Goal: Answer question/provide support: Share knowledge or assist other users

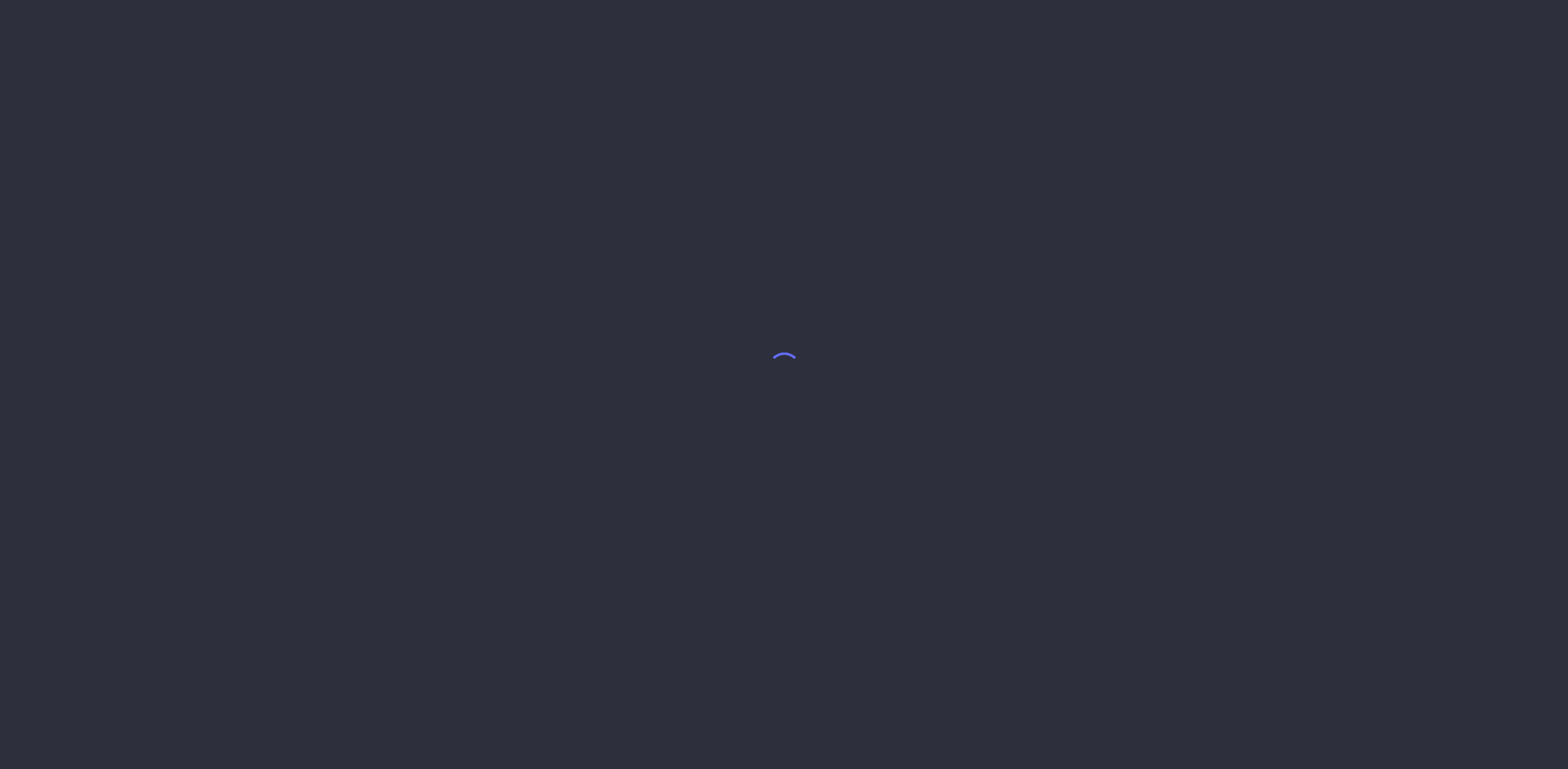
select select "7"
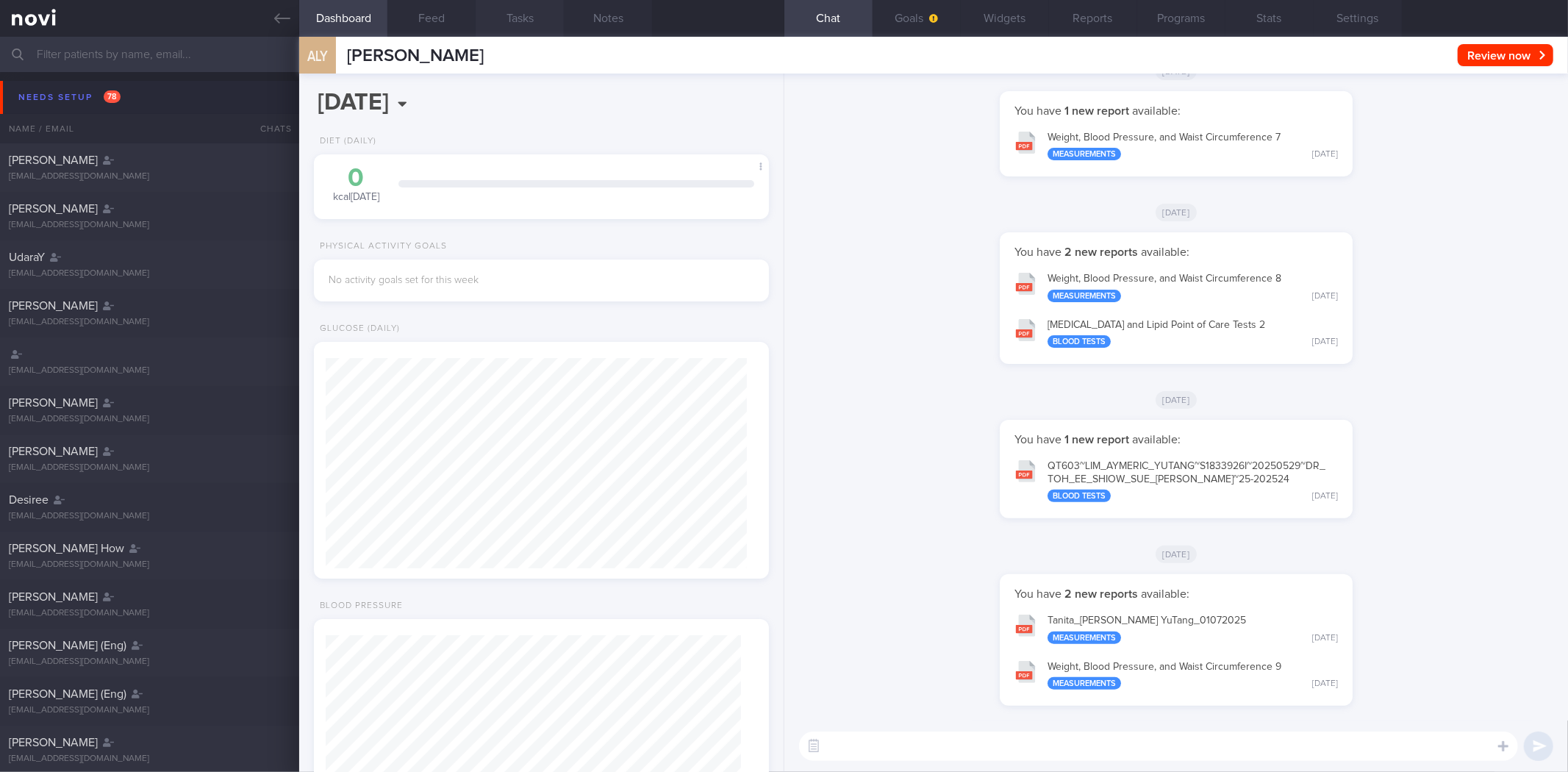
scroll to position [208, 415]
click at [130, 94] on button "Needs setup 78" at bounding box center [785, 98] width 1572 height 33
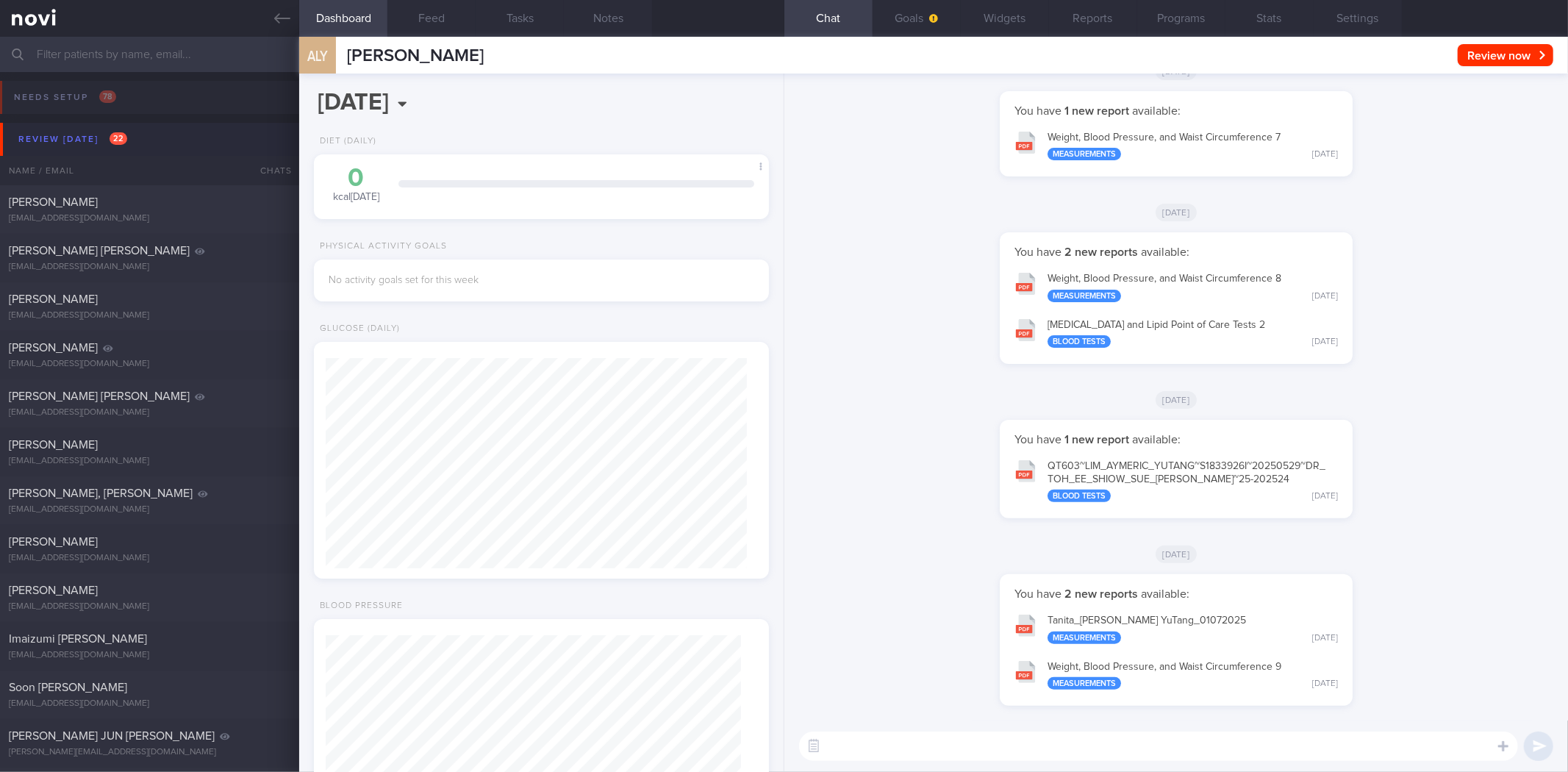
click at [132, 135] on button "Review today 22" at bounding box center [785, 139] width 1572 height 33
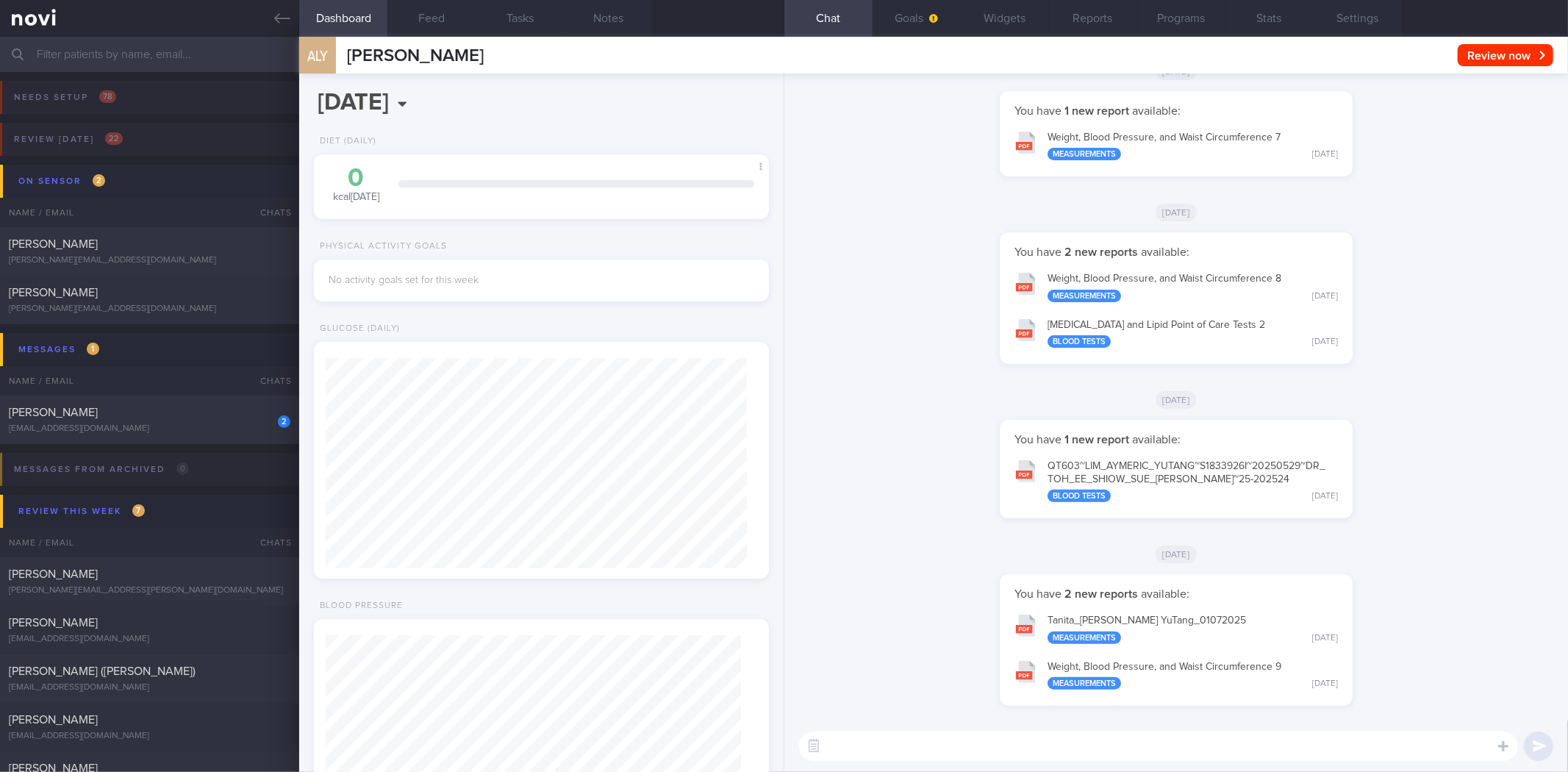
click at [136, 193] on button "On sensor 2" at bounding box center [785, 181] width 1572 height 33
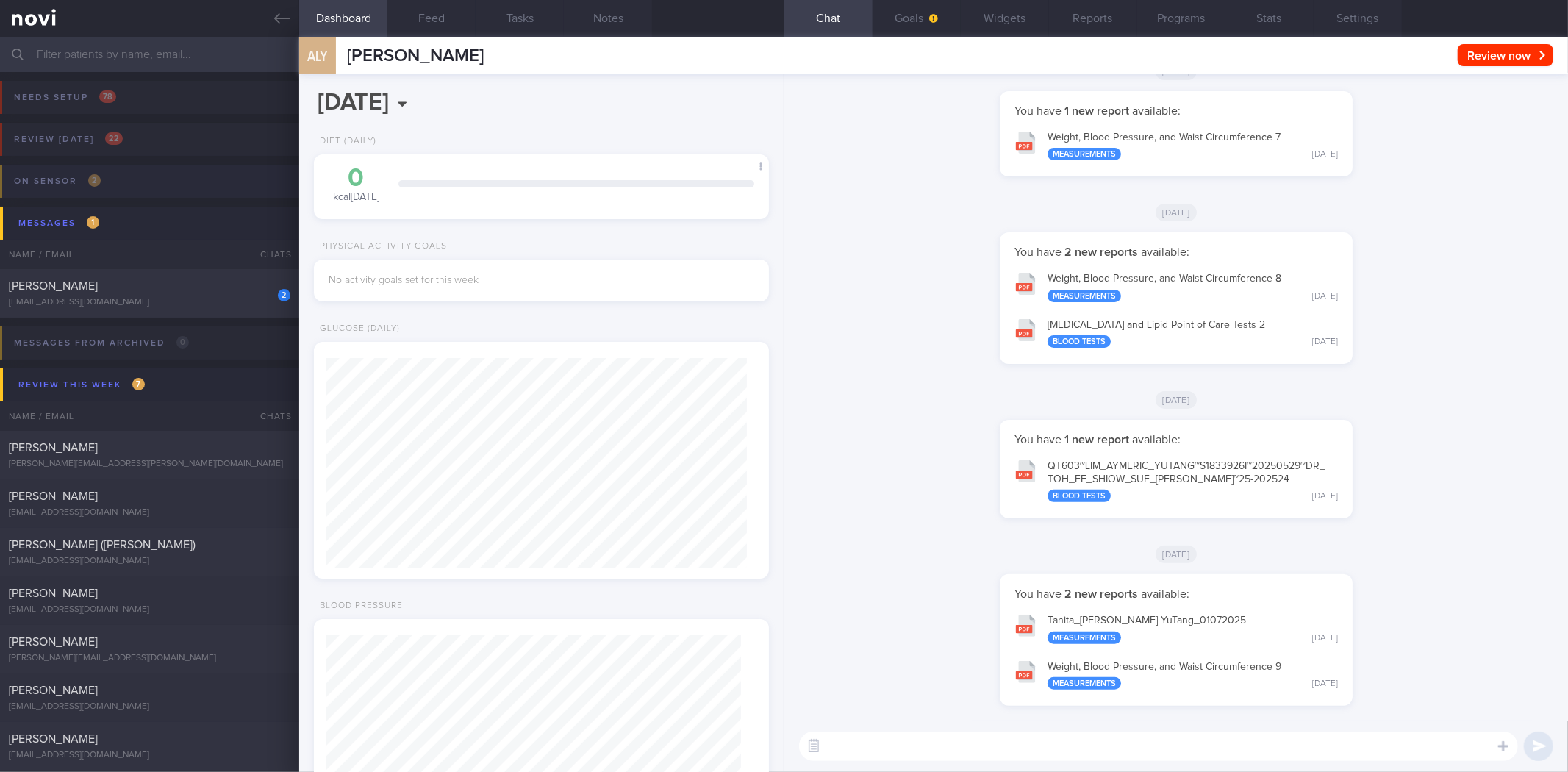
click at [143, 187] on button "On sensor 2" at bounding box center [781, 186] width 1572 height 42
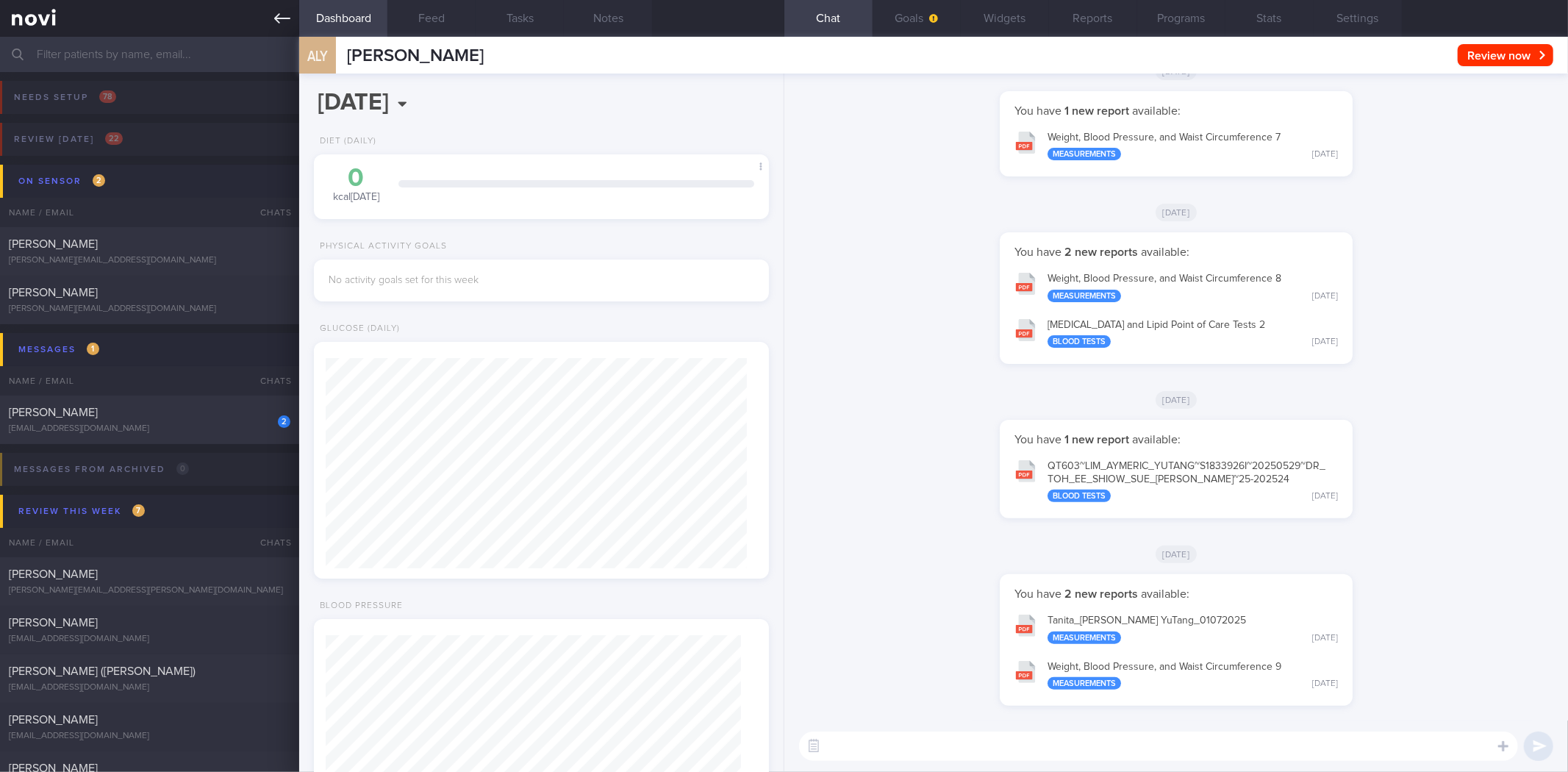
click at [283, 15] on icon at bounding box center [282, 18] width 16 height 16
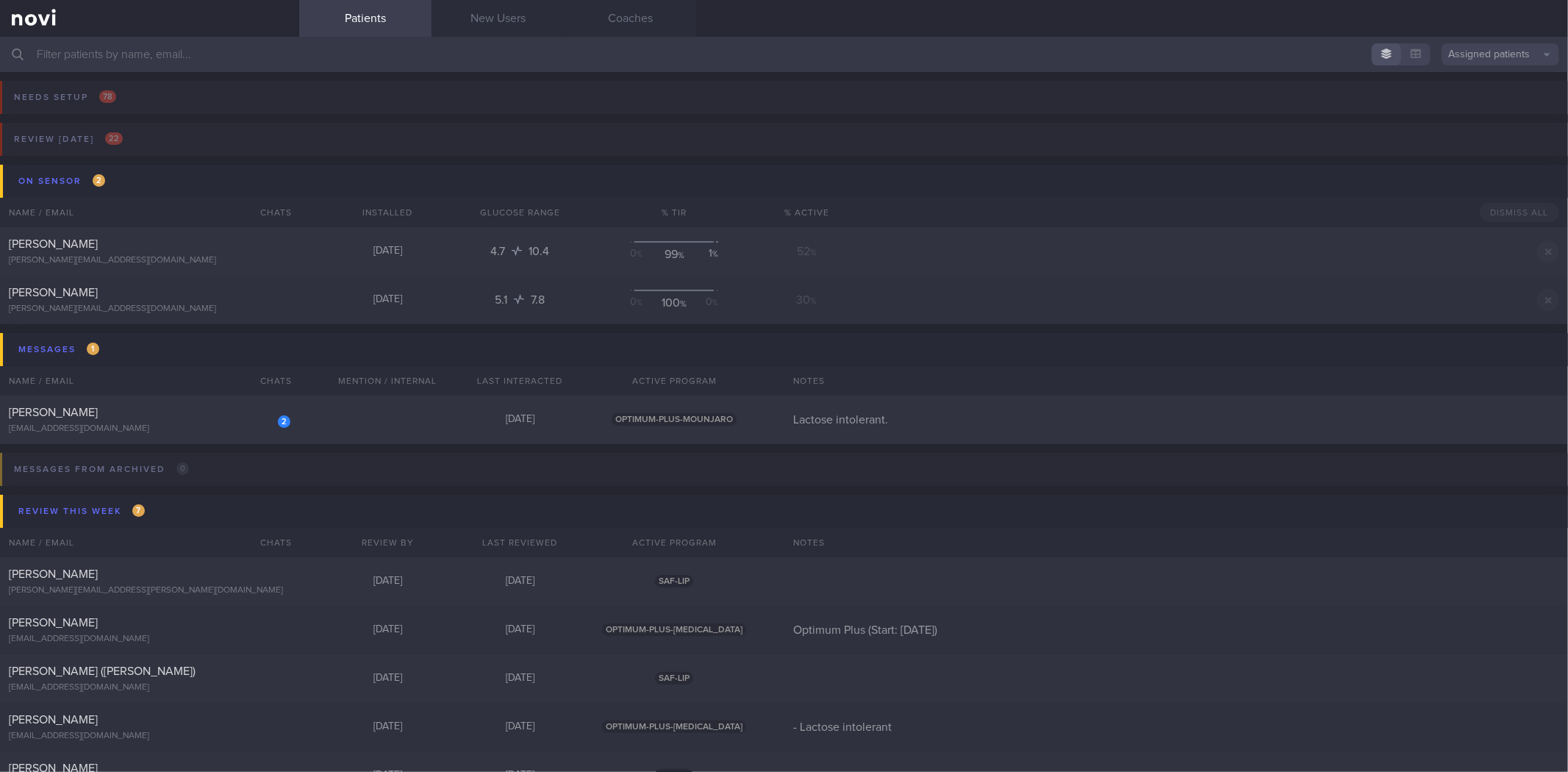
click at [262, 53] on input "text" at bounding box center [784, 54] width 1568 height 35
type input "n"
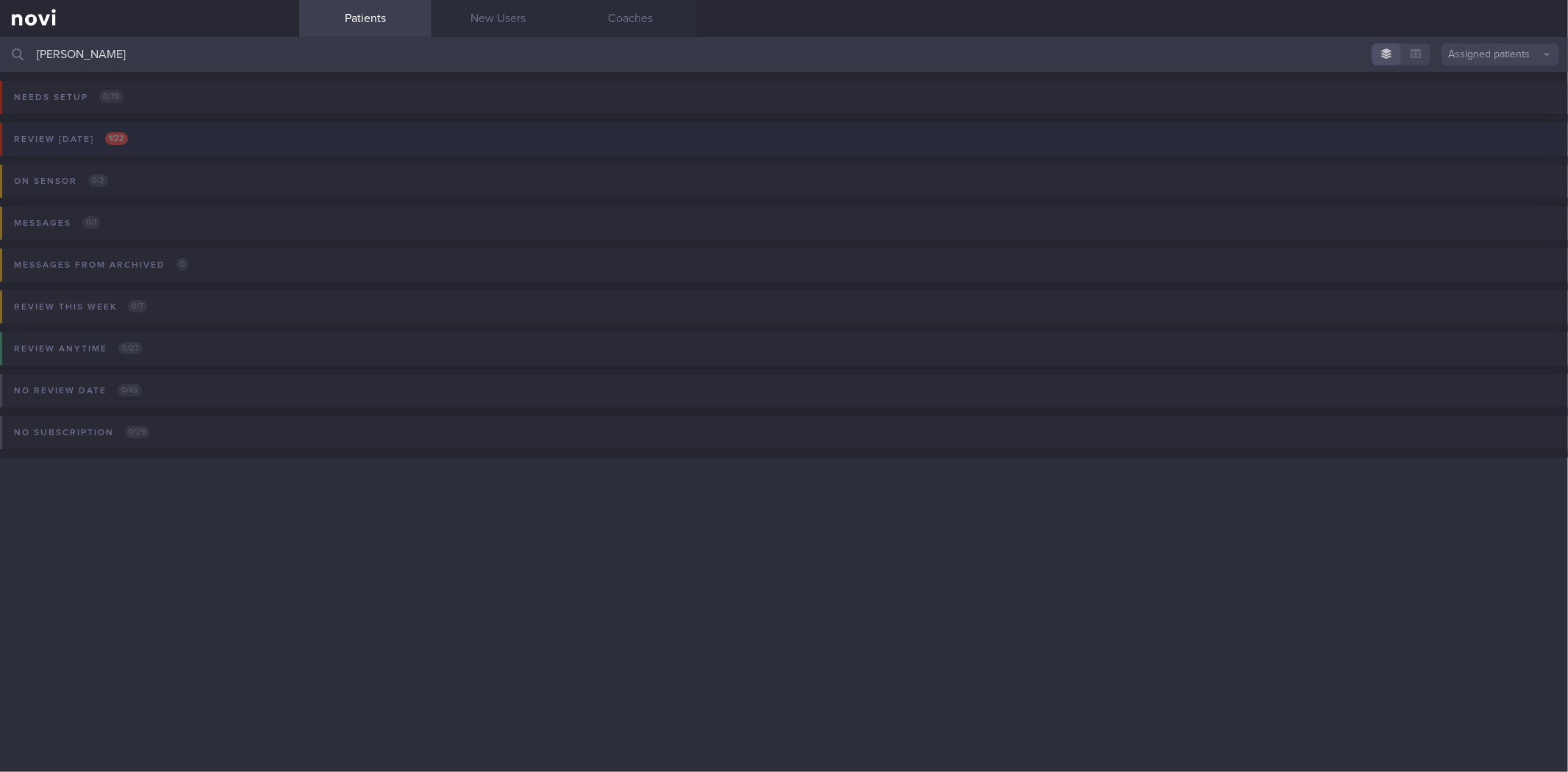
type input "bryan ong"
click at [156, 152] on button "Review today 1 / 22" at bounding box center [781, 143] width 1572 height 42
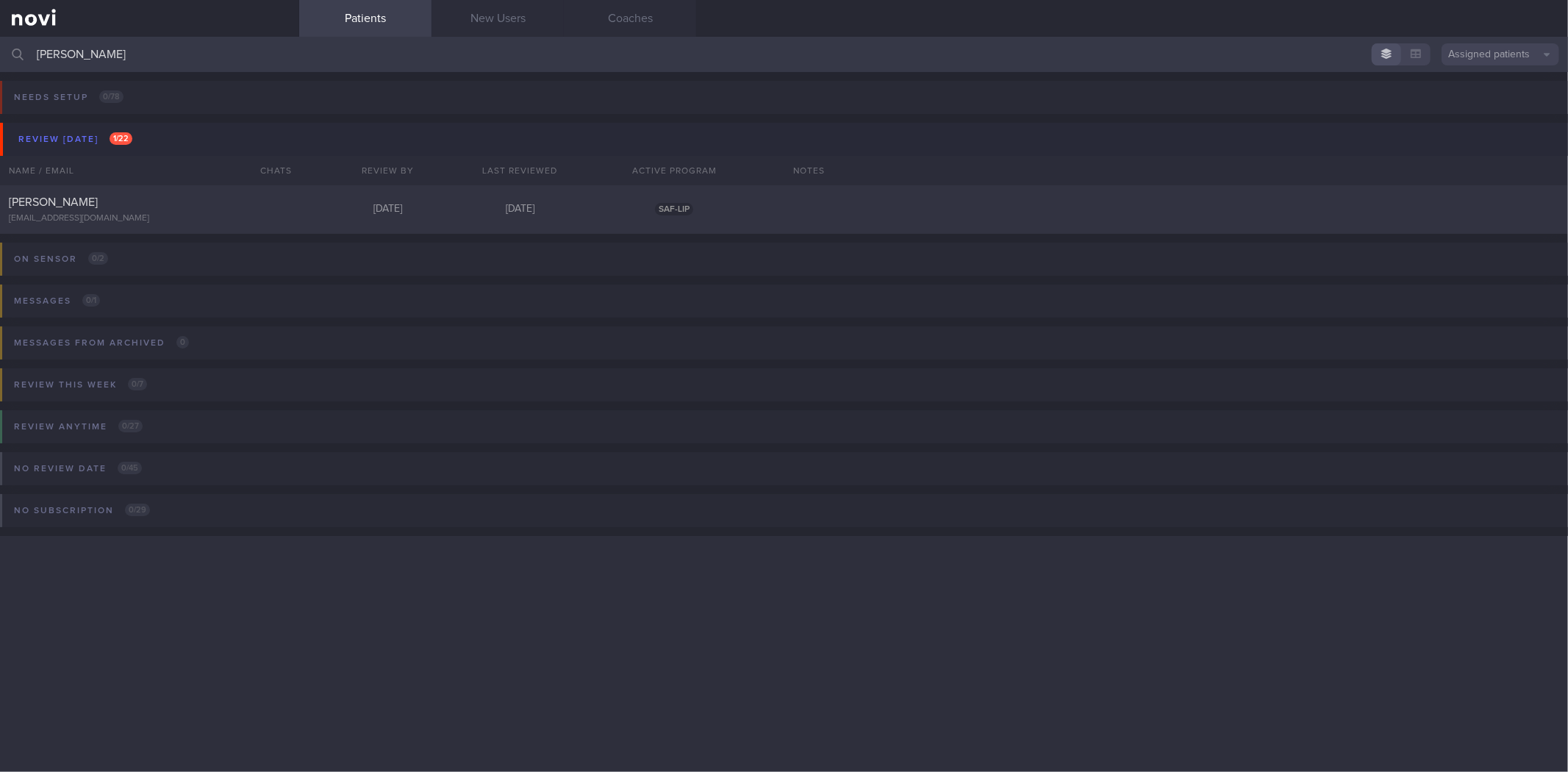
click at [188, 239] on div "On sensor 0 / 2 Name / Email Chats Installed Glucose Range % TIR % Active Dismi…" at bounding box center [784, 269] width 1568 height 72
click at [208, 217] on div "[EMAIL_ADDRESS][DOMAIN_NAME]" at bounding box center [149, 219] width 281 height 11
select select "7"
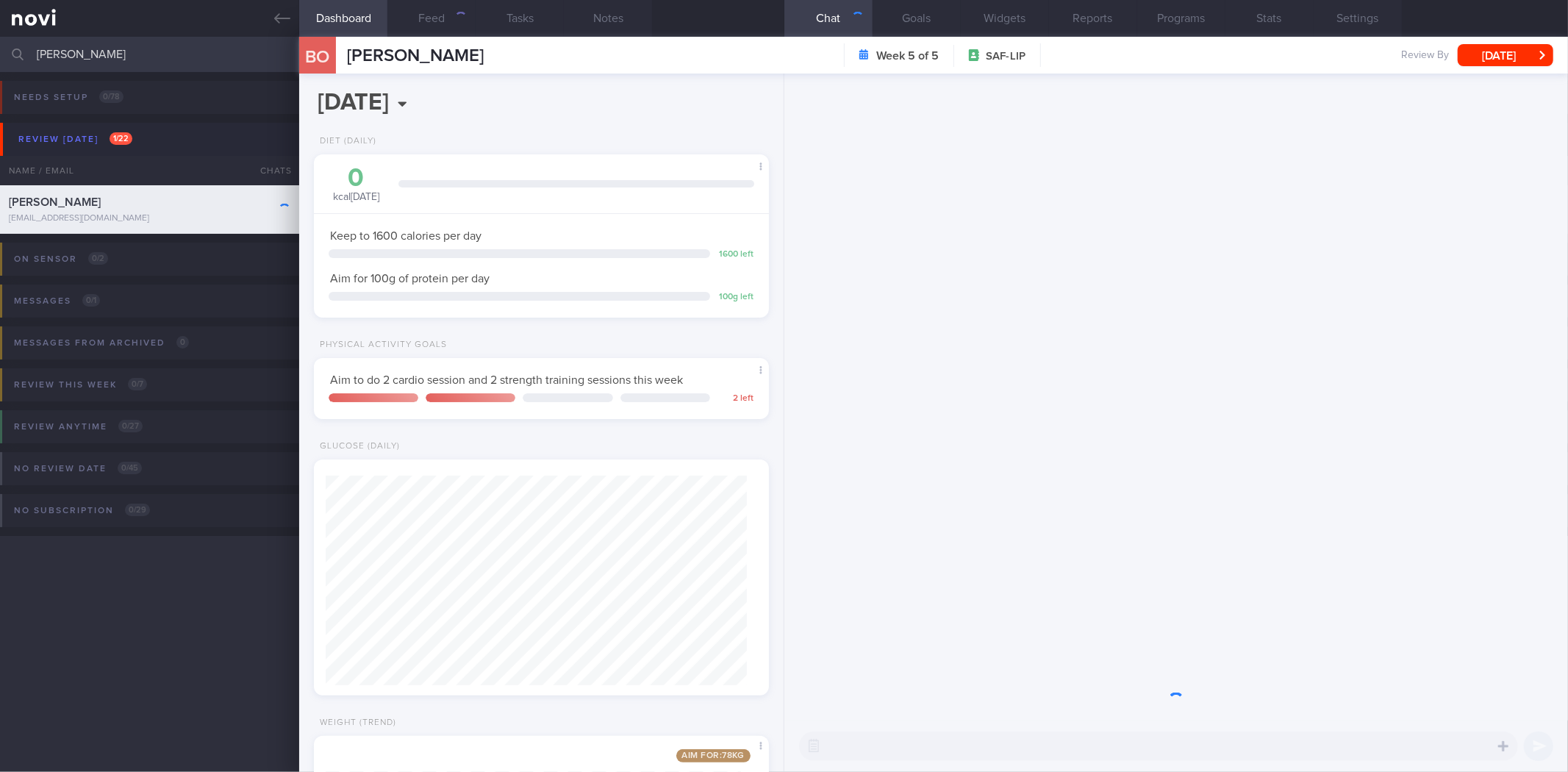
scroll to position [229, 415]
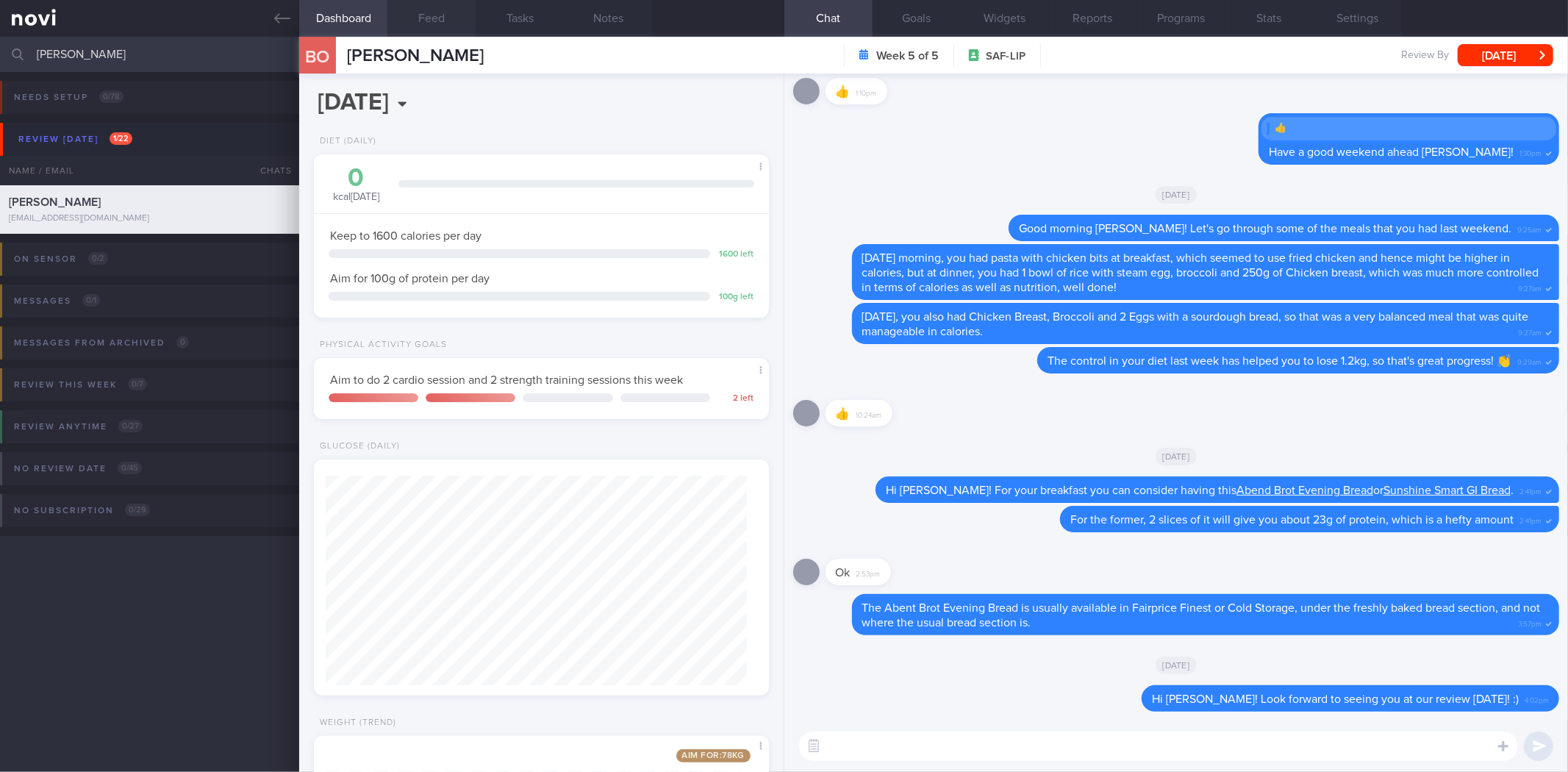
click at [438, 27] on button "Feed" at bounding box center [431, 18] width 88 height 36
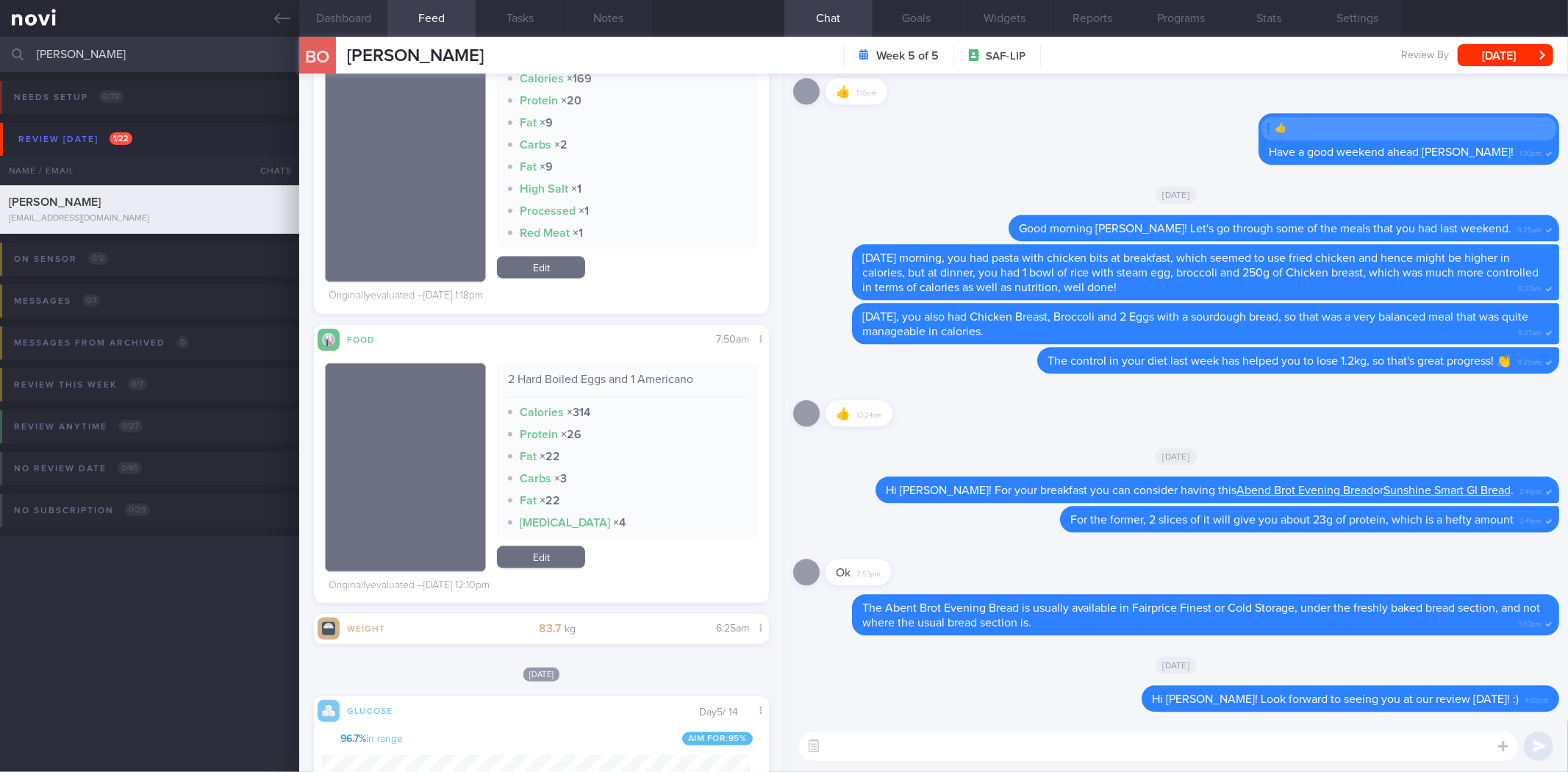
click at [369, 16] on button "Dashboard" at bounding box center [343, 18] width 88 height 36
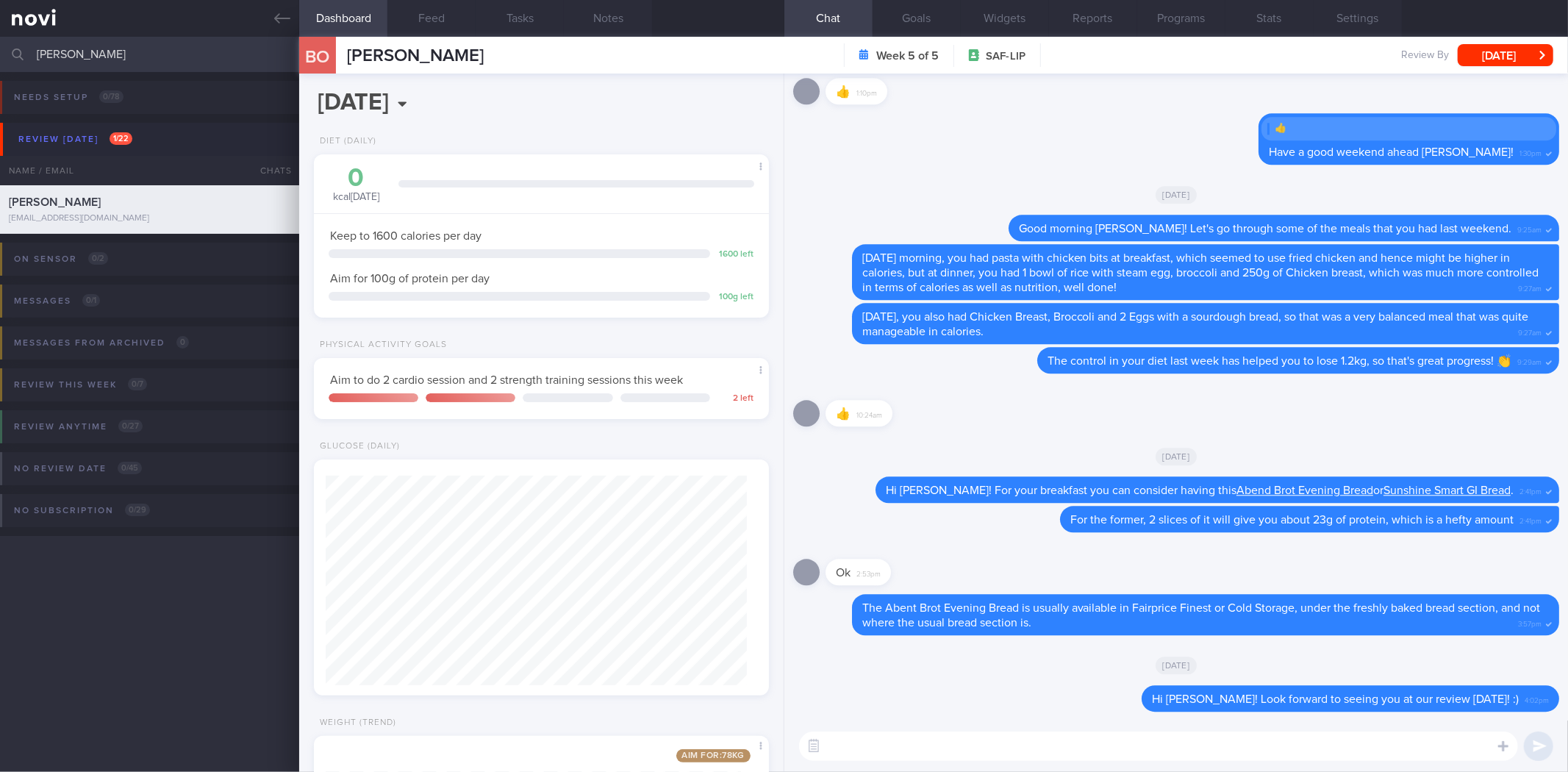
scroll to position [254, 0]
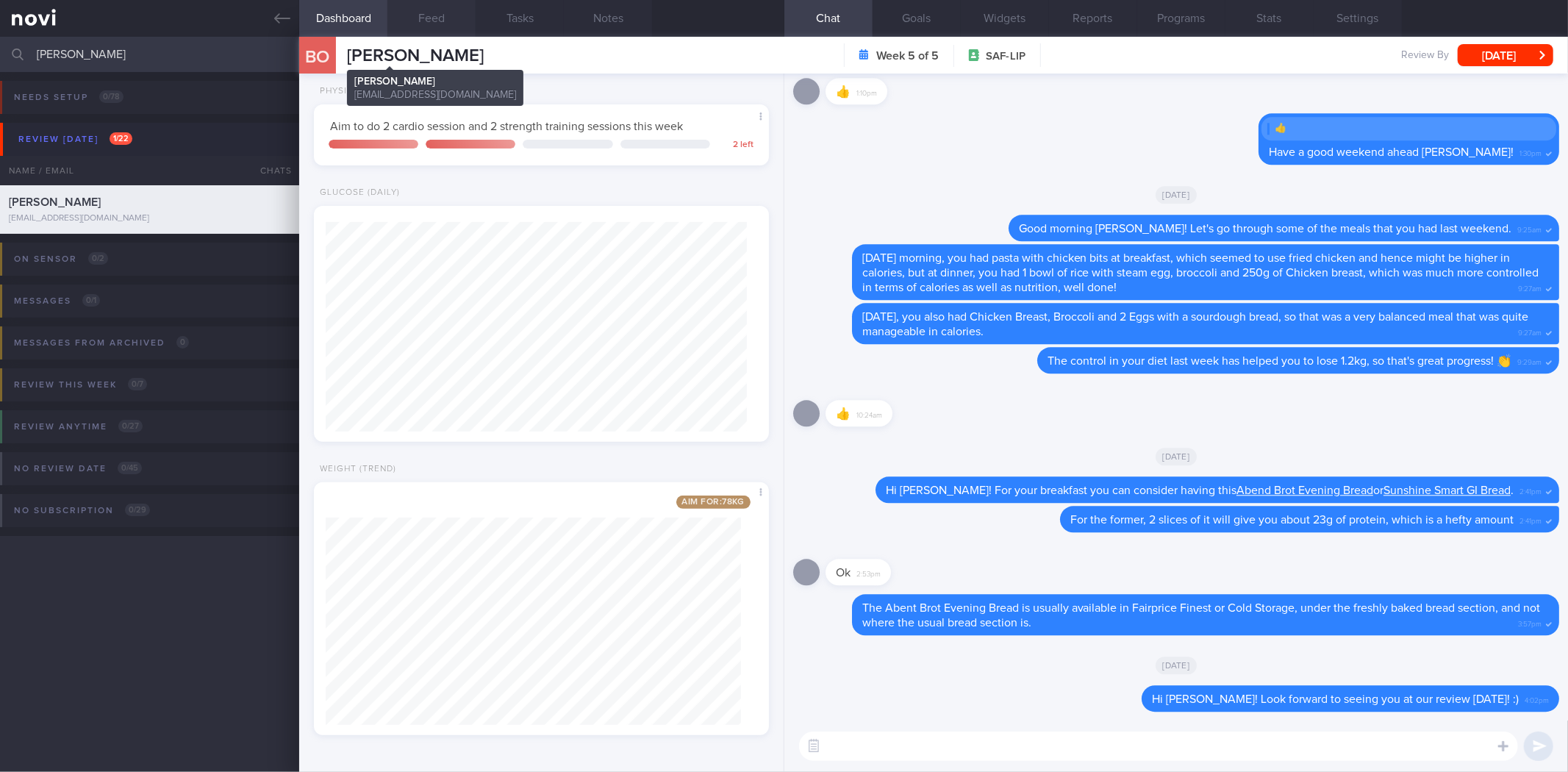
click at [434, 28] on button "Feed" at bounding box center [431, 18] width 88 height 36
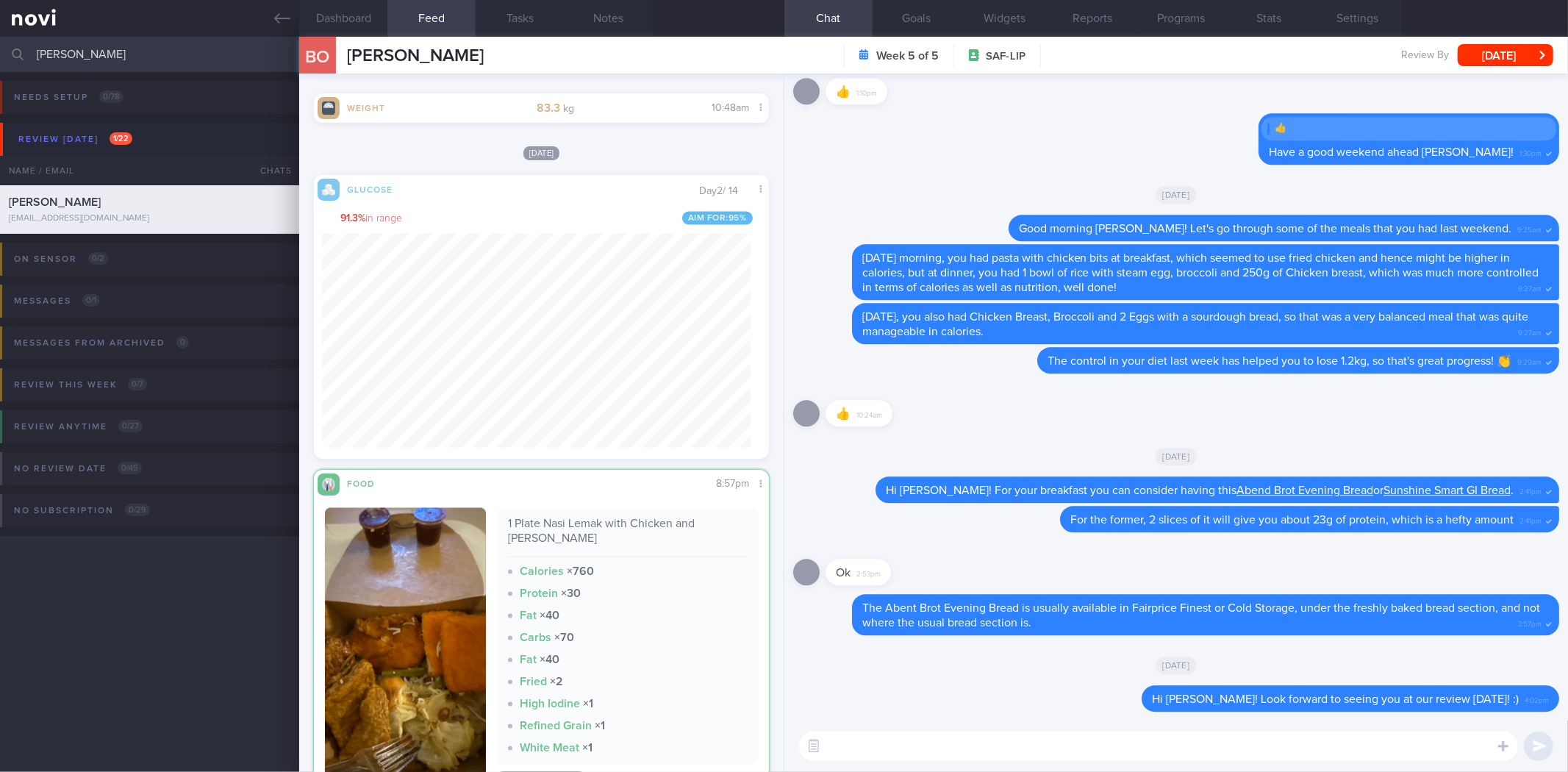
scroll to position [25721, 0]
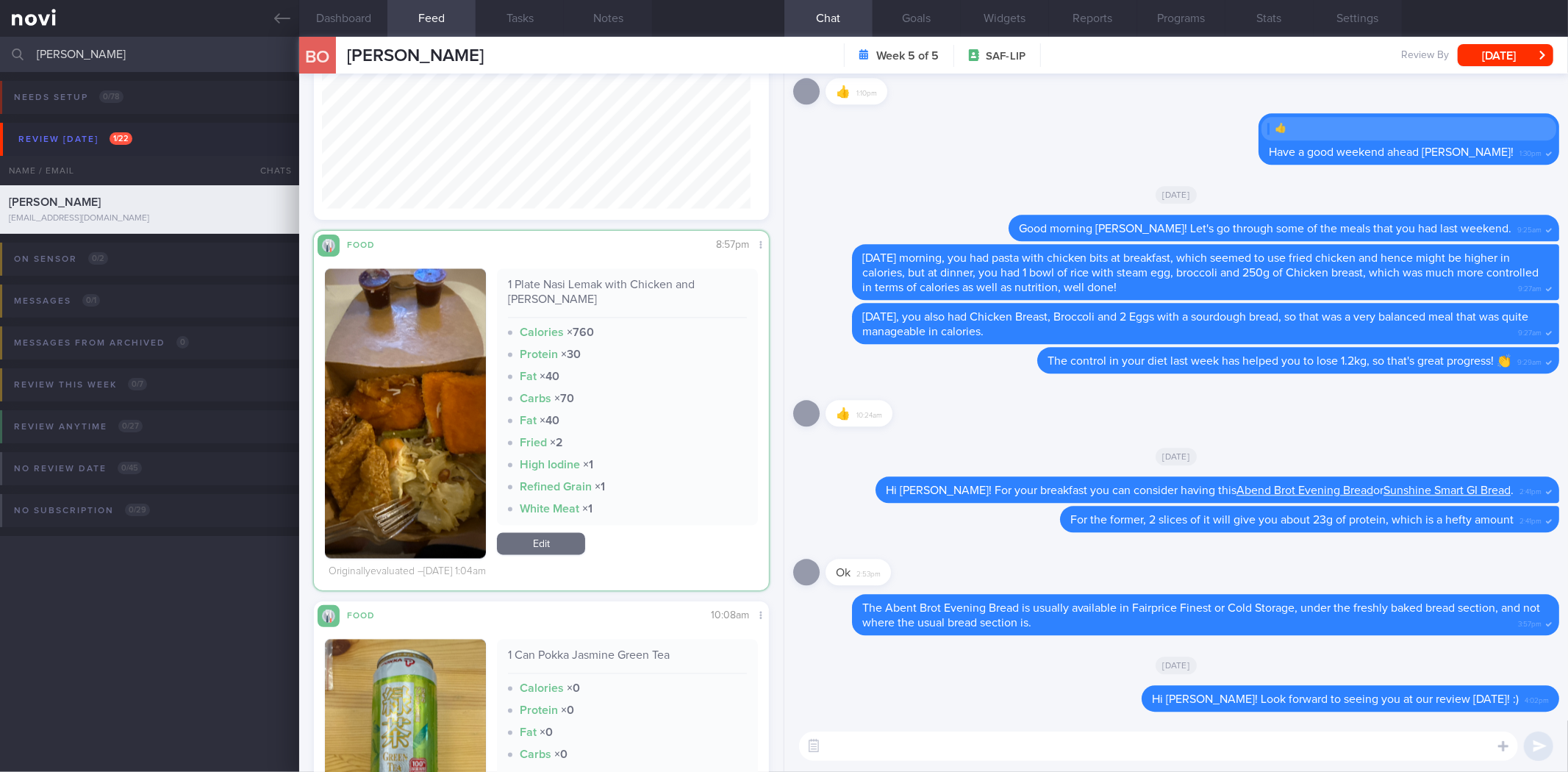
click at [400, 379] on button "button" at bounding box center [406, 413] width 161 height 290
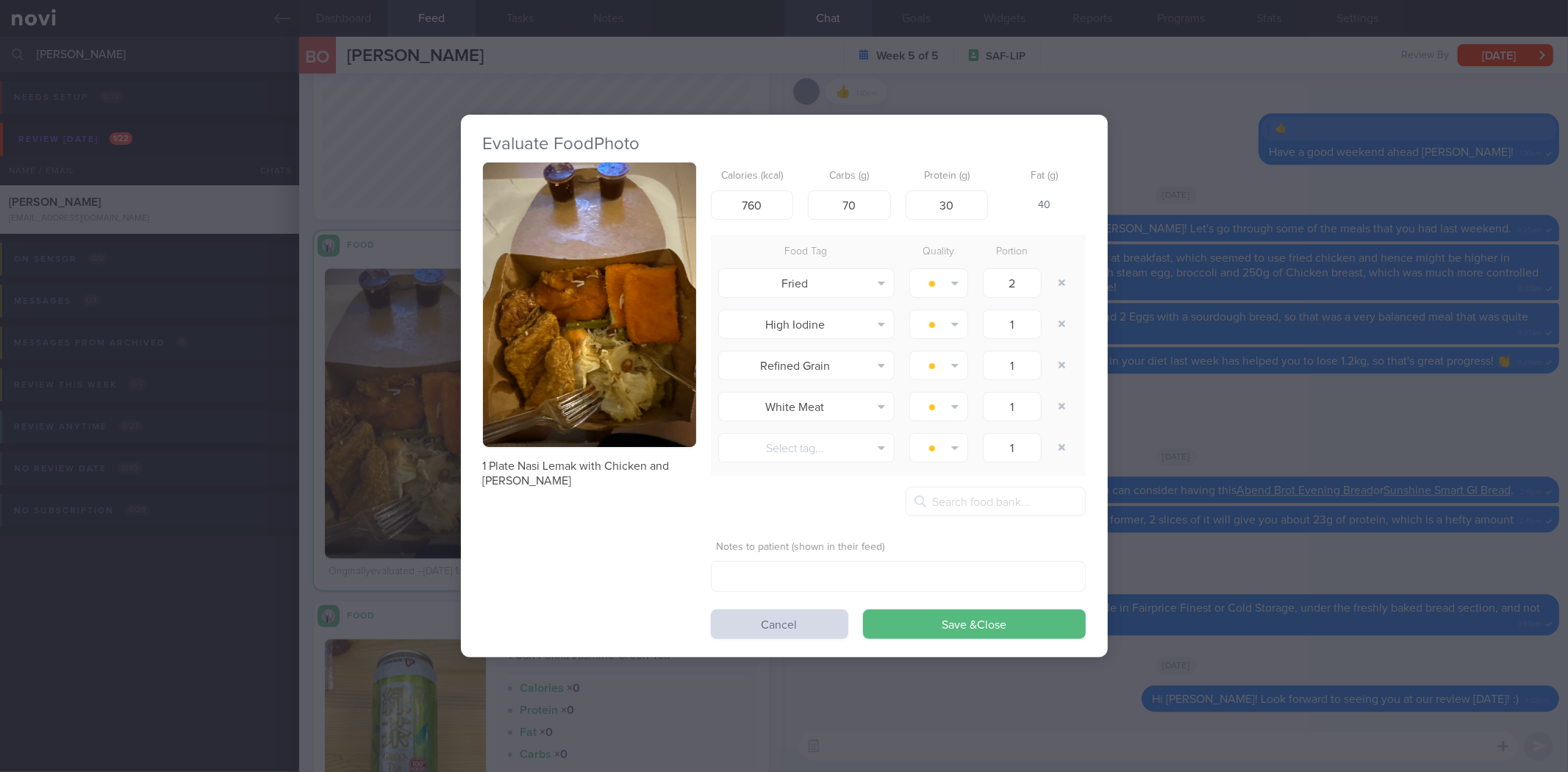
click at [610, 350] on button "button" at bounding box center [589, 304] width 213 height 284
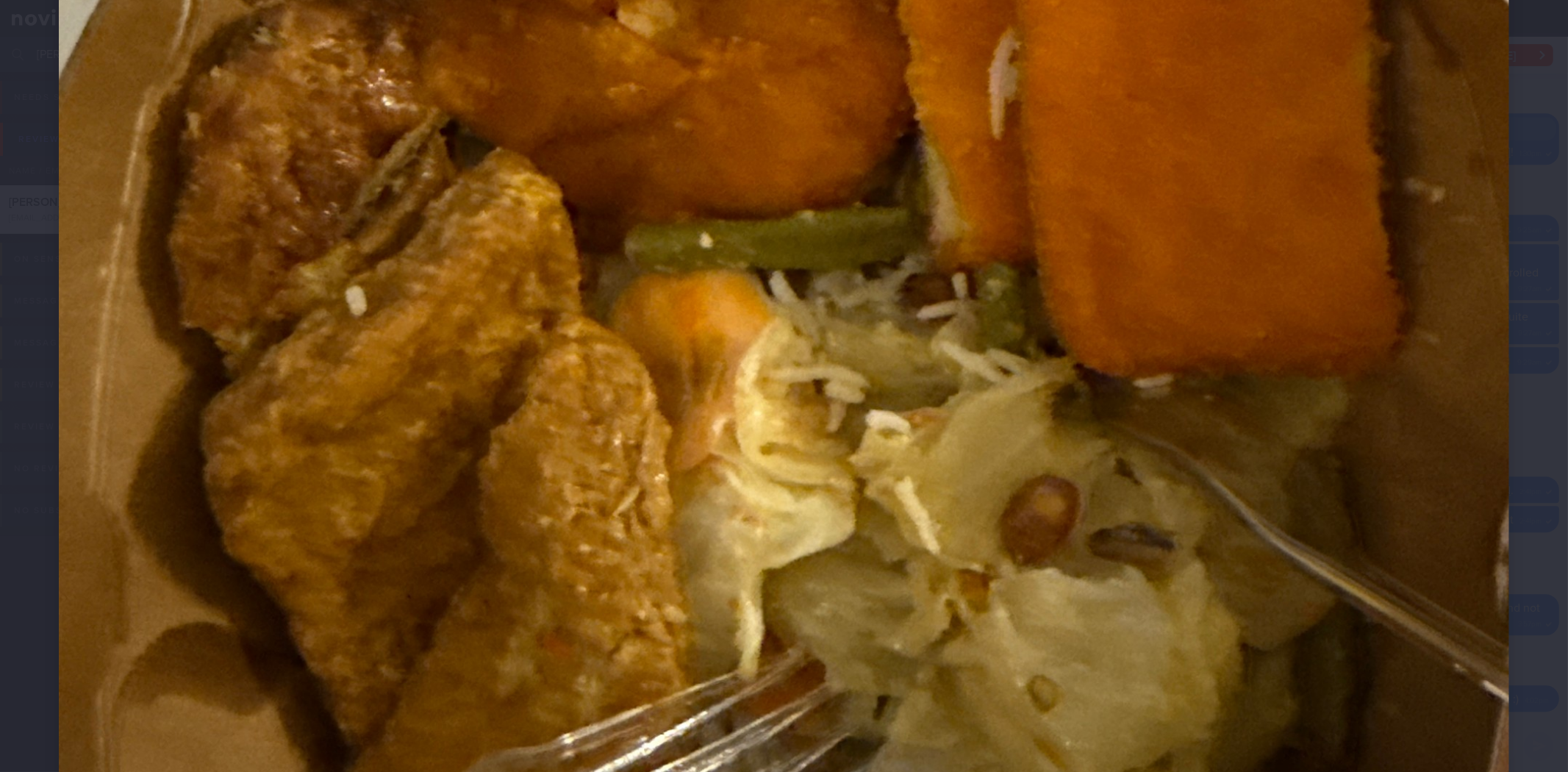
scroll to position [917, 0]
click at [1510, 341] on div at bounding box center [784, 108] width 1568 height 2051
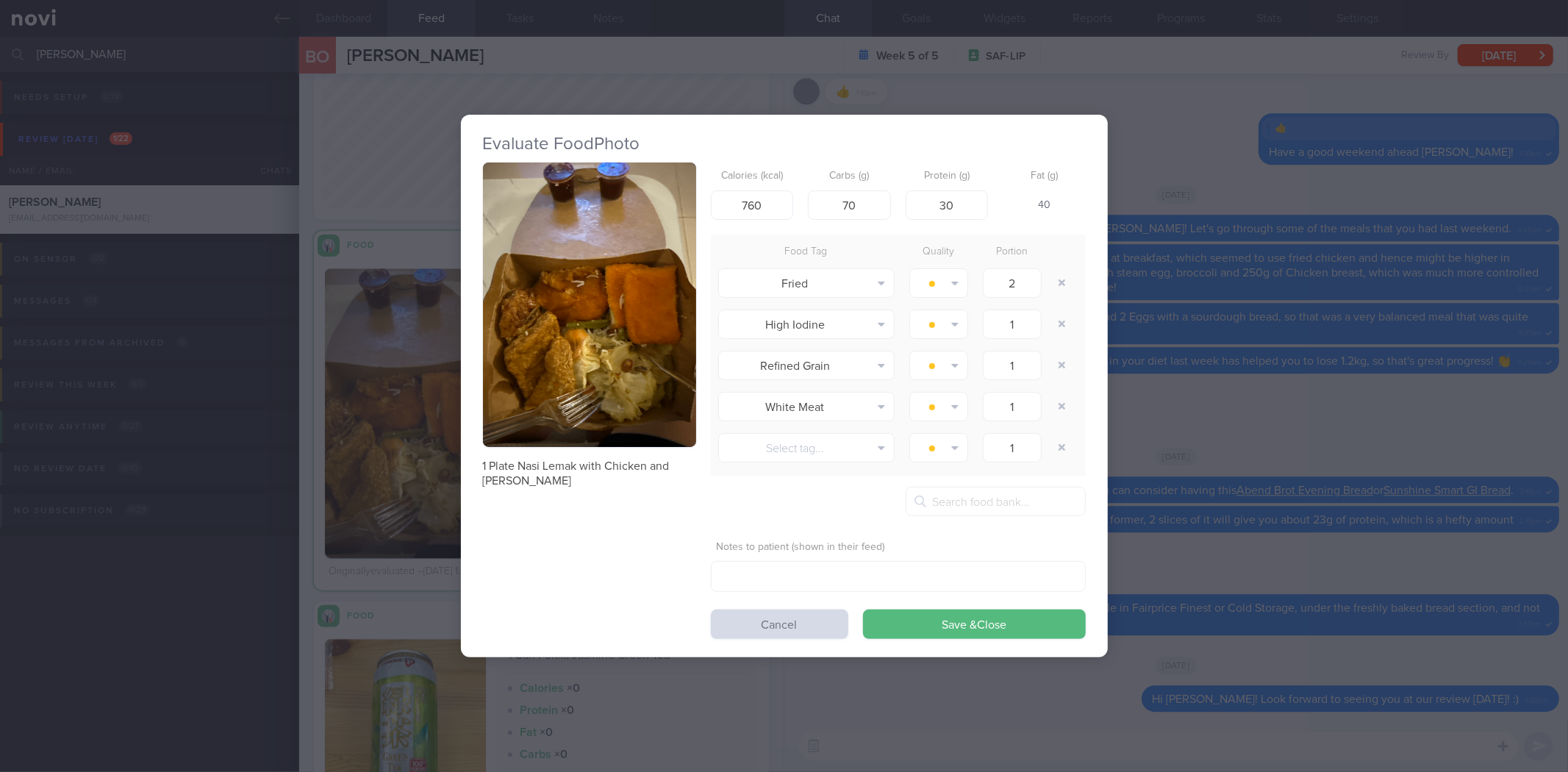
click at [1391, 356] on div "Evaluate Food Photo 1 Plate Nasi Lemak with Chicken and fish Patty Calories (kc…" at bounding box center [784, 386] width 1568 height 772
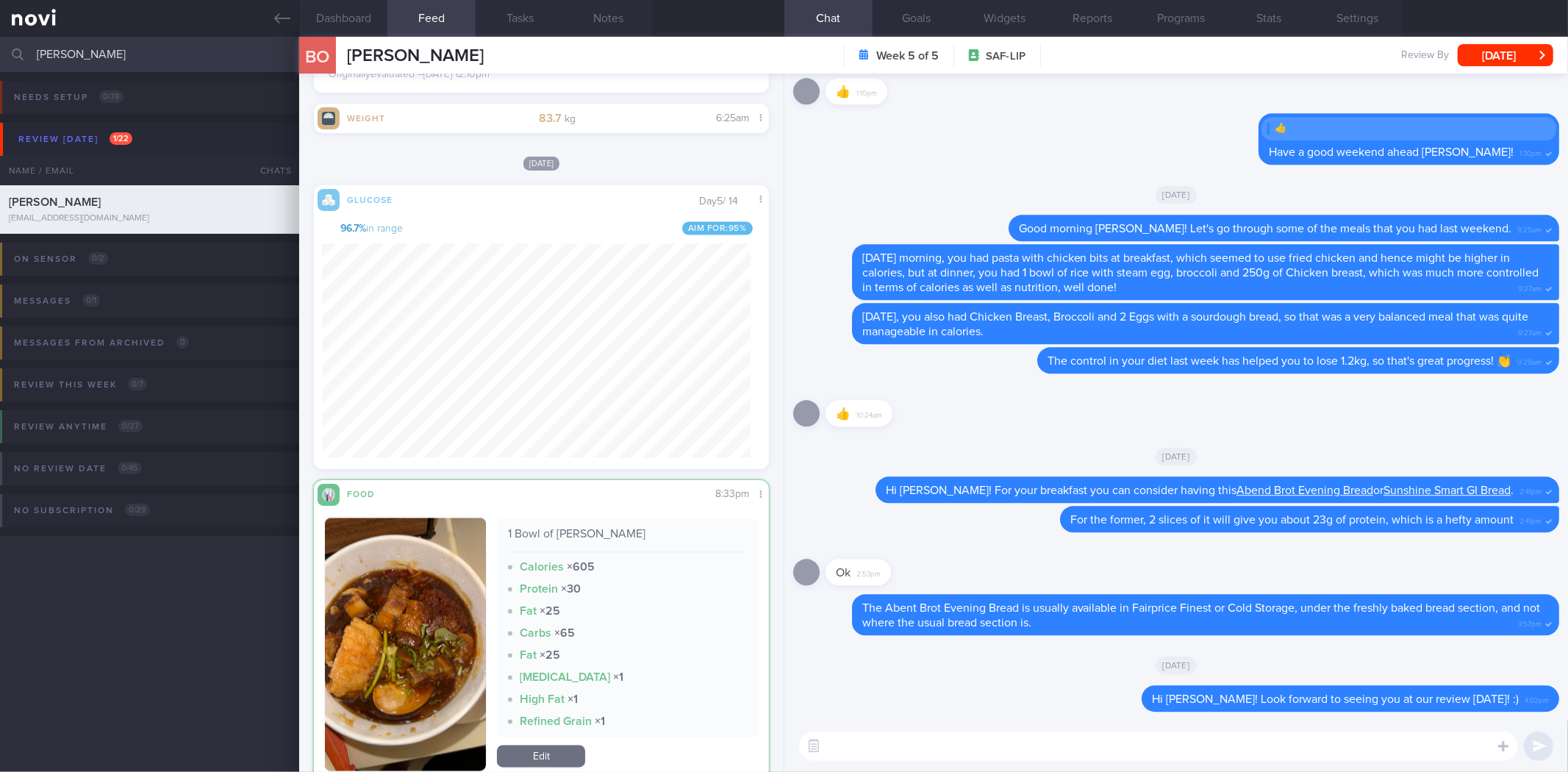
scroll to position [21041, 0]
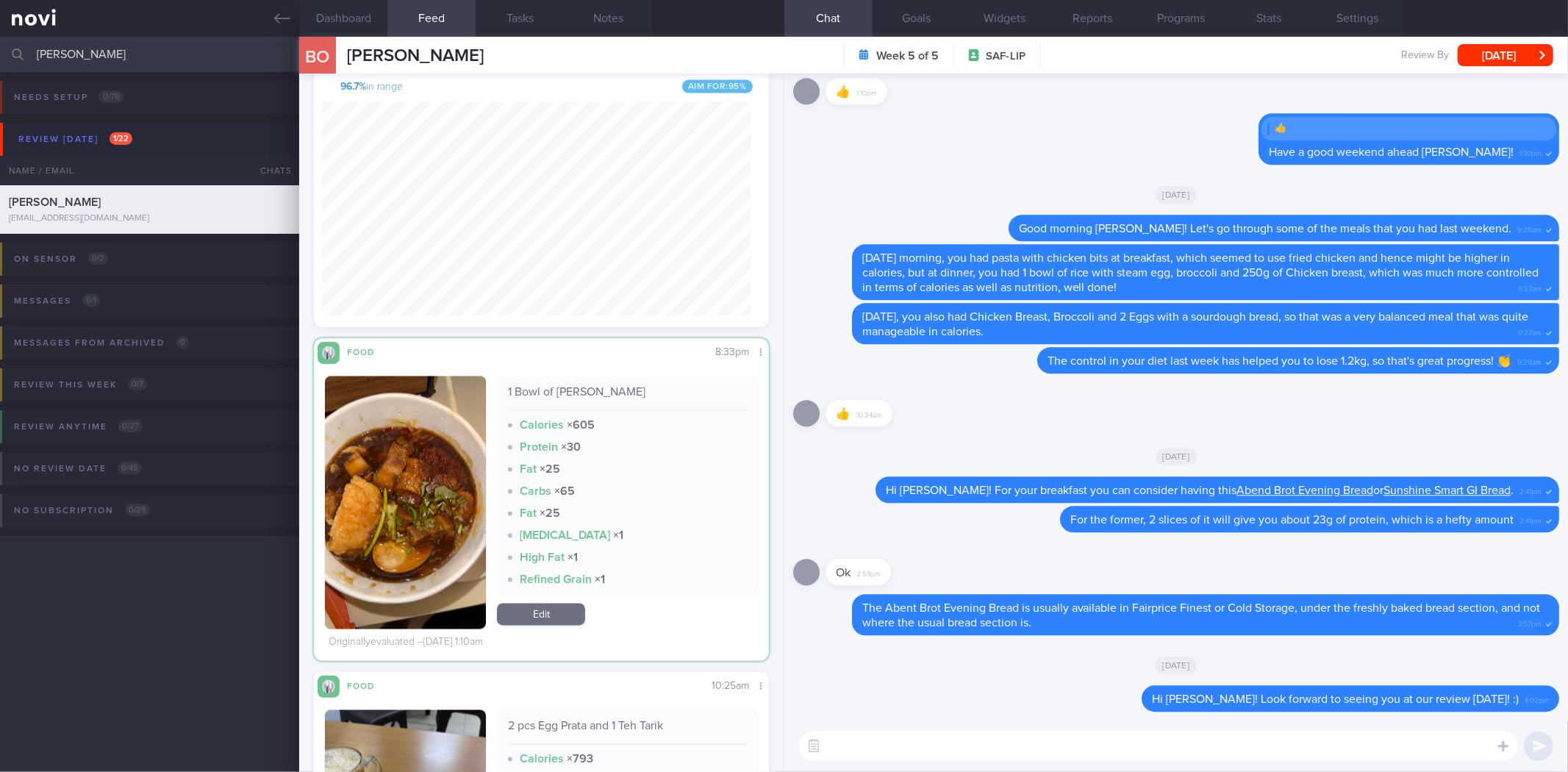
click at [424, 486] on button "button" at bounding box center [406, 502] width 161 height 253
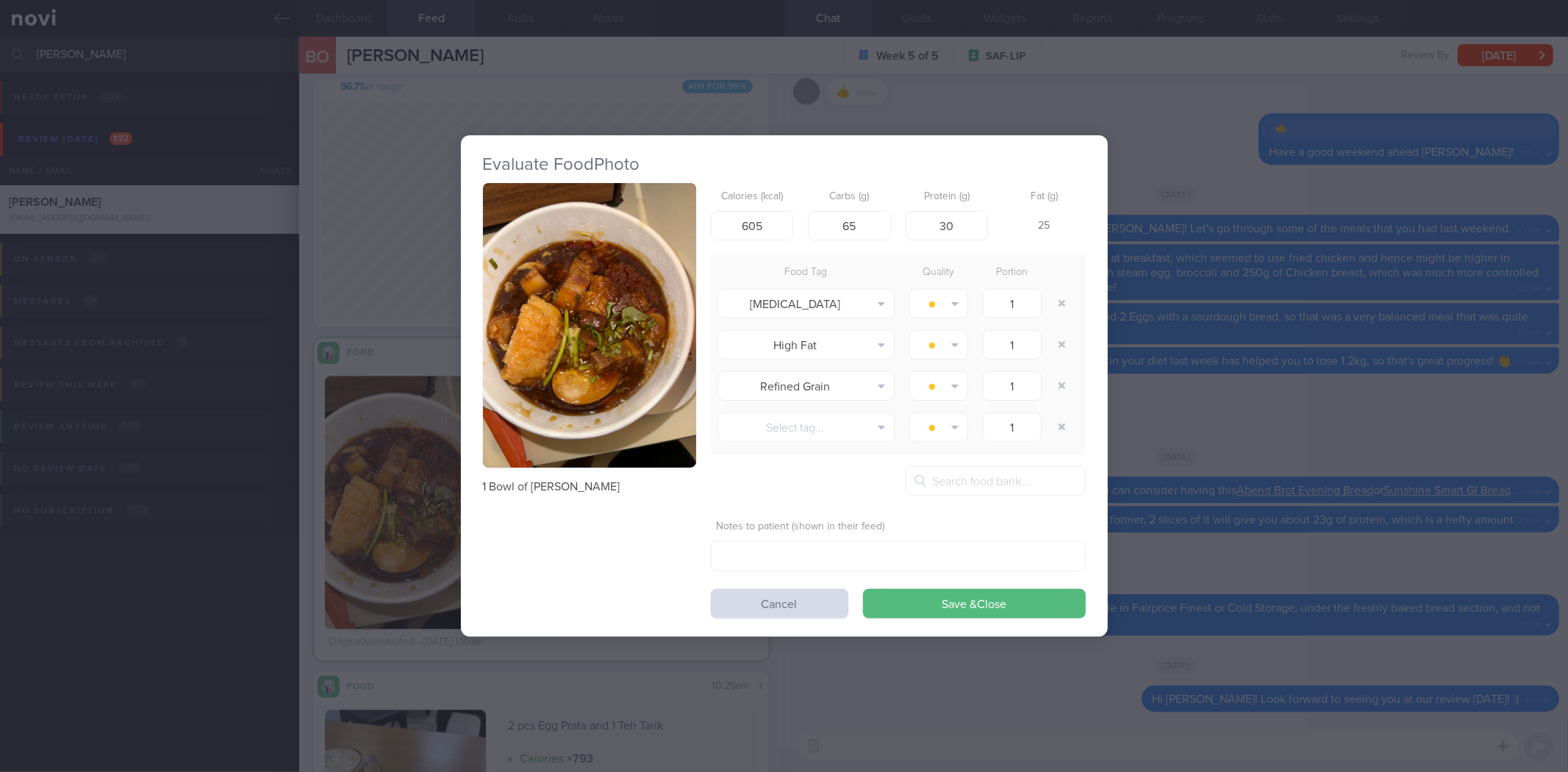
click at [598, 347] on button "button" at bounding box center [589, 324] width 213 height 284
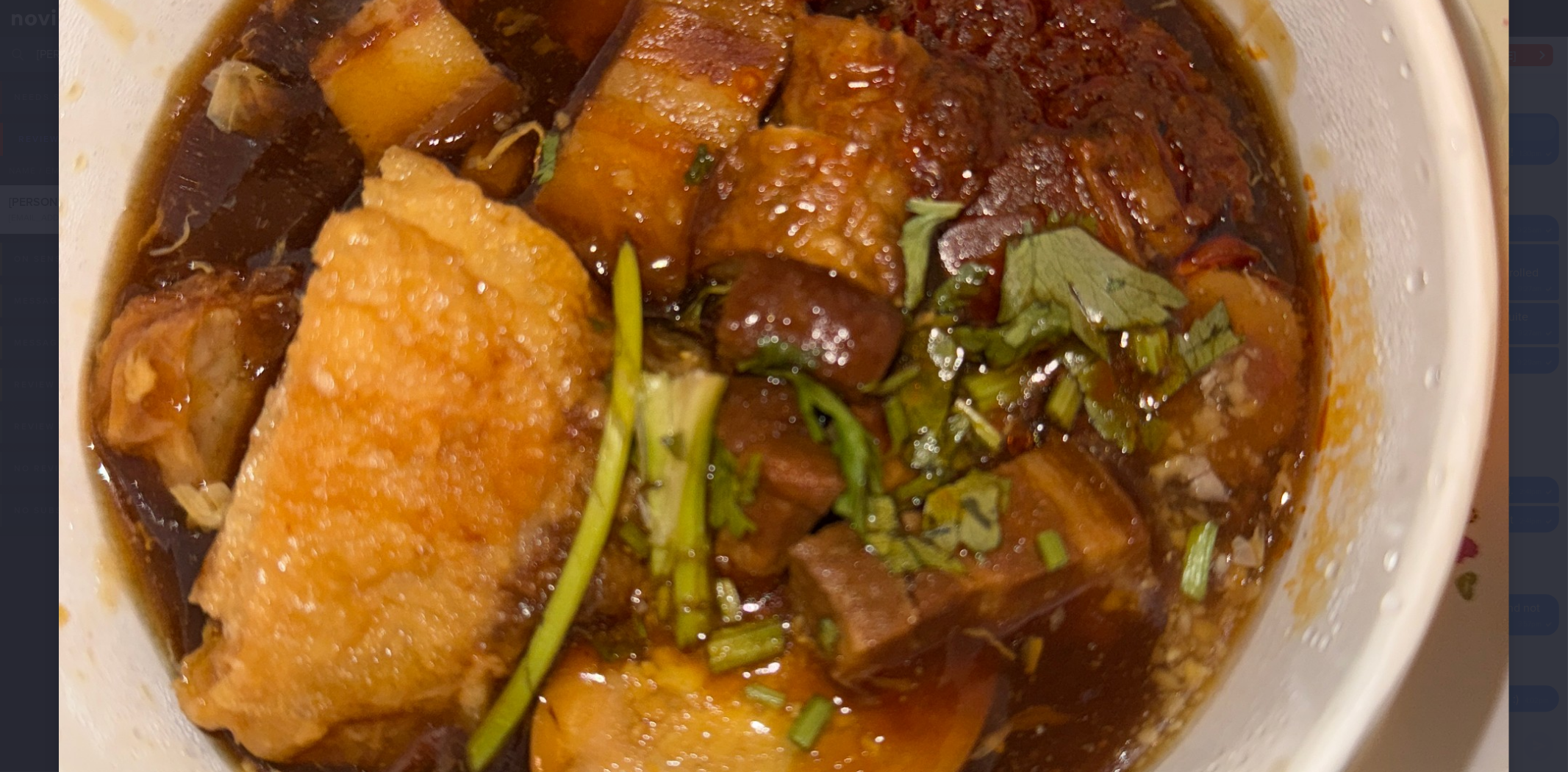
scroll to position [668, 0]
click at [1531, 412] on div at bounding box center [784, 358] width 1568 height 2051
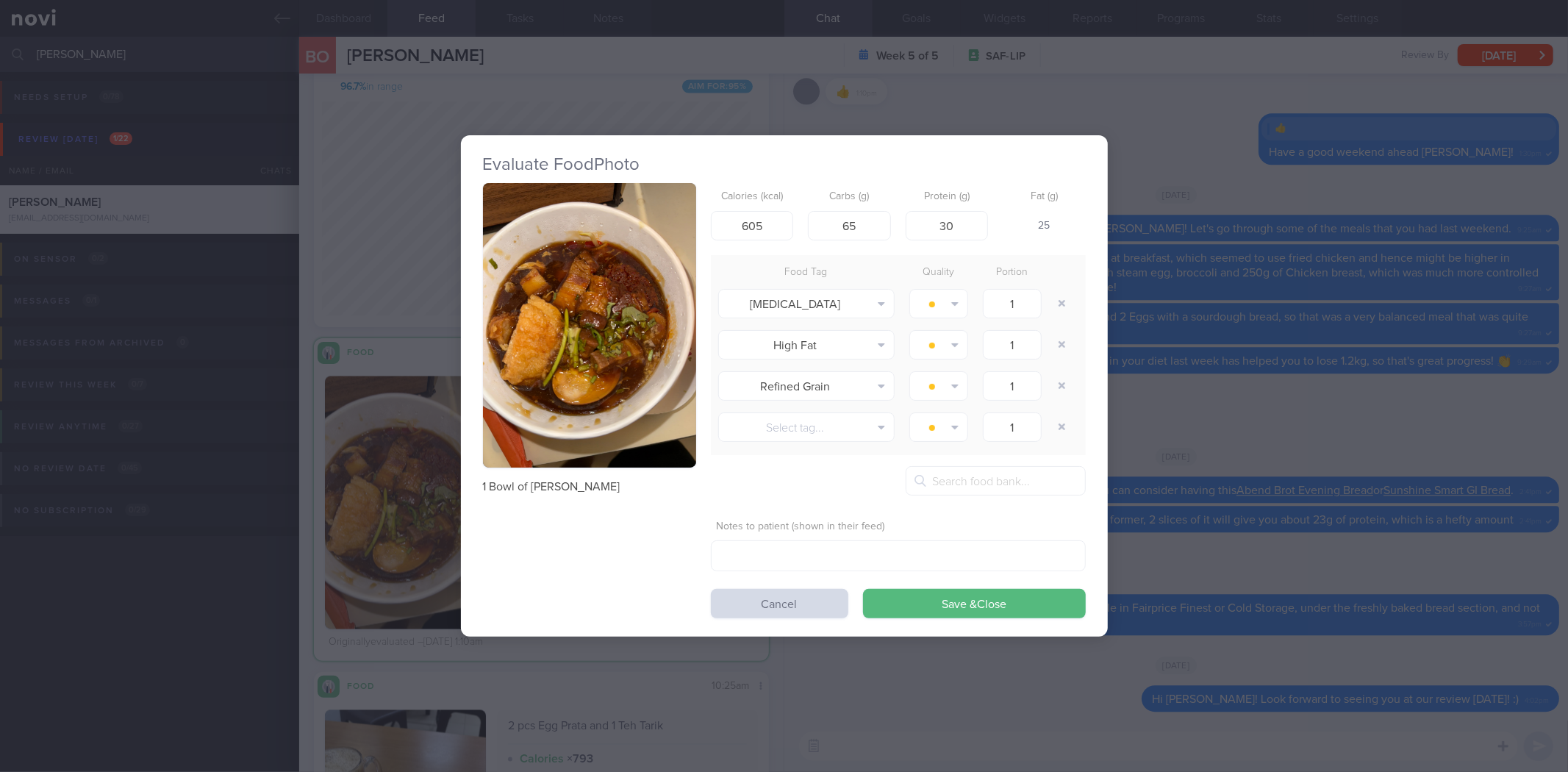
click at [1194, 385] on div "Evaluate Food Photo 1 Bowl of Lor Mee Calories (kcal) 605 Carbs (g) 65 Protein …" at bounding box center [784, 386] width 1568 height 772
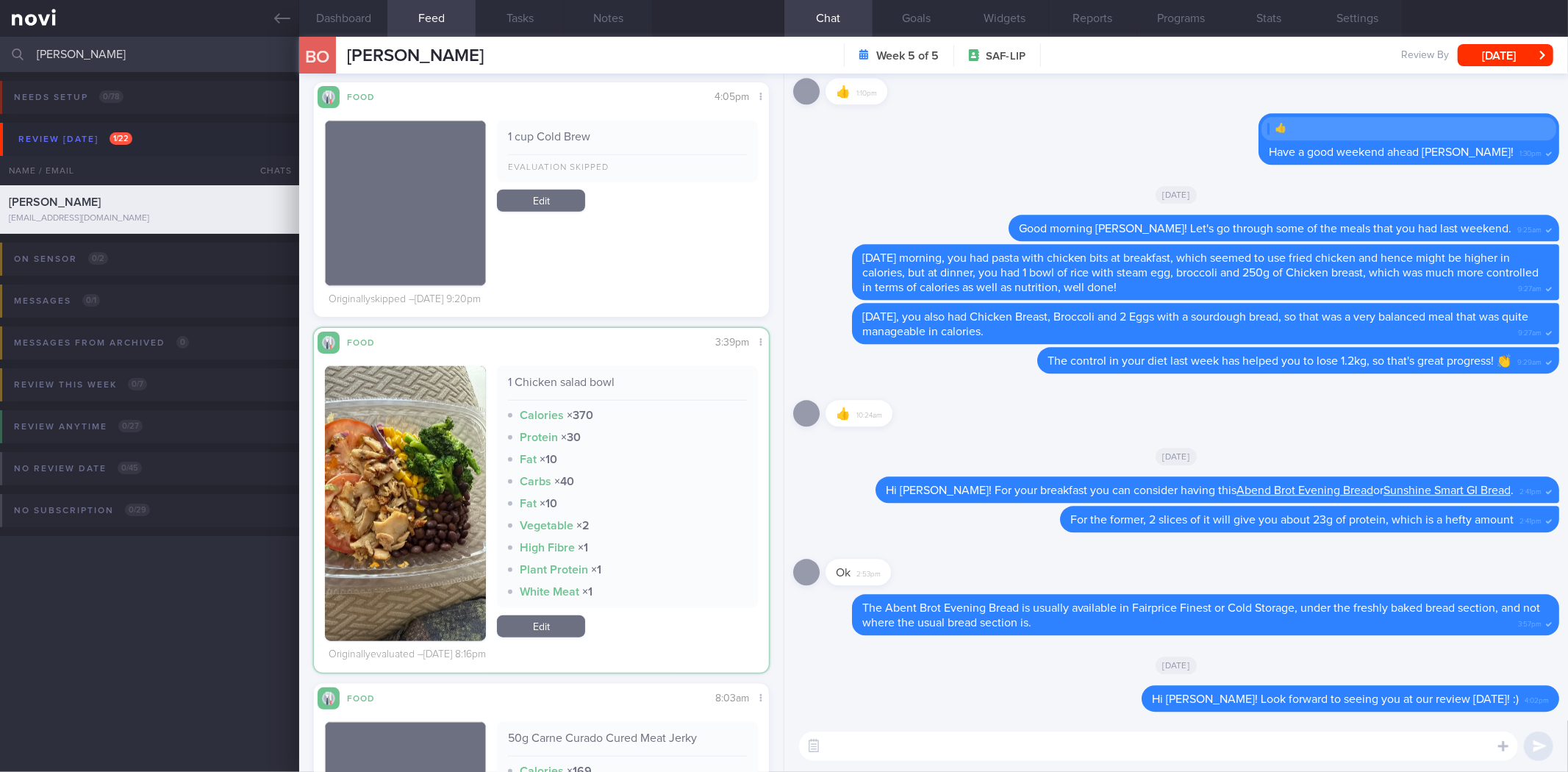
scroll to position [19774, 0]
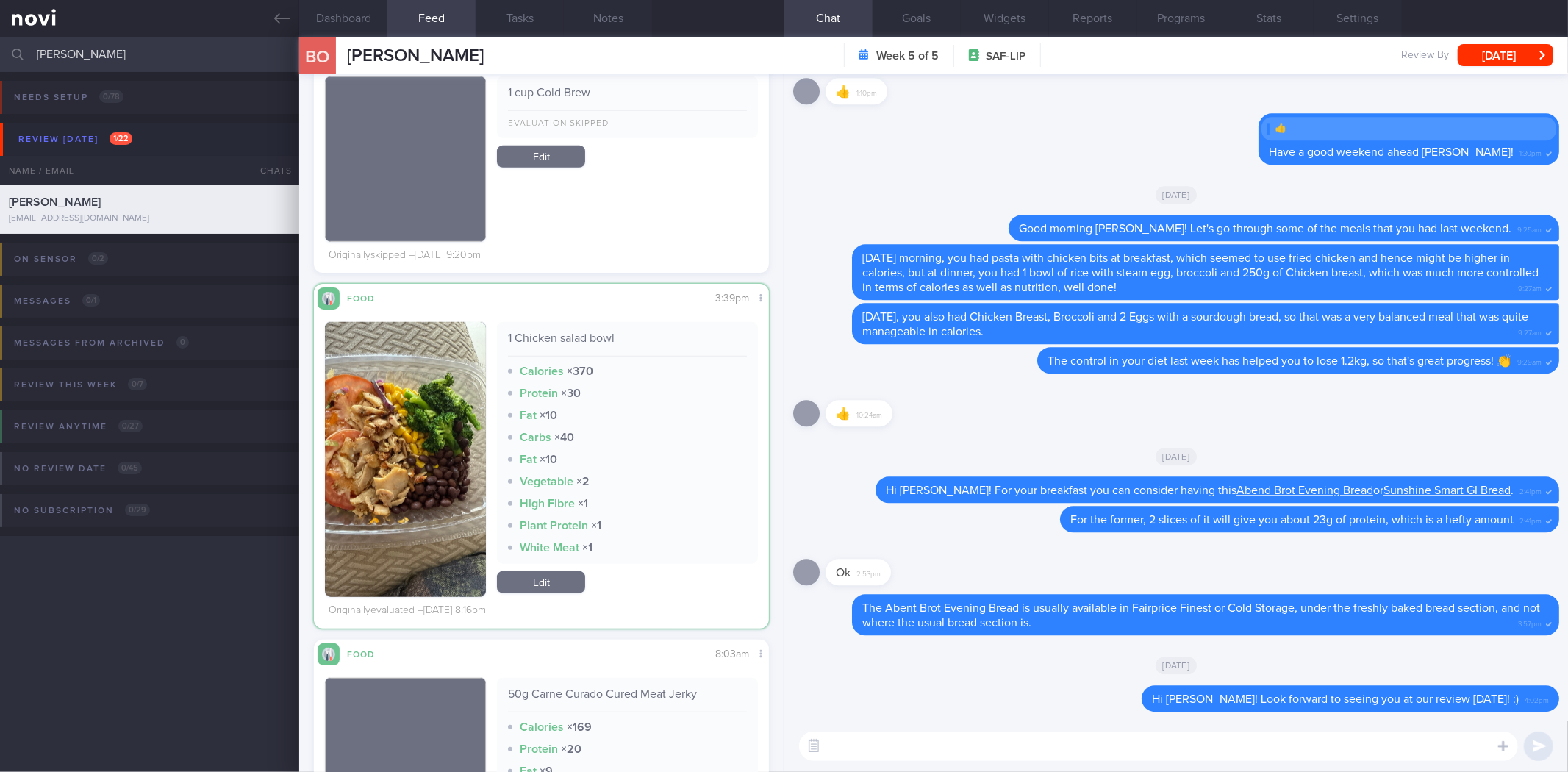
click at [373, 460] on button "button" at bounding box center [406, 458] width 161 height 275
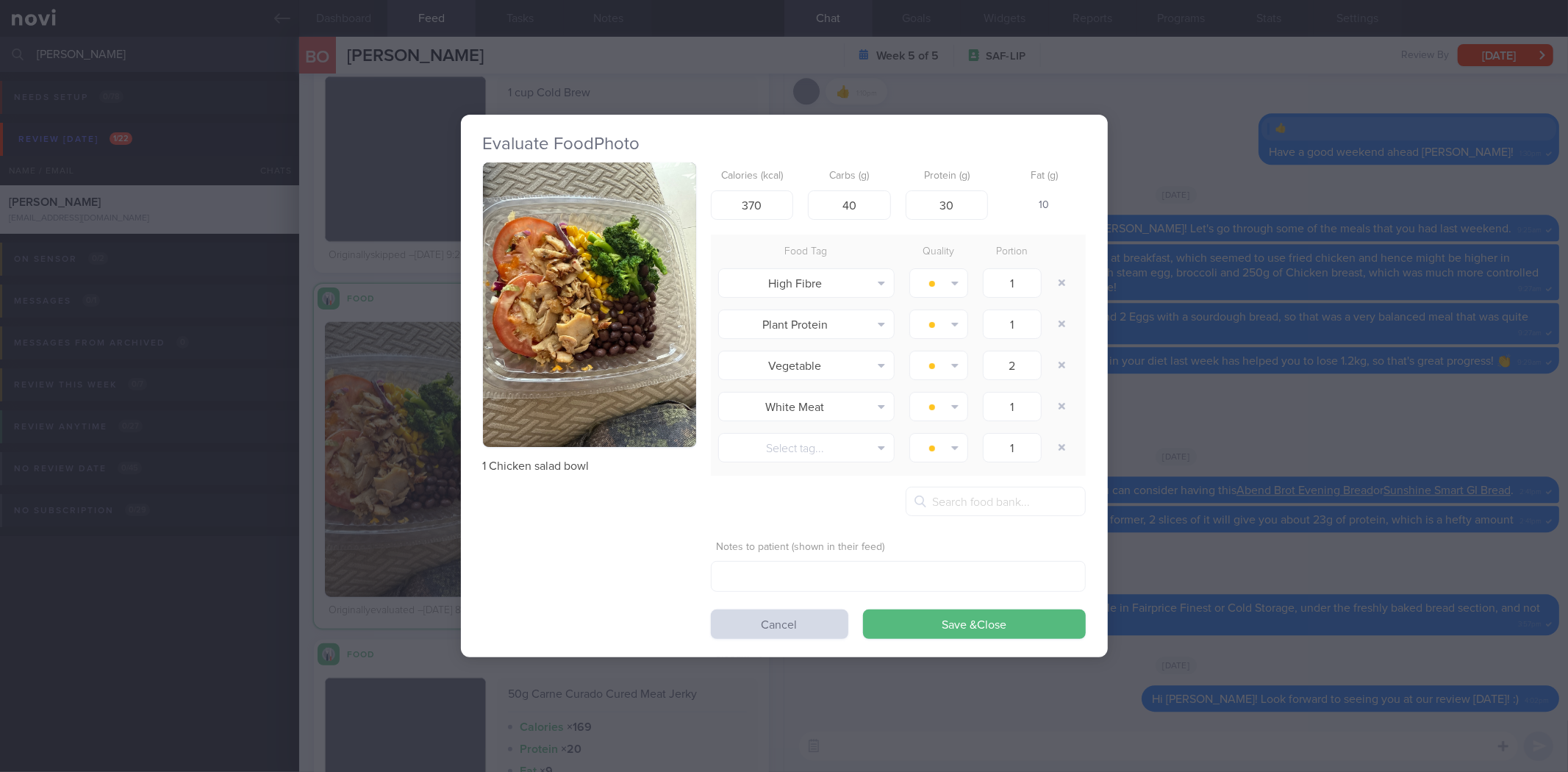
click at [651, 331] on button "button" at bounding box center [589, 304] width 213 height 284
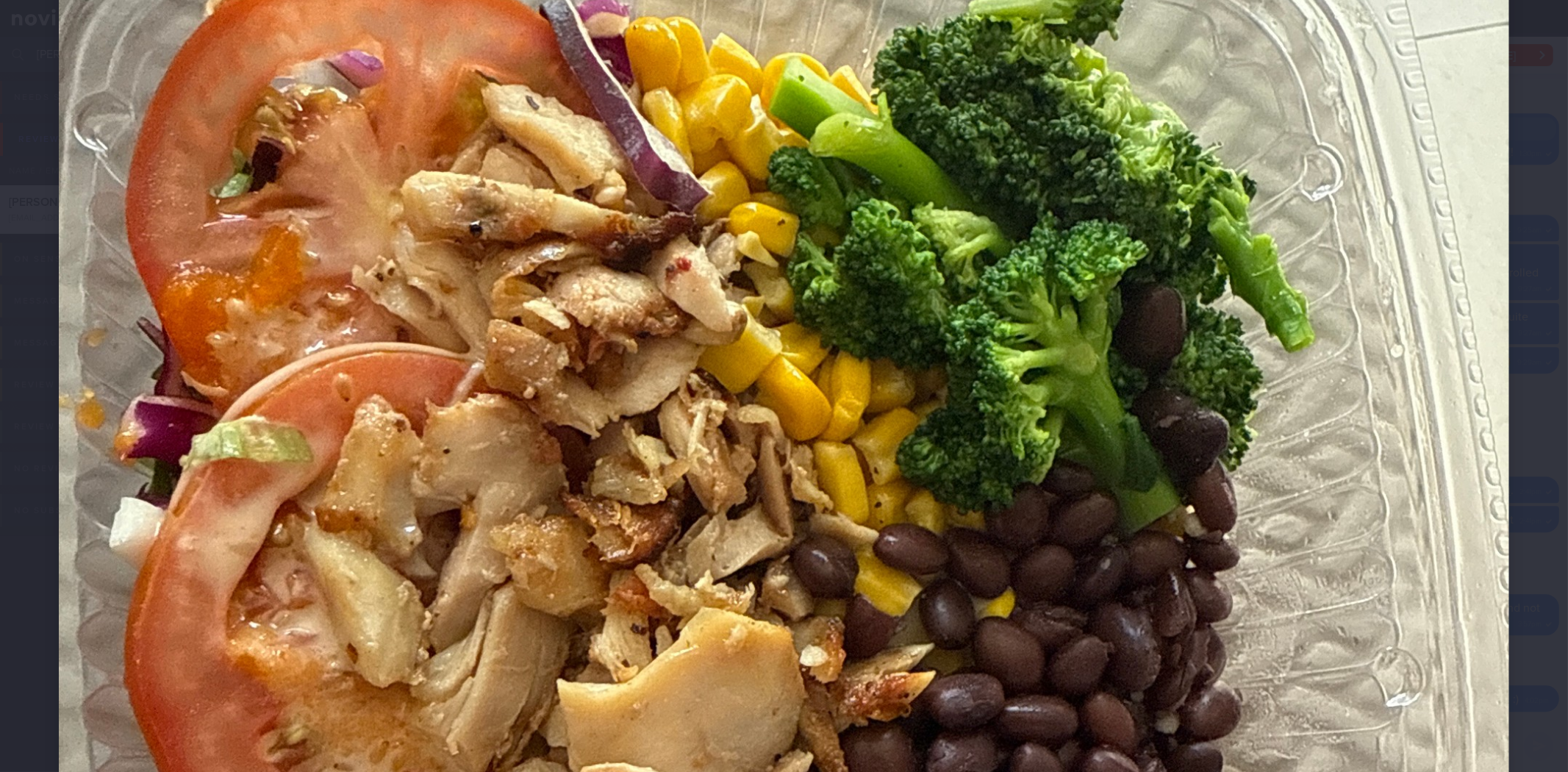
scroll to position [652, 0]
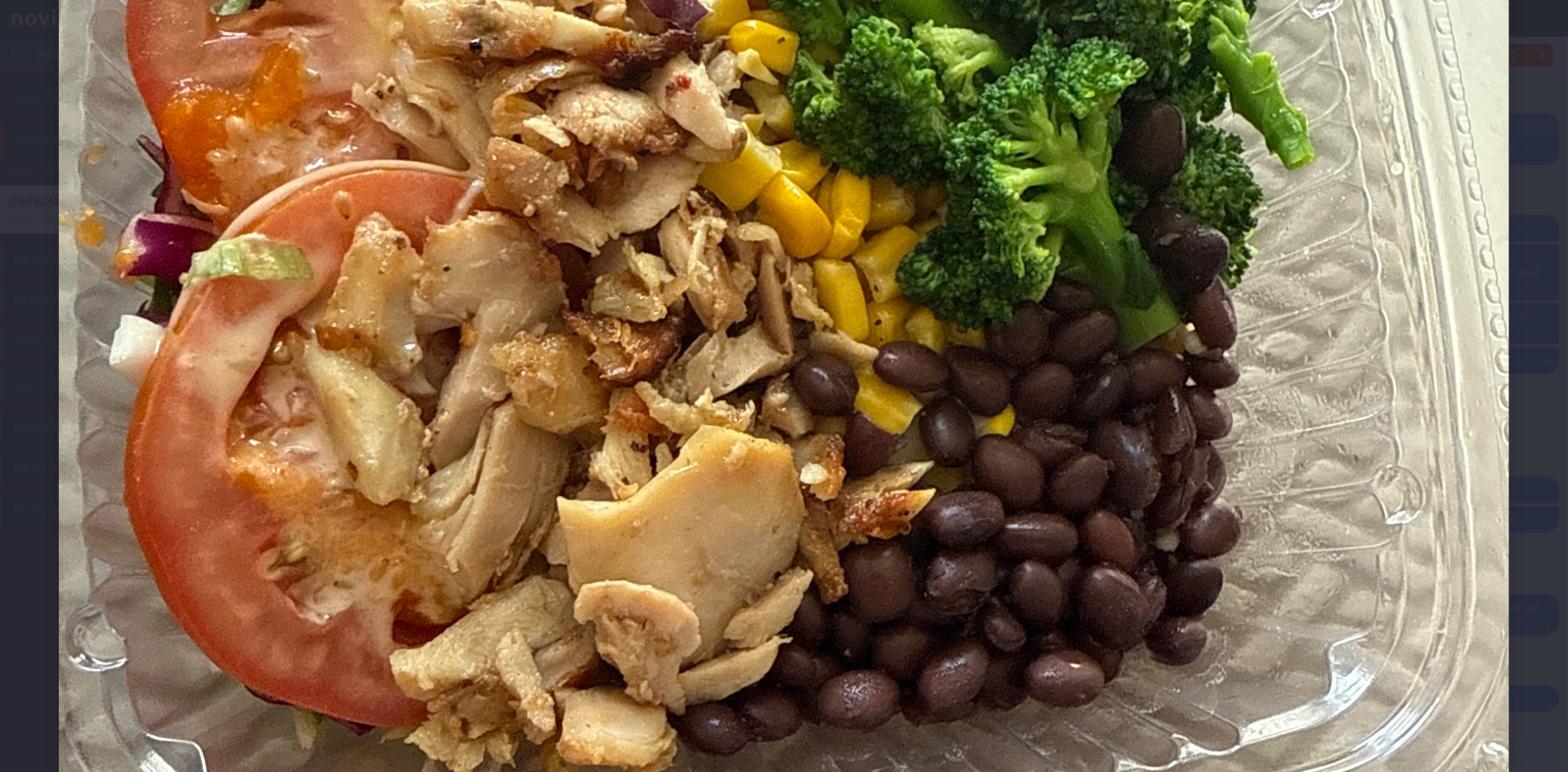
click at [1520, 474] on div at bounding box center [784, 373] width 1568 height 2051
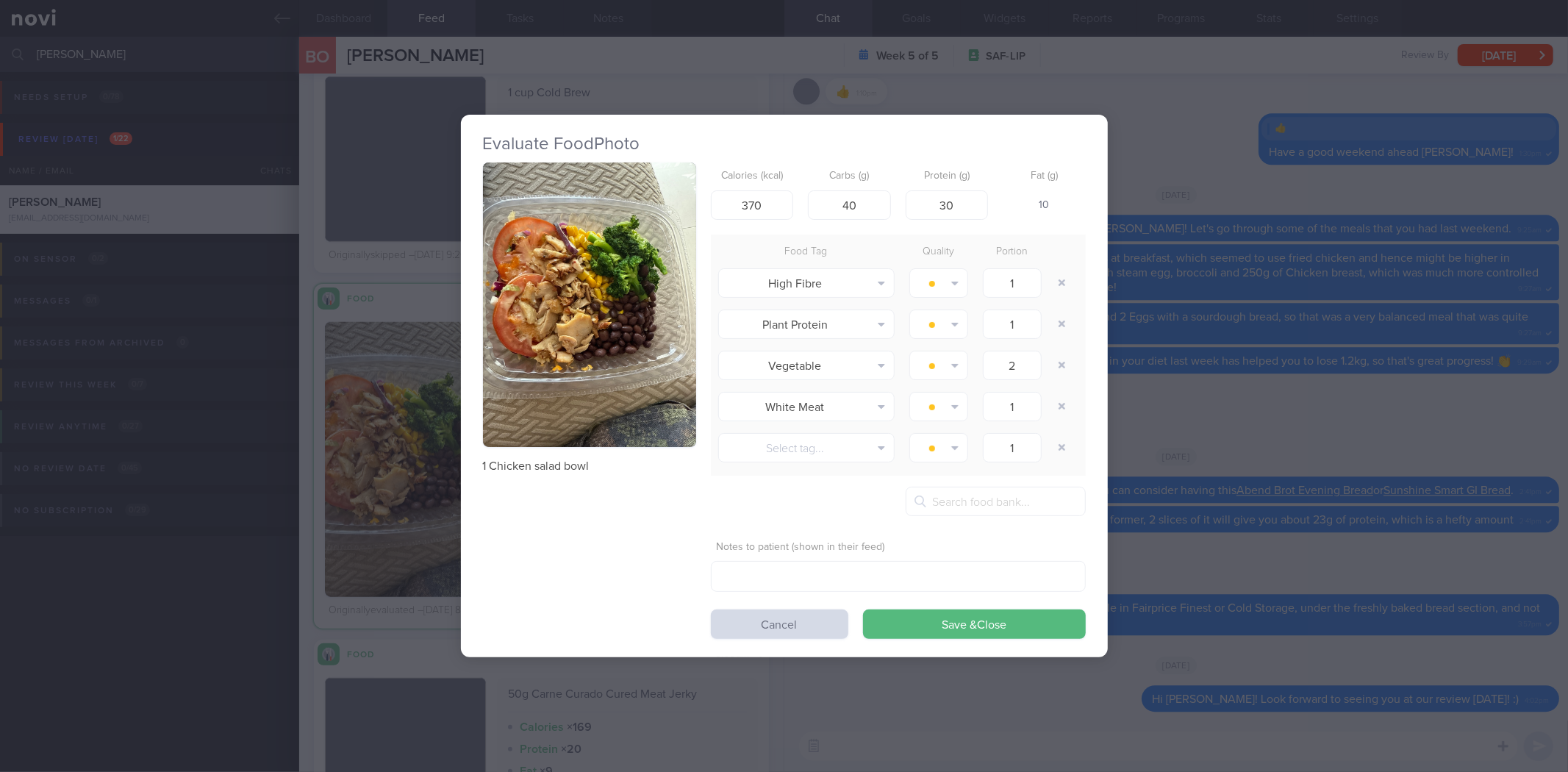
click at [1433, 475] on div "Evaluate Food Photo 1 Chicken salad bowl Calories (kcal) 370 Carbs (g) 40 Prote…" at bounding box center [784, 386] width 1568 height 772
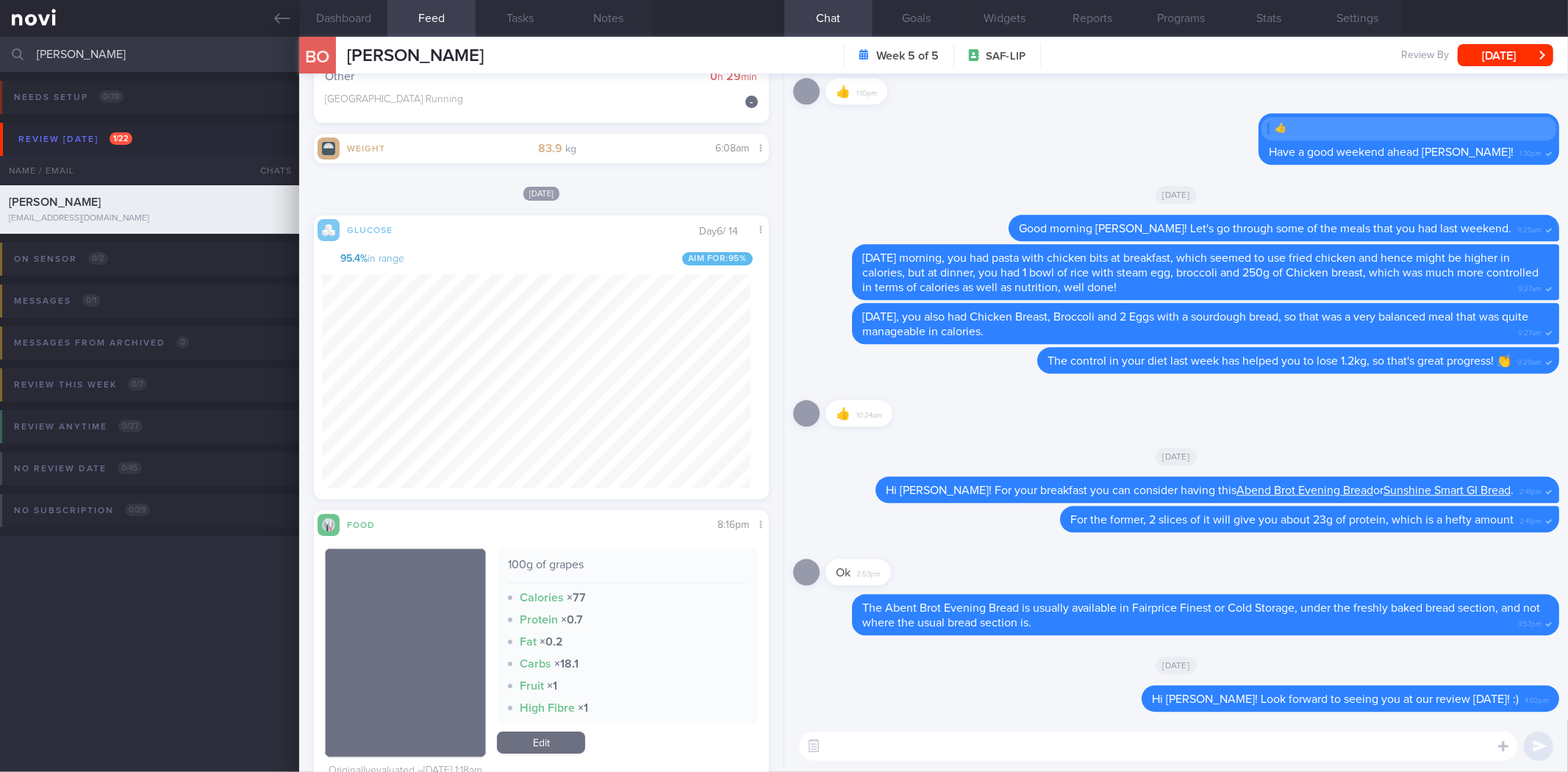
scroll to position [18637, 0]
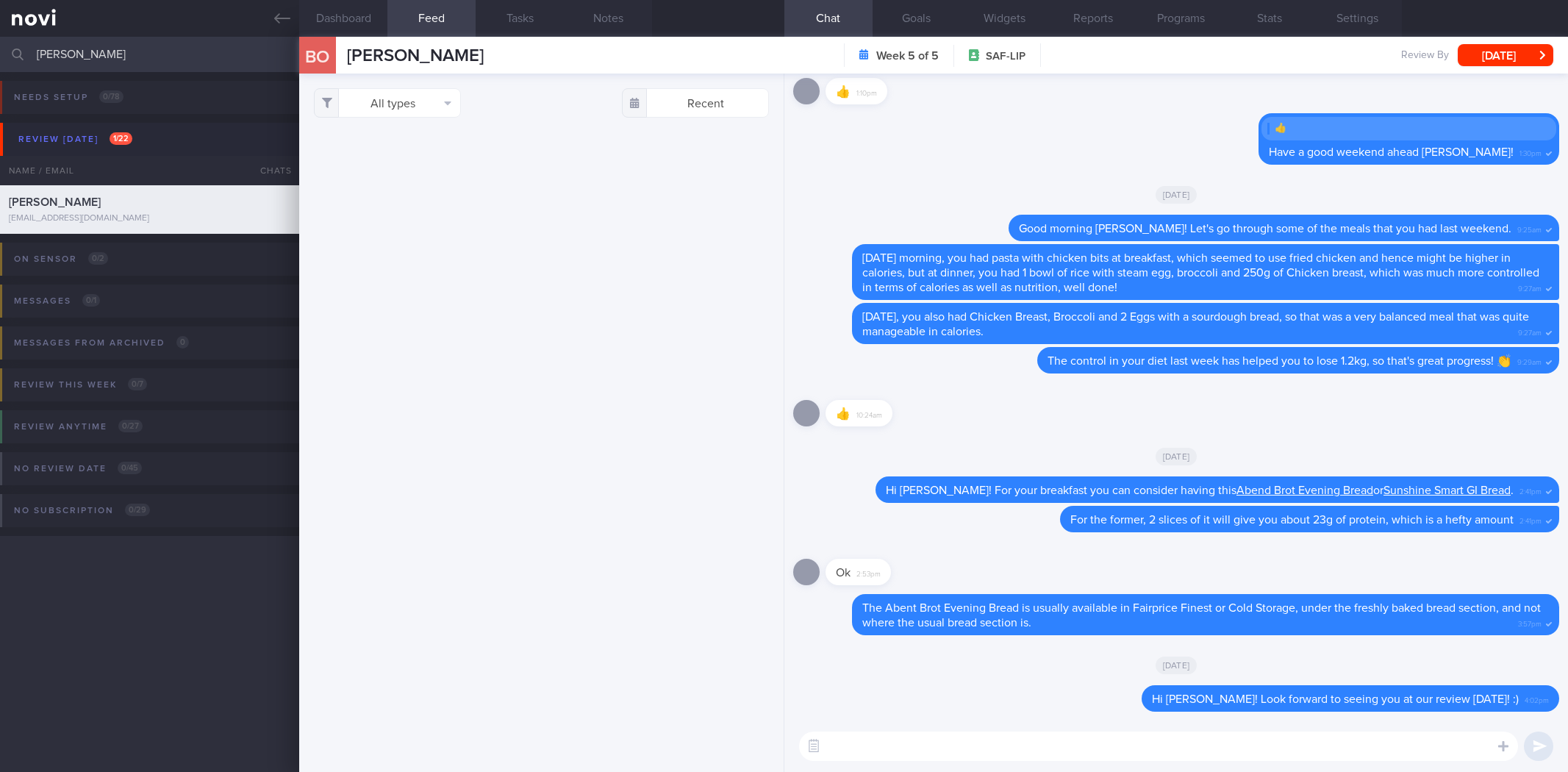
select select "7"
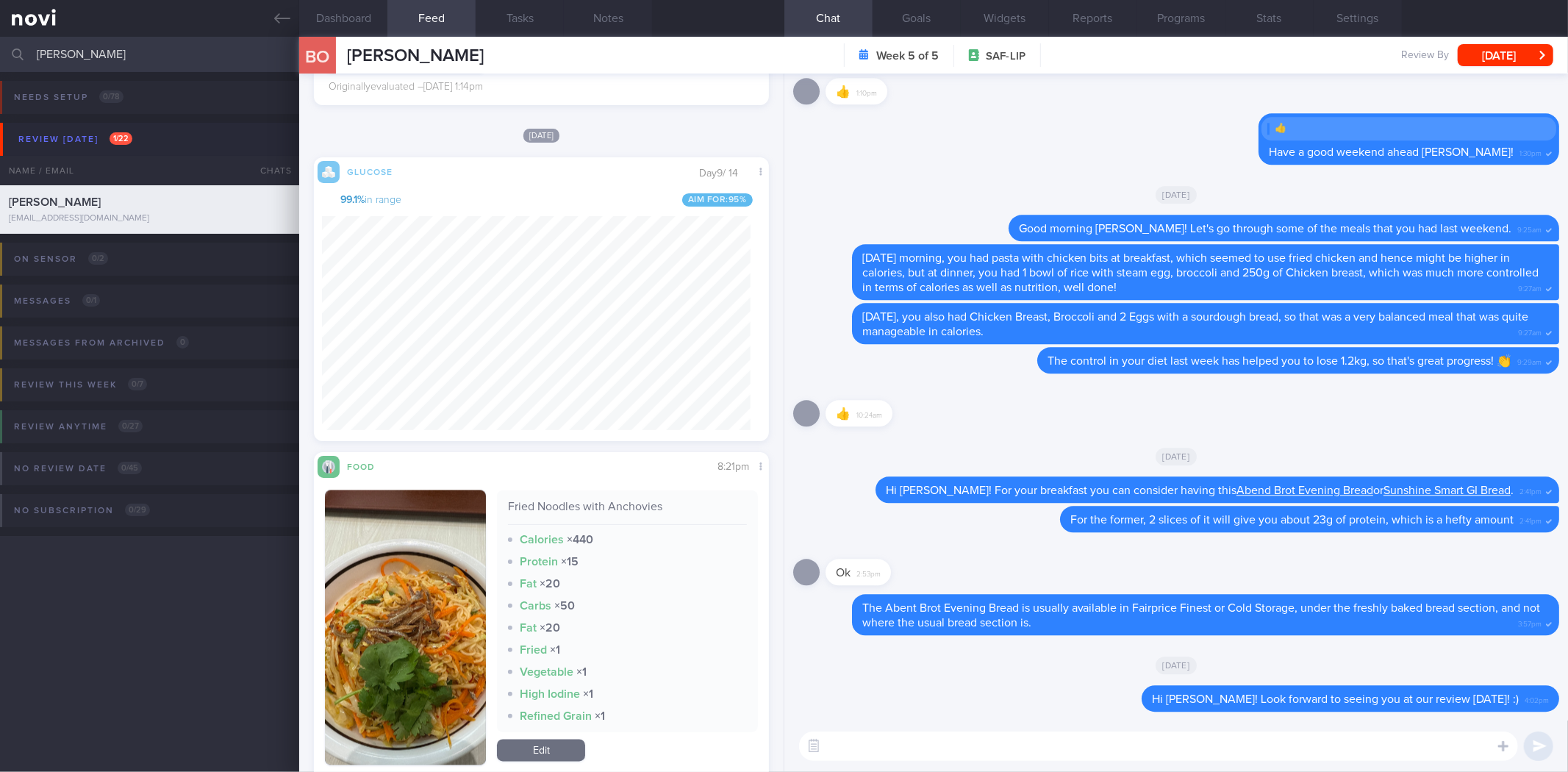
scroll to position [16071, 0]
click at [437, 586] on button "button" at bounding box center [406, 628] width 161 height 275
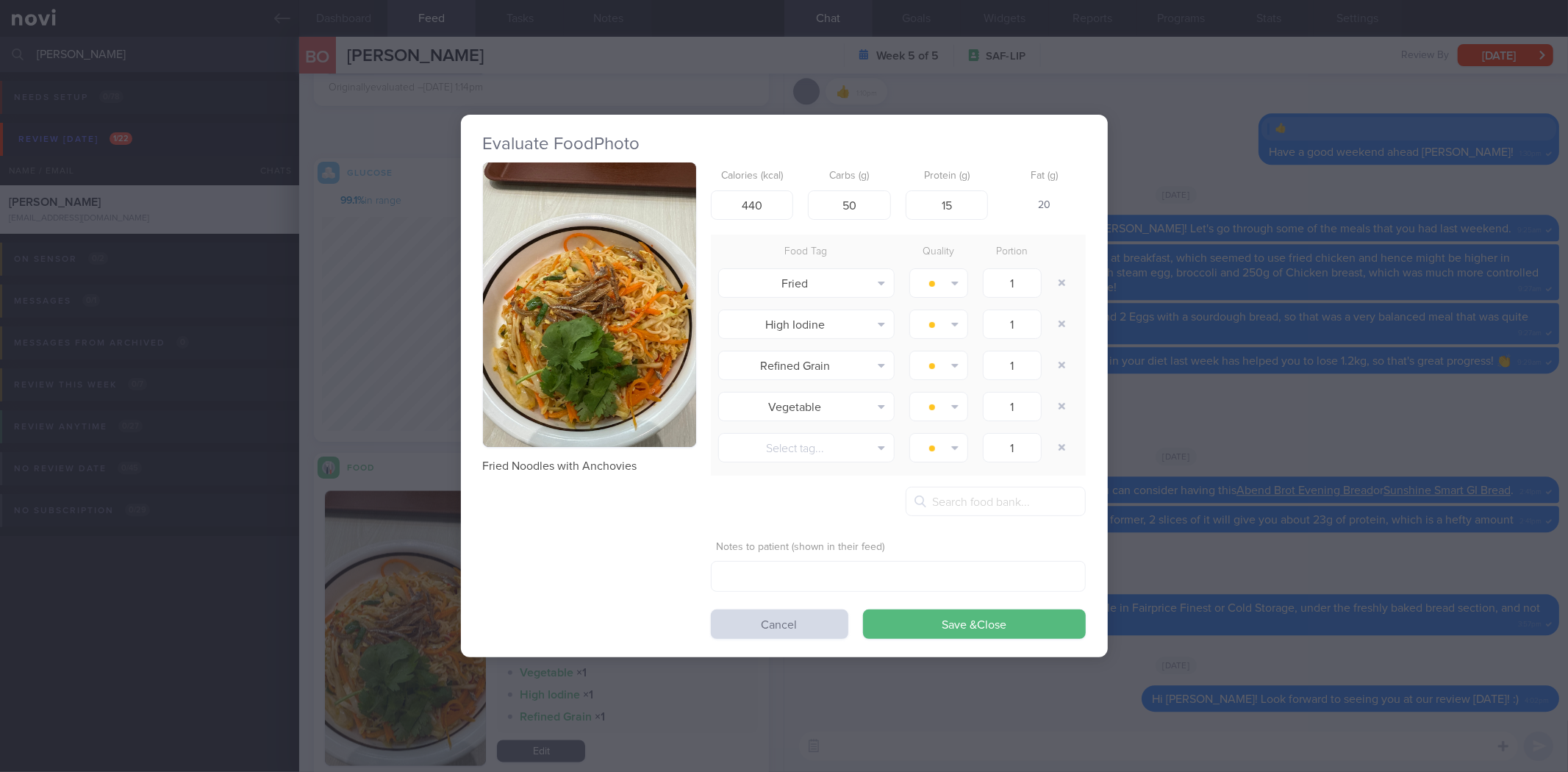
click at [1279, 216] on div "Evaluate Food Photo Fried Noodles with Anchovies Calories (kcal) 440 Carbs (g) …" at bounding box center [784, 386] width 1568 height 772
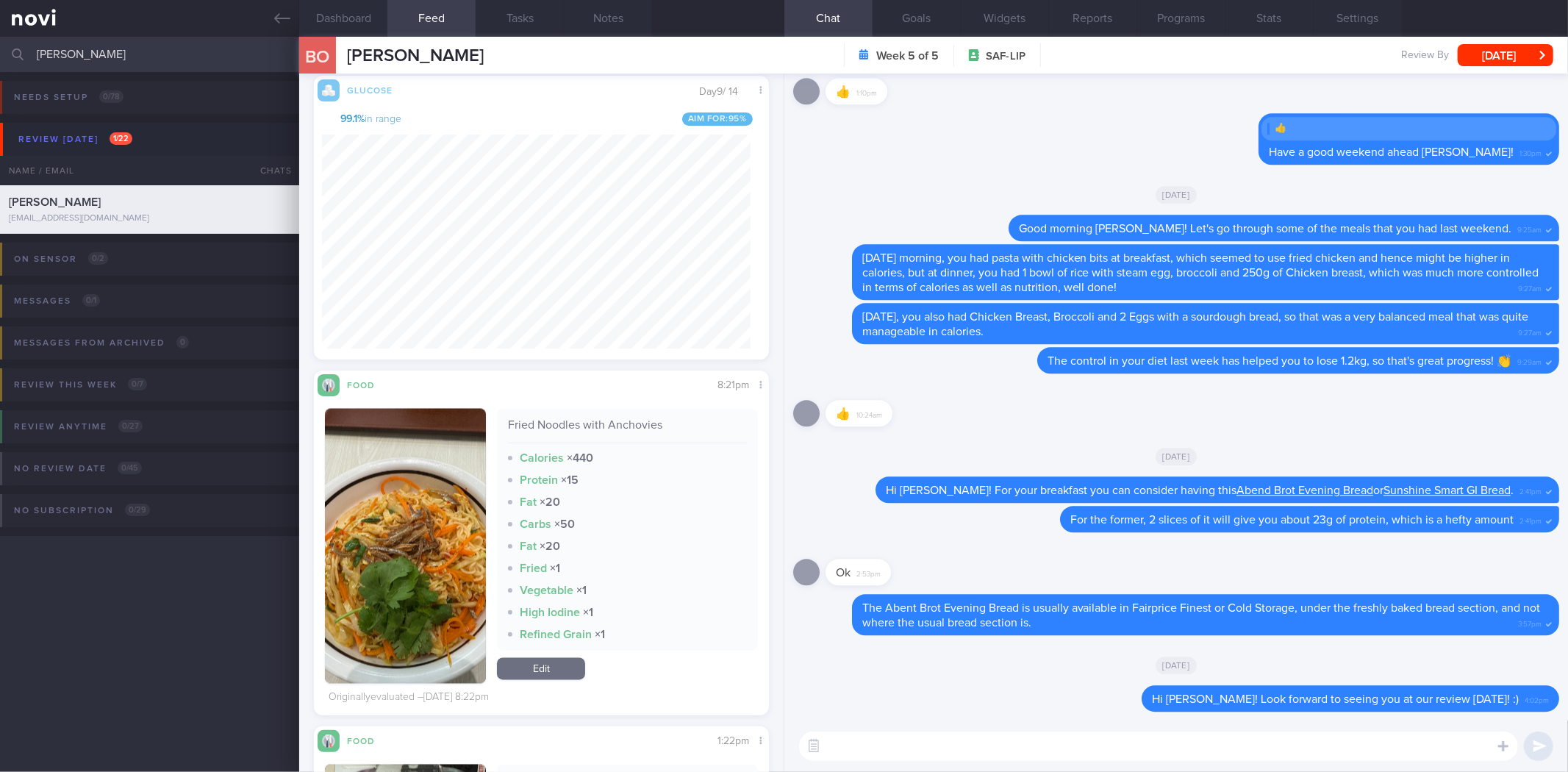
scroll to position [16165, 0]
click at [431, 562] on button "button" at bounding box center [406, 544] width 161 height 275
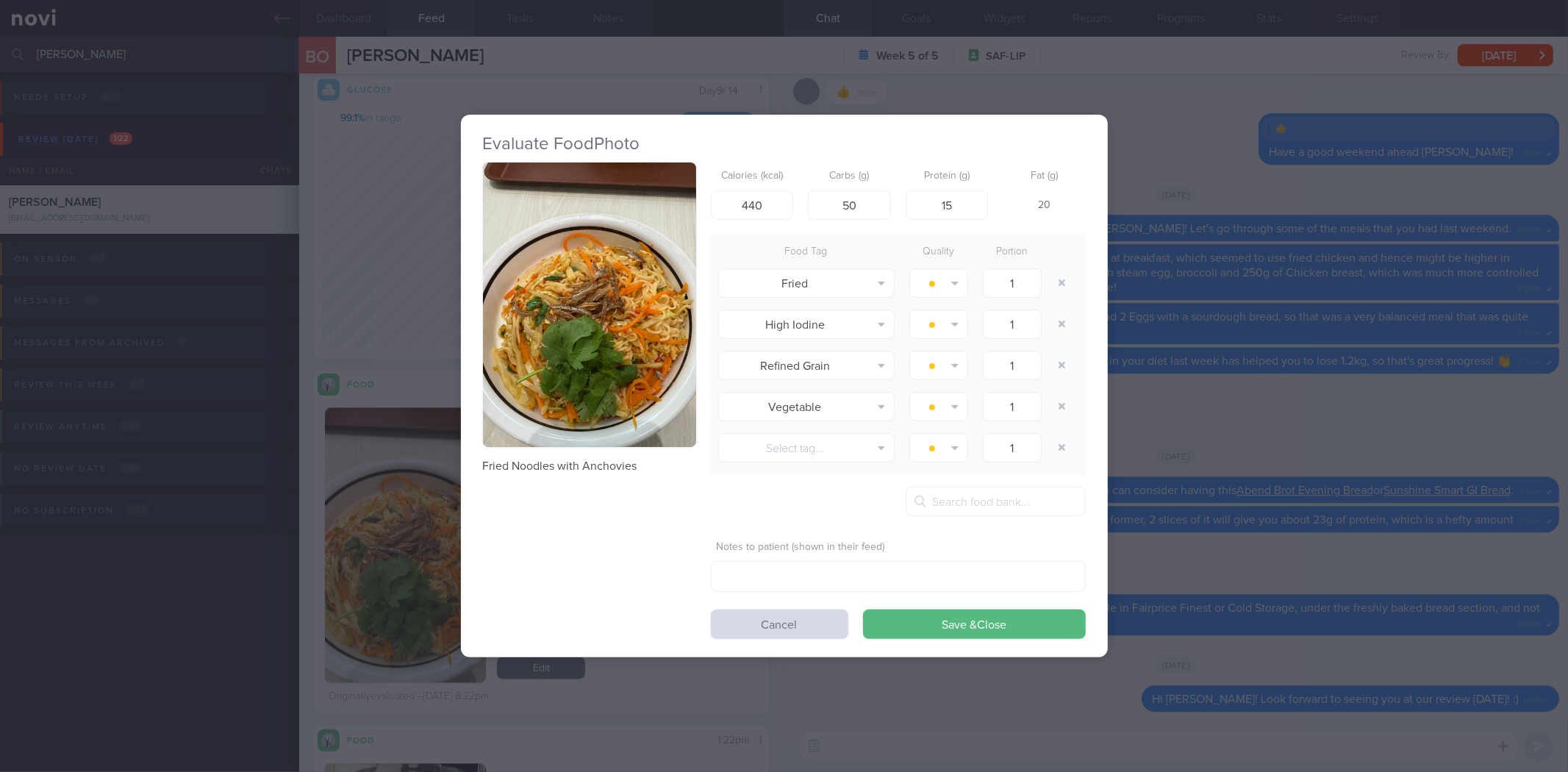
click at [659, 354] on img "button" at bounding box center [589, 304] width 213 height 284
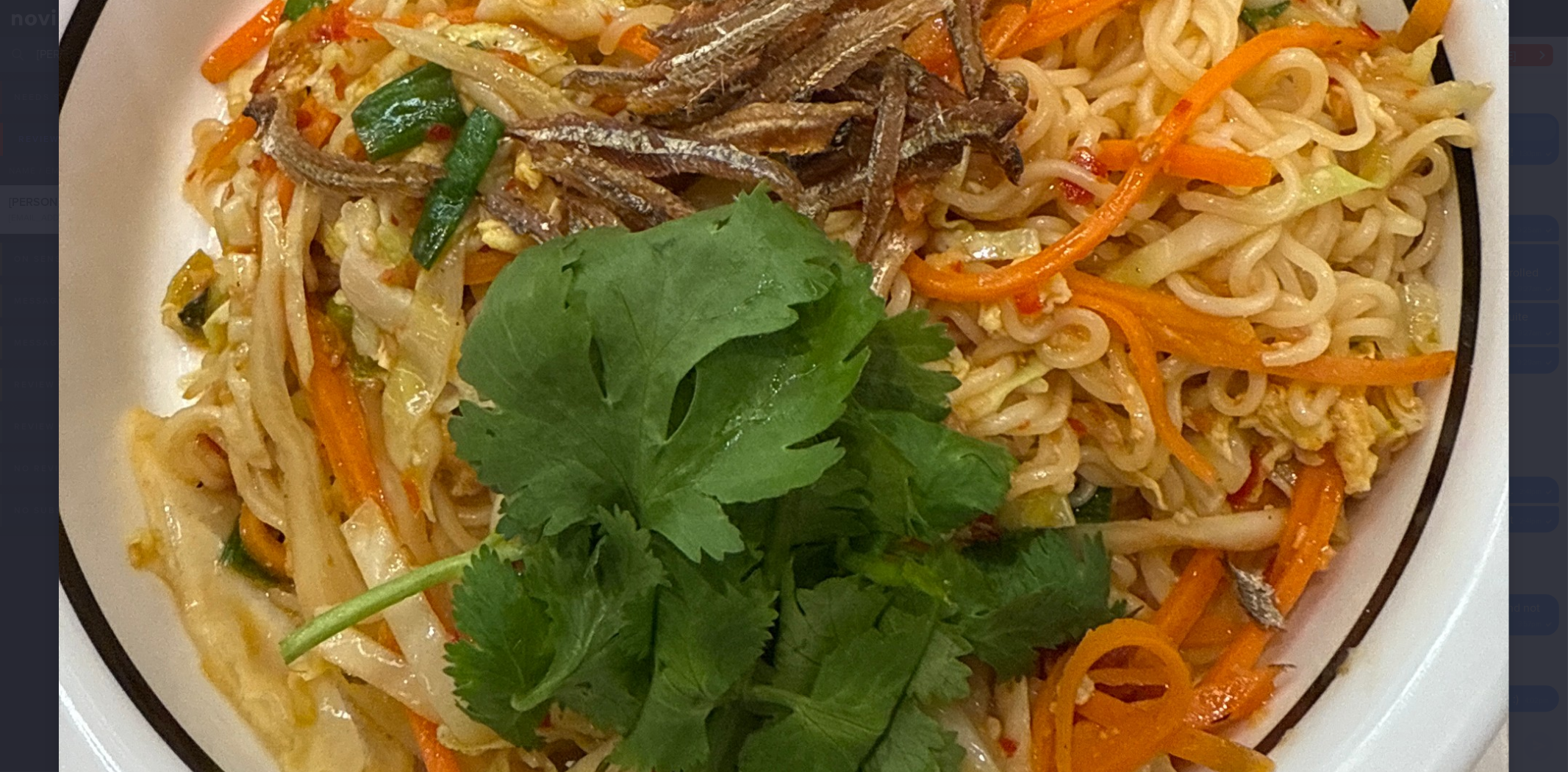
scroll to position [894, 0]
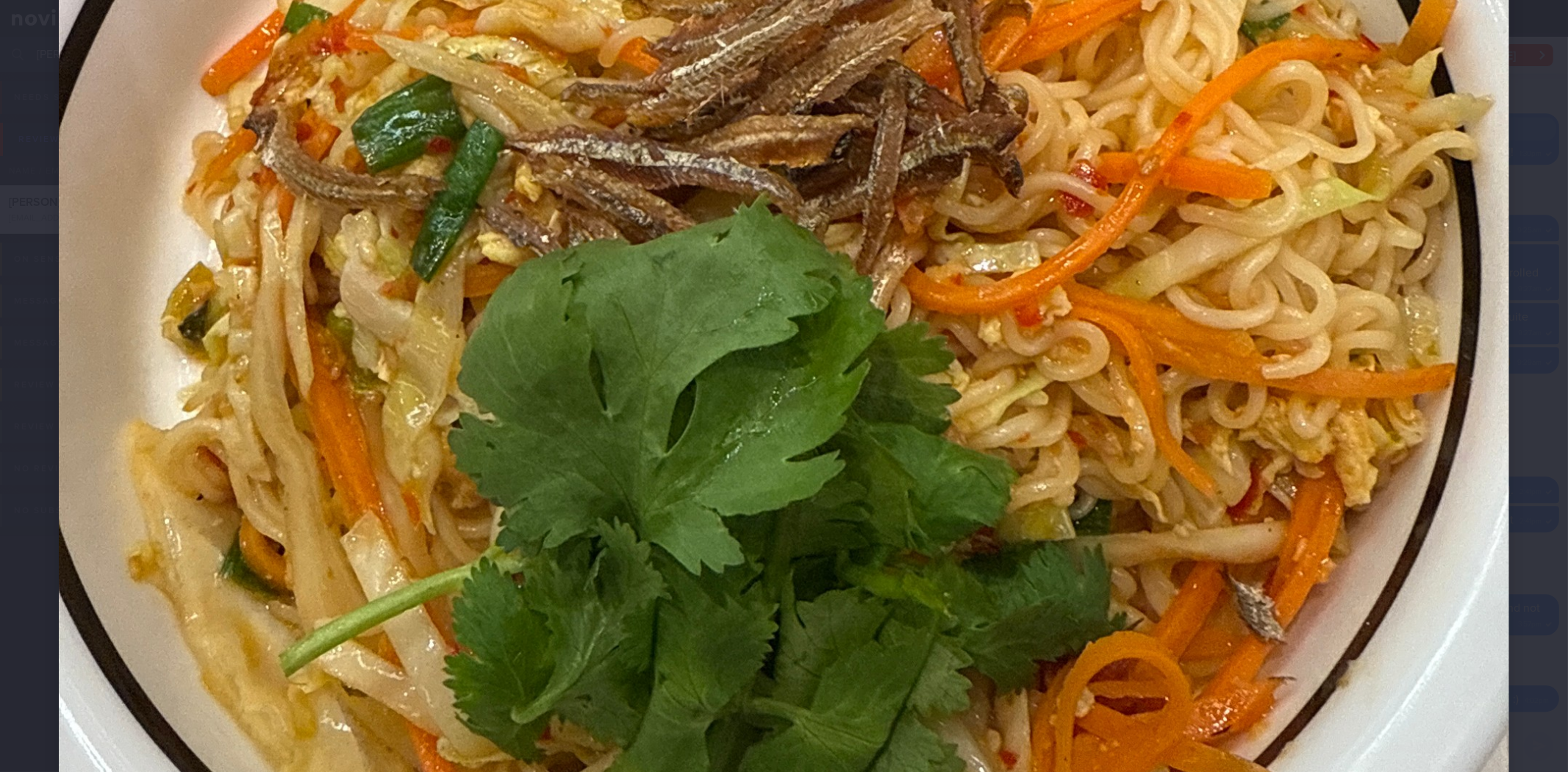
click at [1545, 529] on div at bounding box center [784, 131] width 1568 height 2051
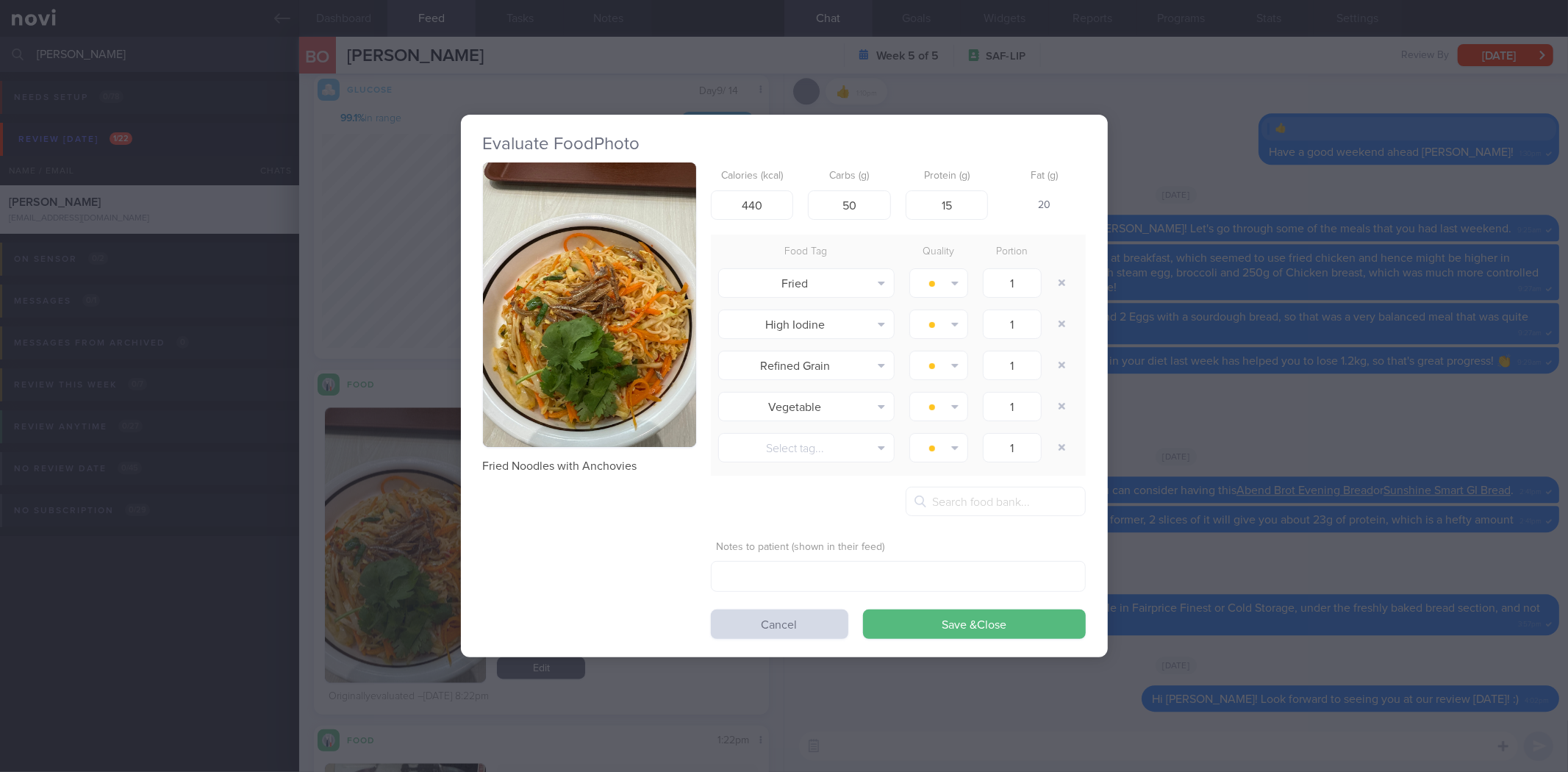
drag, startPoint x: 1338, startPoint y: 351, endPoint x: 636, endPoint y: 255, distance: 708.5
click at [1339, 353] on div "Evaluate Food Photo Fried Noodles with Anchovies Calories (kcal) 440 Carbs (g) …" at bounding box center [784, 386] width 1568 height 772
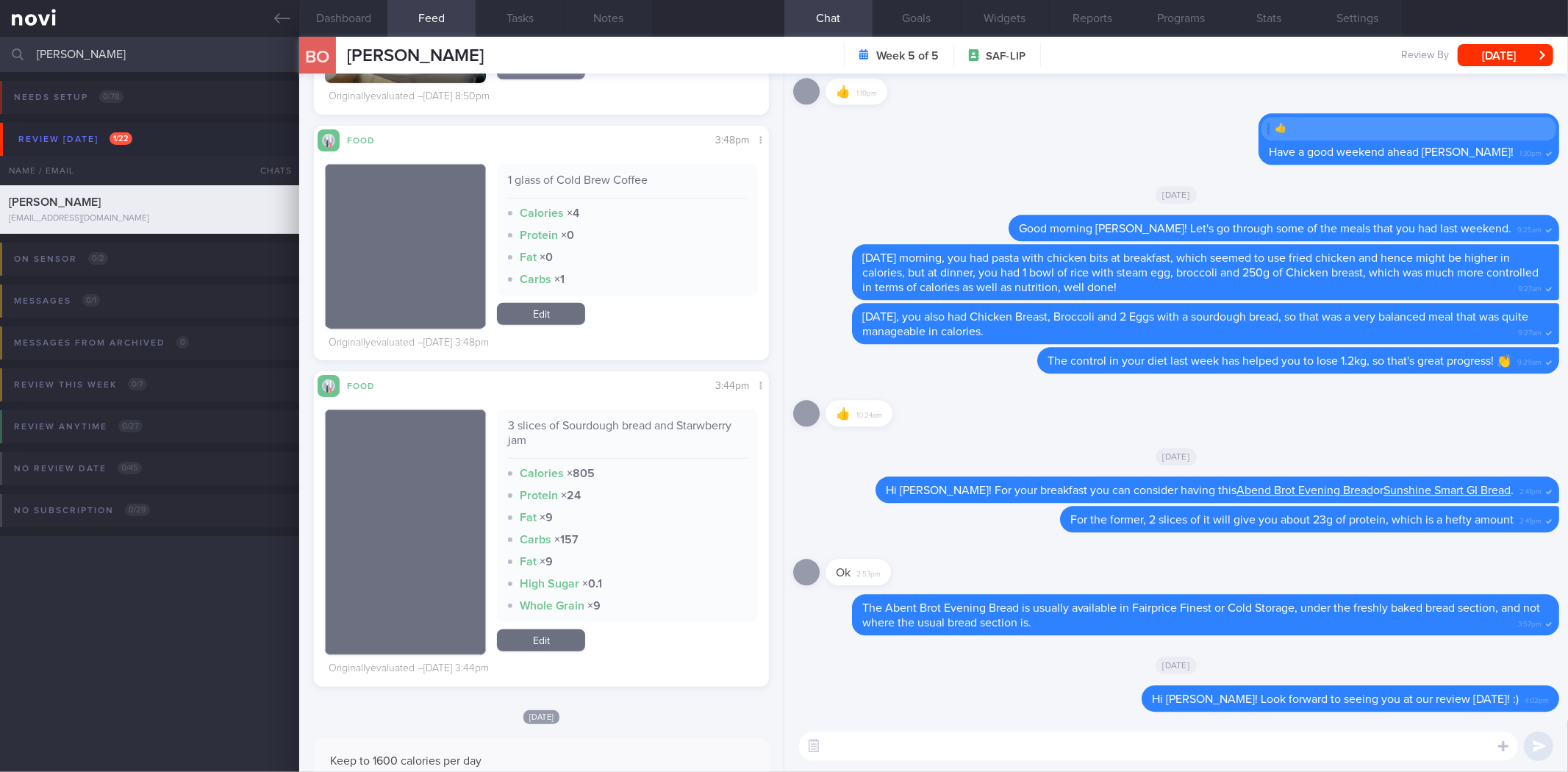
scroll to position [14701, 0]
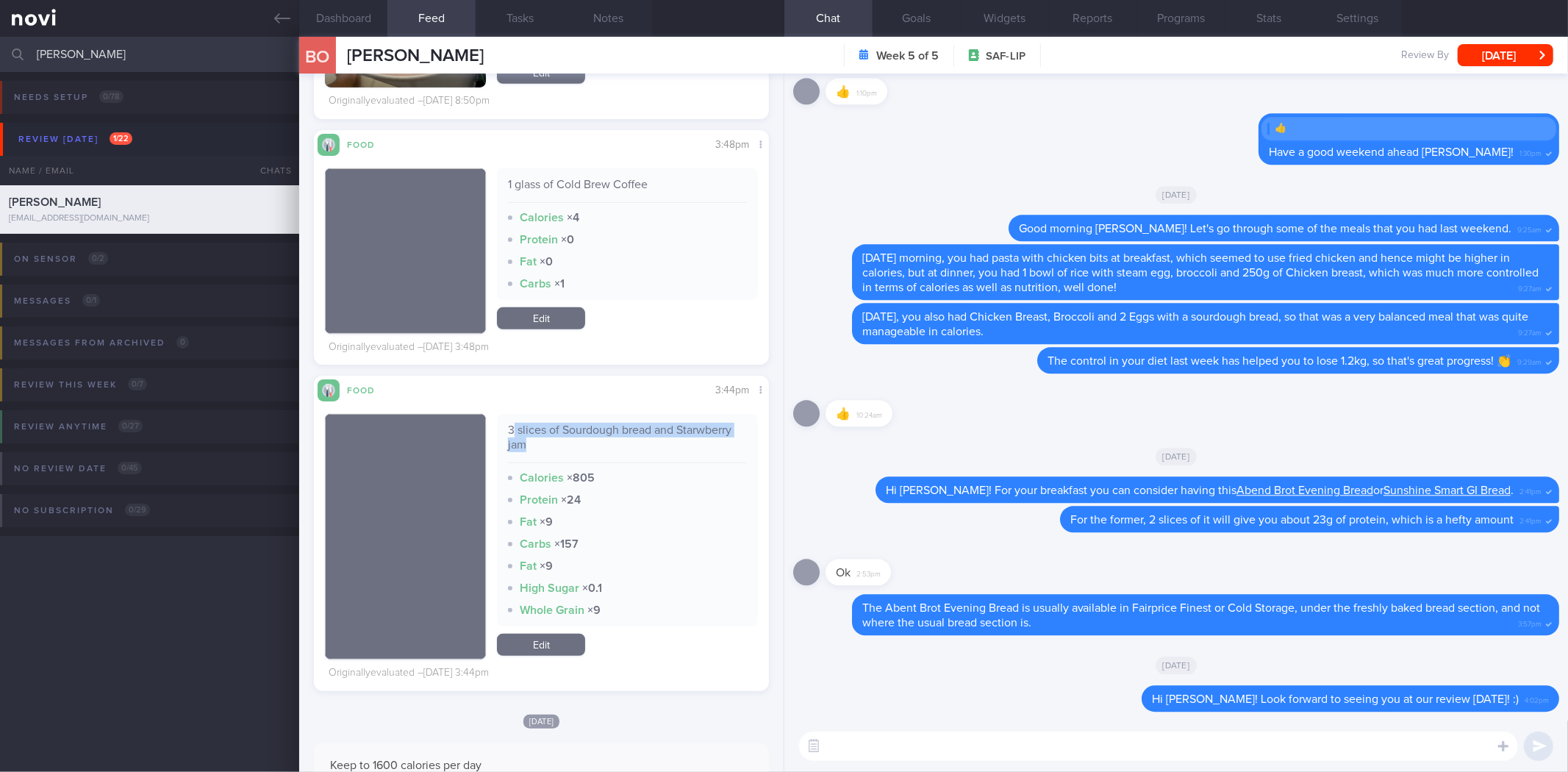
drag, startPoint x: 508, startPoint y: 428, endPoint x: 552, endPoint y: 438, distance: 45.1
click at [552, 438] on div "3 slices of Sourdough bread and Starwberry jam" at bounding box center [627, 443] width 238 height 40
drag, startPoint x: 503, startPoint y: 432, endPoint x: 528, endPoint y: 439, distance: 26.0
click at [528, 439] on div "3 slices of Sourdough bread and Starwberry jam" at bounding box center [627, 443] width 238 height 40
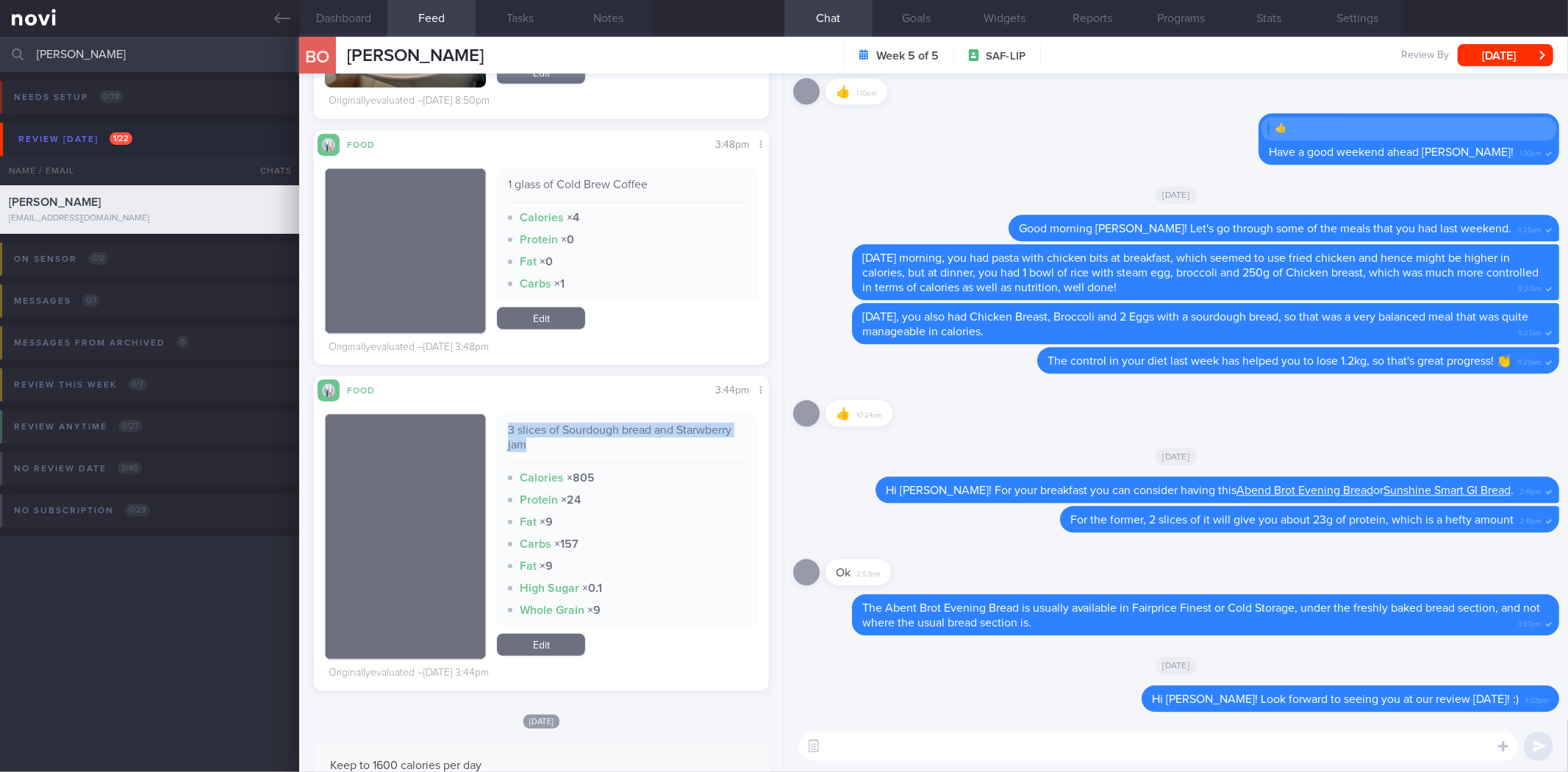
click at [528, 439] on div "3 slices of Sourdough bread and Starwberry jam" at bounding box center [627, 443] width 238 height 40
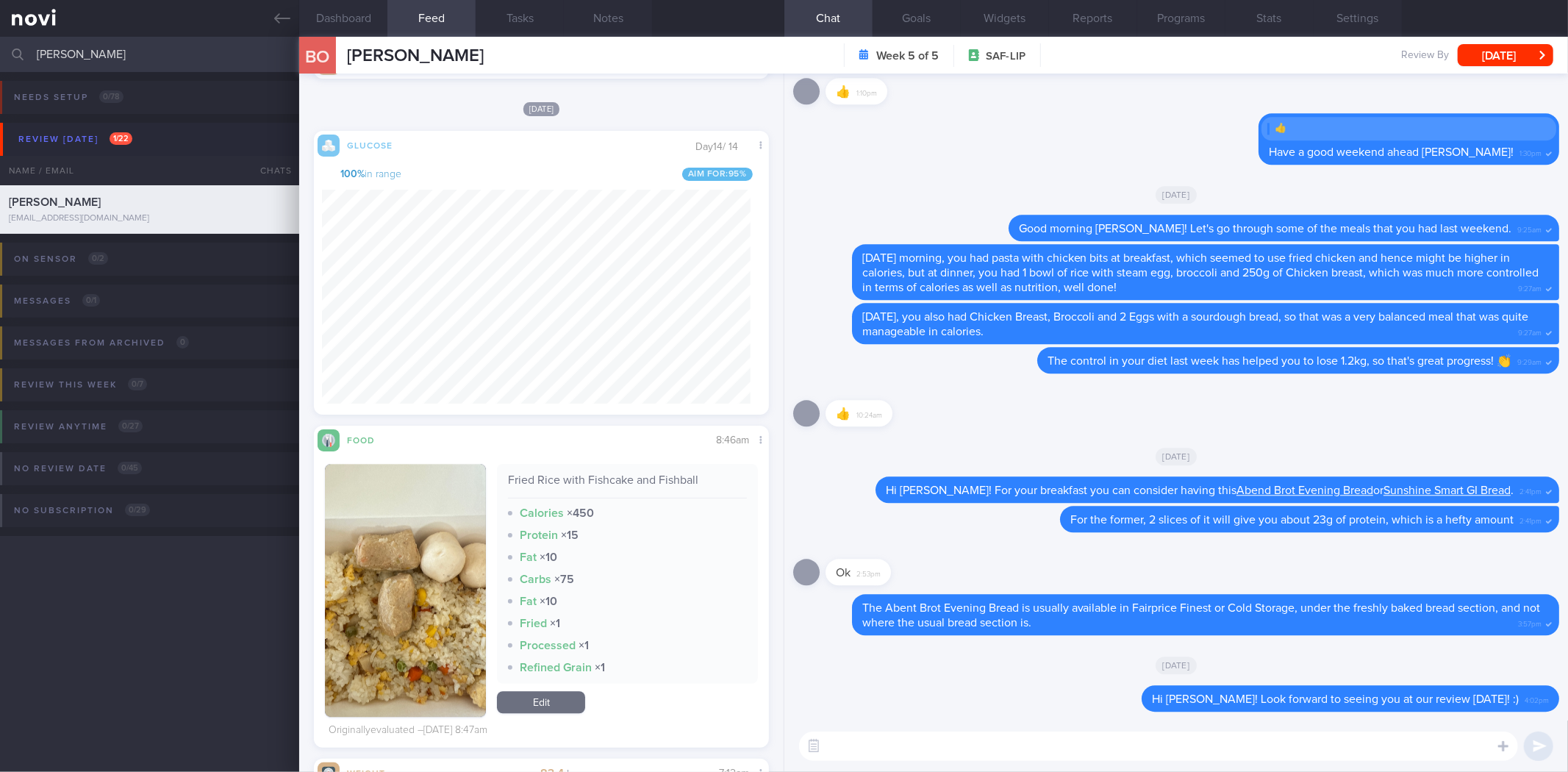
scroll to position [12406, 0]
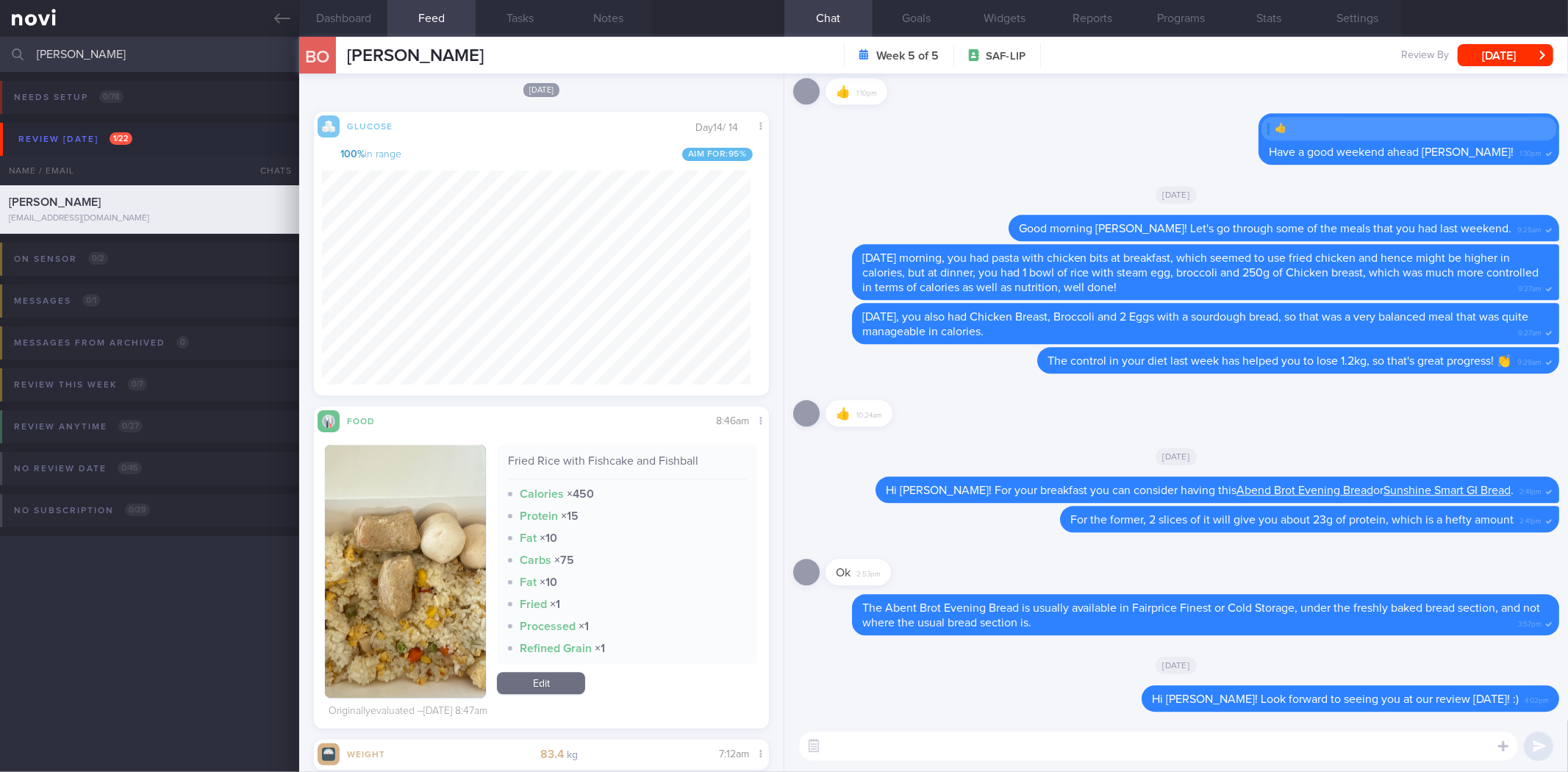
click at [390, 544] on button "button" at bounding box center [406, 571] width 161 height 253
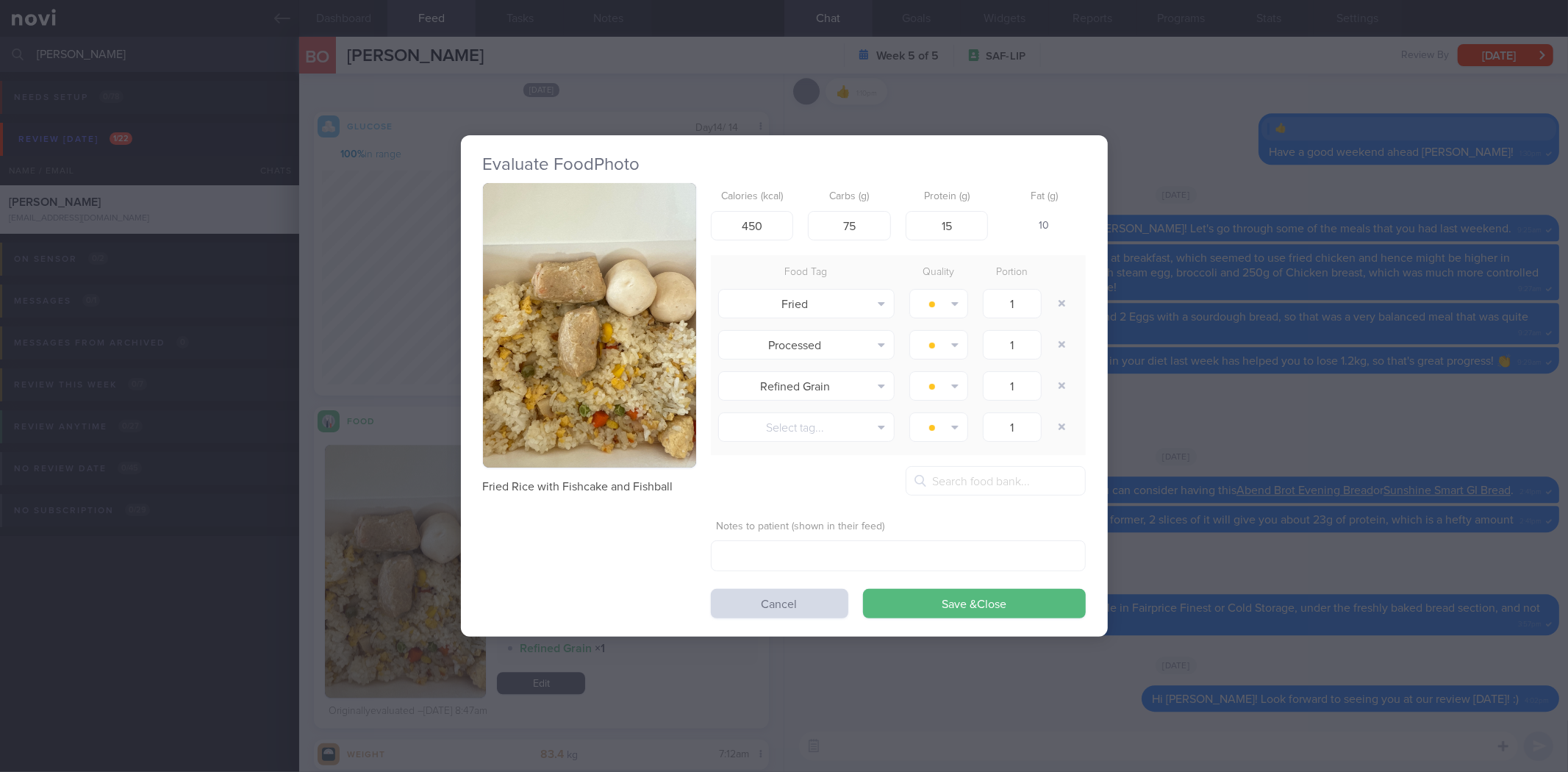
click at [634, 304] on button "button" at bounding box center [589, 324] width 213 height 284
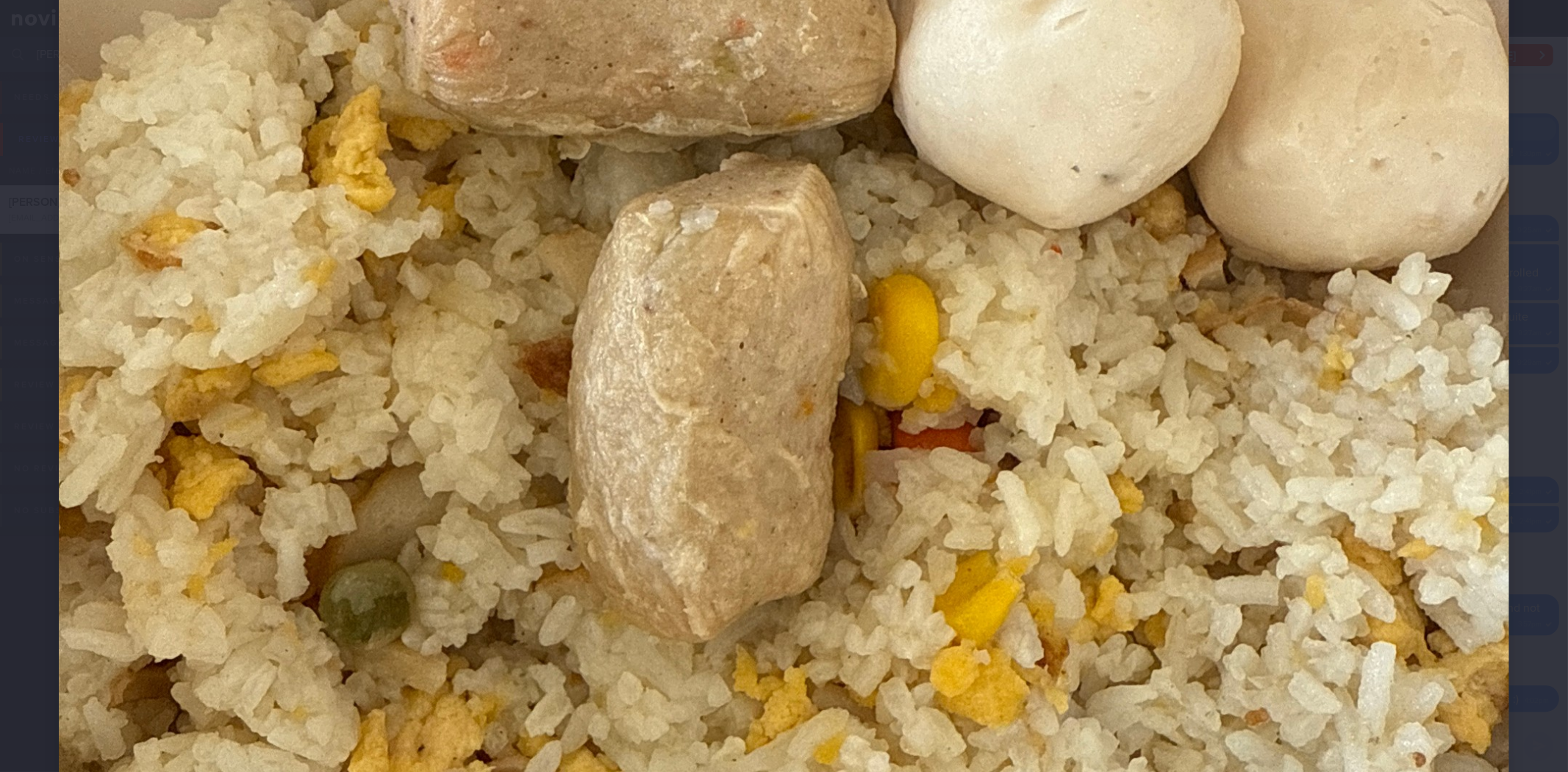
scroll to position [571, 0]
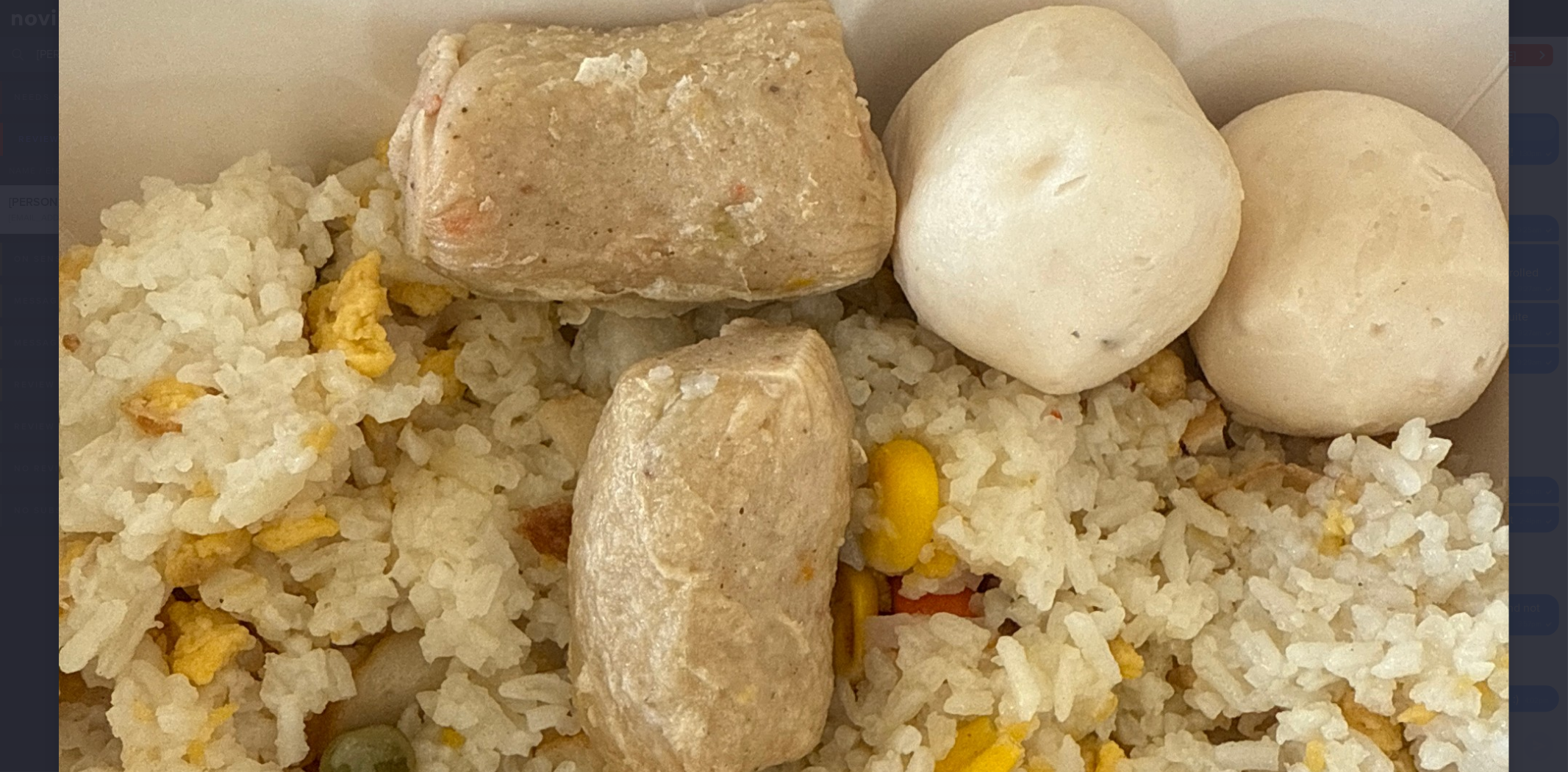
click at [1492, 537] on img at bounding box center [784, 454] width 1450 height 1933
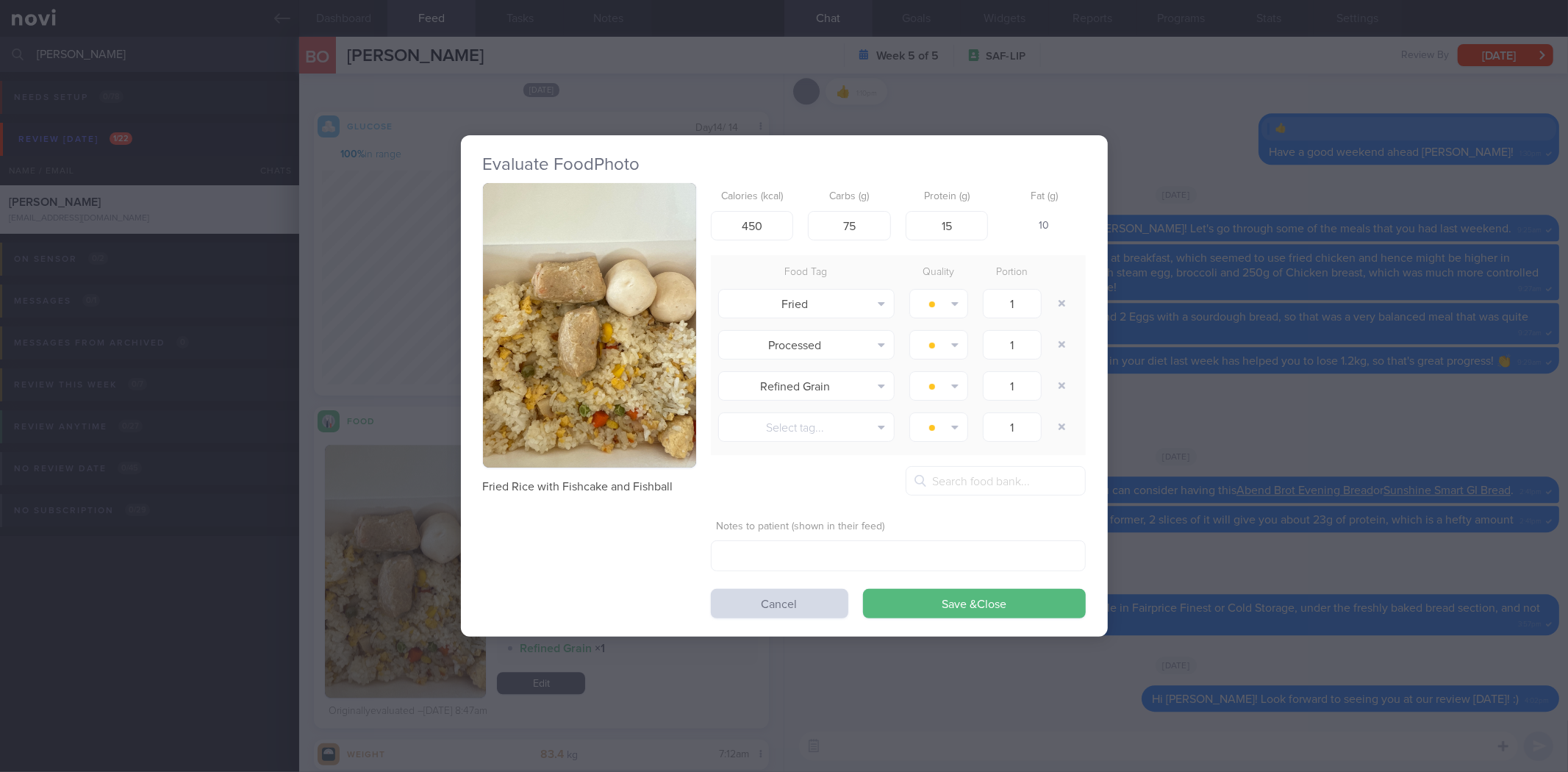
click at [1346, 328] on div "Evaluate Food Photo Fried Rice with Fishcake and Fishball Calories (kcal) 450 C…" at bounding box center [784, 386] width 1568 height 772
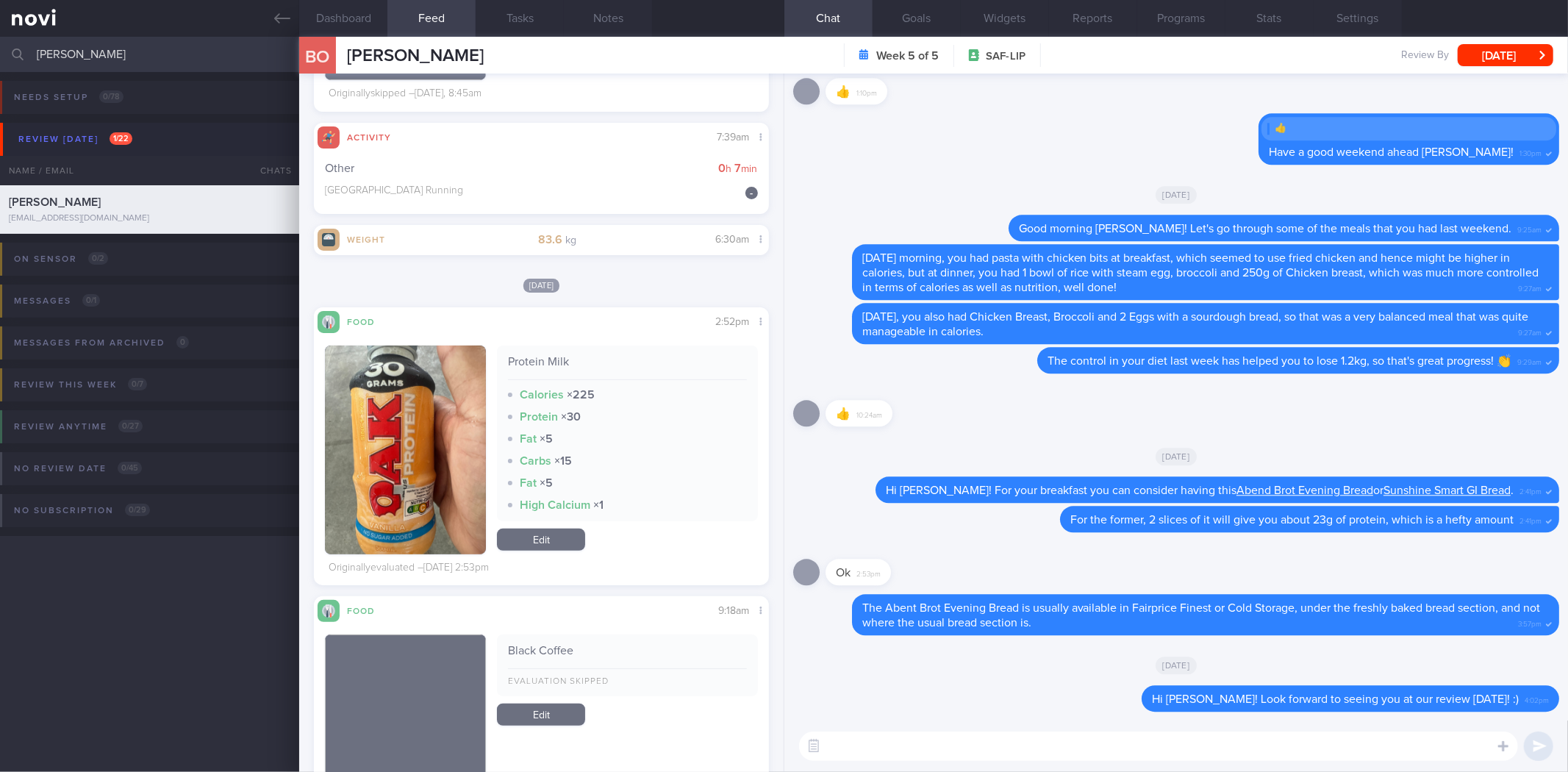
scroll to position [538, 0]
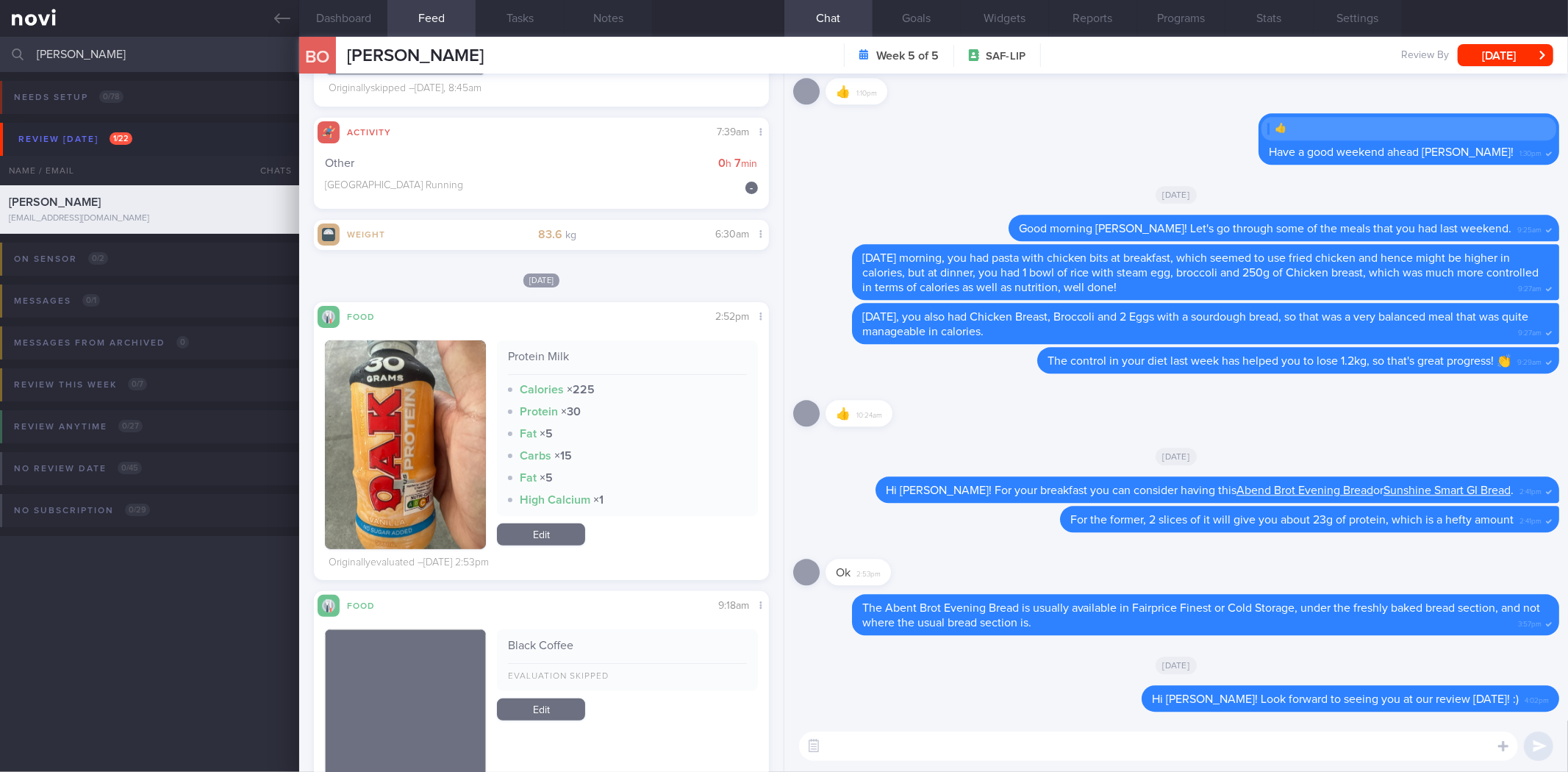
click at [381, 397] on button "button" at bounding box center [406, 445] width 161 height 209
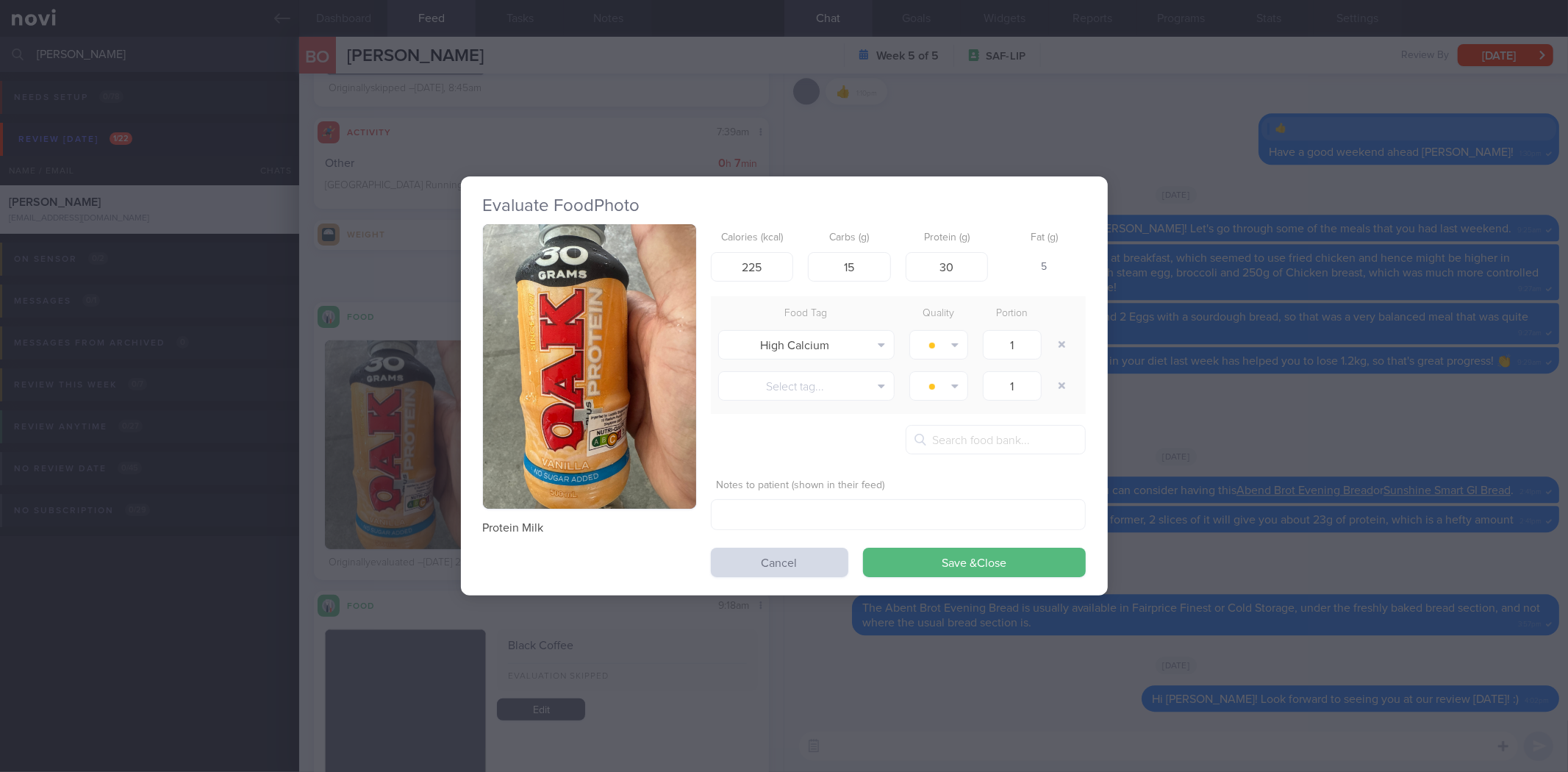
click at [1231, 375] on div "Evaluate Food Photo Protein Milk Calories (kcal) 225 Carbs (g) 15 Protein (g) 3…" at bounding box center [784, 386] width 1568 height 772
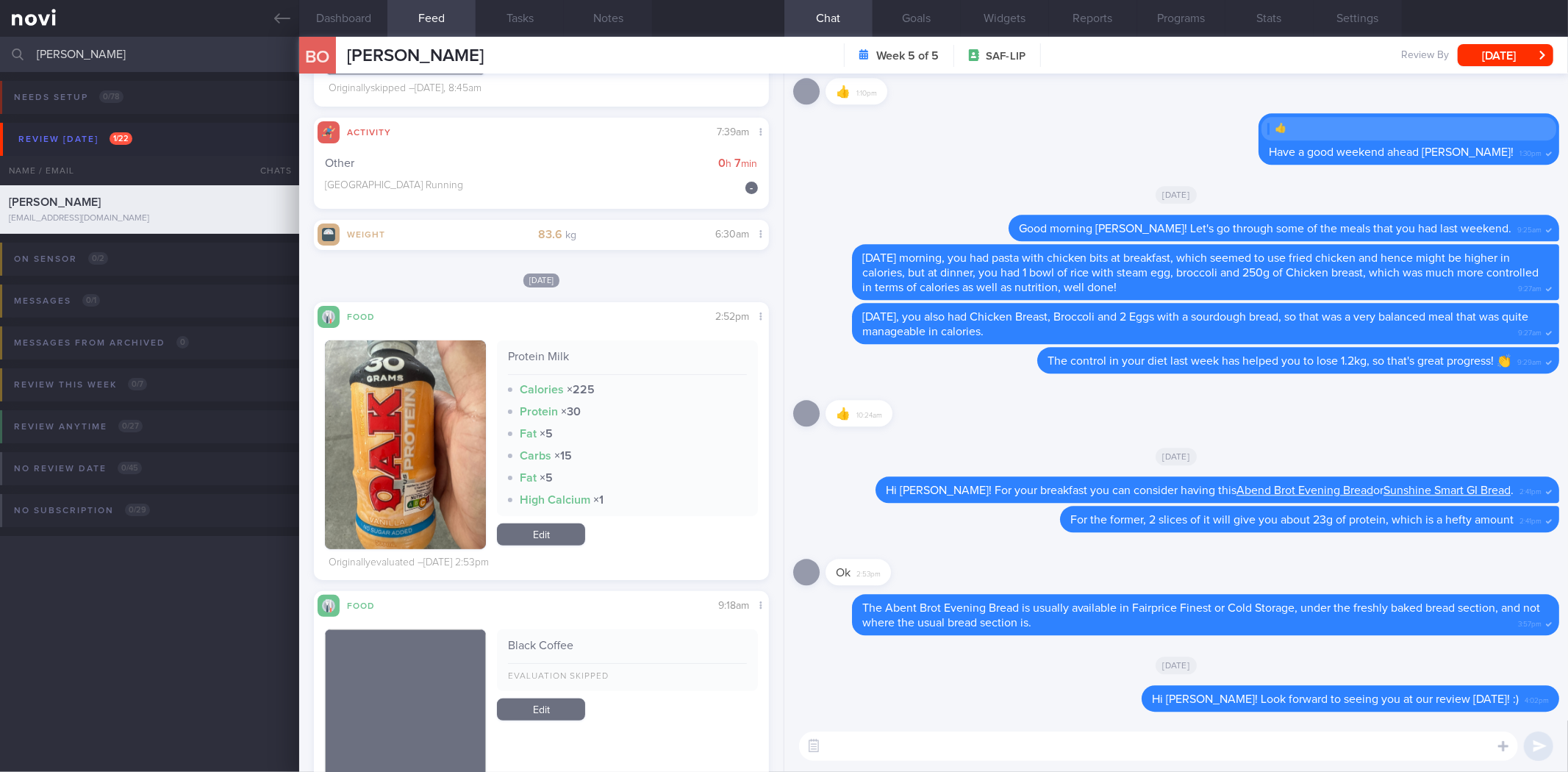
click at [305, 353] on div "All types Food Activity Glucose Weight Medicine Blood Pressure CGM Install Rece…" at bounding box center [541, 423] width 484 height 698
click at [428, 391] on button "button" at bounding box center [406, 445] width 161 height 209
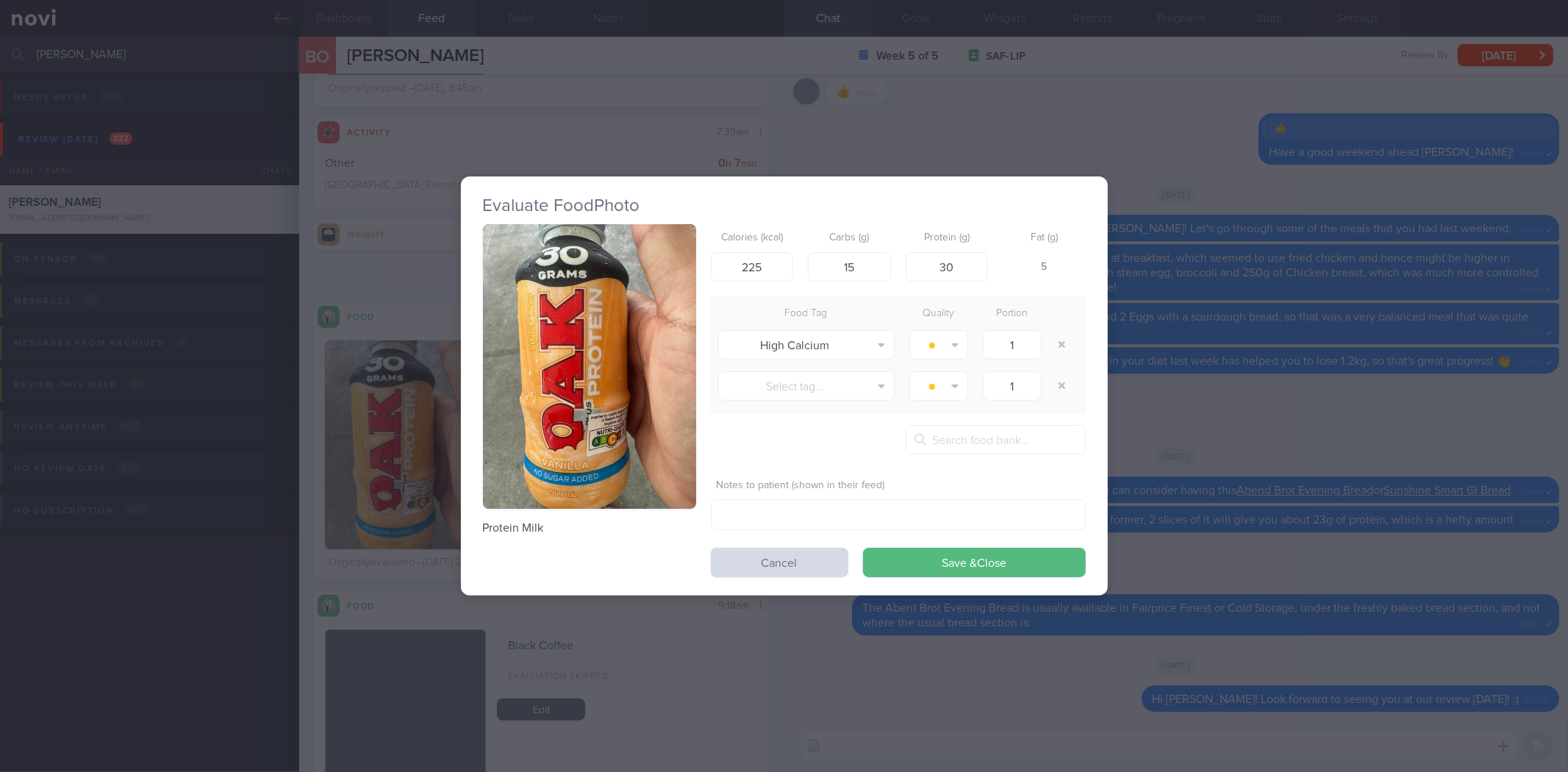
click at [311, 321] on div "Evaluate Food Photo Protein Milk Calories (kcal) 225 Carbs (g) 15 Protein (g) 3…" at bounding box center [784, 386] width 1568 height 772
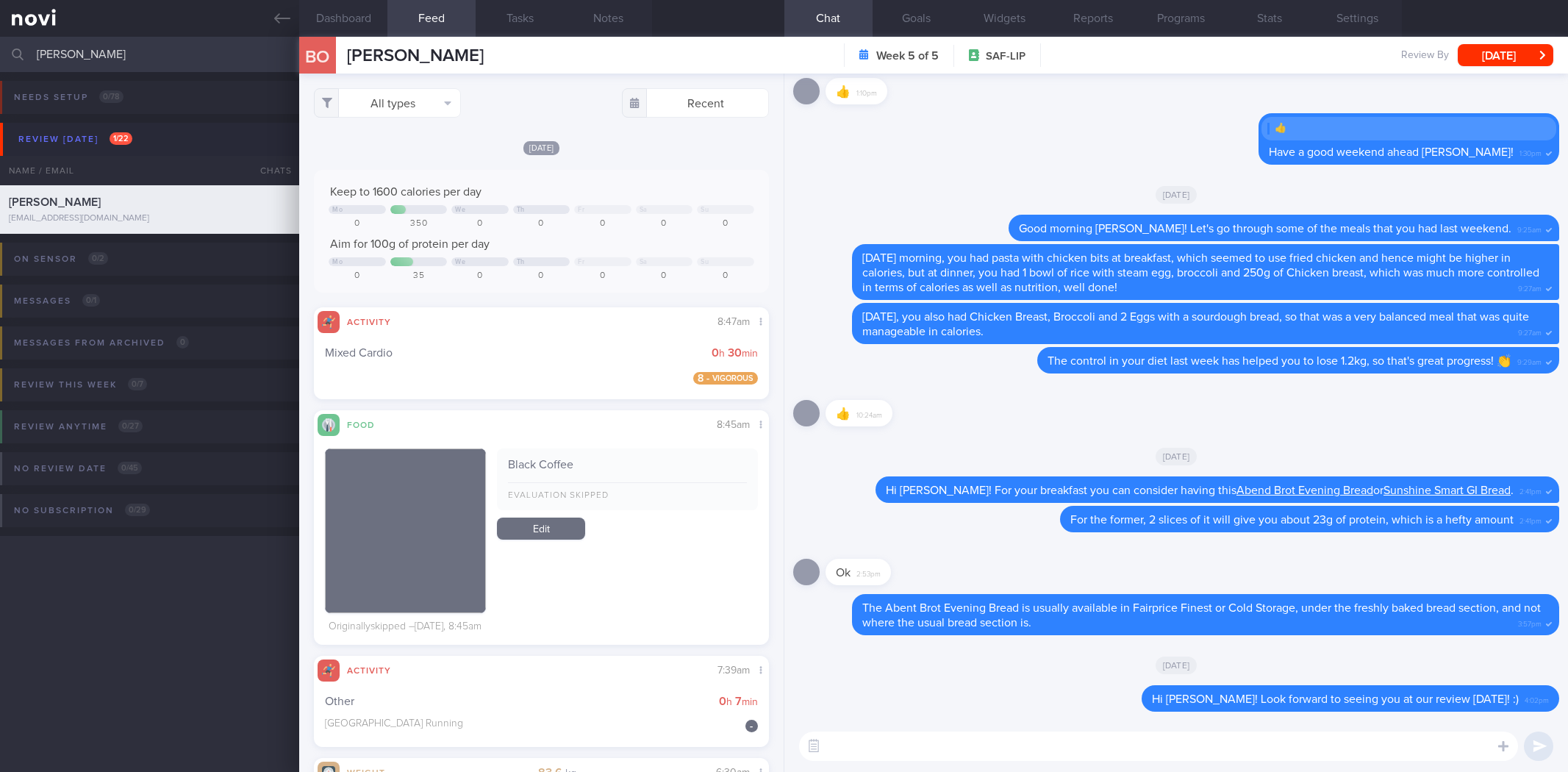
select select "7"
click at [366, 25] on button "Dashboard" at bounding box center [343, 18] width 88 height 36
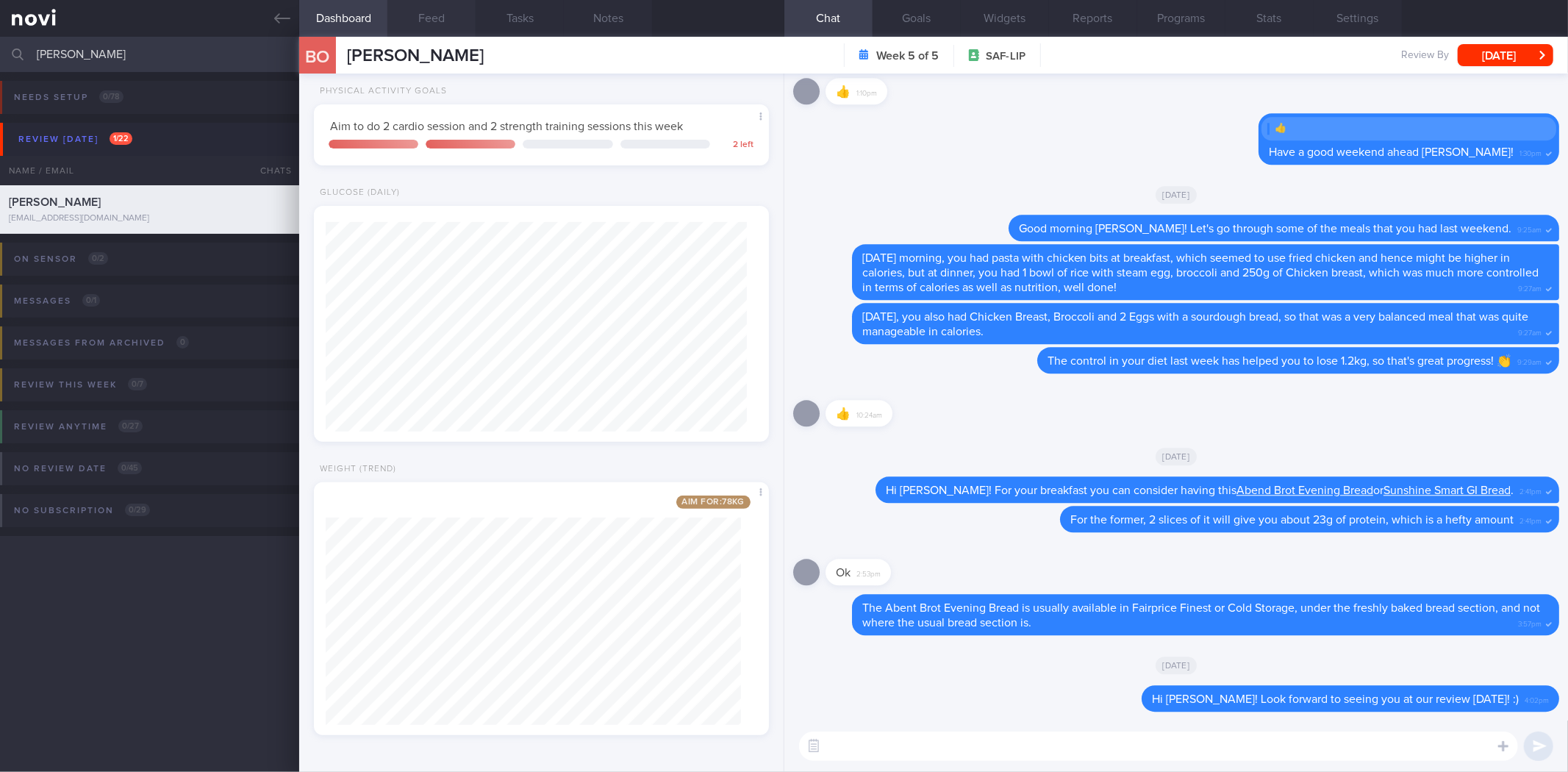
click at [428, 17] on button "Feed" at bounding box center [431, 18] width 88 height 36
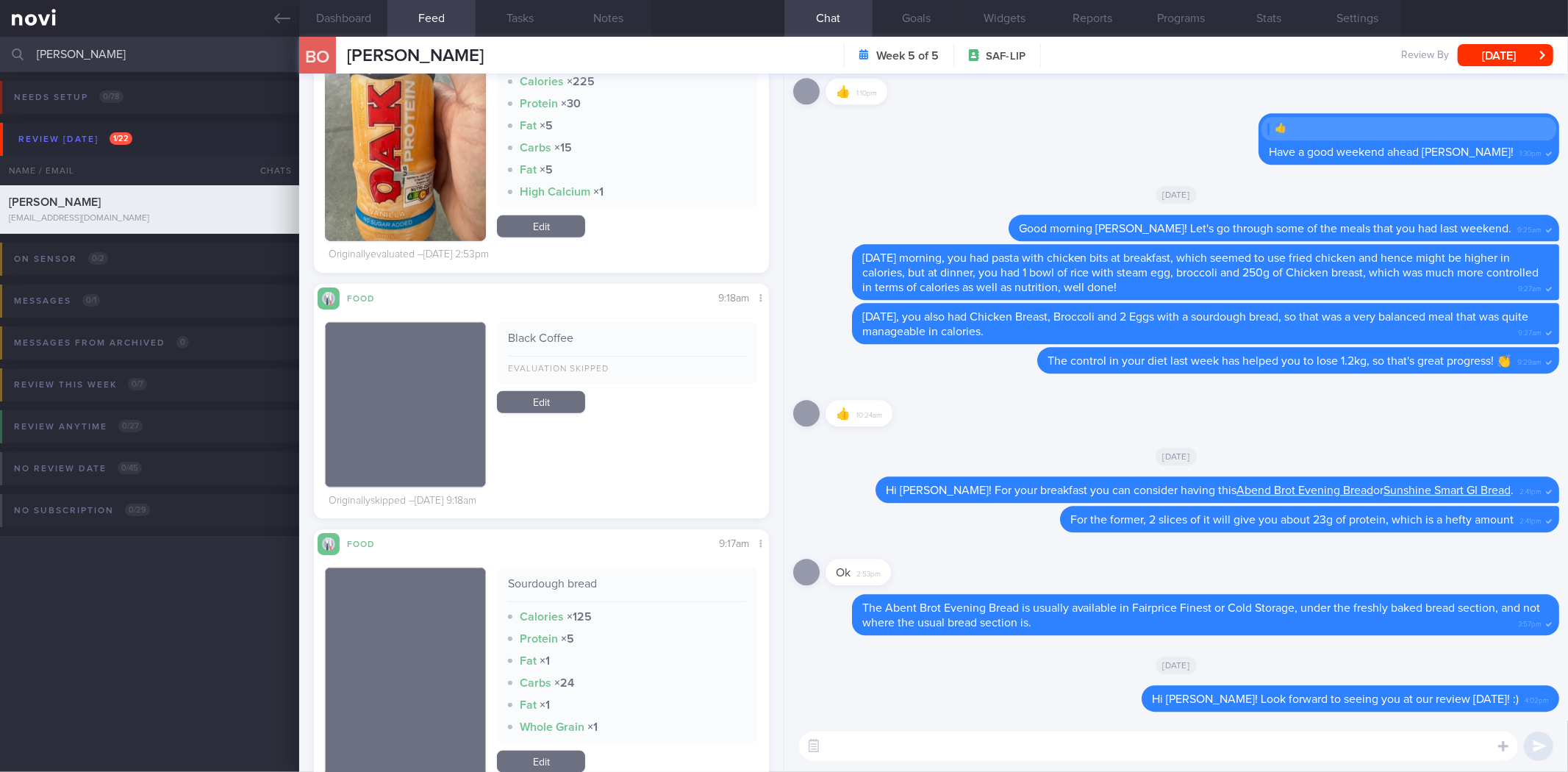
scroll to position [817, 0]
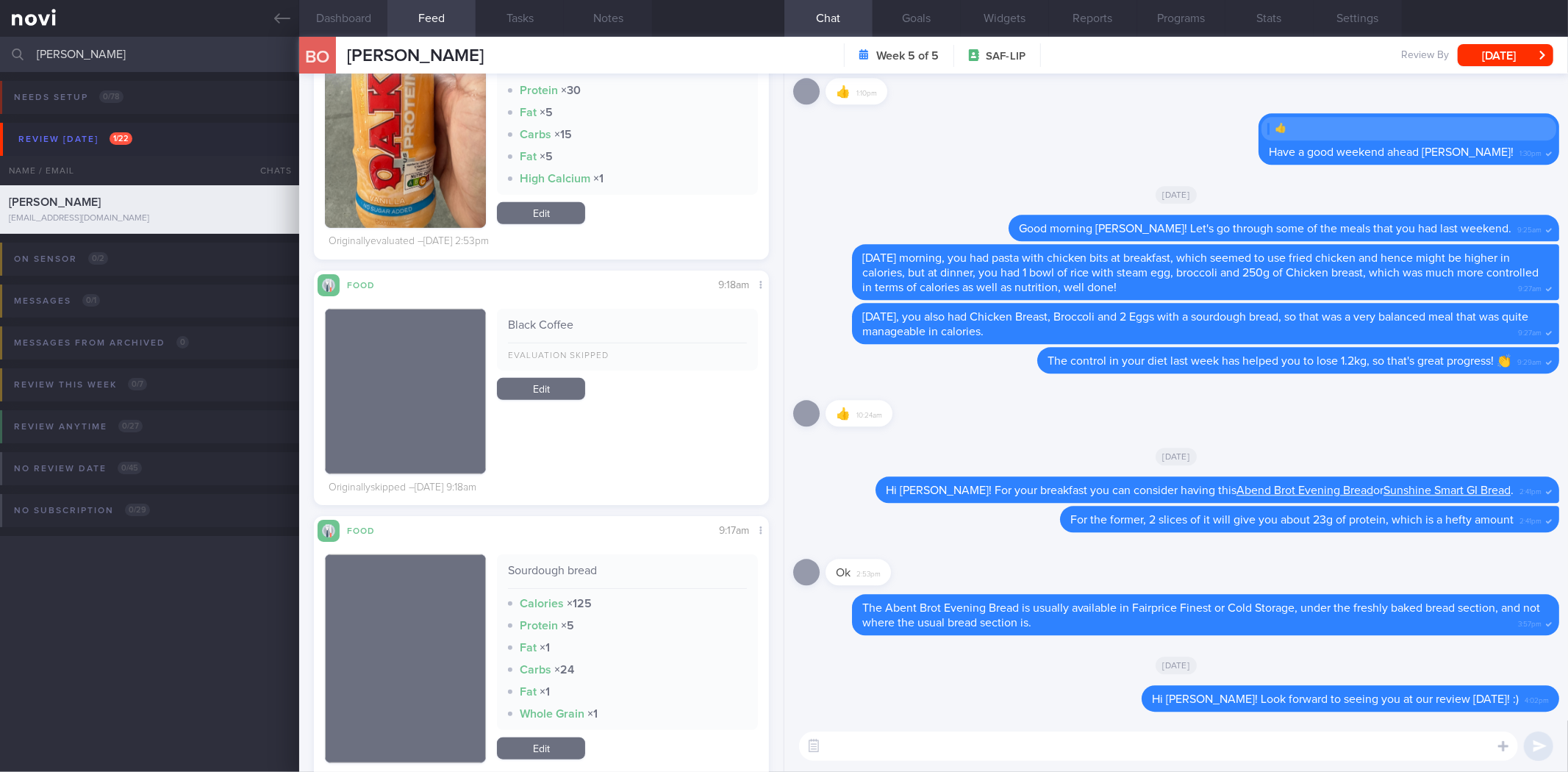
click at [348, 3] on button "Dashboard" at bounding box center [343, 18] width 88 height 36
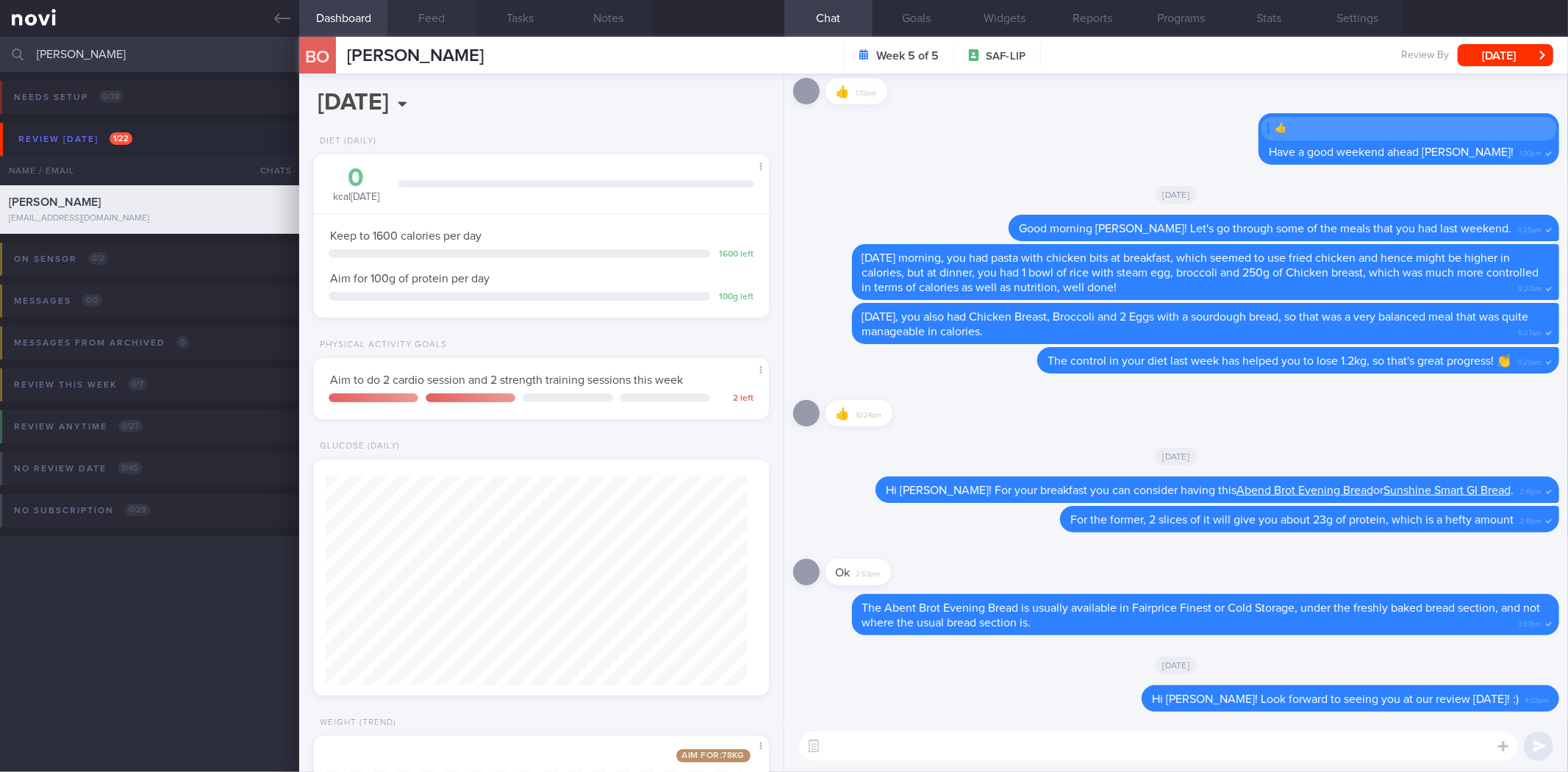
click at [422, 27] on button "Feed" at bounding box center [431, 18] width 88 height 36
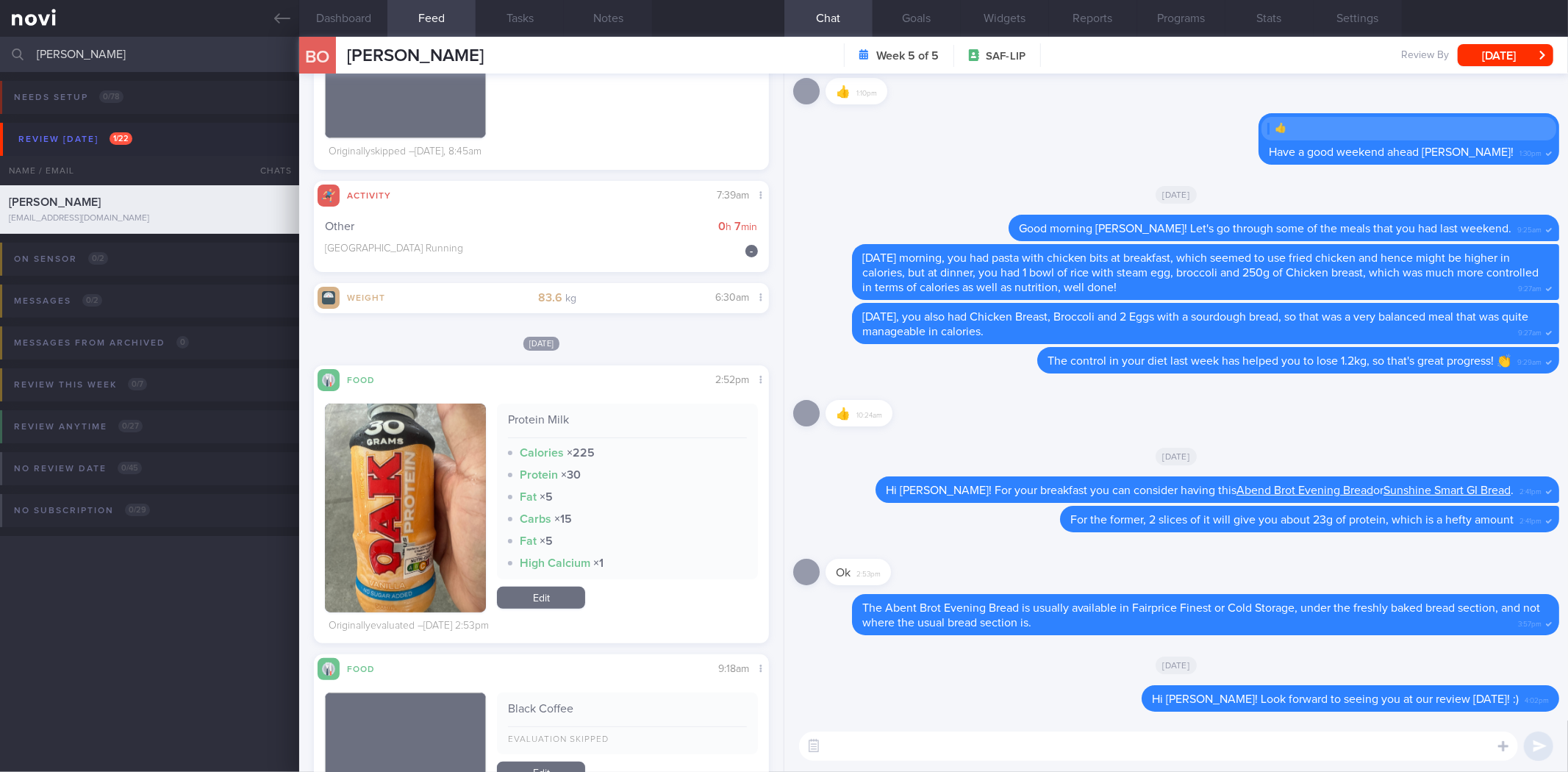
scroll to position [483, 0]
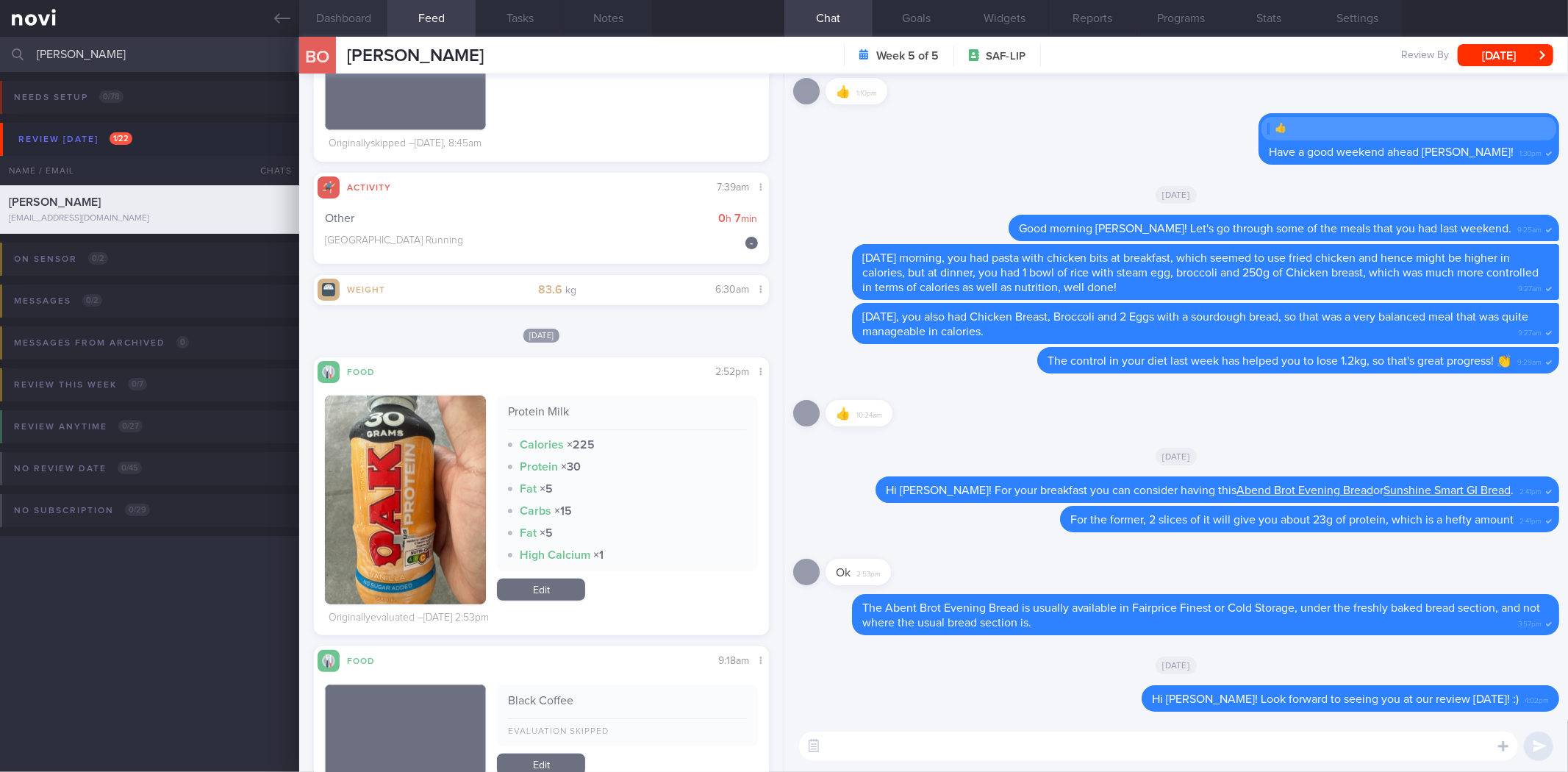
click at [372, 17] on button "Dashboard" at bounding box center [343, 18] width 88 height 36
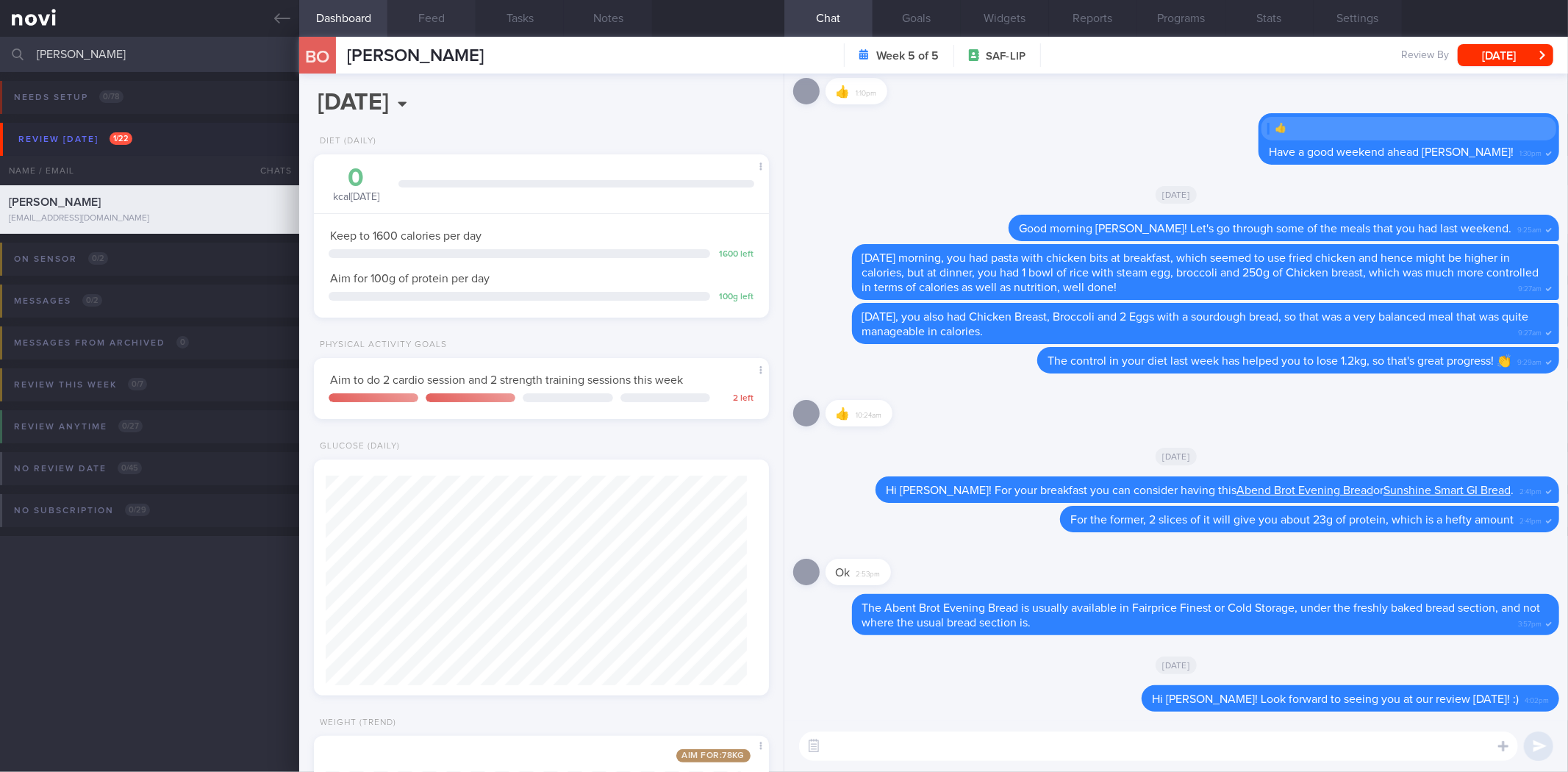
click at [452, 24] on button "Feed" at bounding box center [431, 18] width 88 height 36
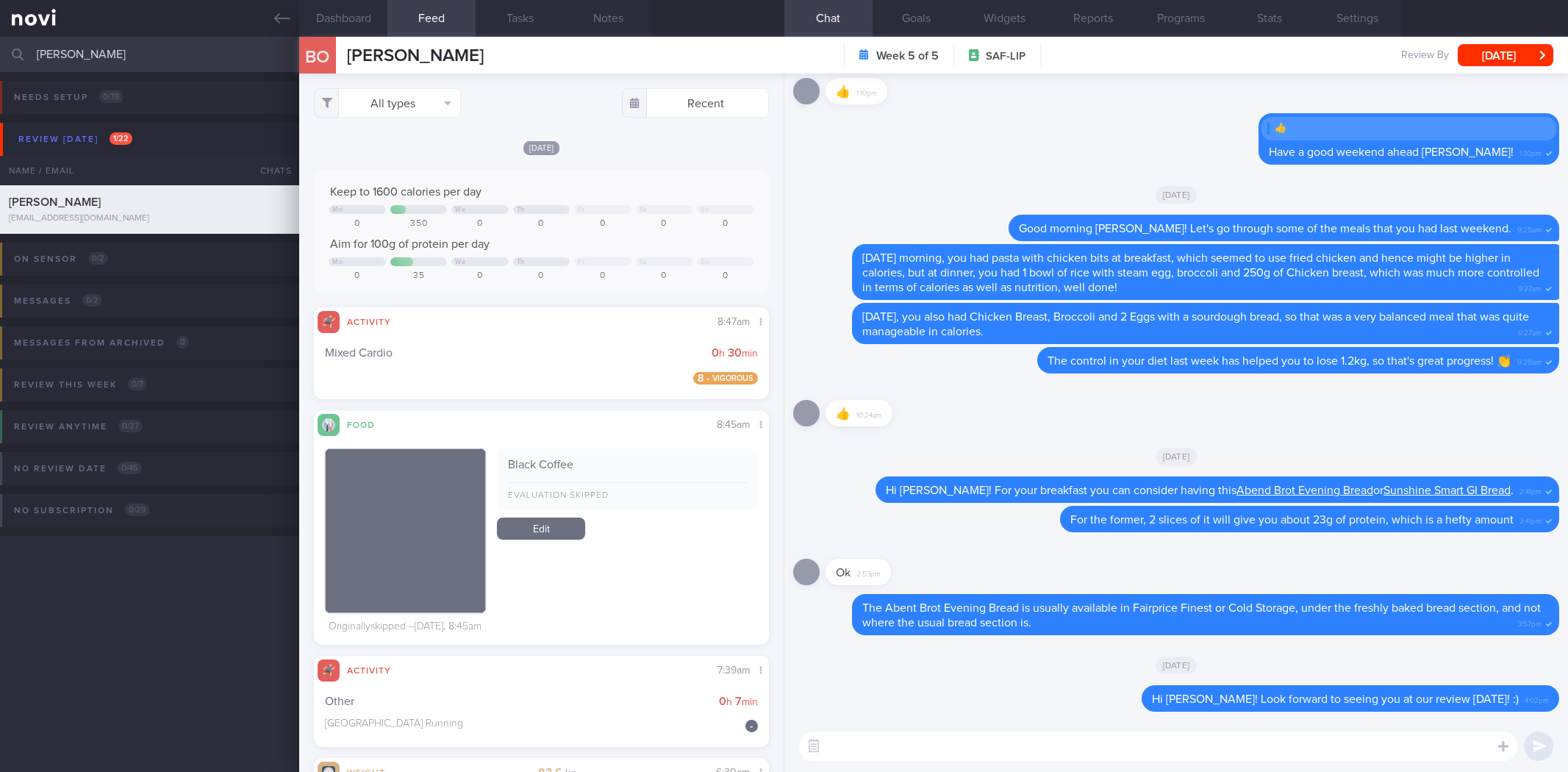
select select "7"
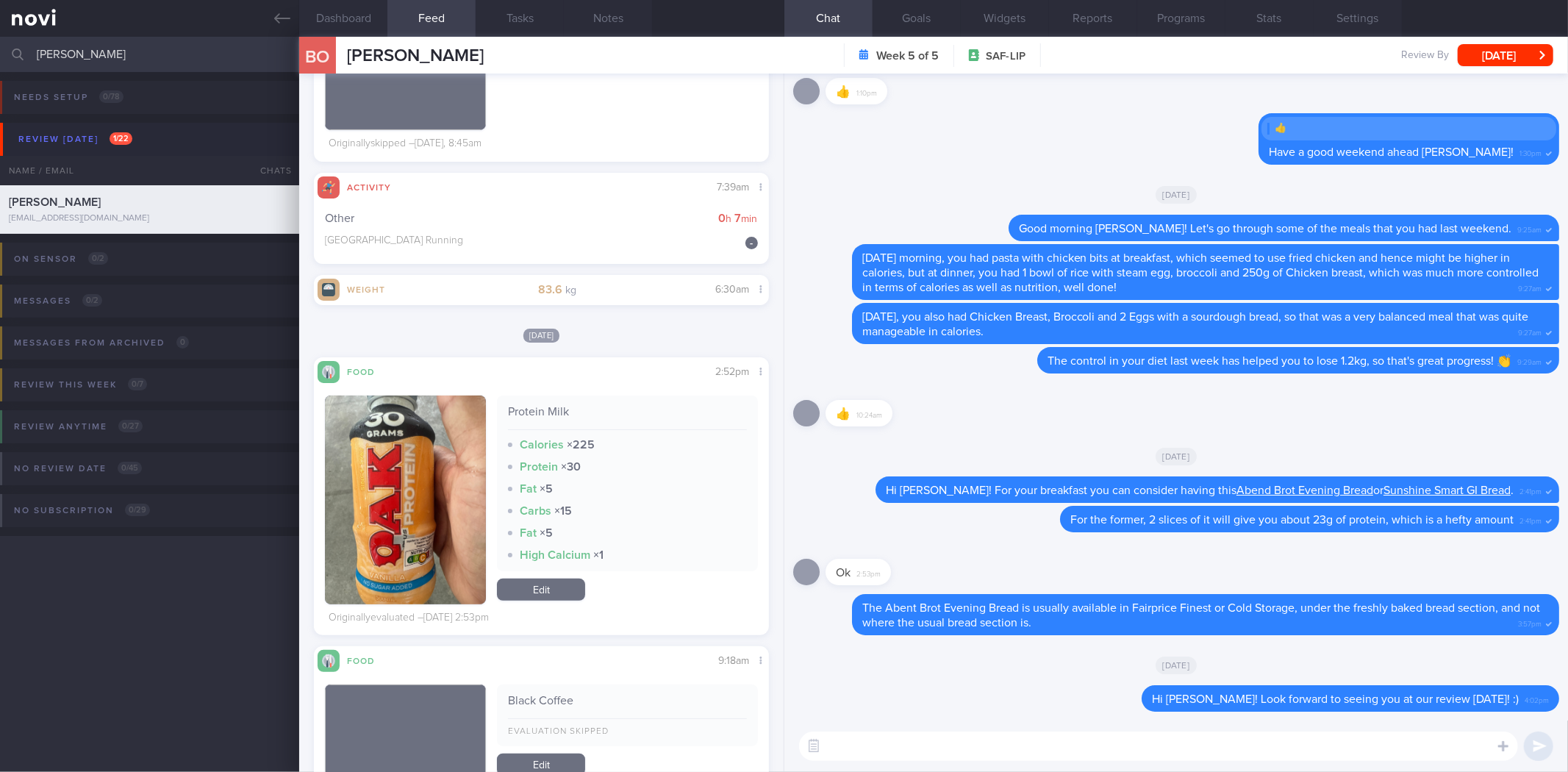
click at [1047, 745] on textarea at bounding box center [1158, 745] width 718 height 30
click at [591, 27] on button "Notes" at bounding box center [607, 18] width 88 height 36
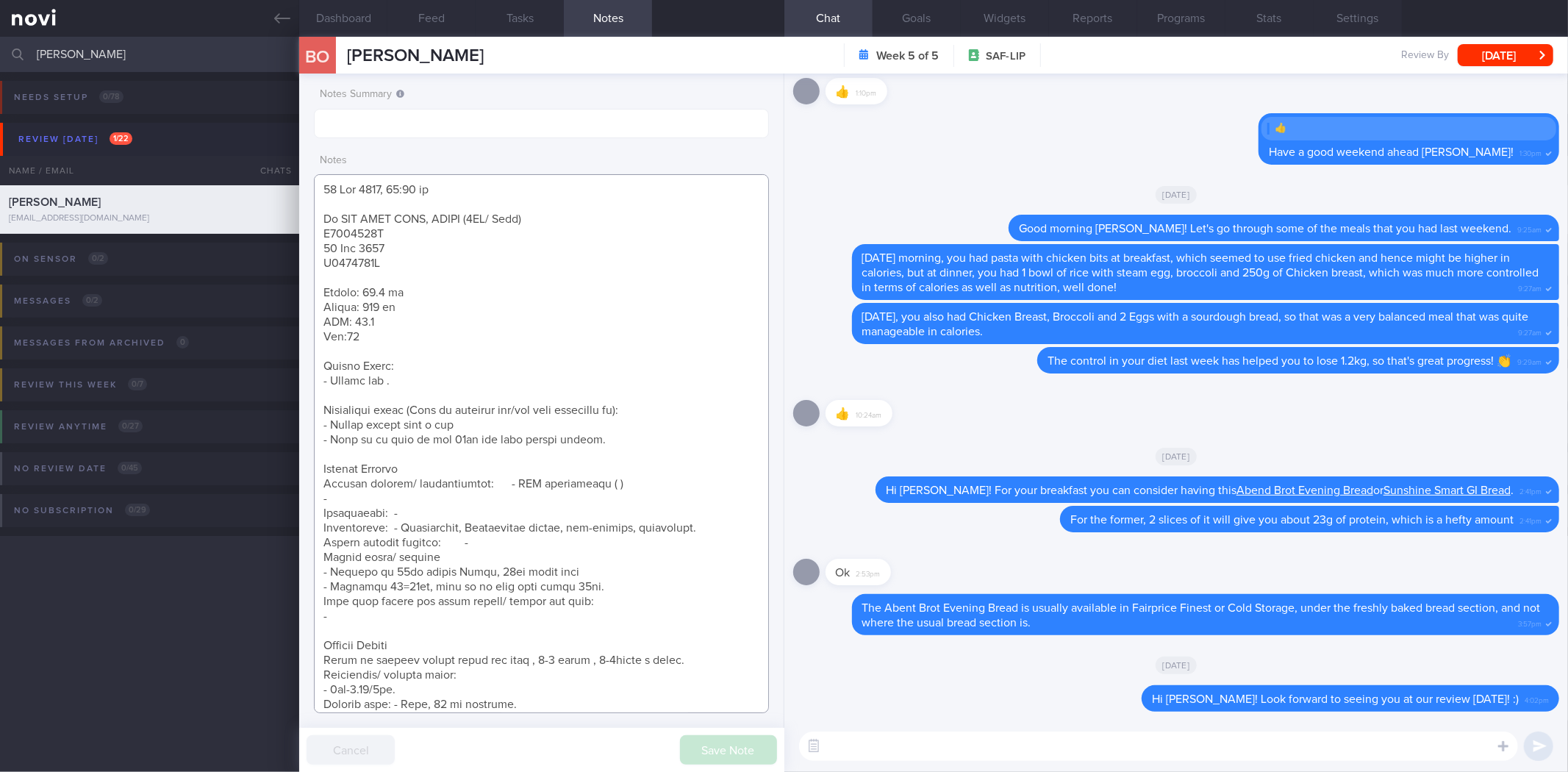
click at [523, 203] on textarea at bounding box center [541, 443] width 454 height 539
paste textarea "12 Aug 2025, 4:03 pm <SAF LIP> Review Weight: - Weight change: 83.8kg > 84kg - …"
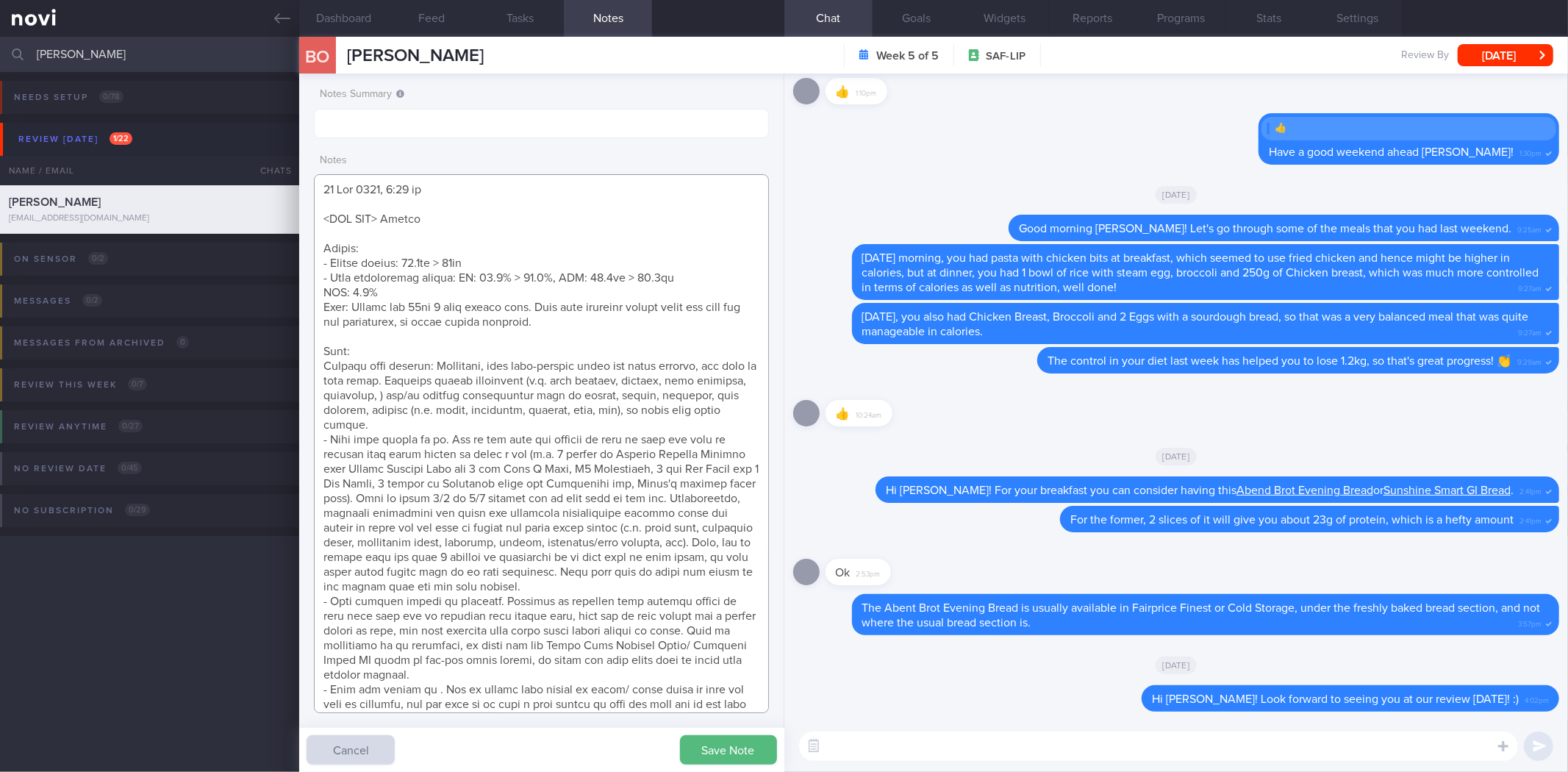
scroll to position [188, 0]
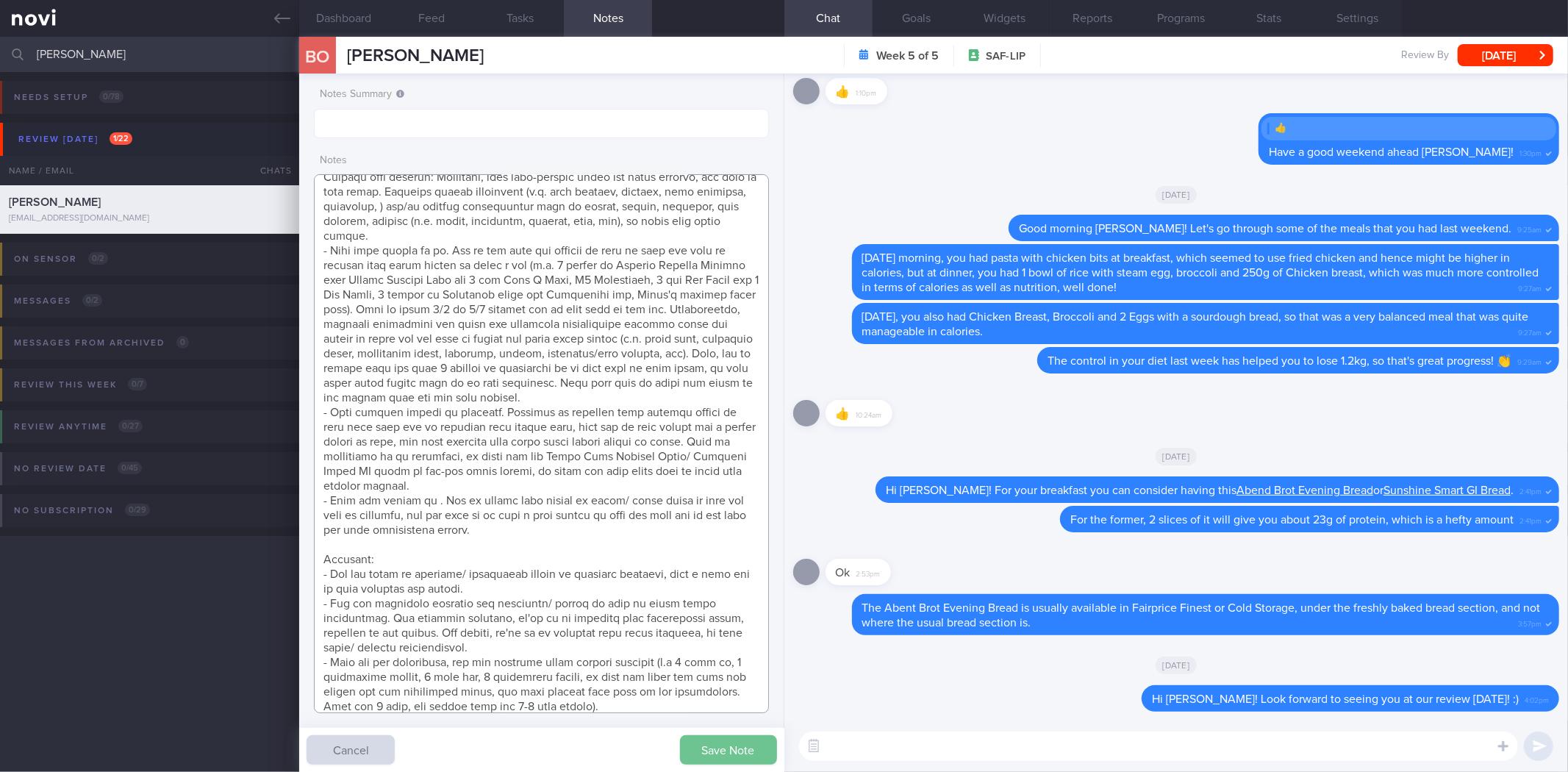
type textarea "12 Aug 2025, 4:03 pm <SAF LIP> Review Weight: - Weight change: 83.8kg > 84kg - …"
click at [704, 745] on button "Save Note" at bounding box center [728, 749] width 97 height 30
click at [847, 740] on textarea at bounding box center [1158, 745] width 718 height 30
drag, startPoint x: 822, startPoint y: 747, endPoint x: 858, endPoint y: 747, distance: 36.0
click at [820, 747] on button "button" at bounding box center [814, 746] width 27 height 27
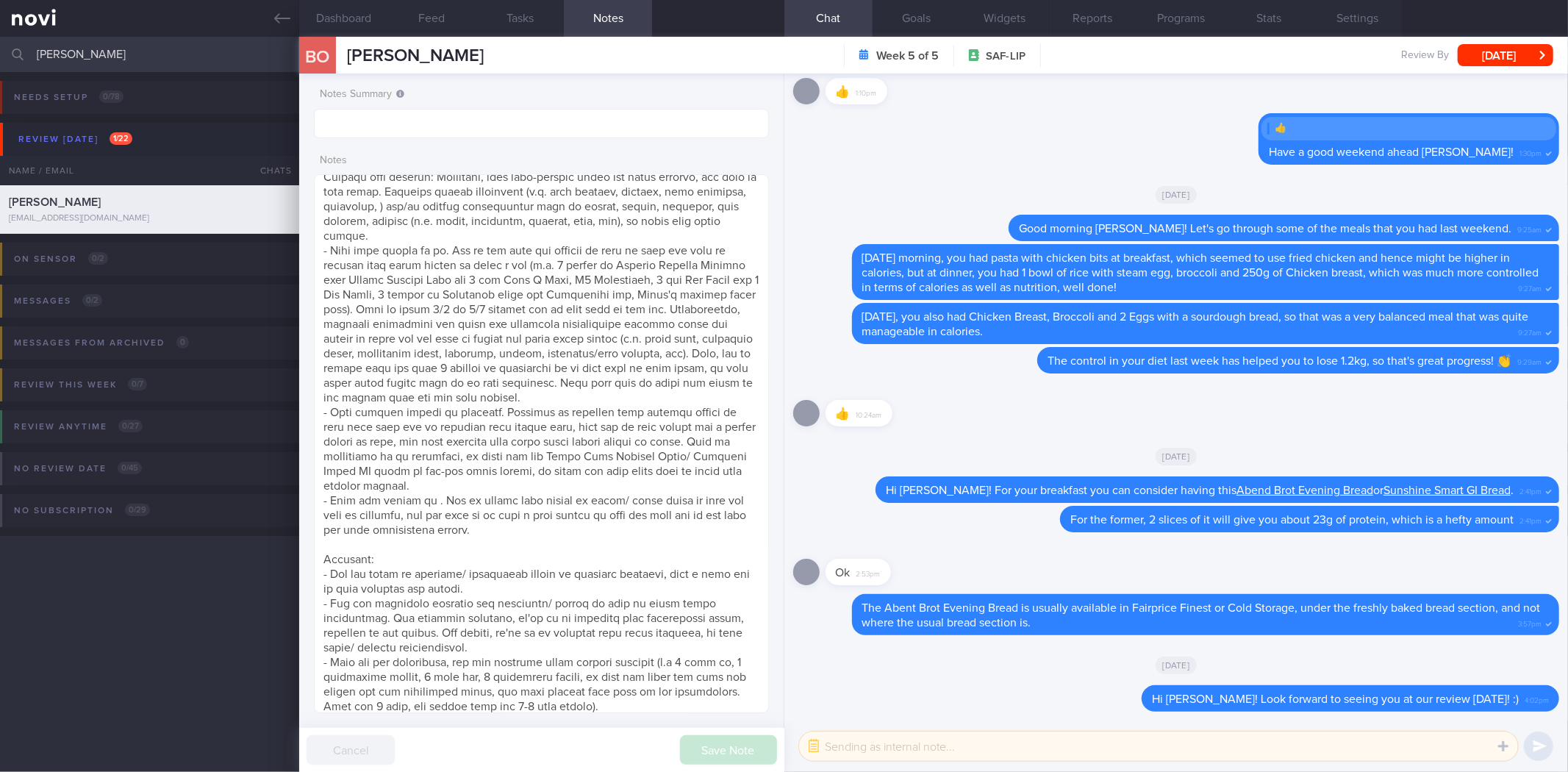
click at [866, 747] on textarea at bounding box center [1158, 745] width 718 height 30
paste textarea "Hi xx, I'm glad to see that you have lost ~3kg over the past month and have a b…"
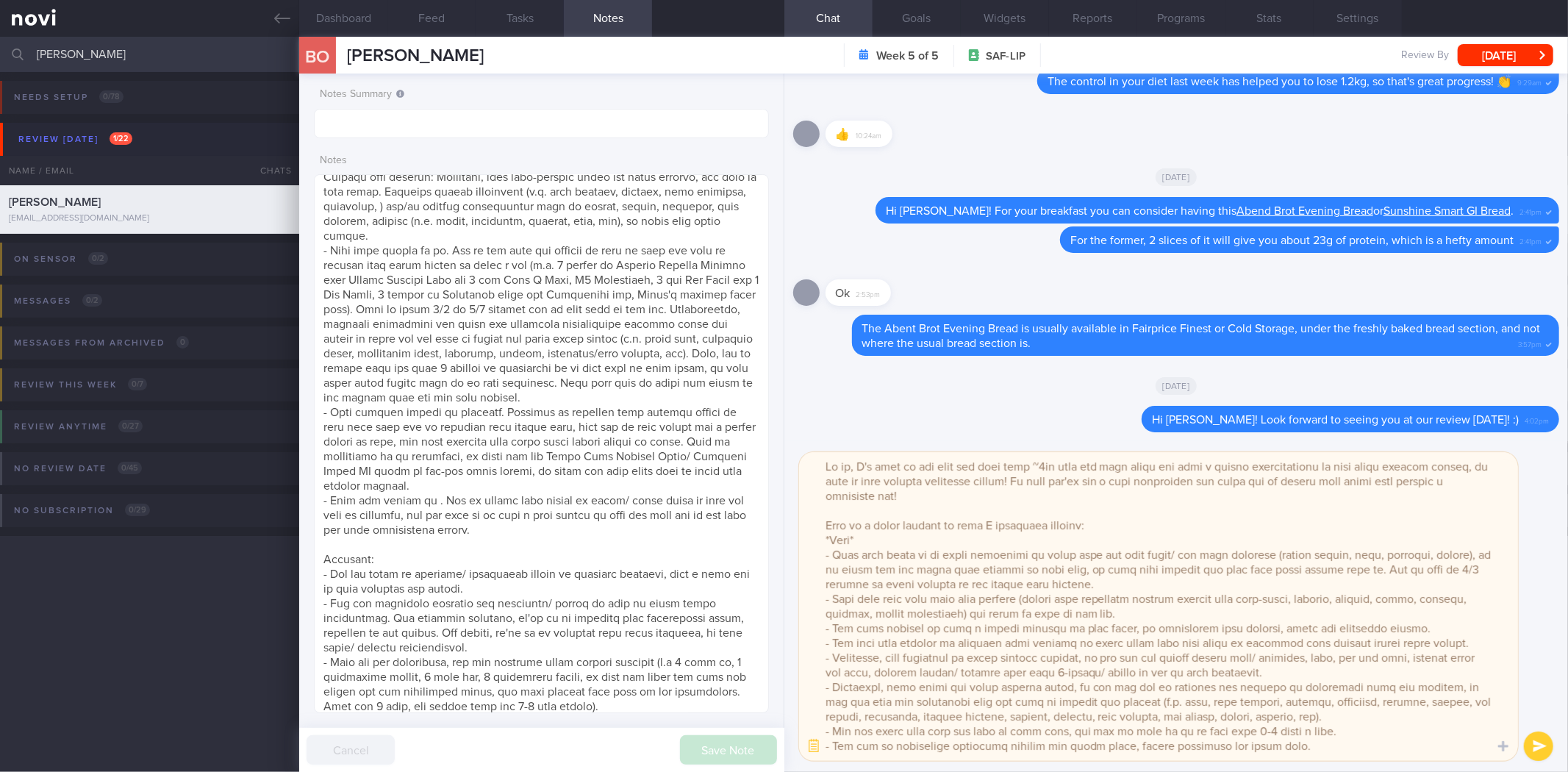
scroll to position [0, 0]
click at [842, 465] on textarea at bounding box center [1158, 606] width 718 height 309
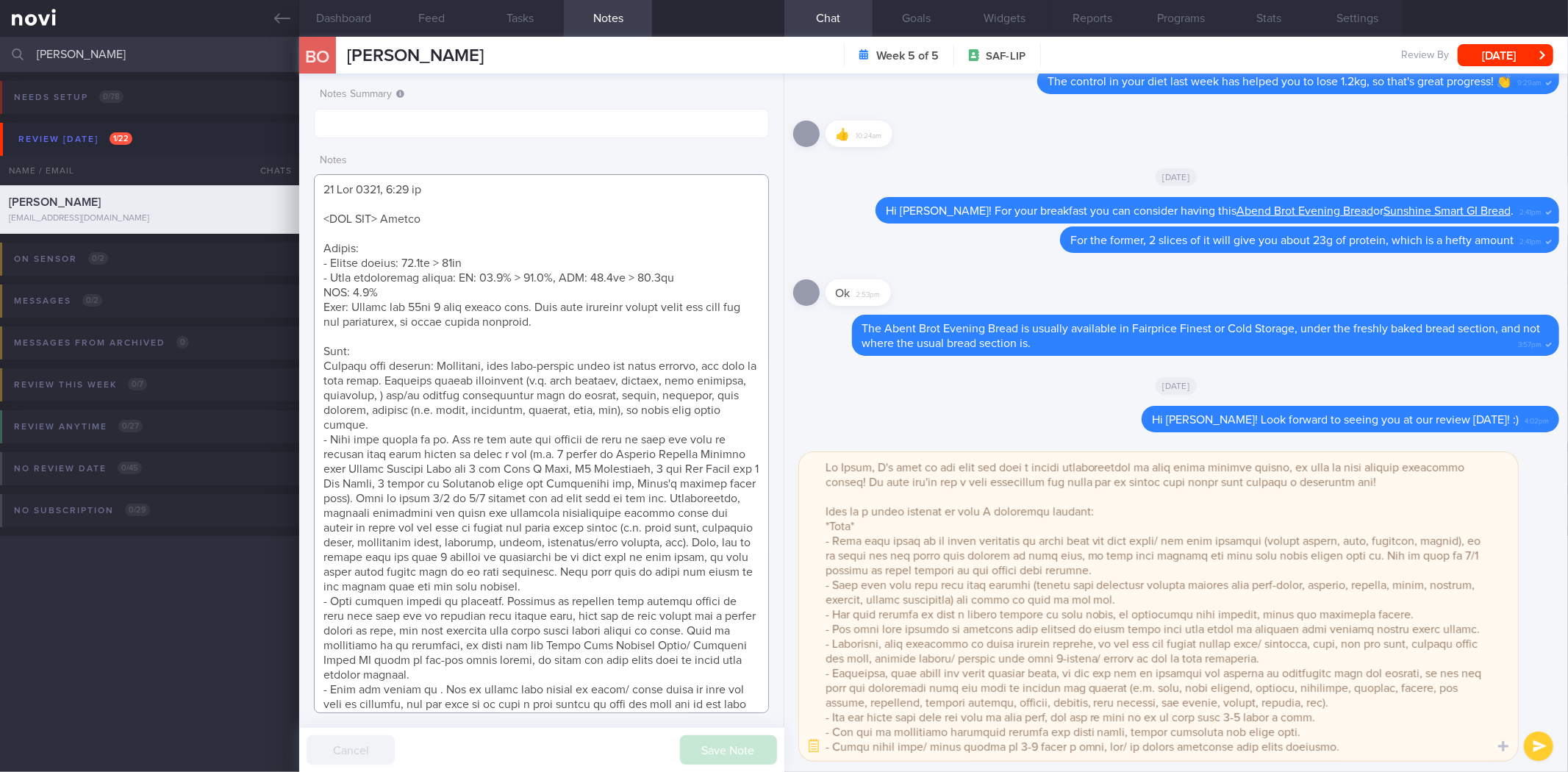
drag, startPoint x: 319, startPoint y: 366, endPoint x: 600, endPoint y: 420, distance: 286.1
click at [600, 420] on textarea at bounding box center [541, 443] width 454 height 539
click at [825, 538] on textarea at bounding box center [1158, 606] width 718 height 309
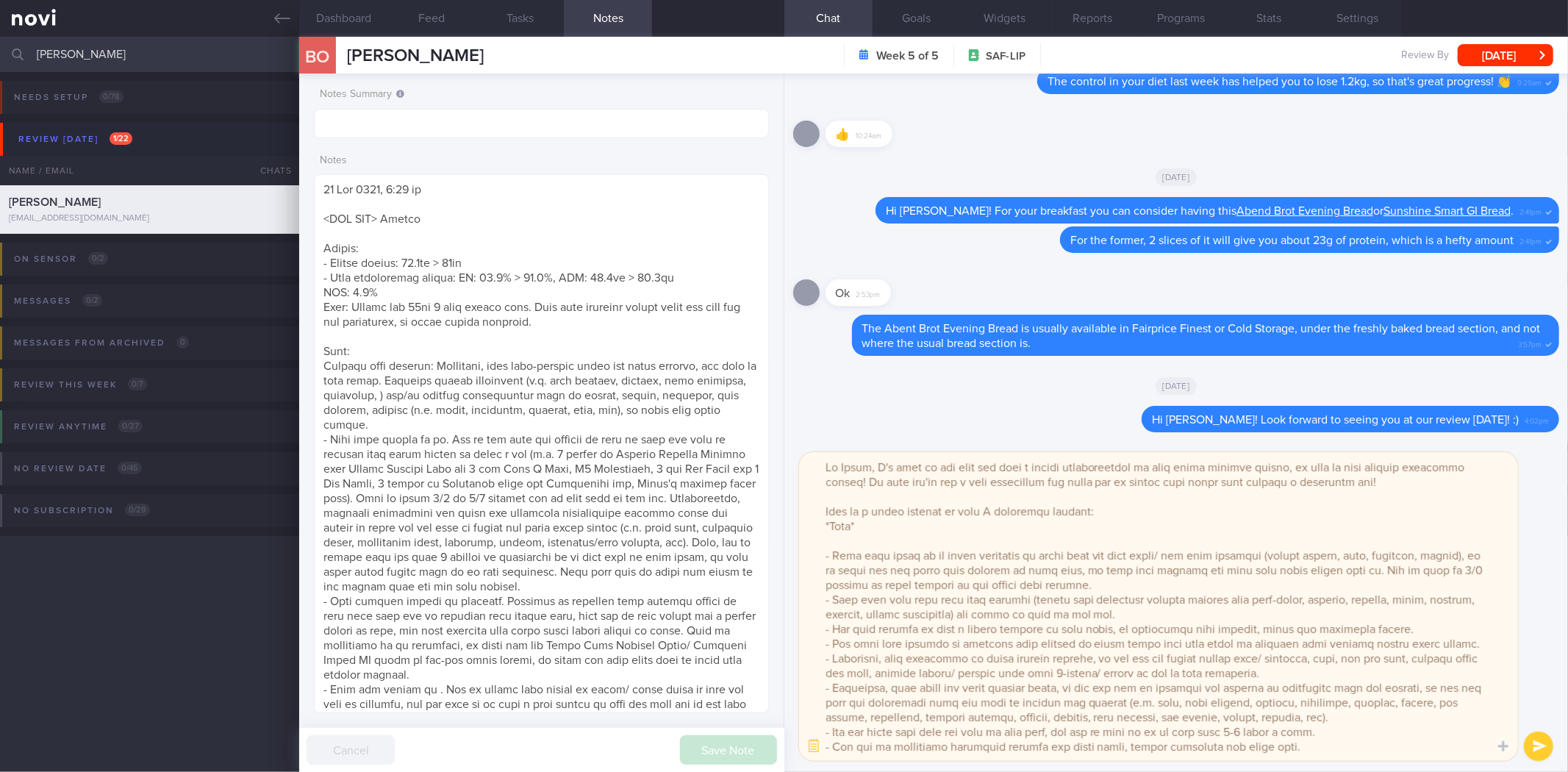
paste textarea "Overall diet quality: Generally, your meal-prepped meals are quite healthy, but…"
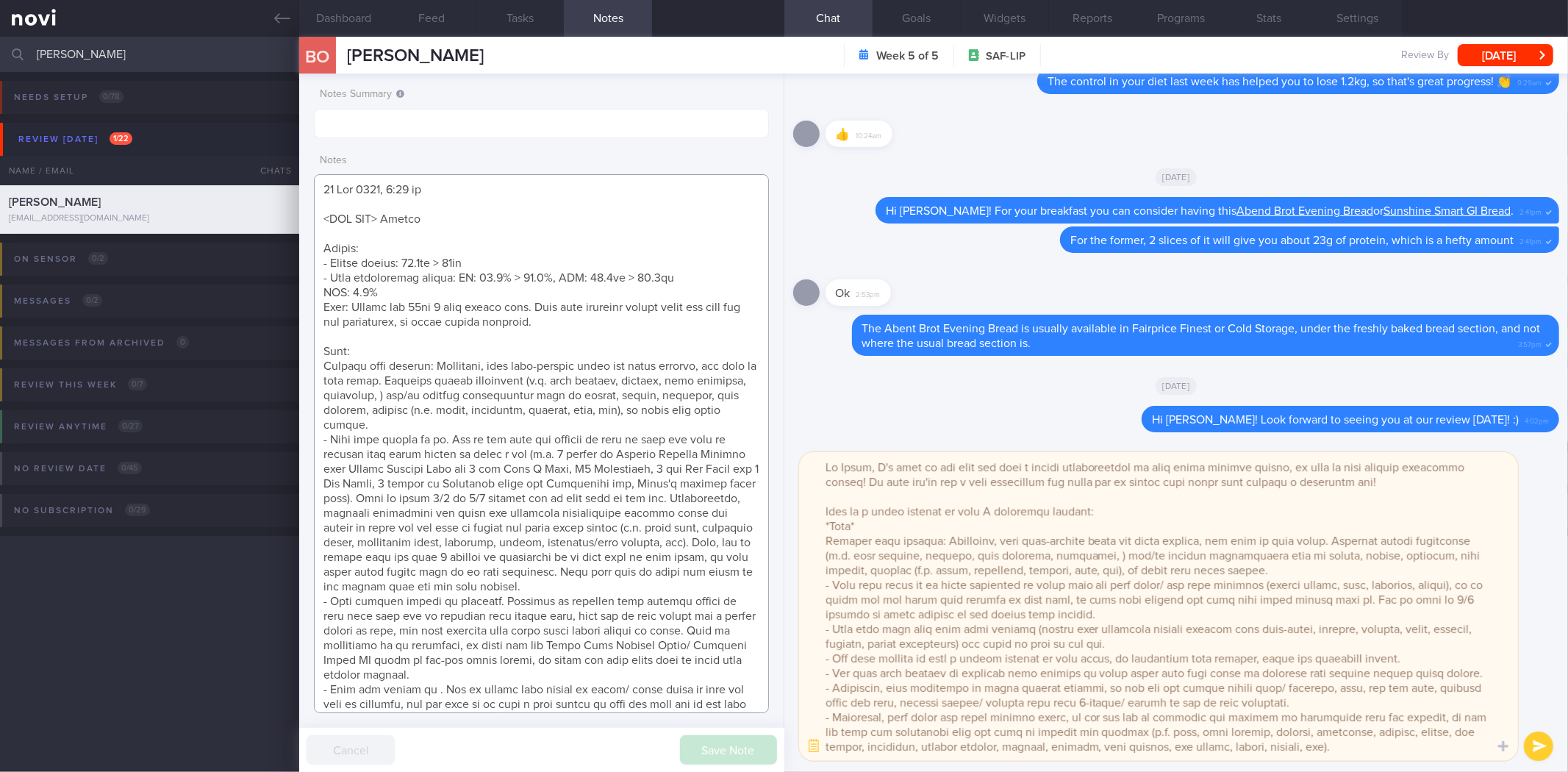
drag, startPoint x: 528, startPoint y: 453, endPoint x: 752, endPoint y: 585, distance: 260.0
click at [752, 585] on textarea at bounding box center [541, 443] width 454 height 539
click at [530, 452] on textarea at bounding box center [541, 443] width 454 height 539
drag, startPoint x: 524, startPoint y: 454, endPoint x: 385, endPoint y: 498, distance: 145.8
click at [385, 498] on textarea at bounding box center [541, 443] width 454 height 539
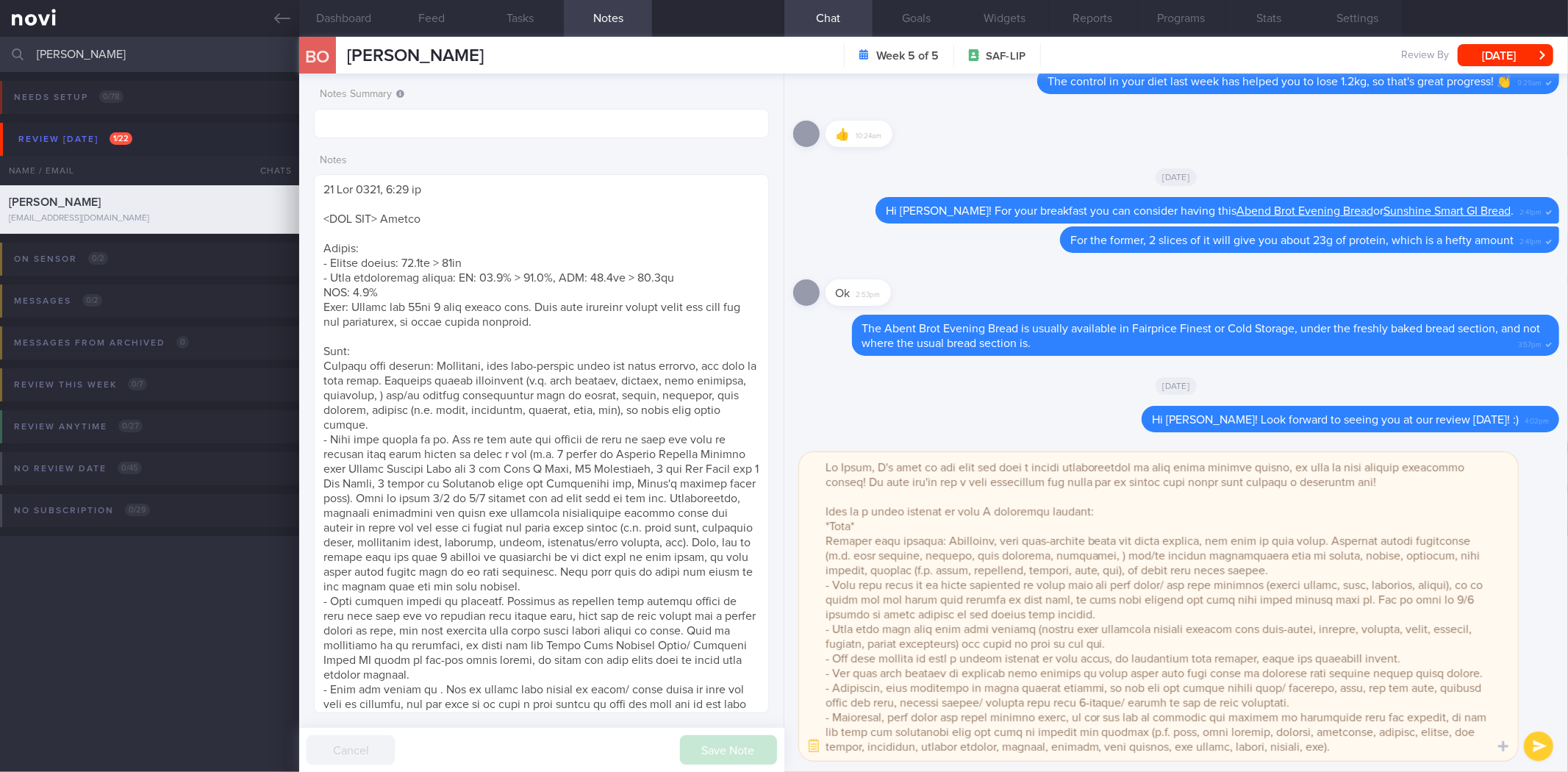
click at [1109, 555] on textarea at bounding box center [1158, 606] width 718 height 309
drag, startPoint x: 1277, startPoint y: 588, endPoint x: 1476, endPoint y: 590, distance: 199.0
click at [1476, 590] on textarea at bounding box center [1158, 606] width 718 height 309
paste textarea "(e.g. 1 packet of Indomie Instant Noodles with Friend Chicken Chop and 1 cup Ko…"
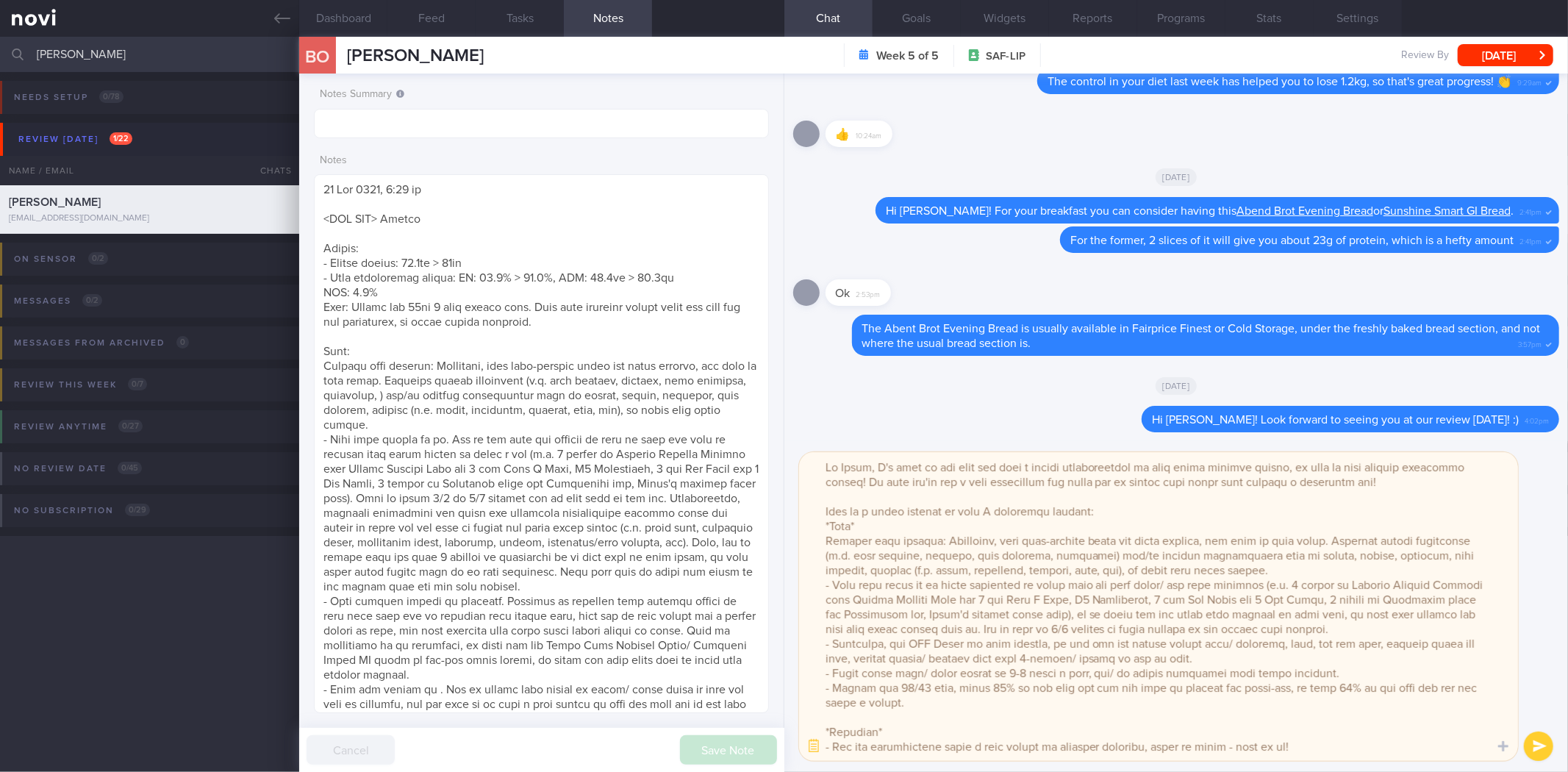
drag, startPoint x: 1273, startPoint y: 688, endPoint x: 810, endPoint y: 538, distance: 486.7
click at [810, 538] on textarea at bounding box center [1158, 606] width 718 height 309
type textarea "Hi Bryan, I'm glad to see that you have a better understanding of your blood gl…"
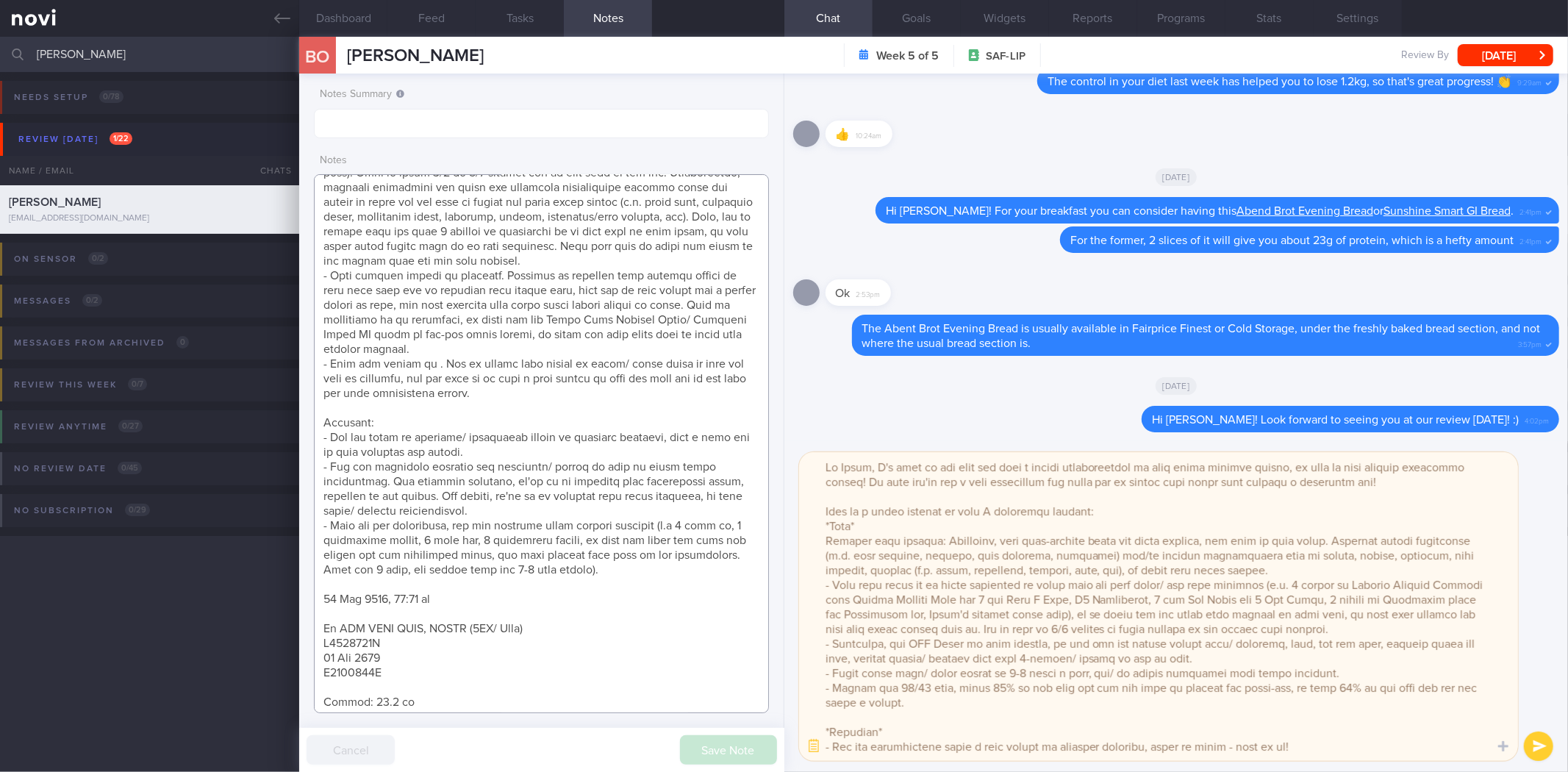
scroll to position [326, 0]
drag, startPoint x: 321, startPoint y: 366, endPoint x: 687, endPoint y: 576, distance: 422.0
click at [687, 576] on textarea at bounding box center [541, 443] width 454 height 539
paste textarea ") and/or complex carbohydates such as quinoa, millet, couscous, soba noodles, l…"
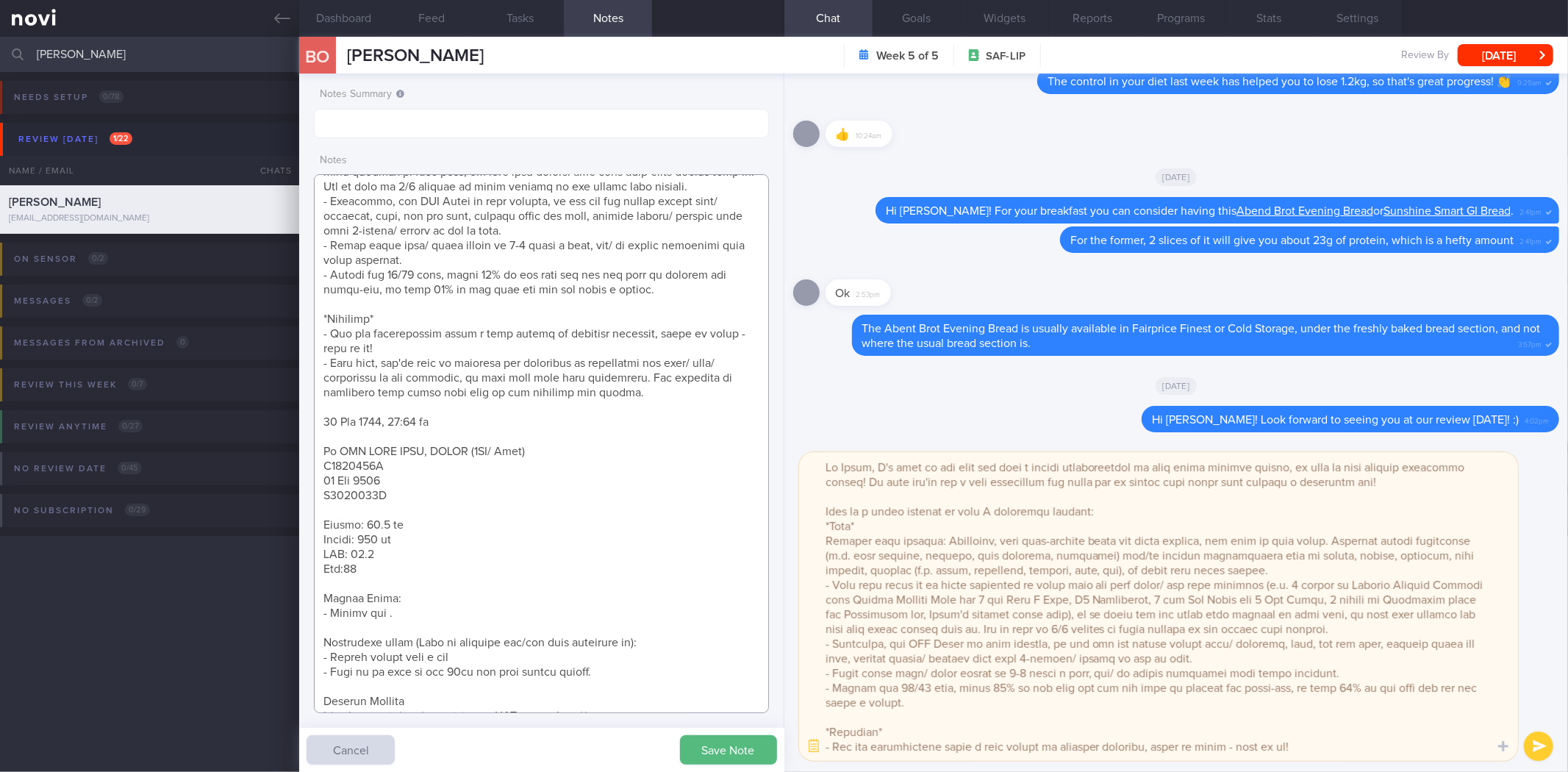
scroll to position [12, 0]
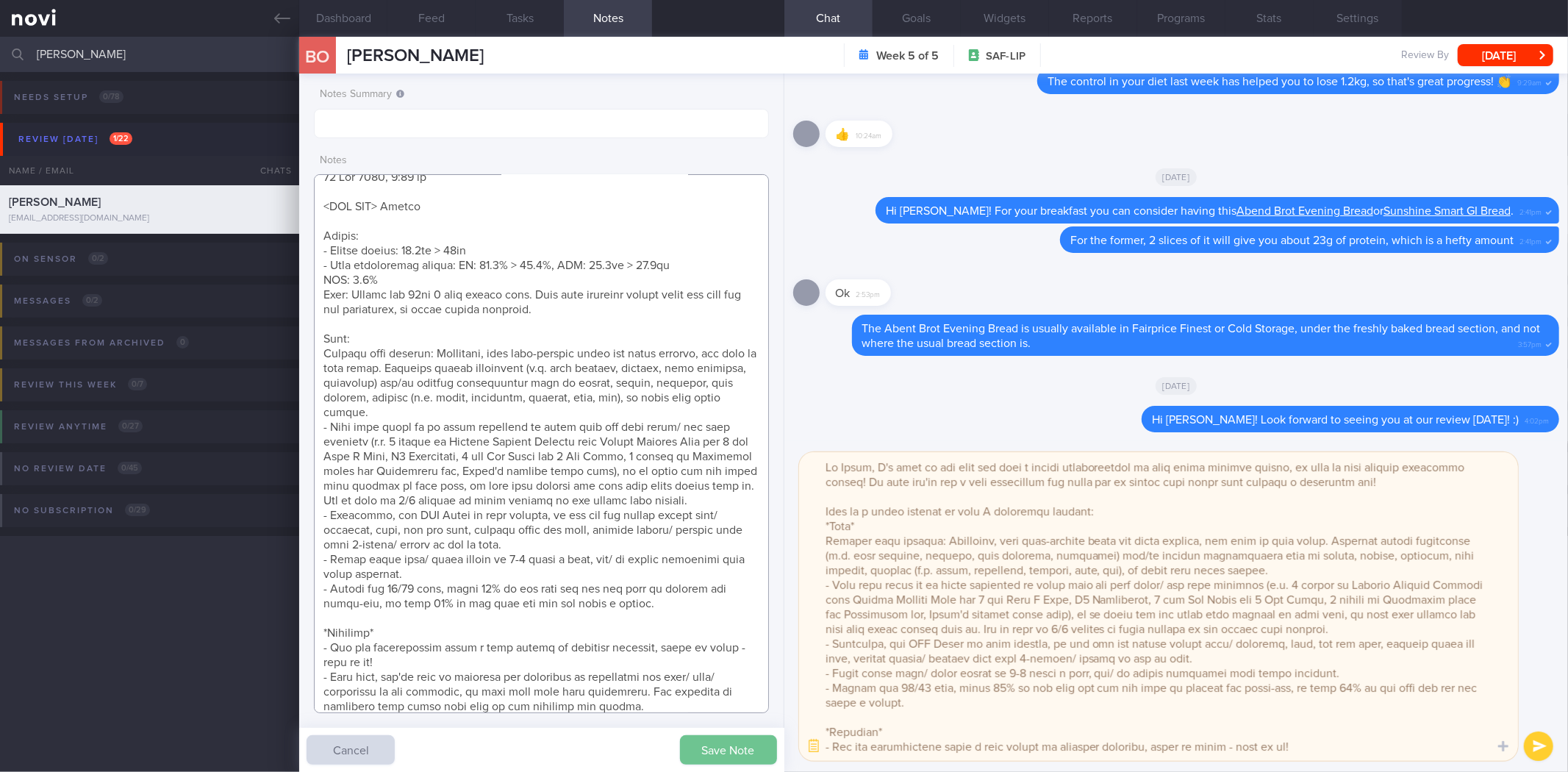
type textarea "12 Aug 2025, 4:03 pm <SAF LIP> Review Weight: - Weight change: 83.8kg > 84kg - …"
click at [740, 750] on button "Save Note" at bounding box center [728, 749] width 97 height 30
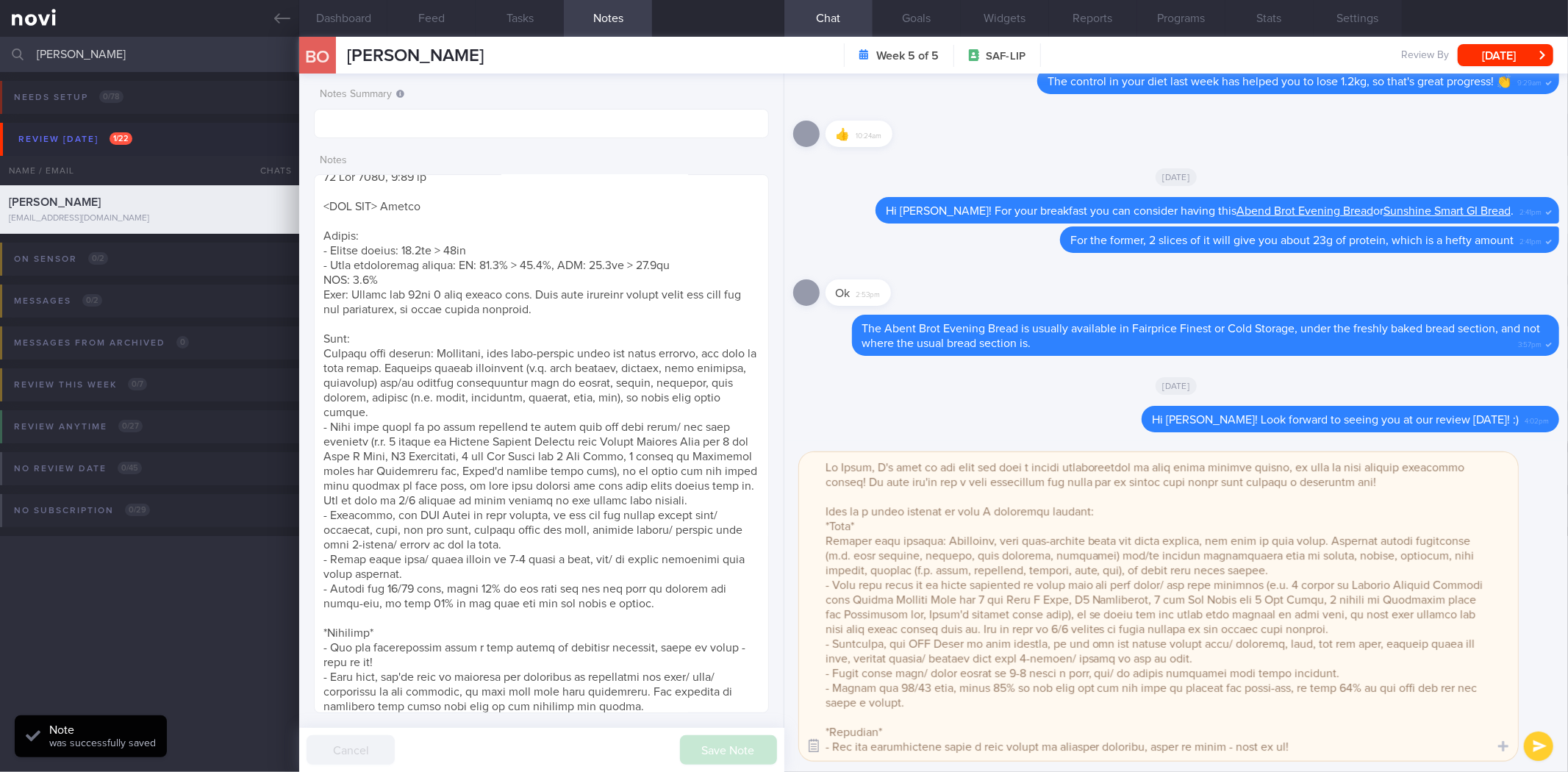
click at [810, 742] on button "button" at bounding box center [814, 746] width 27 height 27
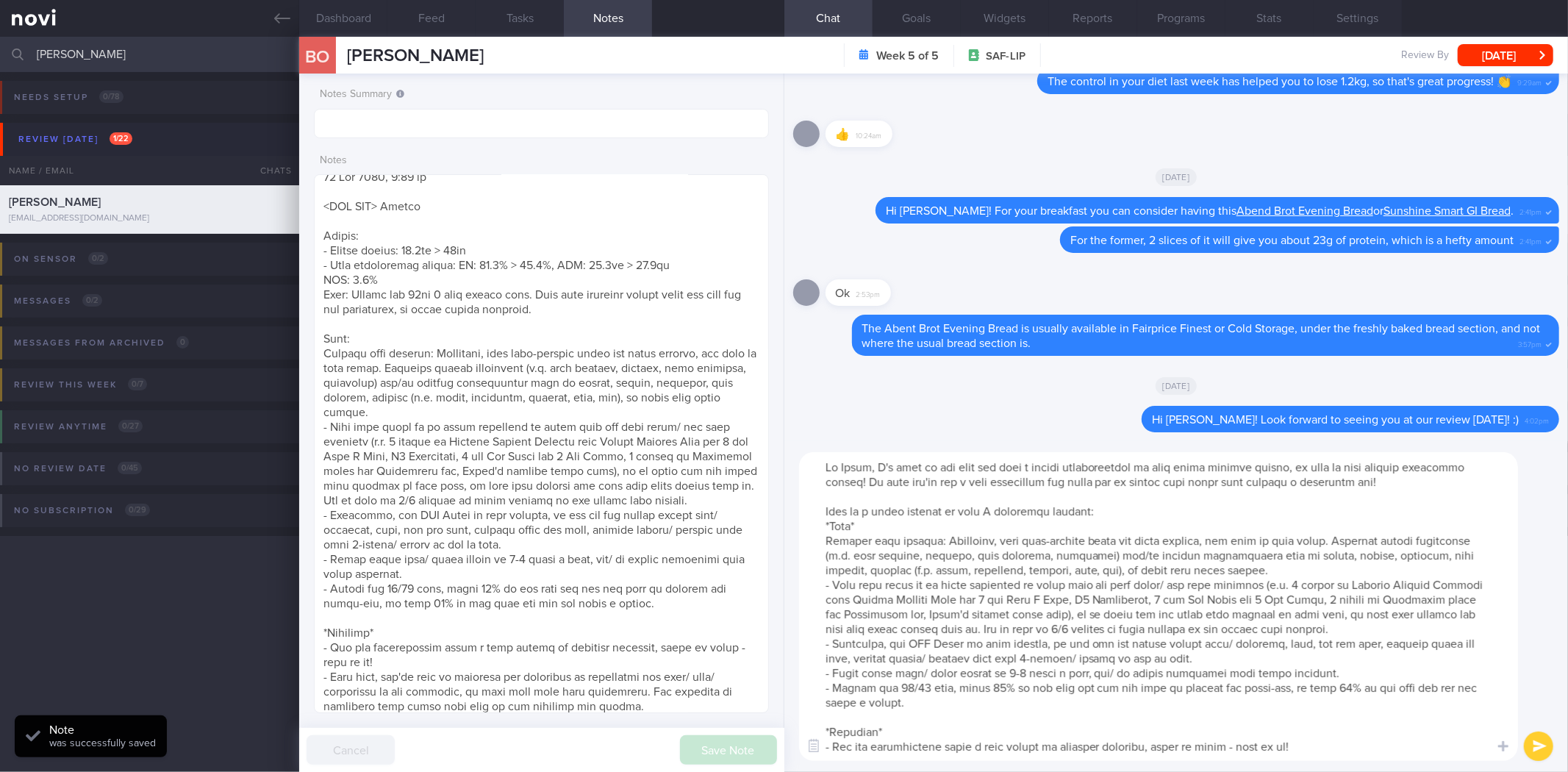
scroll to position [1, 0]
click at [917, 687] on textarea at bounding box center [1158, 606] width 718 height 309
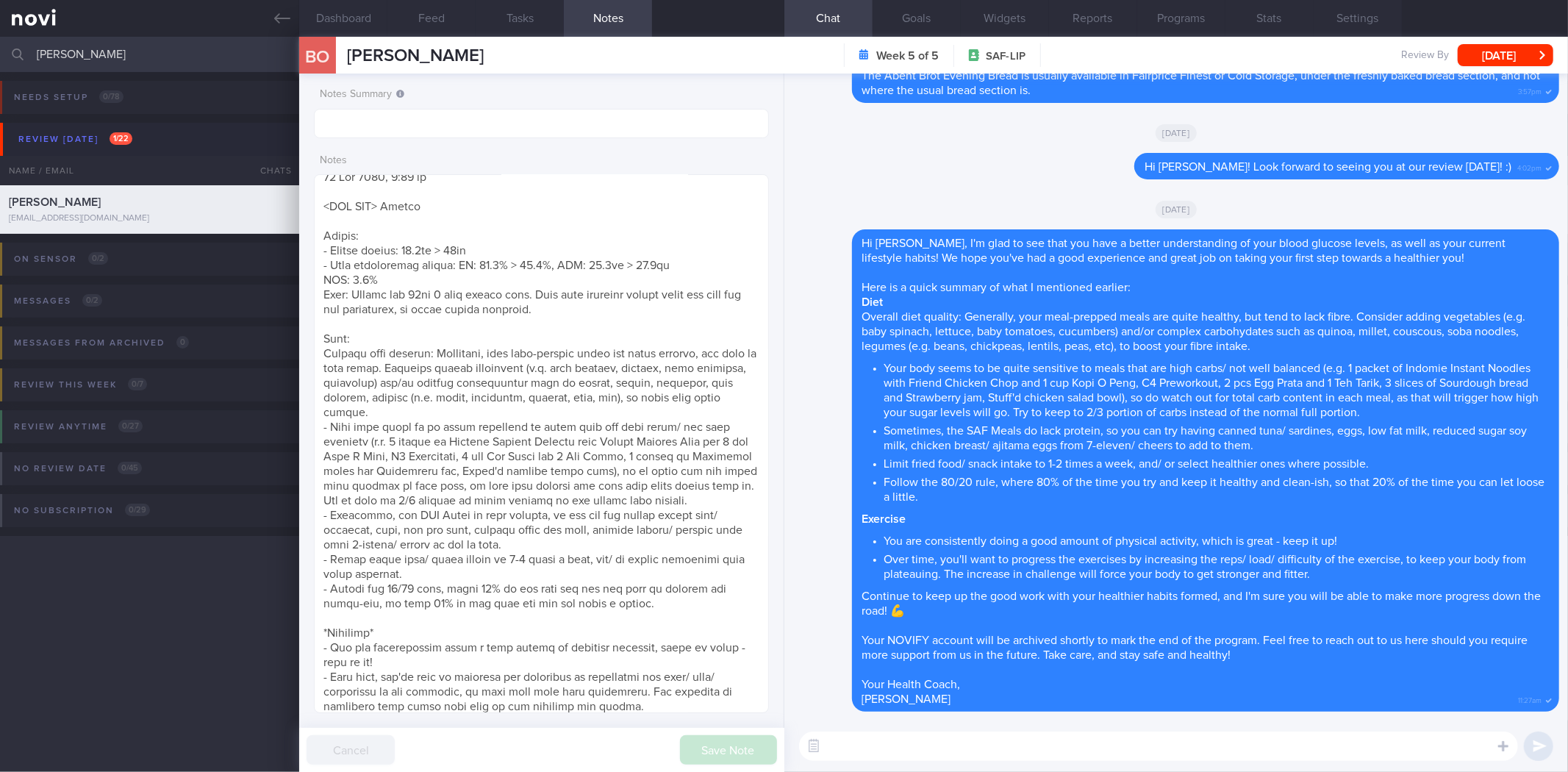
click at [145, 56] on input "[PERSON_NAME]" at bounding box center [784, 54] width 1568 height 35
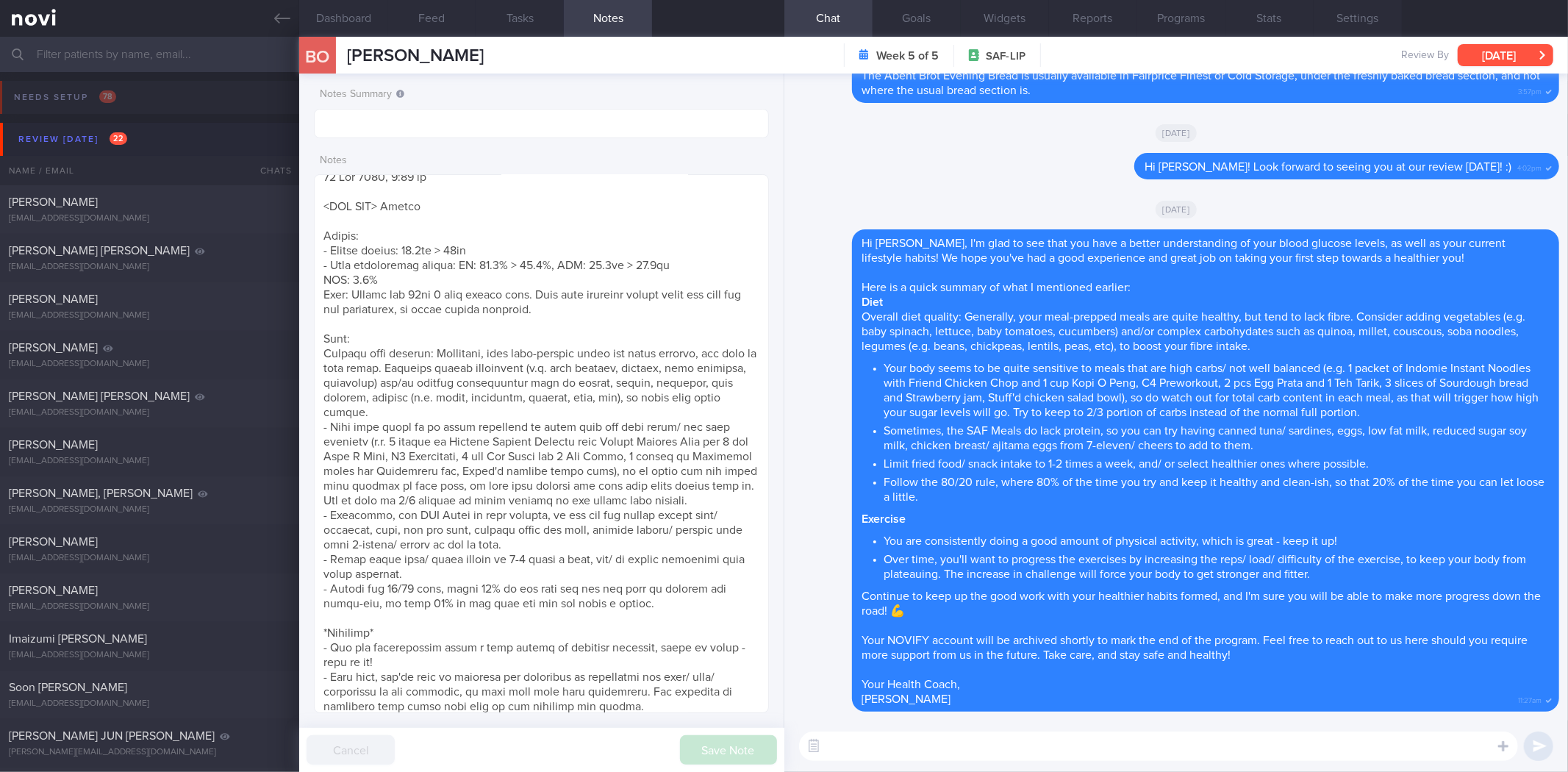
click at [1483, 57] on button "[DATE]" at bounding box center [1505, 55] width 96 height 22
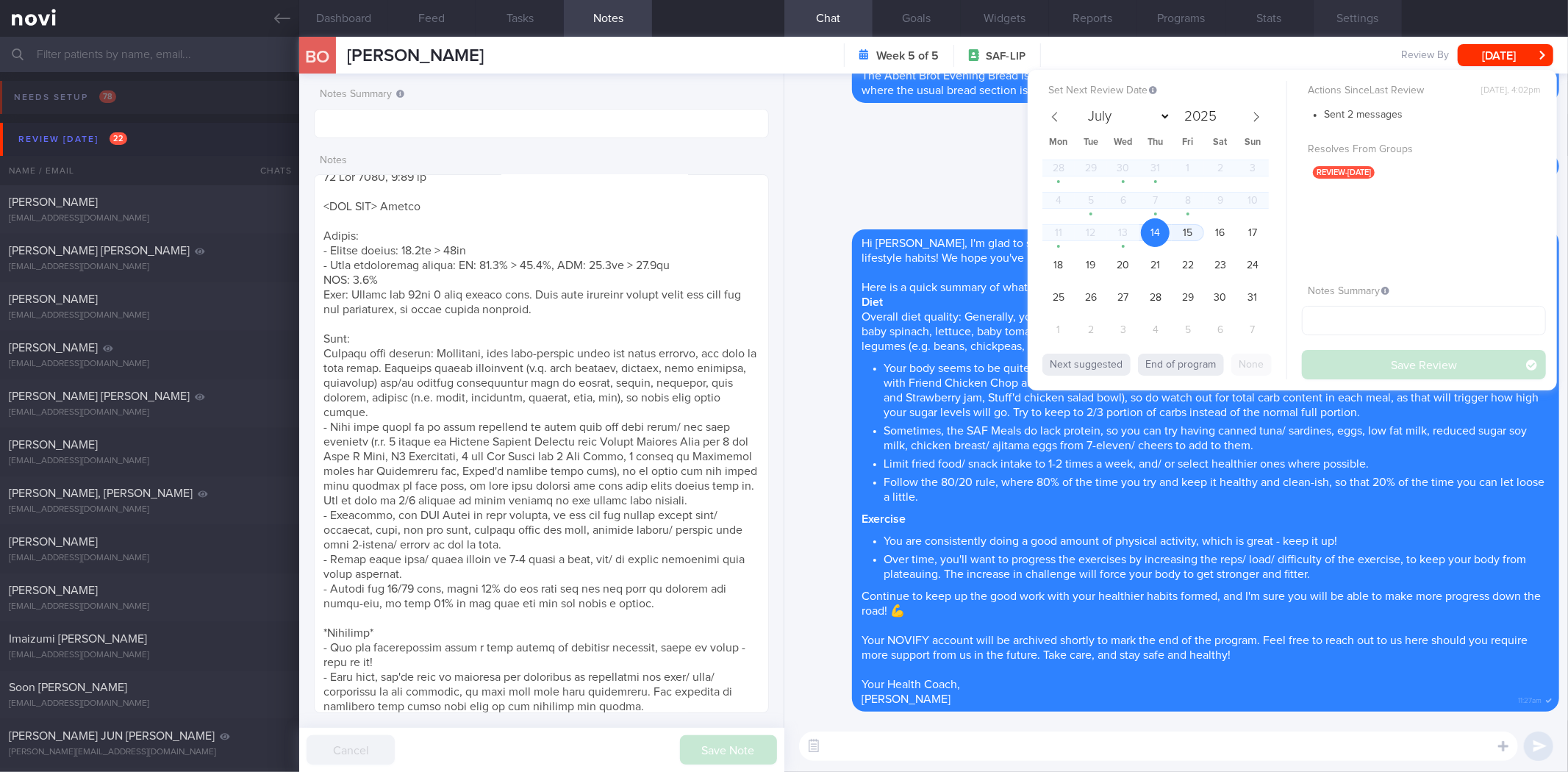
click at [1346, 11] on button "Settings" at bounding box center [1358, 18] width 88 height 36
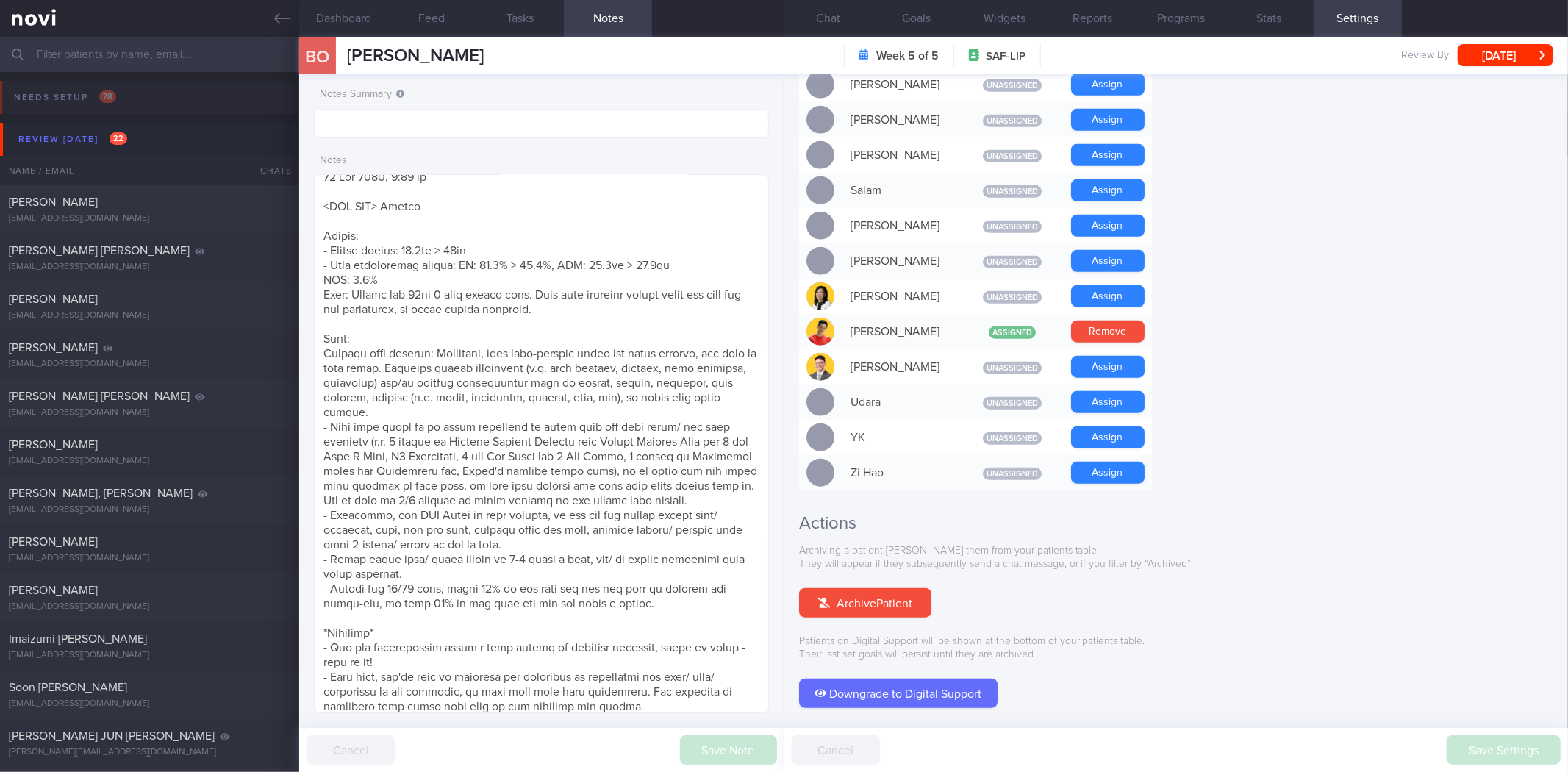
scroll to position [1127, 0]
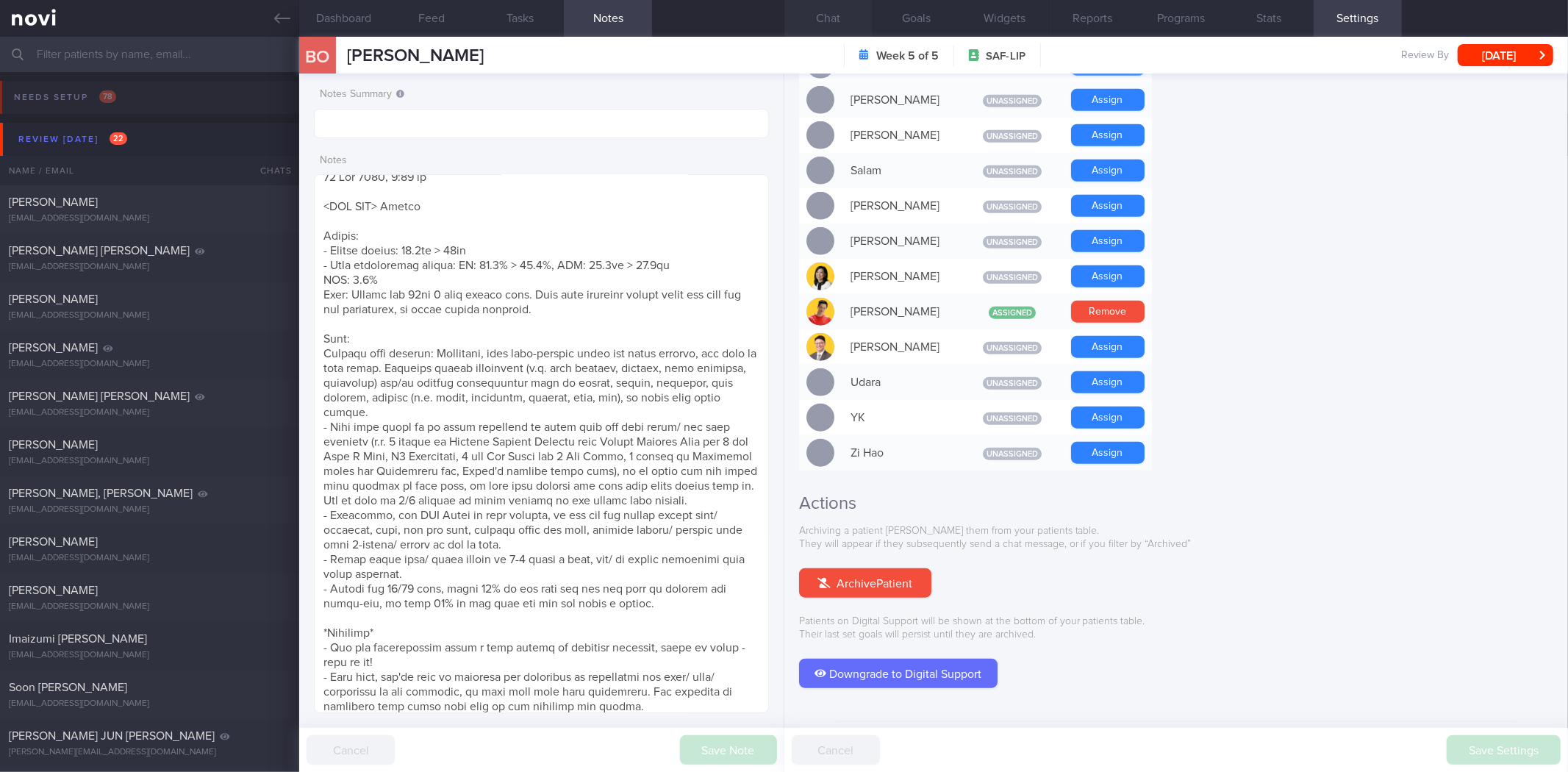
click at [850, 13] on button "Chat" at bounding box center [828, 18] width 88 height 36
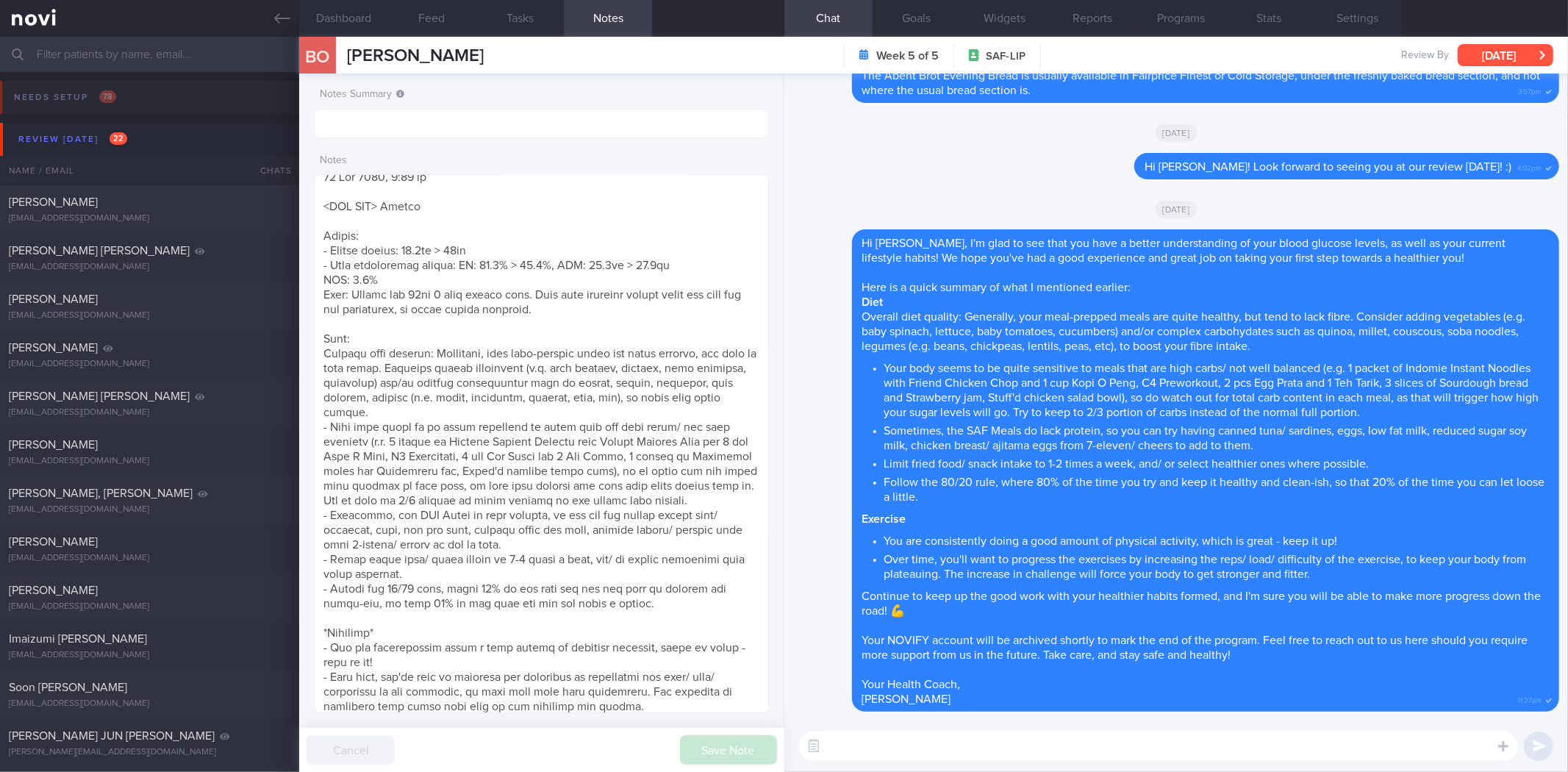
click at [1519, 53] on button "[DATE]" at bounding box center [1505, 55] width 96 height 22
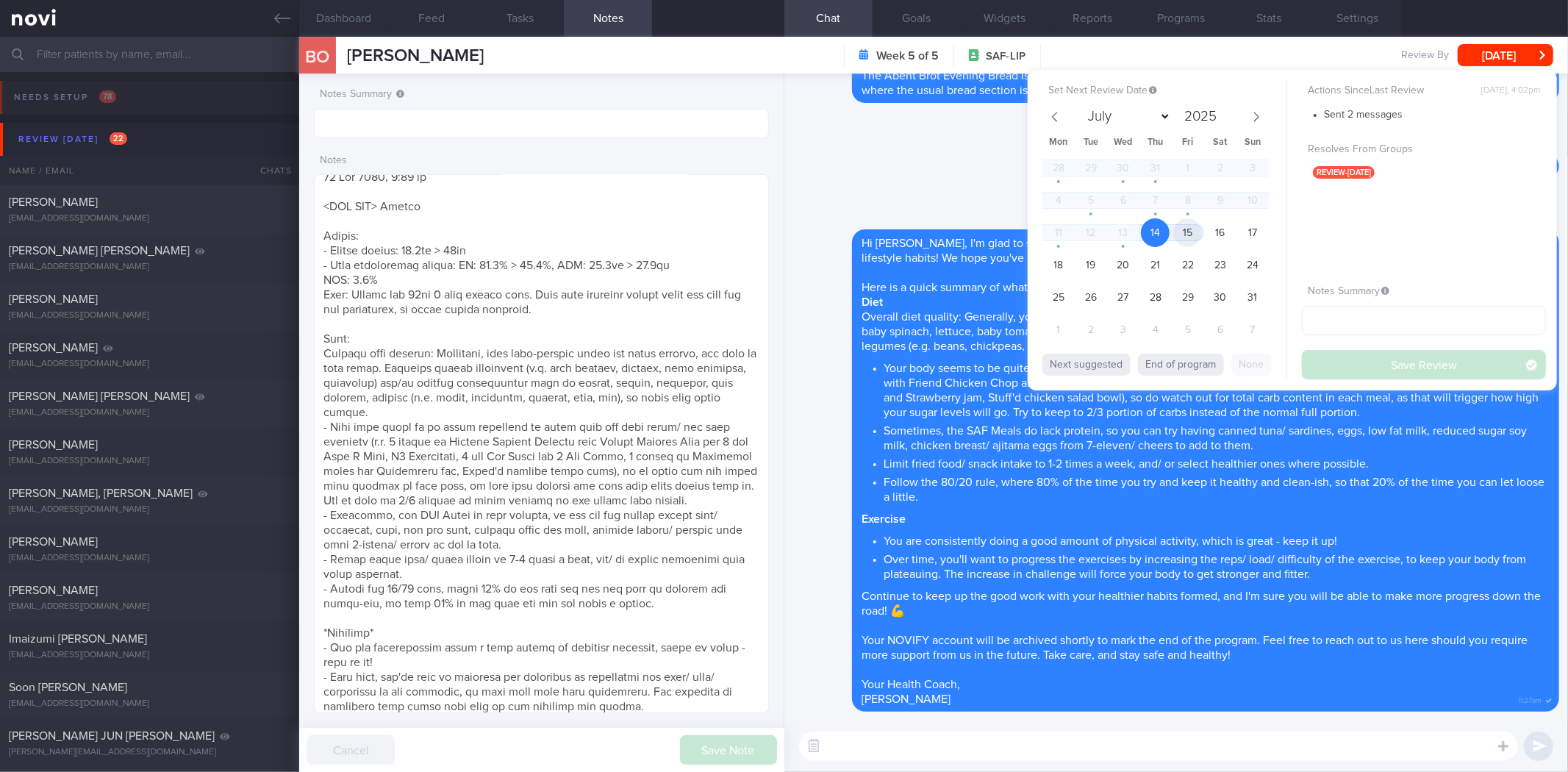
click at [1180, 236] on span "15" at bounding box center [1187, 232] width 29 height 29
click at [1372, 362] on button "Save Review" at bounding box center [1424, 364] width 244 height 30
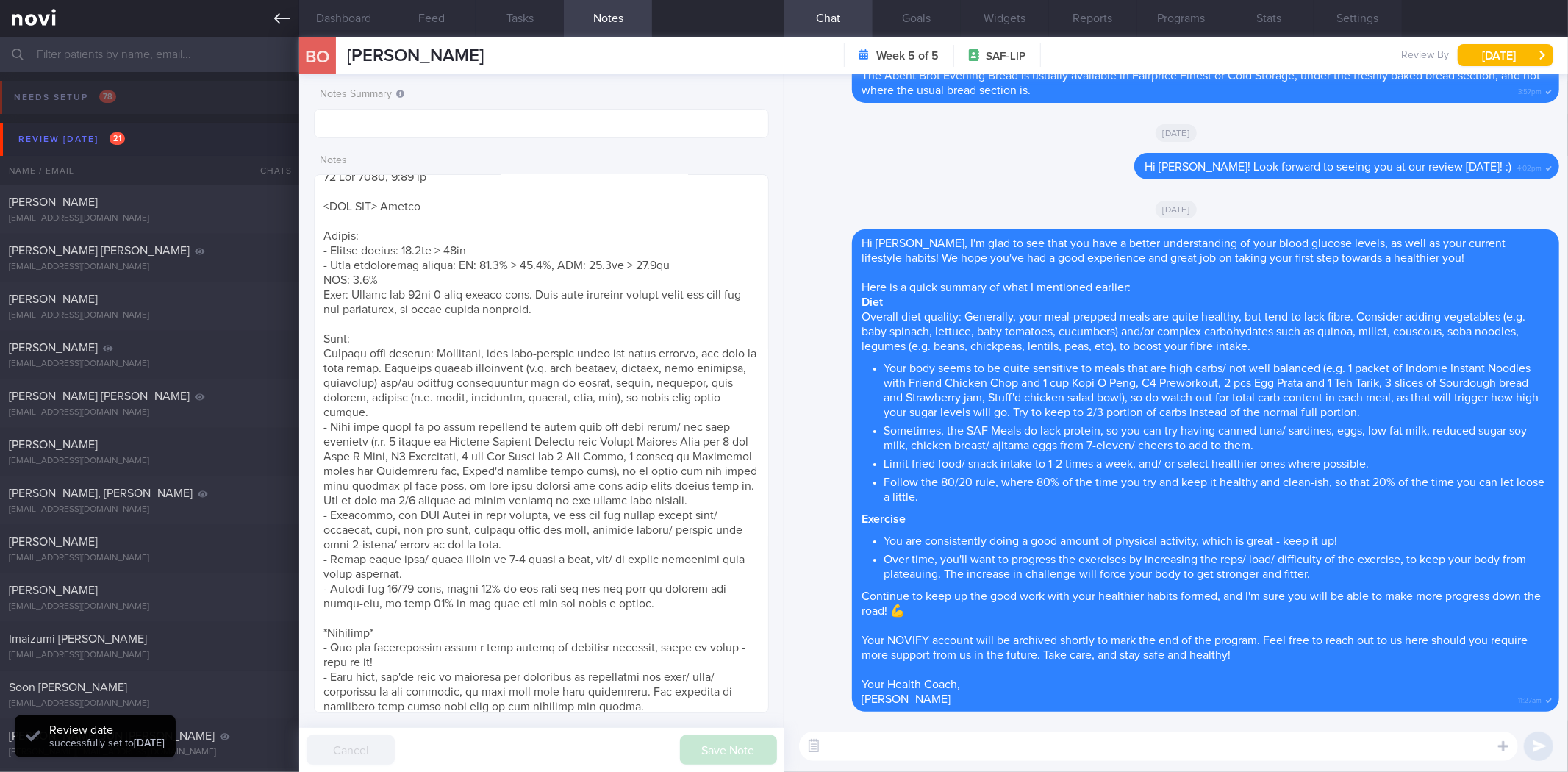
click at [285, 17] on icon at bounding box center [282, 18] width 16 height 16
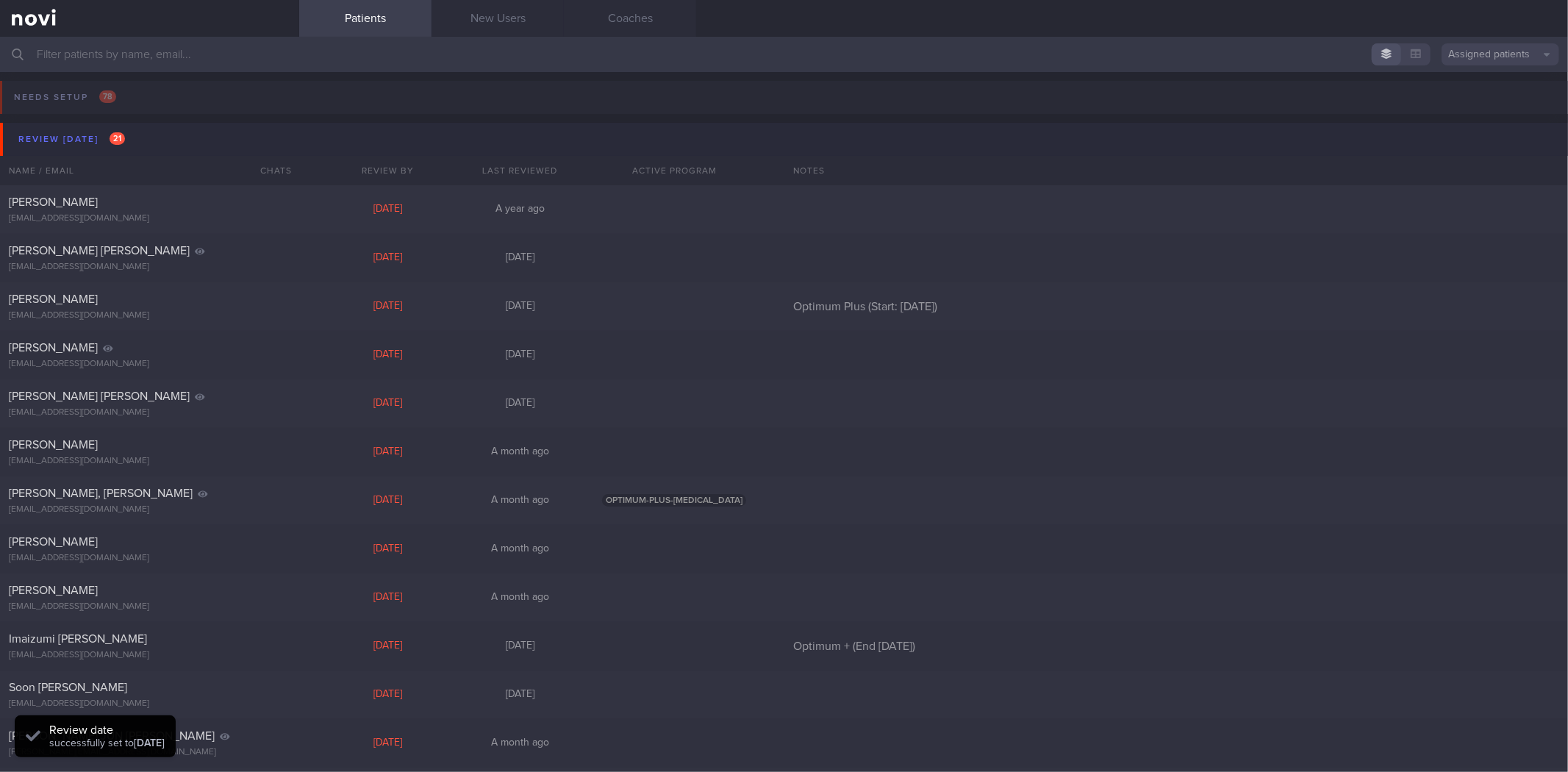
click at [243, 128] on button "Review today 21" at bounding box center [785, 139] width 1572 height 33
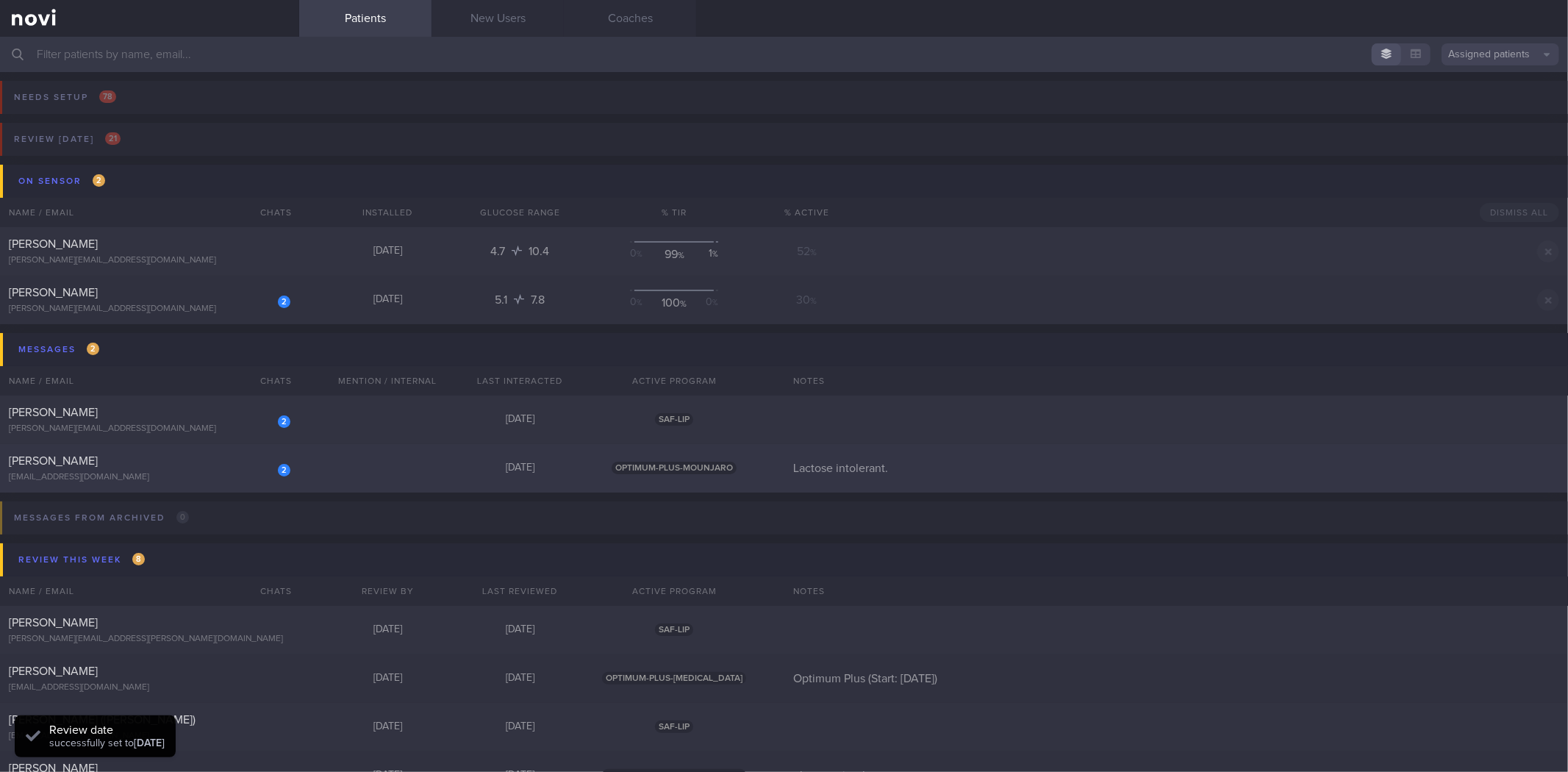
click at [337, 465] on div "2 Stephen Kartili stephenkartili@gmail.com Yesterday OPTIMUM-PLUS-MOUNJARO Lact…" at bounding box center [784, 468] width 1568 height 49
select select "7"
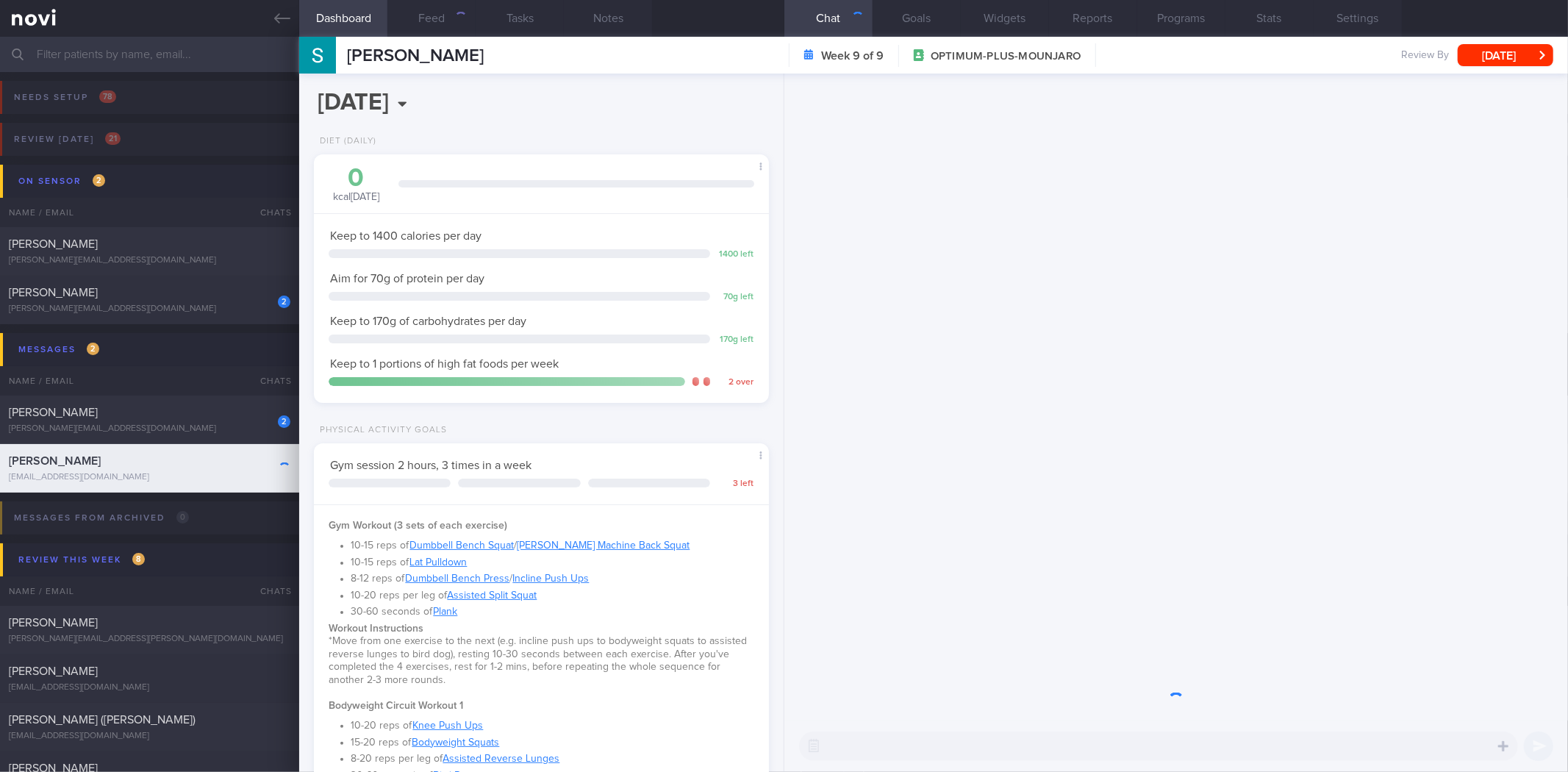
scroll to position [229, 415]
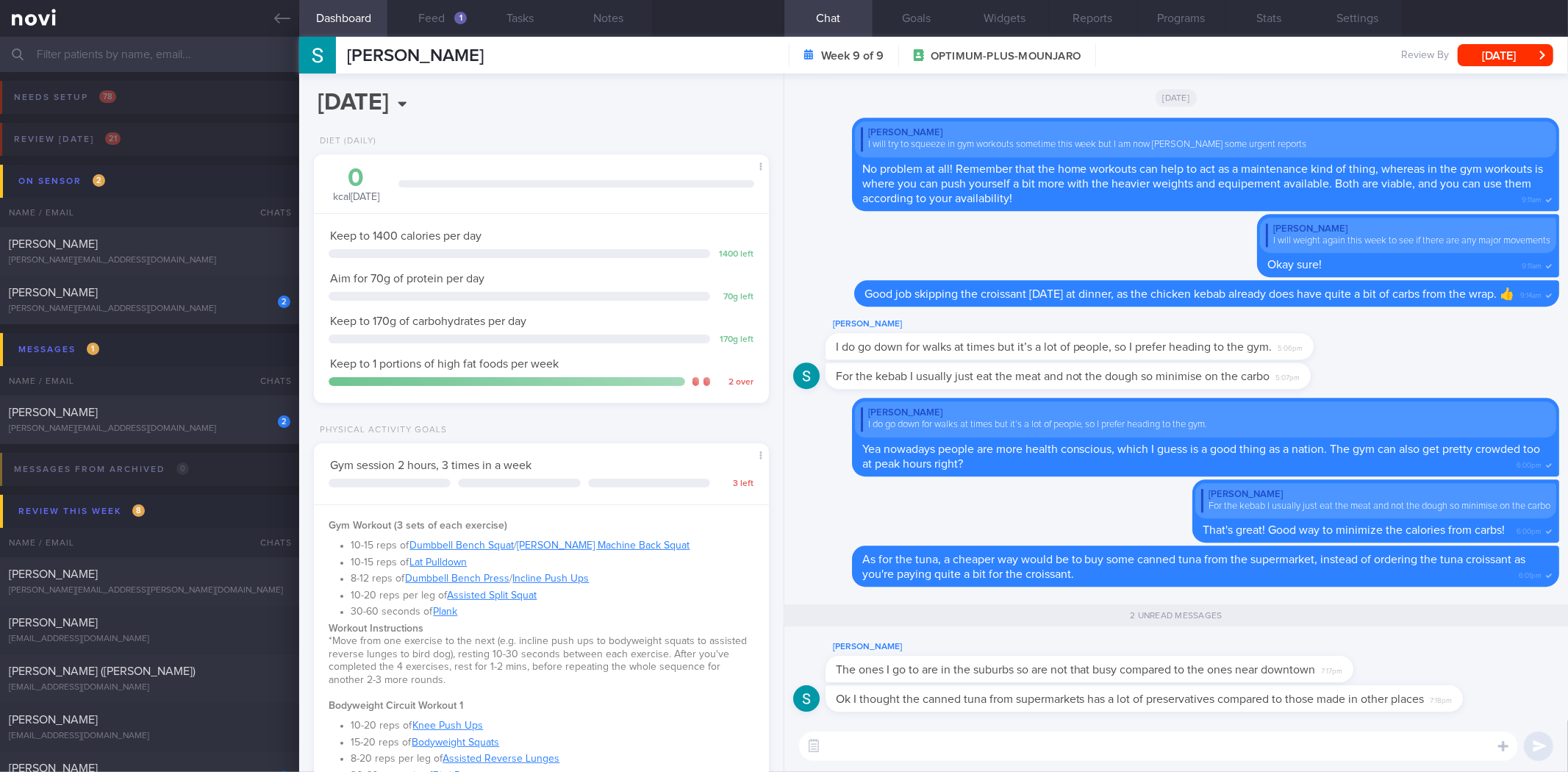
drag, startPoint x: 949, startPoint y: 735, endPoint x: 979, endPoint y: 728, distance: 30.8
click at [949, 735] on textarea at bounding box center [1158, 745] width 718 height 30
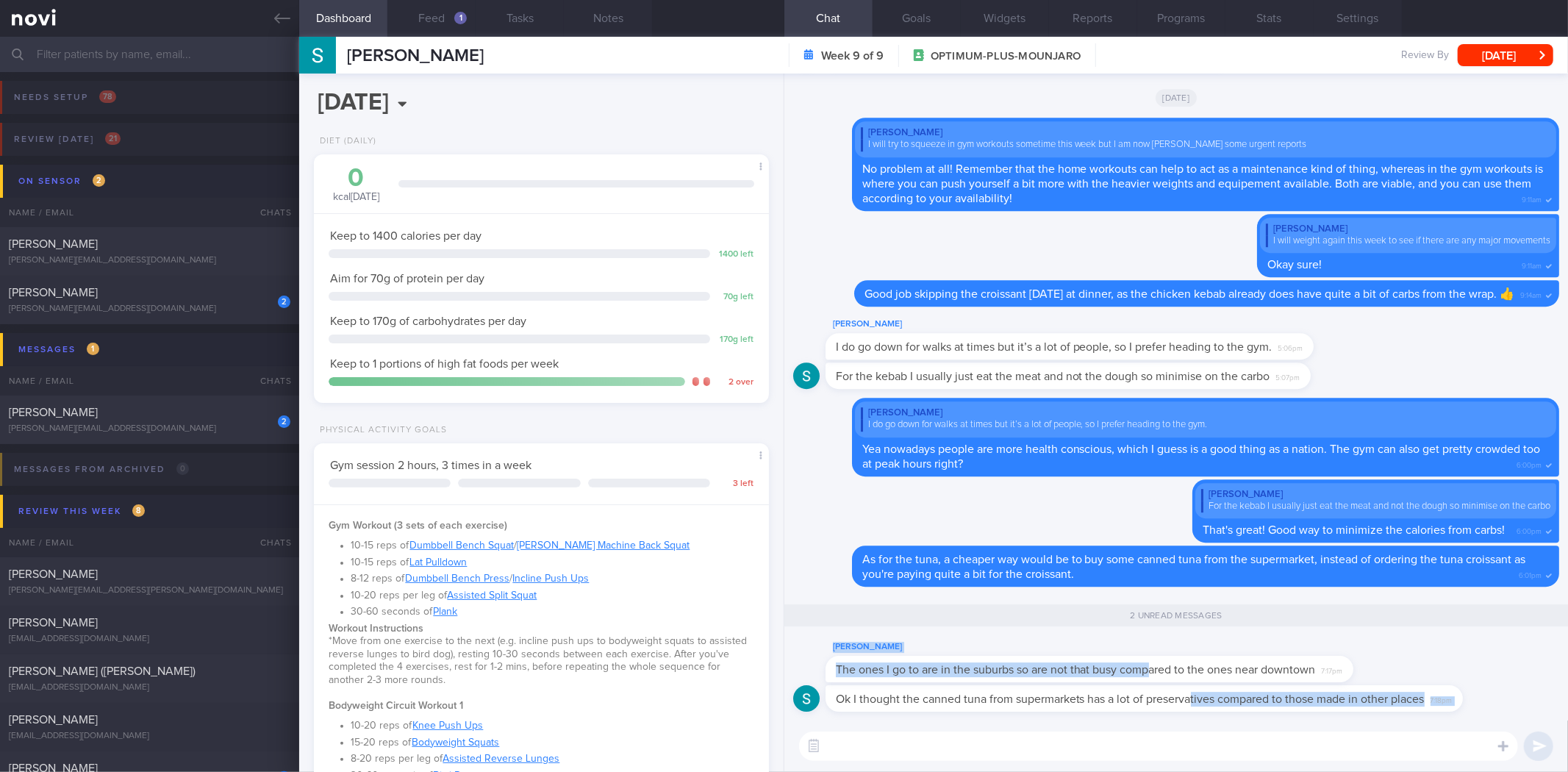
drag, startPoint x: 1150, startPoint y: 679, endPoint x: 1192, endPoint y: 691, distance: 43.7
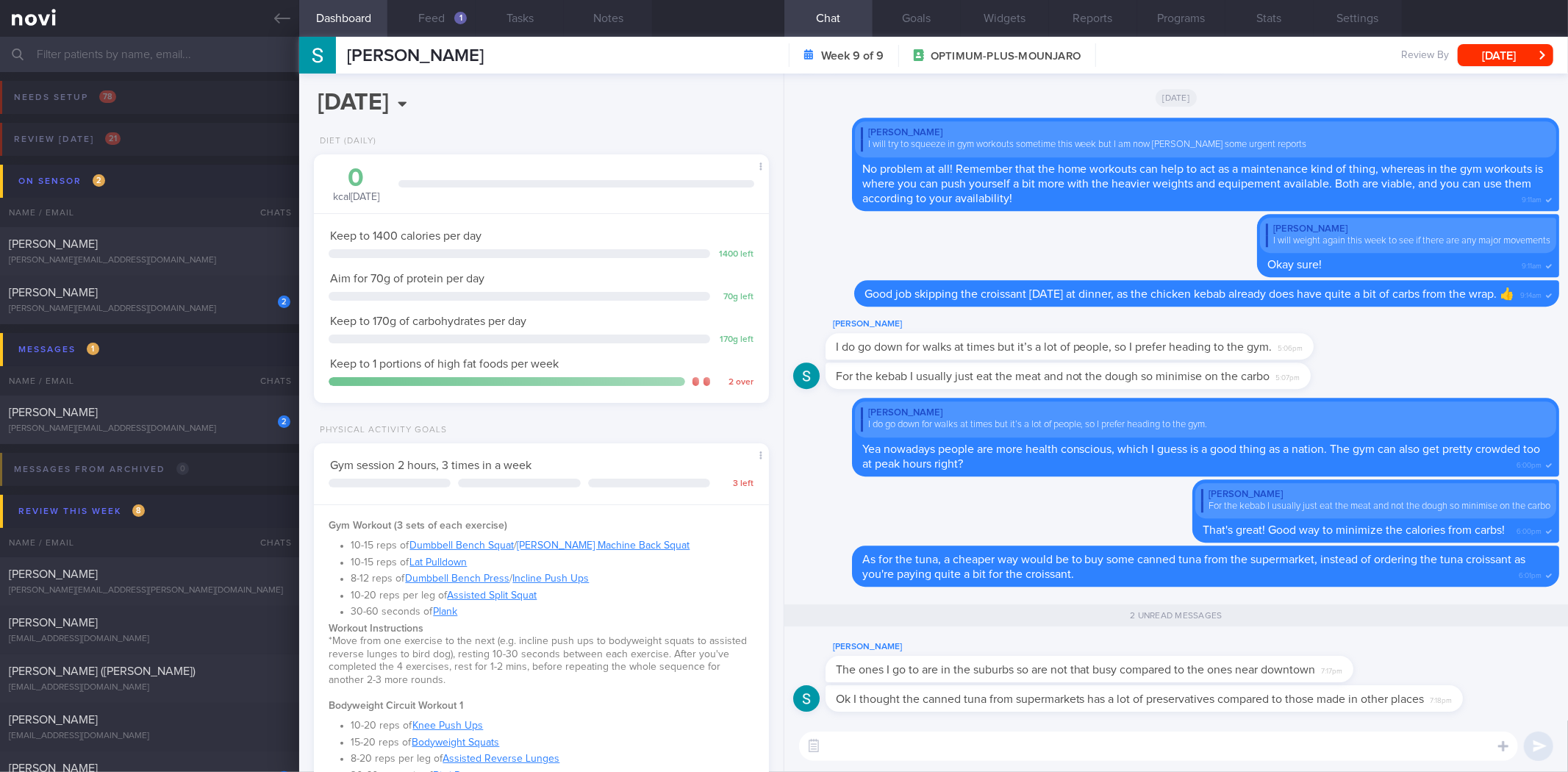
click at [1205, 680] on div "The ones I go to are in the suburbs so are not that busy compared to the ones n…" at bounding box center [1090, 669] width 528 height 27
drag, startPoint x: 1205, startPoint y: 680, endPoint x: 1411, endPoint y: 715, distance: 209.0
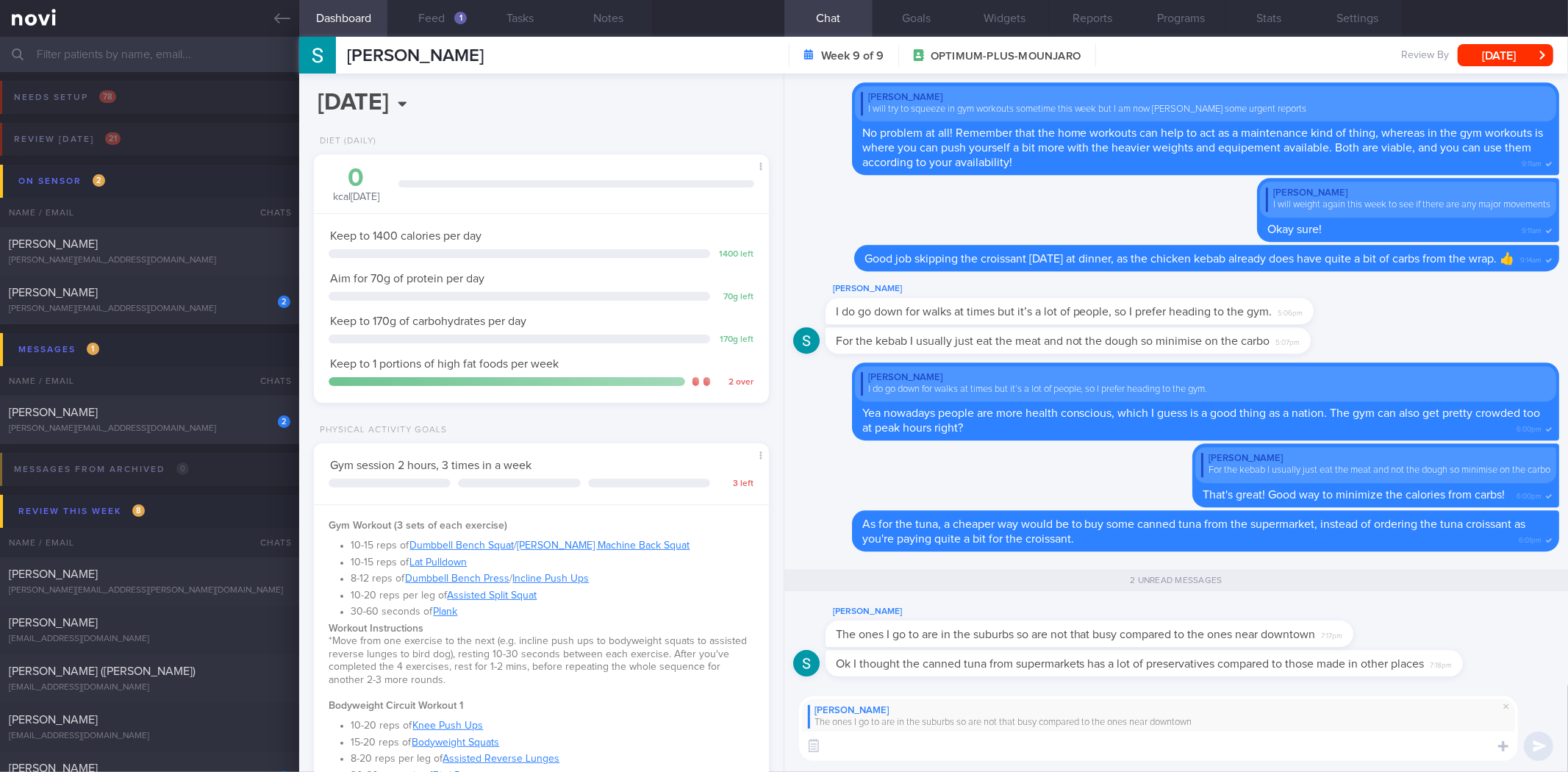
scroll to position [0, 0]
drag, startPoint x: 1174, startPoint y: 766, endPoint x: 1182, endPoint y: 758, distance: 11.3
click at [1174, 766] on div "Stephen Kartili The ones I go to are in the suburbs so are not that busy compar…" at bounding box center [1176, 728] width 784 height 87
click at [1191, 752] on textarea at bounding box center [1158, 745] width 718 height 30
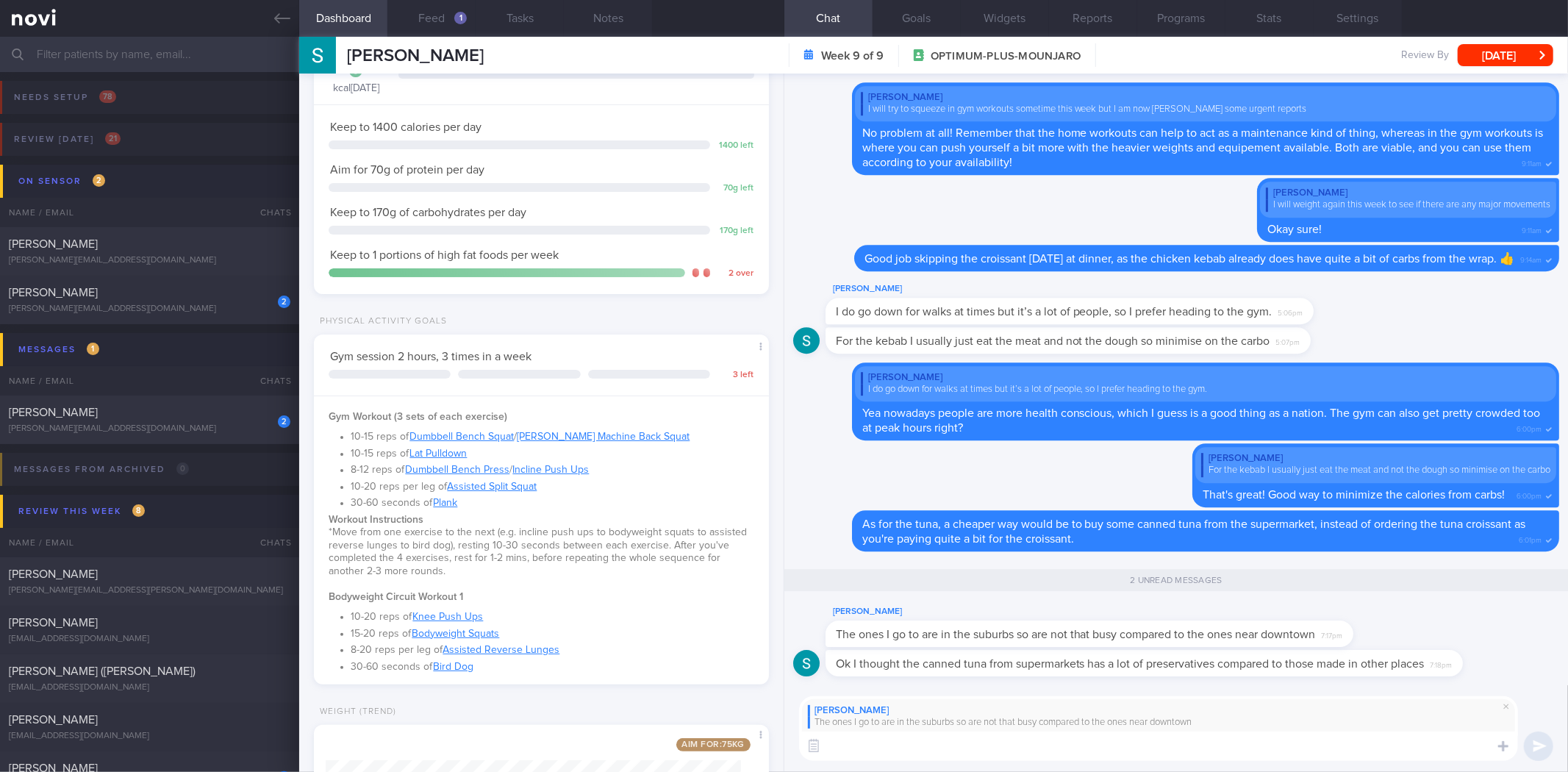
scroll to position [326, 0]
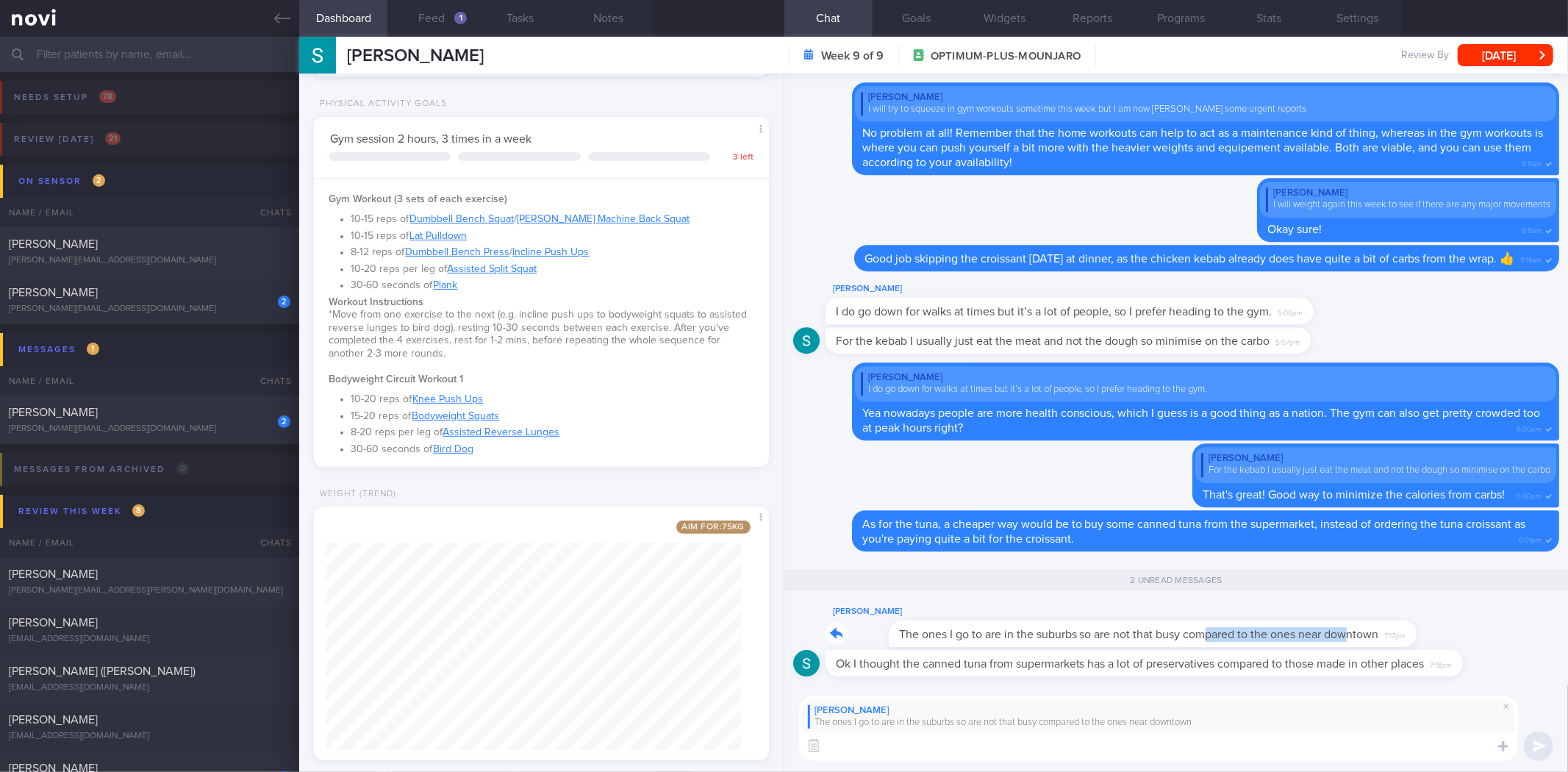
drag, startPoint x: 1145, startPoint y: 646, endPoint x: 1283, endPoint y: 622, distance: 140.1
click at [1283, 622] on div "Stephen Kartili The ones I go to are in the suburbs so are not that busy compar…" at bounding box center [1112, 625] width 572 height 44
click at [1184, 739] on textarea at bounding box center [1158, 745] width 718 height 30
type textarea "Okay that's good. That would mean that you can use most of the equipment withou…"
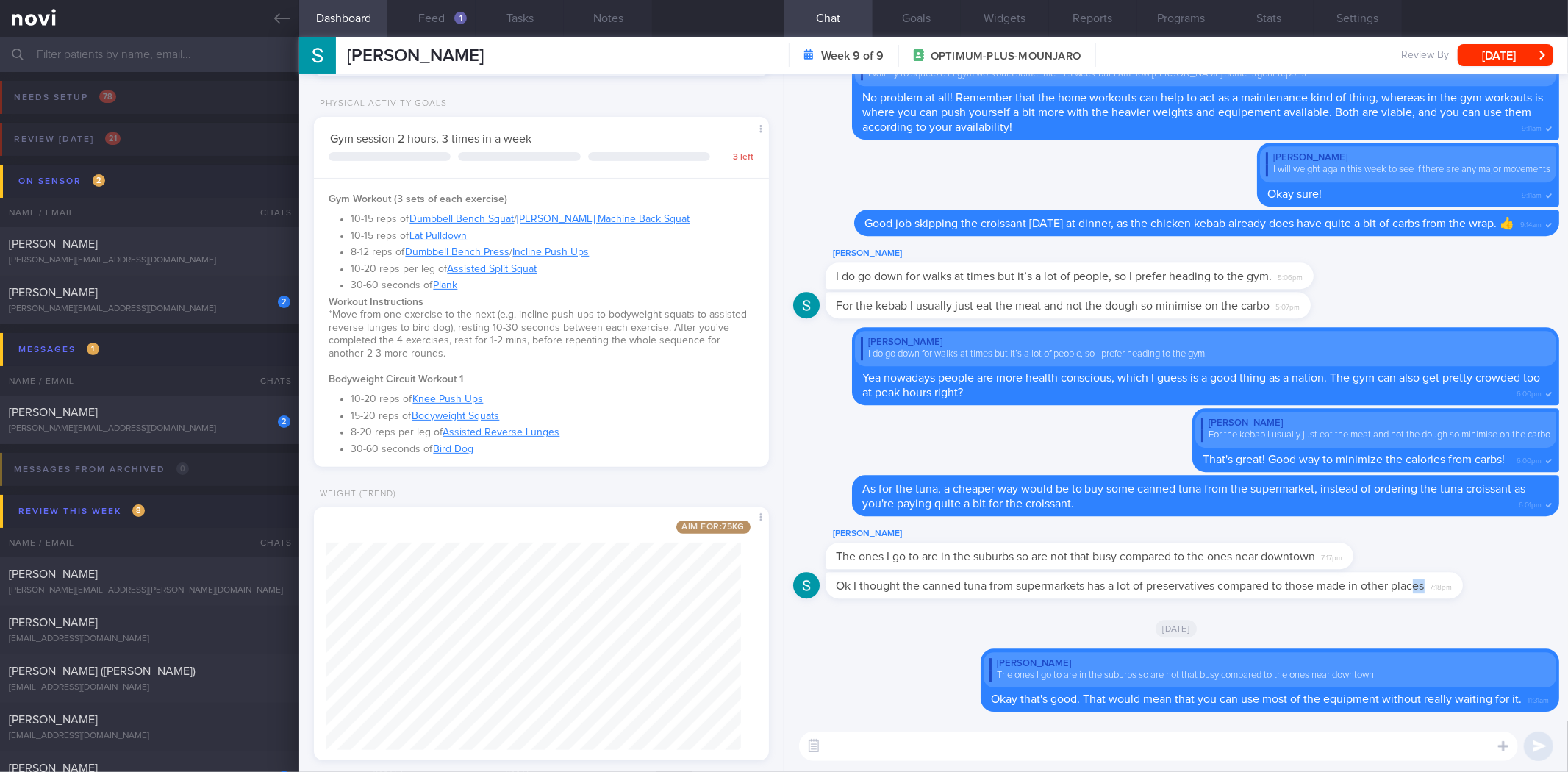
drag, startPoint x: 1416, startPoint y: 596, endPoint x: 1567, endPoint y: 605, distance: 151.3
click at [1567, 605] on div "Delete Stephen Kartili The ones I go to are in the suburbs so are not that busy…" at bounding box center [1176, 397] width 784 height 647
click at [1499, 739] on icon at bounding box center [1503, 746] width 11 height 13
click at [1487, 706] on label at bounding box center [1483, 701] width 30 height 30
click at [0, 0] on input "file" at bounding box center [0, 0] width 0 height 0
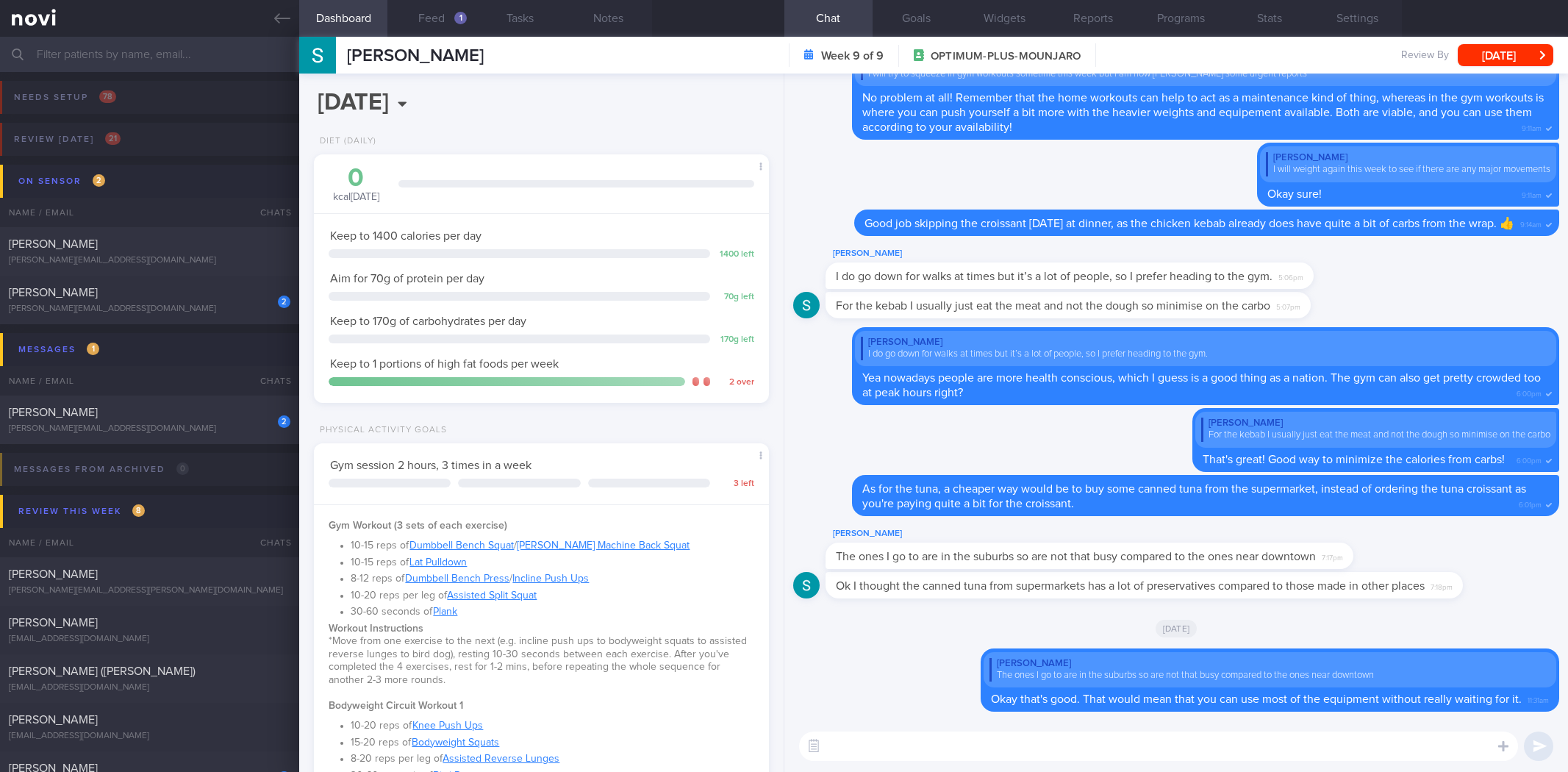
select select "7"
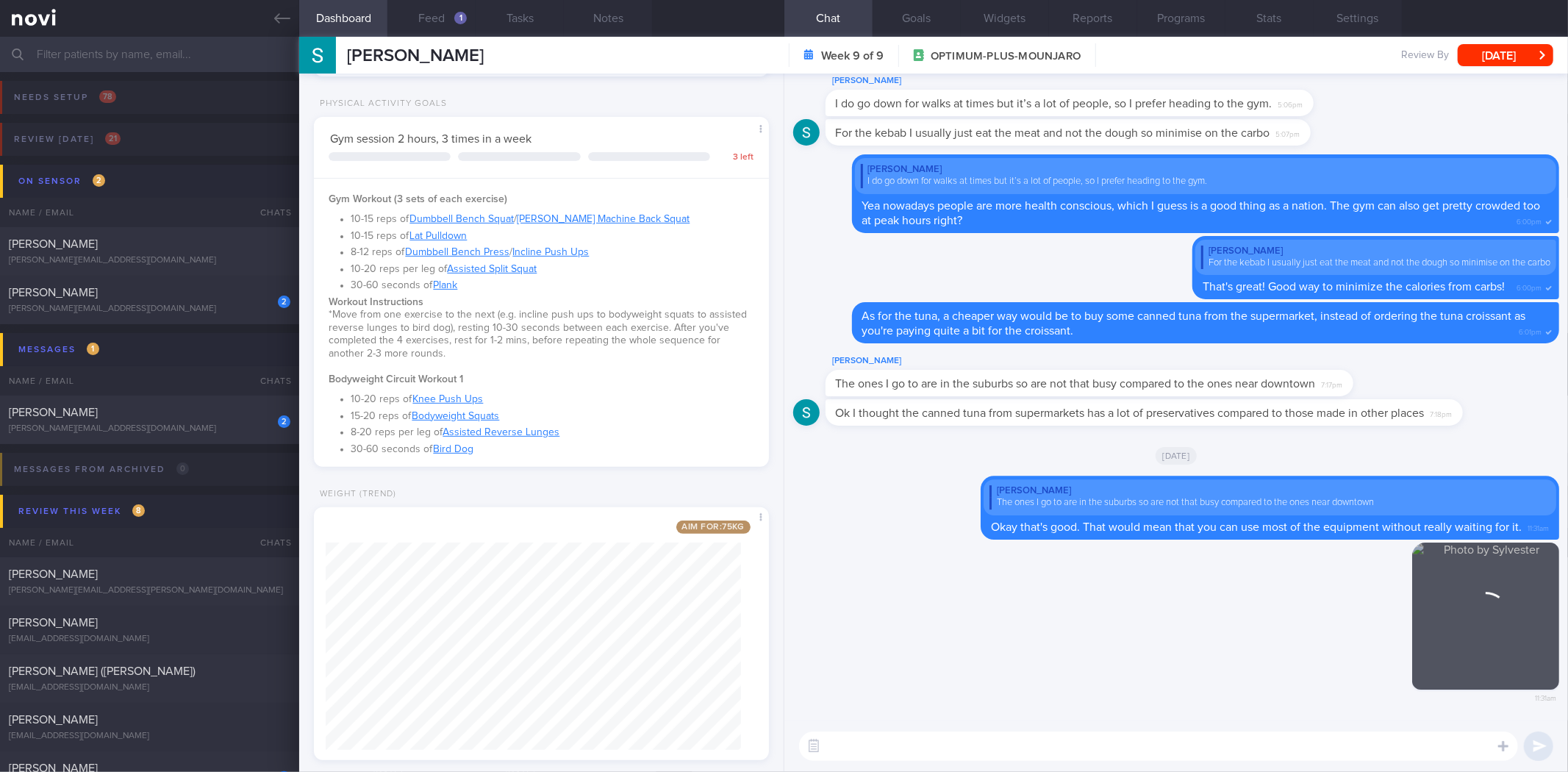
click at [907, 743] on textarea at bounding box center [1158, 745] width 718 height 30
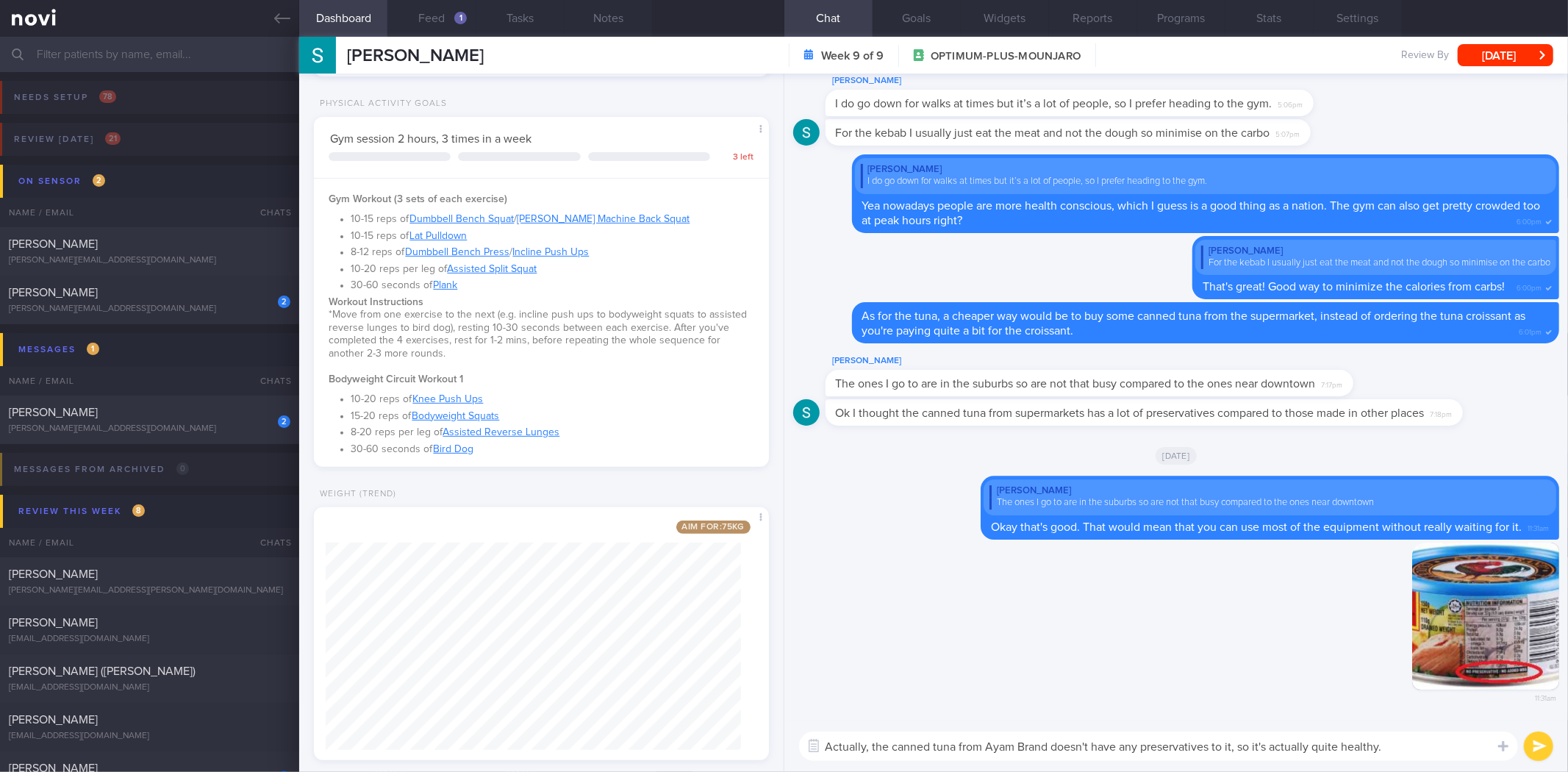
type textarea "Actually, the canned tuna from Ayam Brand doesn't have any preservatives to it,…"
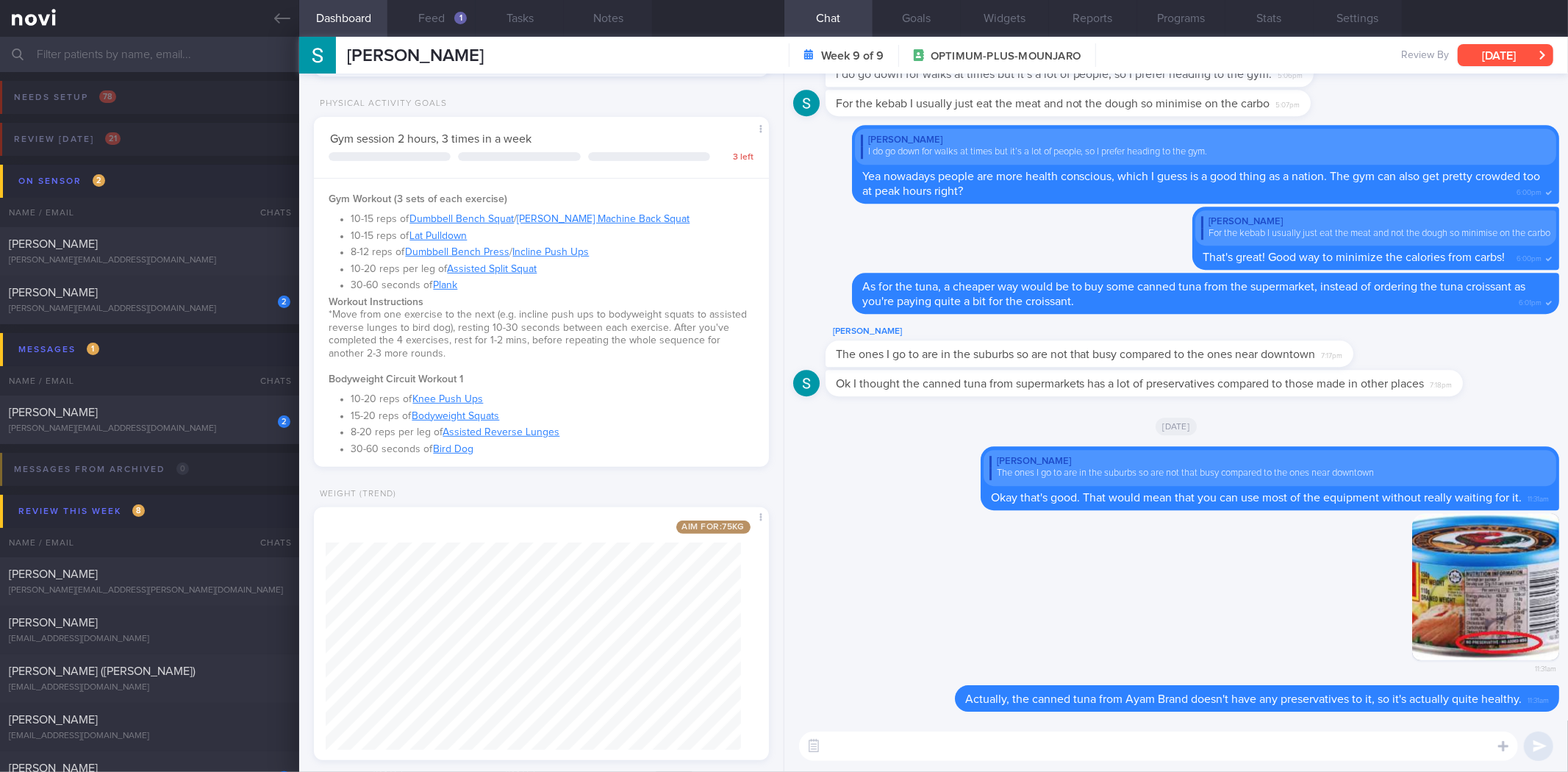
click at [1492, 49] on button "[DATE]" at bounding box center [1505, 55] width 96 height 22
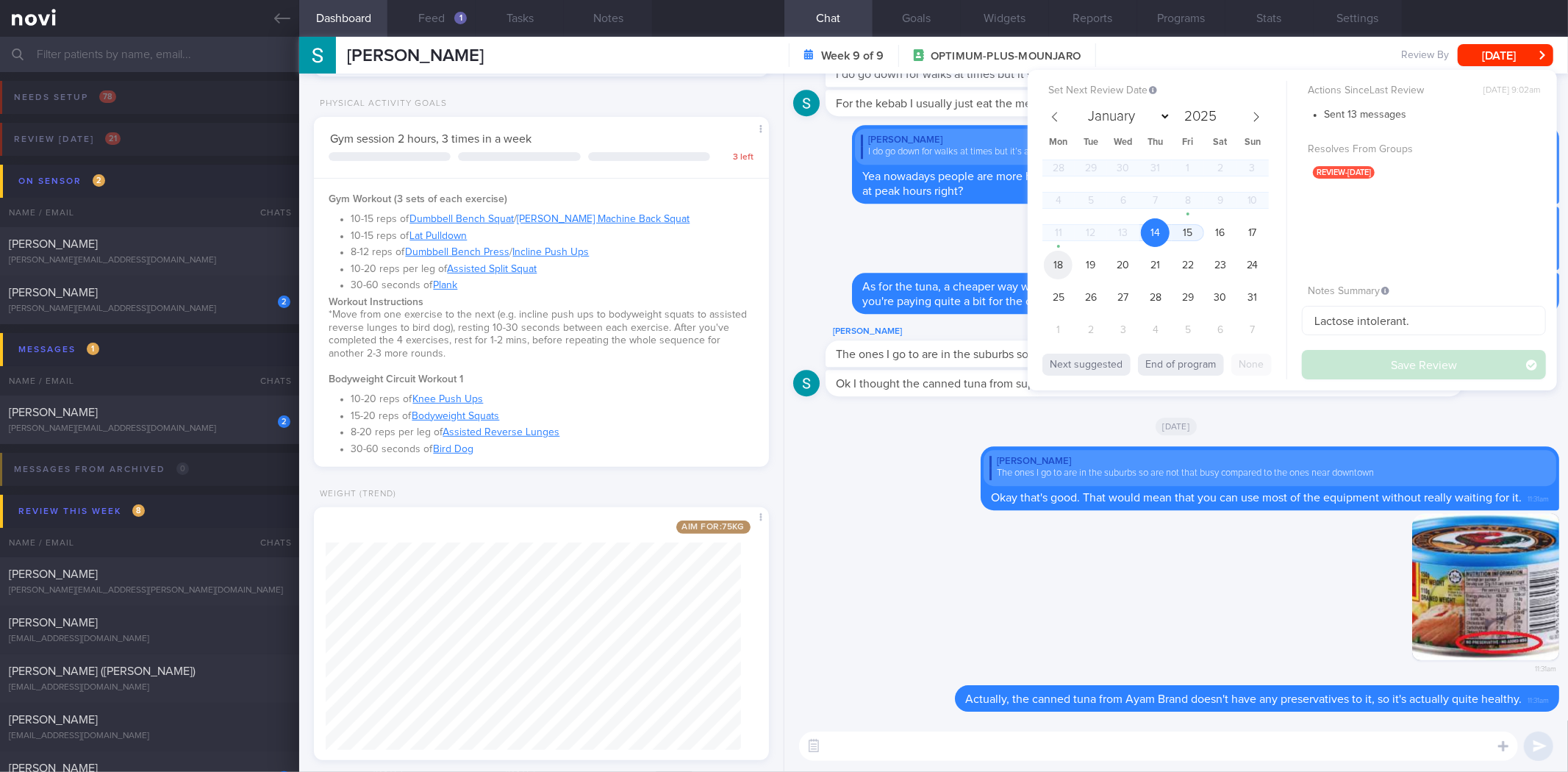
click at [1069, 258] on span "18" at bounding box center [1058, 265] width 29 height 29
click at [1182, 225] on span "15" at bounding box center [1187, 232] width 29 height 29
click at [1386, 364] on button "Save Review" at bounding box center [1424, 364] width 244 height 30
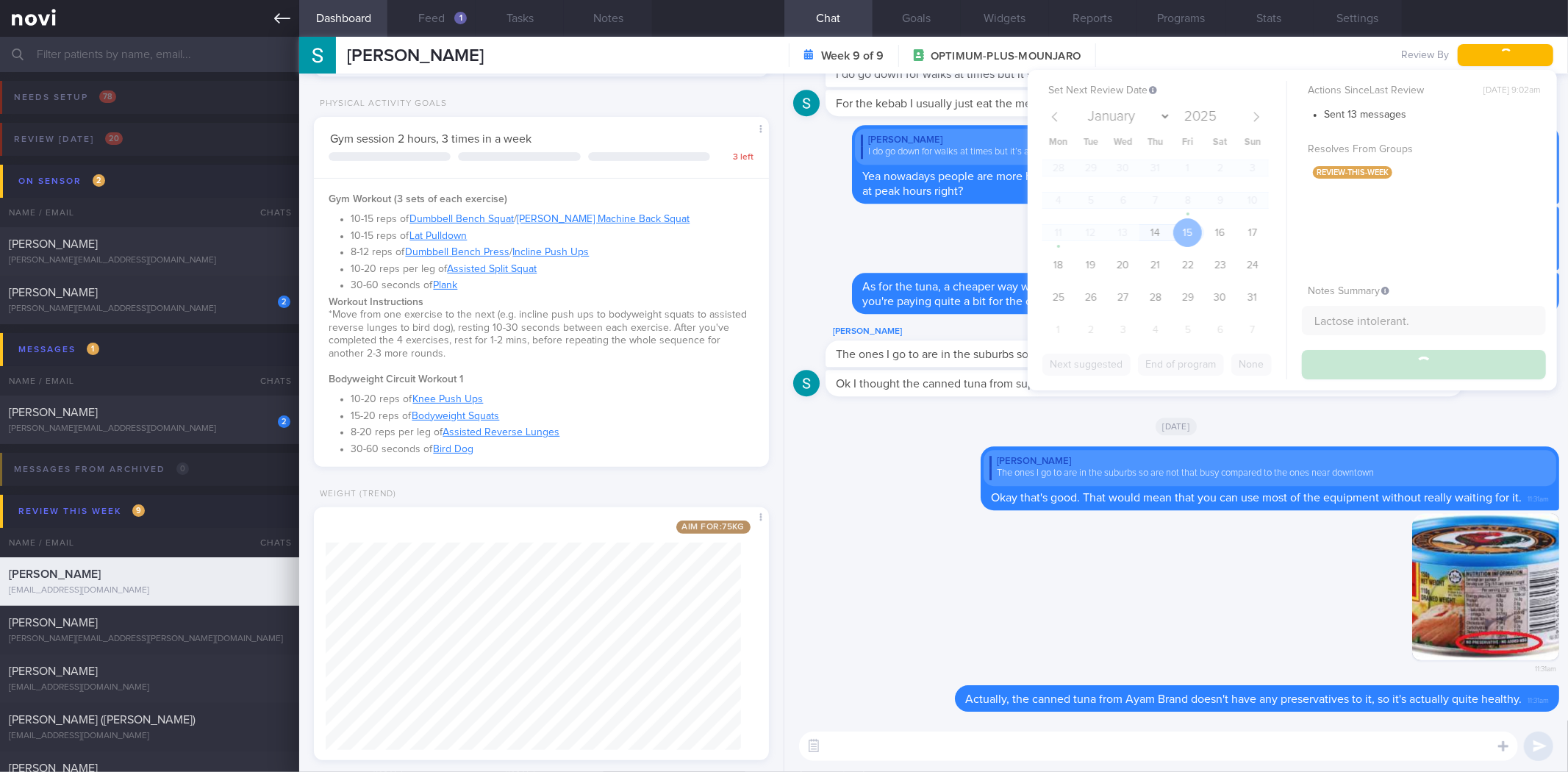
click at [270, 0] on link at bounding box center [149, 18] width 299 height 36
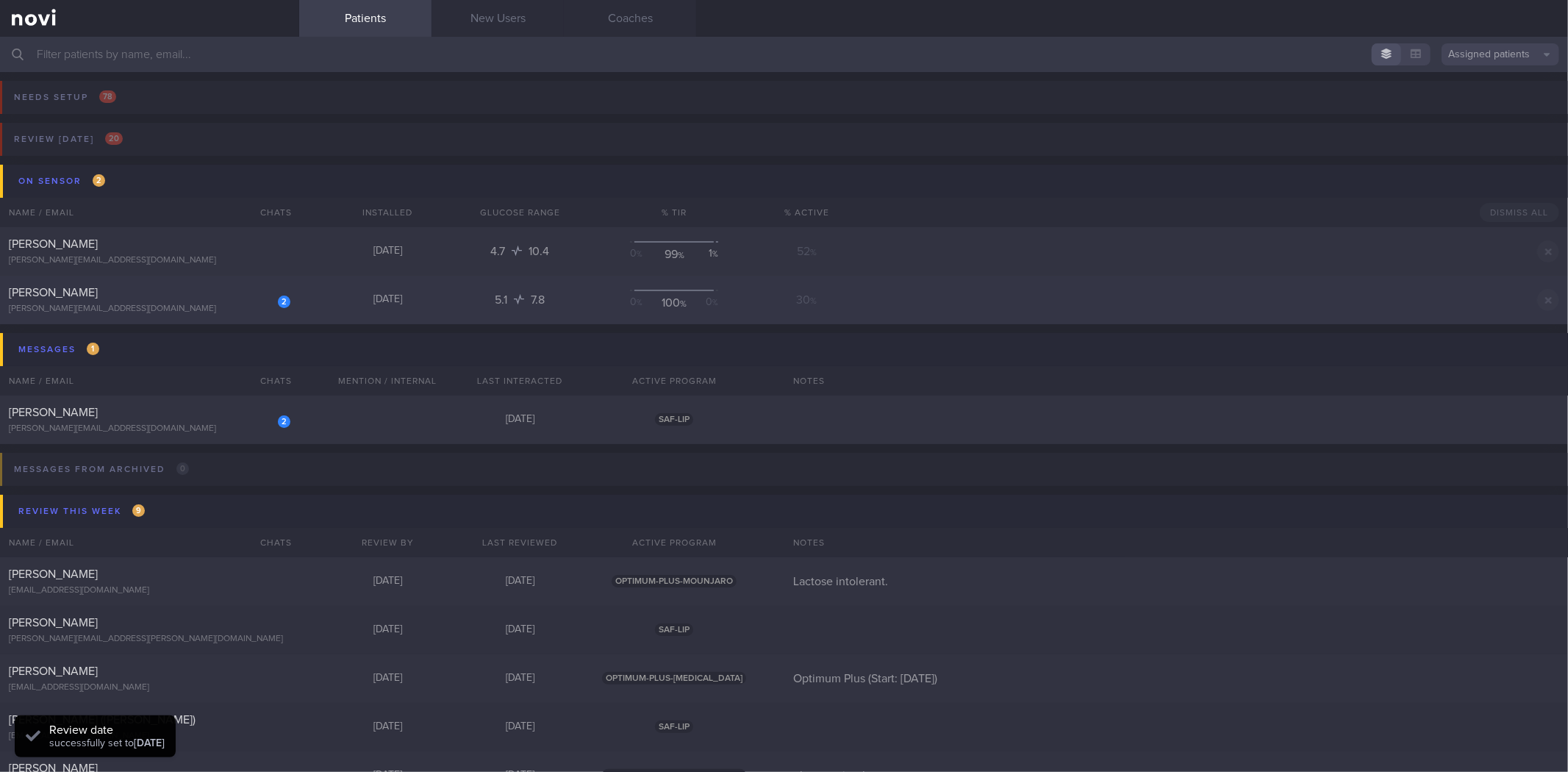
click at [192, 297] on div "[PERSON_NAME]" at bounding box center [147, 292] width 277 height 14
select select "7"
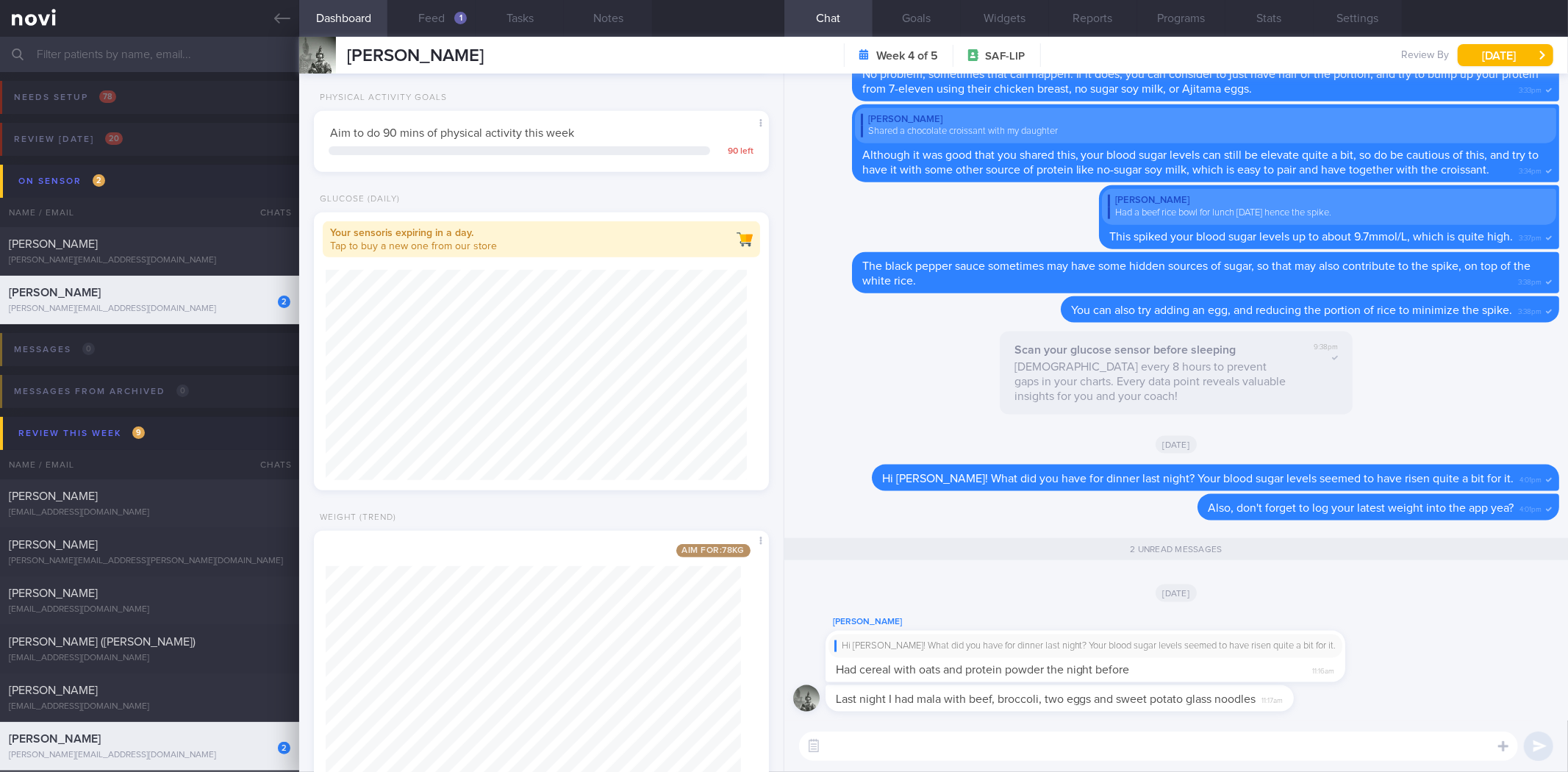
scroll to position [647, 0]
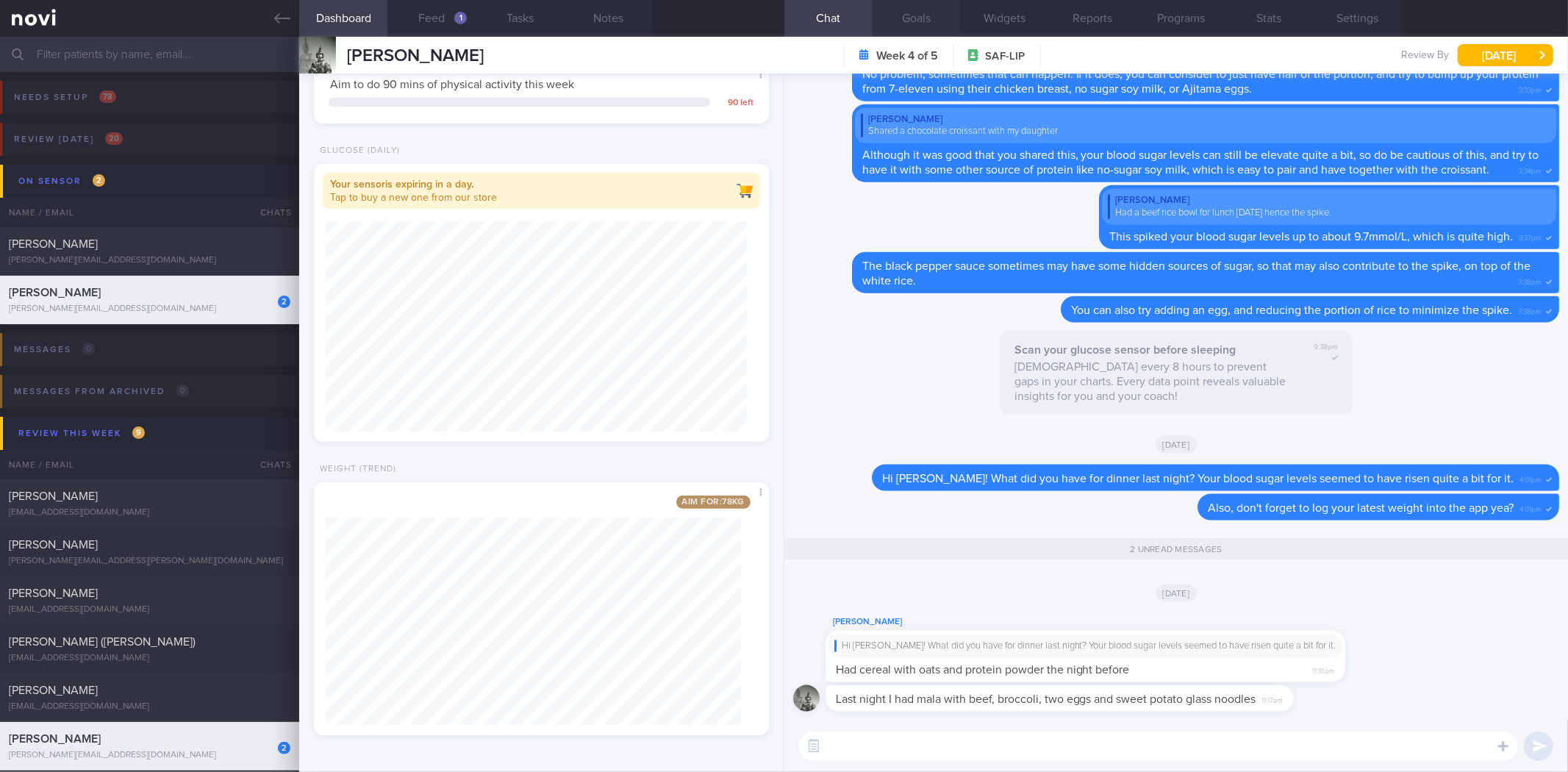
click at [915, 28] on button "Goals" at bounding box center [917, 18] width 88 height 36
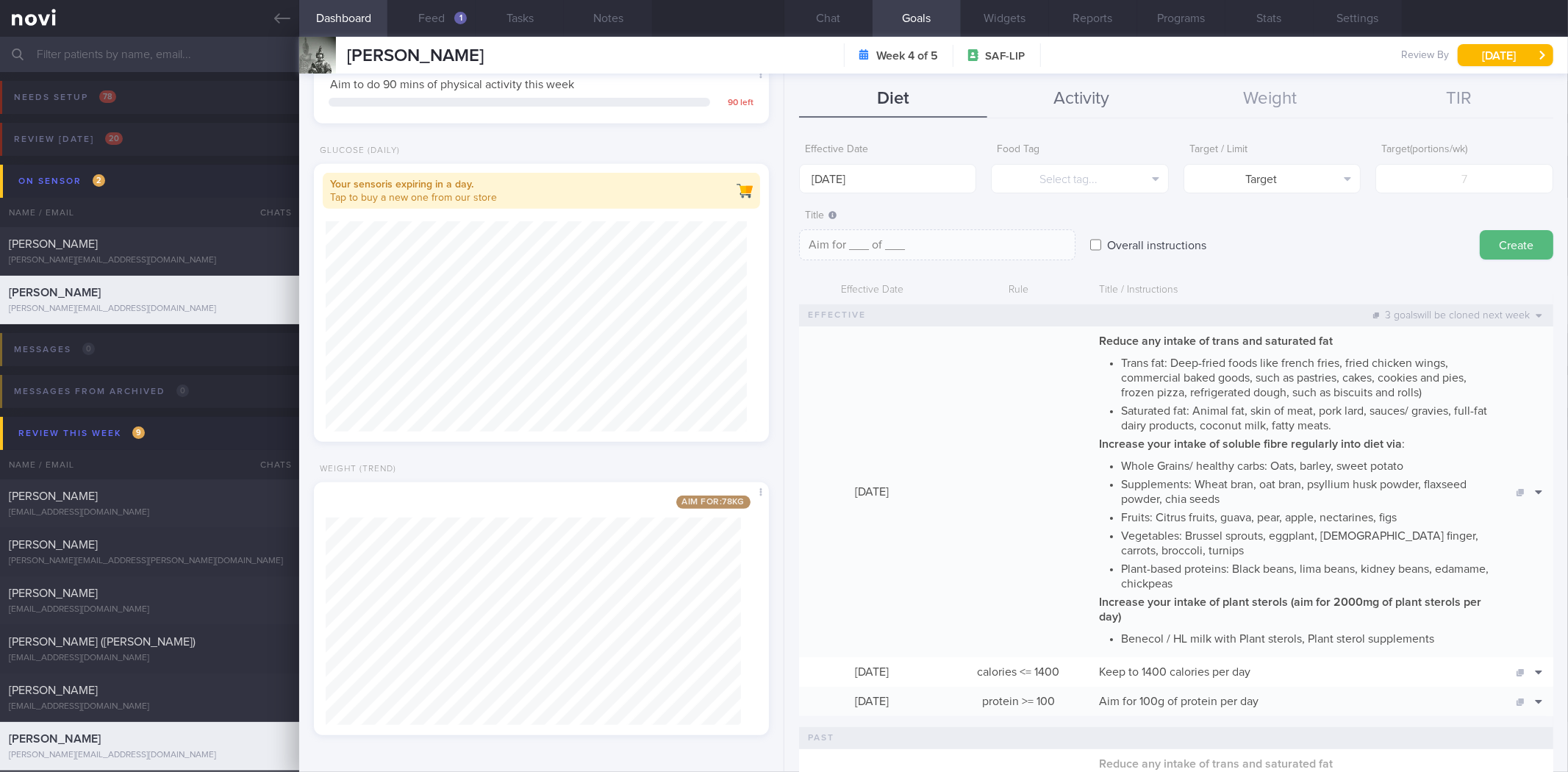
click at [1129, 101] on button "Activity" at bounding box center [1081, 99] width 188 height 36
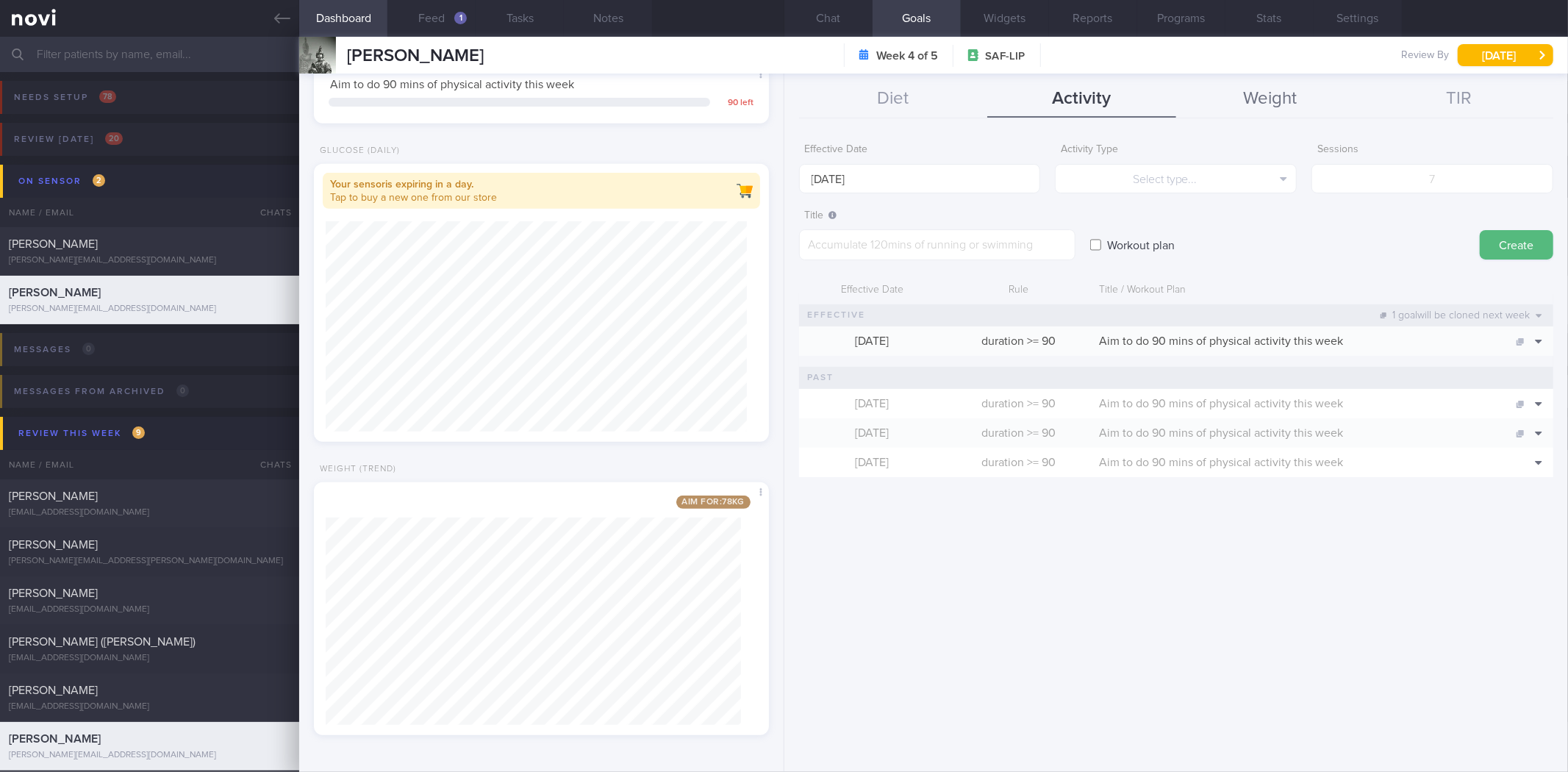
click at [1273, 94] on button "Weight" at bounding box center [1270, 99] width 188 height 36
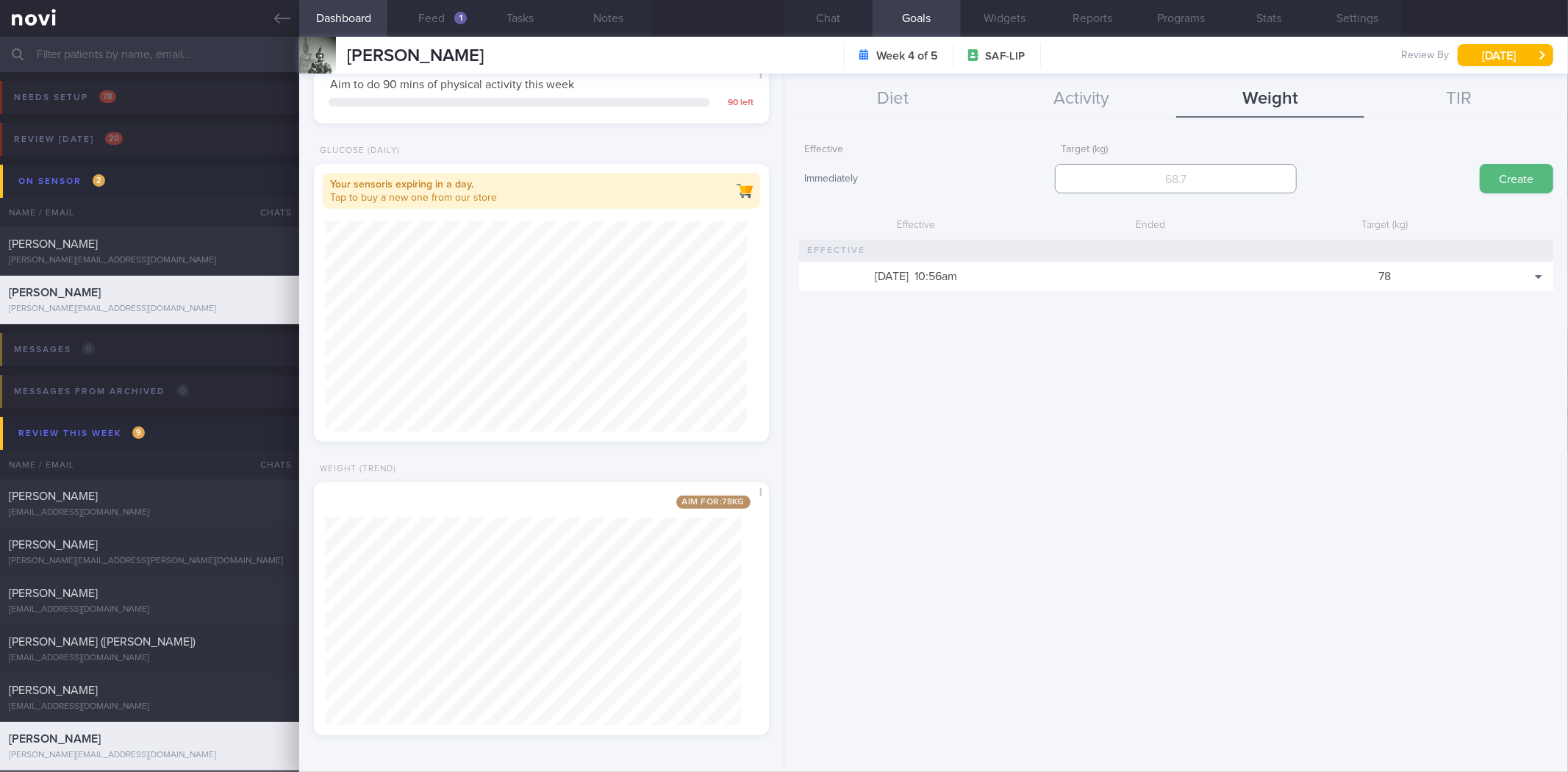
click at [1221, 184] on input "number" at bounding box center [1175, 178] width 242 height 30
type input "75"
click at [1480, 164] on button "Create" at bounding box center [1516, 178] width 74 height 30
click at [840, 10] on button "Chat" at bounding box center [828, 18] width 88 height 36
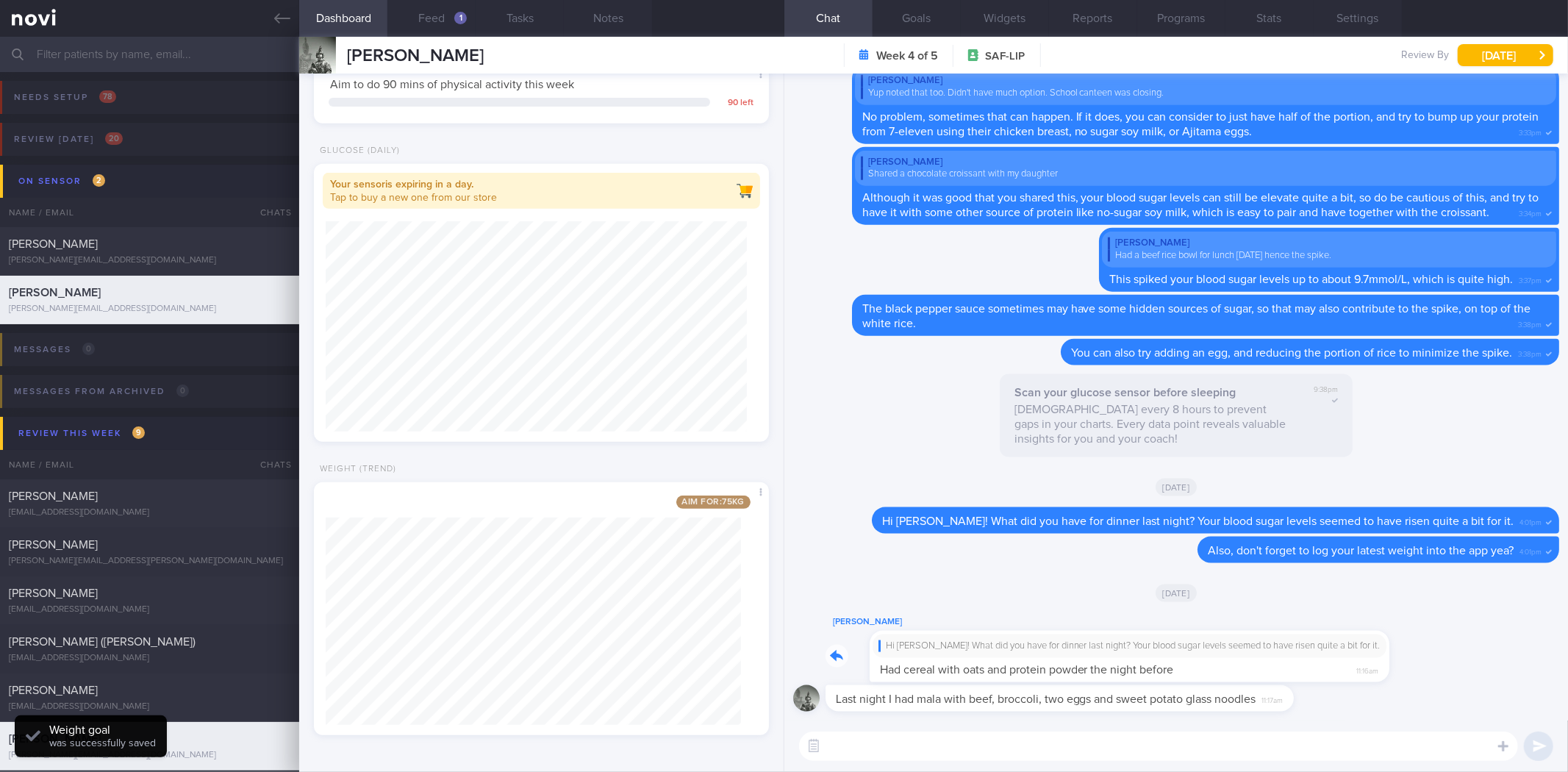
drag, startPoint x: 1191, startPoint y: 672, endPoint x: 1336, endPoint y: 637, distance: 149.2
click at [1336, 648] on div "[PERSON_NAME] Hi [PERSON_NAME]! What did you have for dinner last night? Your b…" at bounding box center [1107, 648] width 563 height 69
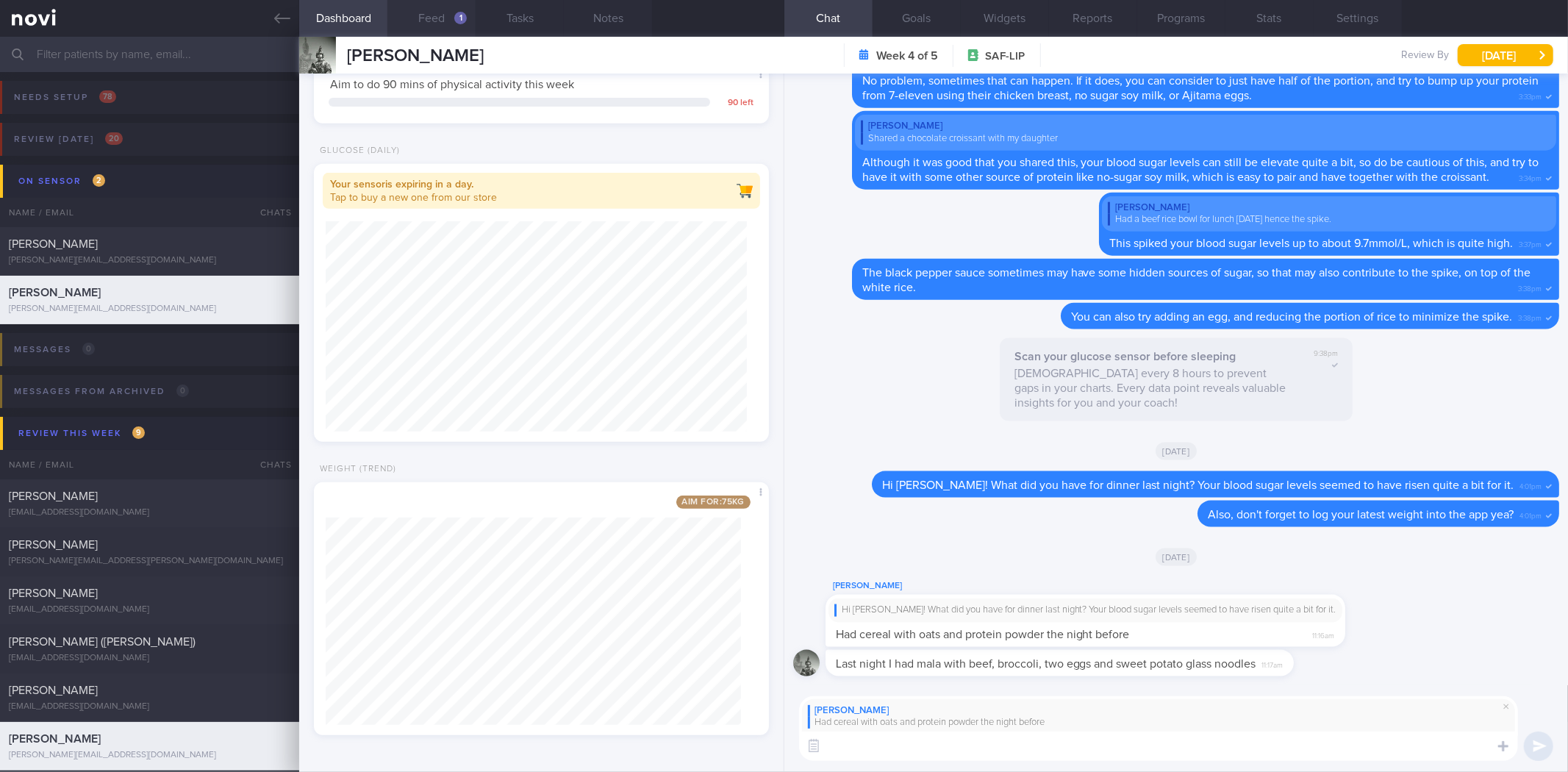
click at [449, 6] on button "Feed 1" at bounding box center [431, 18] width 88 height 36
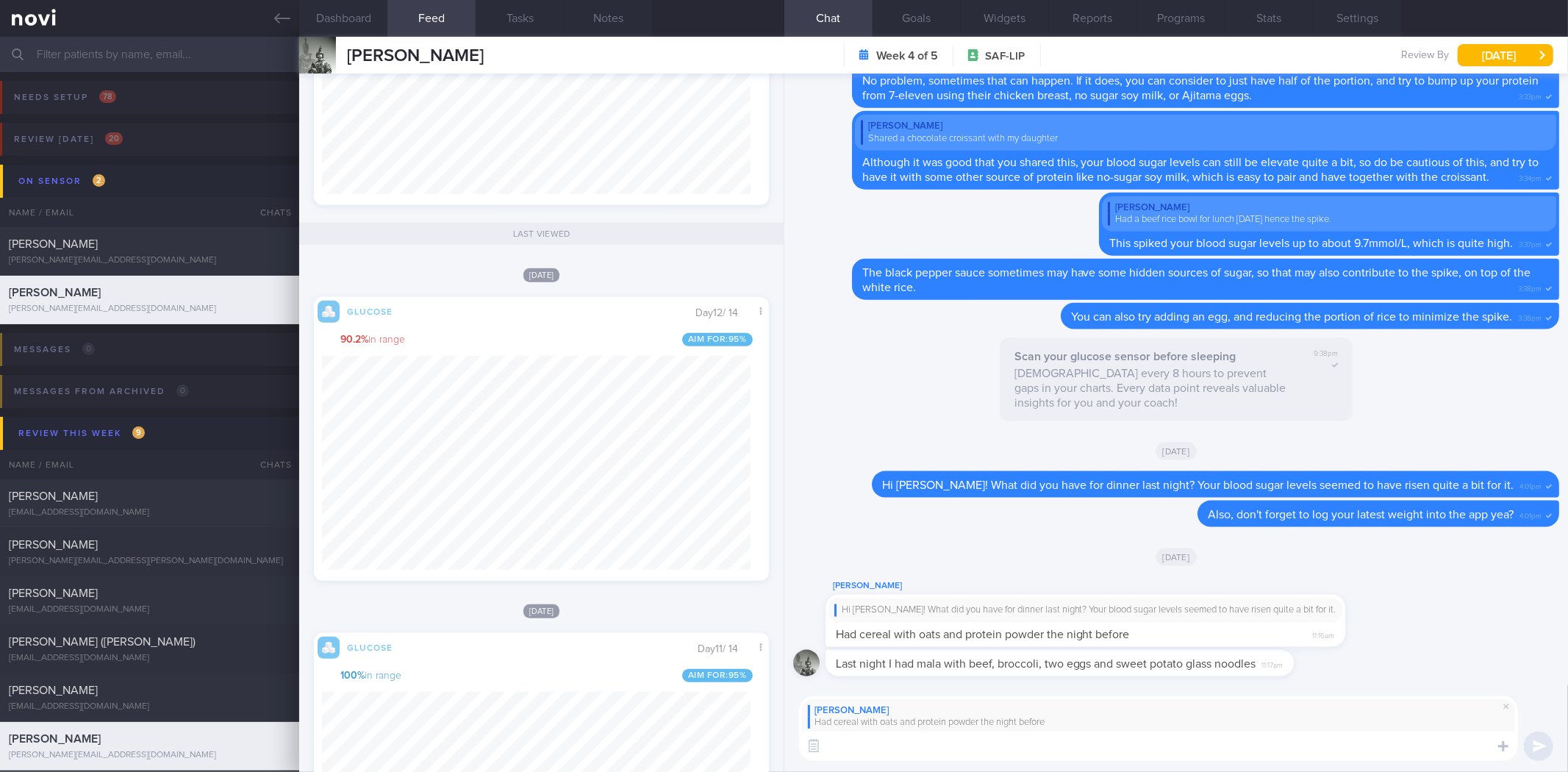
click at [953, 748] on textarea at bounding box center [1158, 745] width 718 height 30
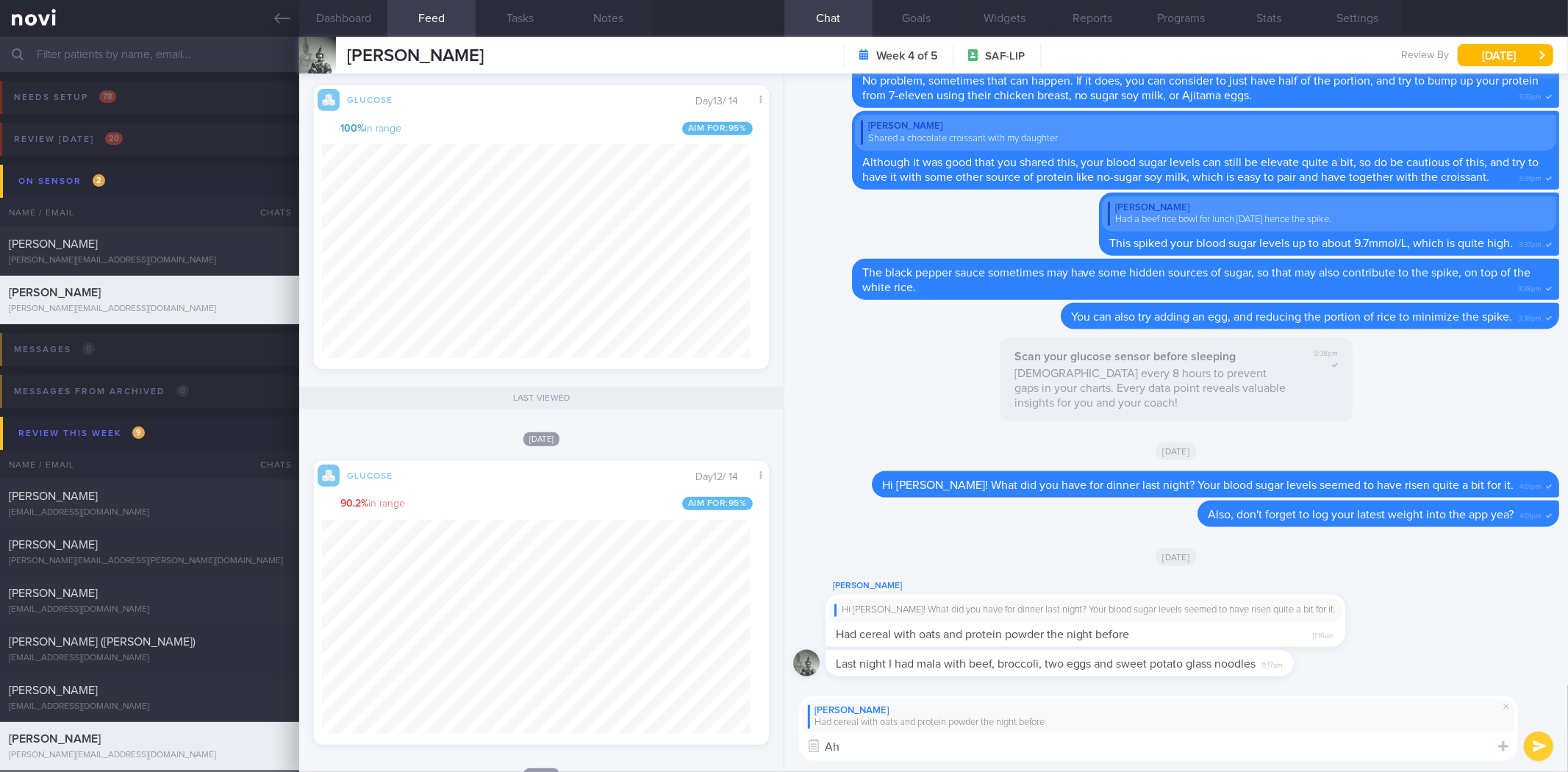
scroll to position [734677, 734551]
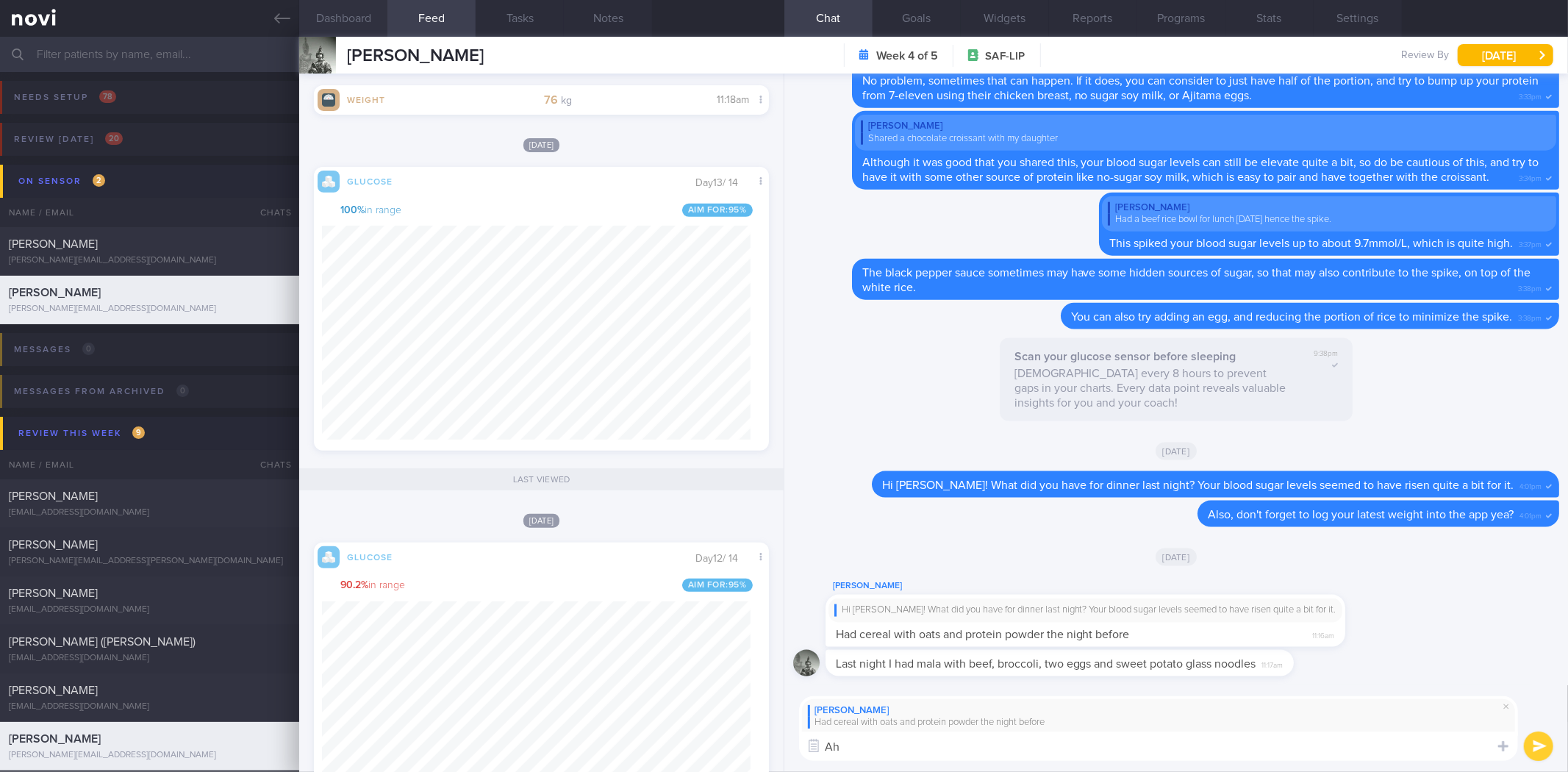
click at [364, 14] on button "Dashboard" at bounding box center [343, 18] width 88 height 36
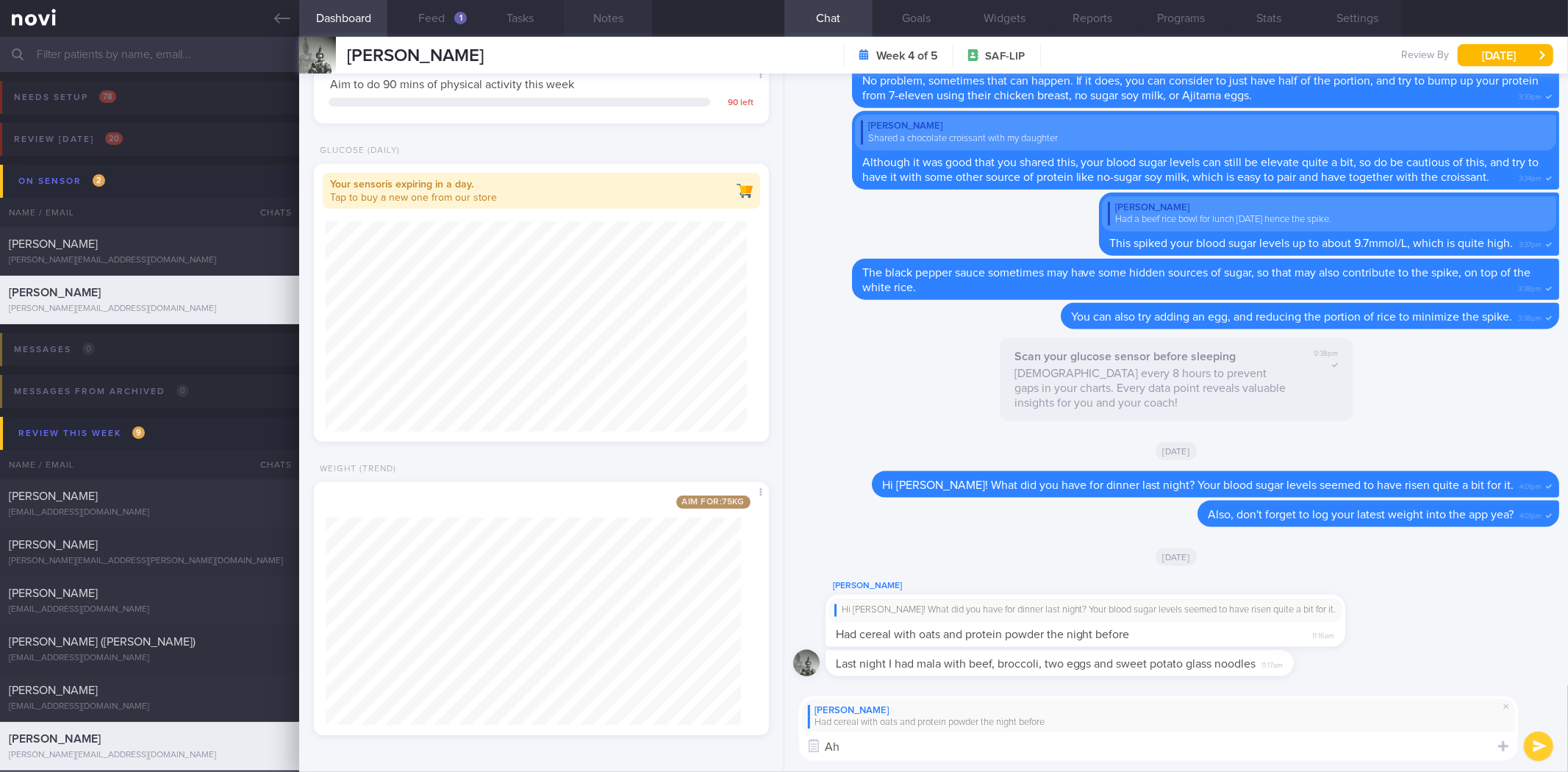
click at [591, 33] on button "Notes" at bounding box center [607, 18] width 88 height 36
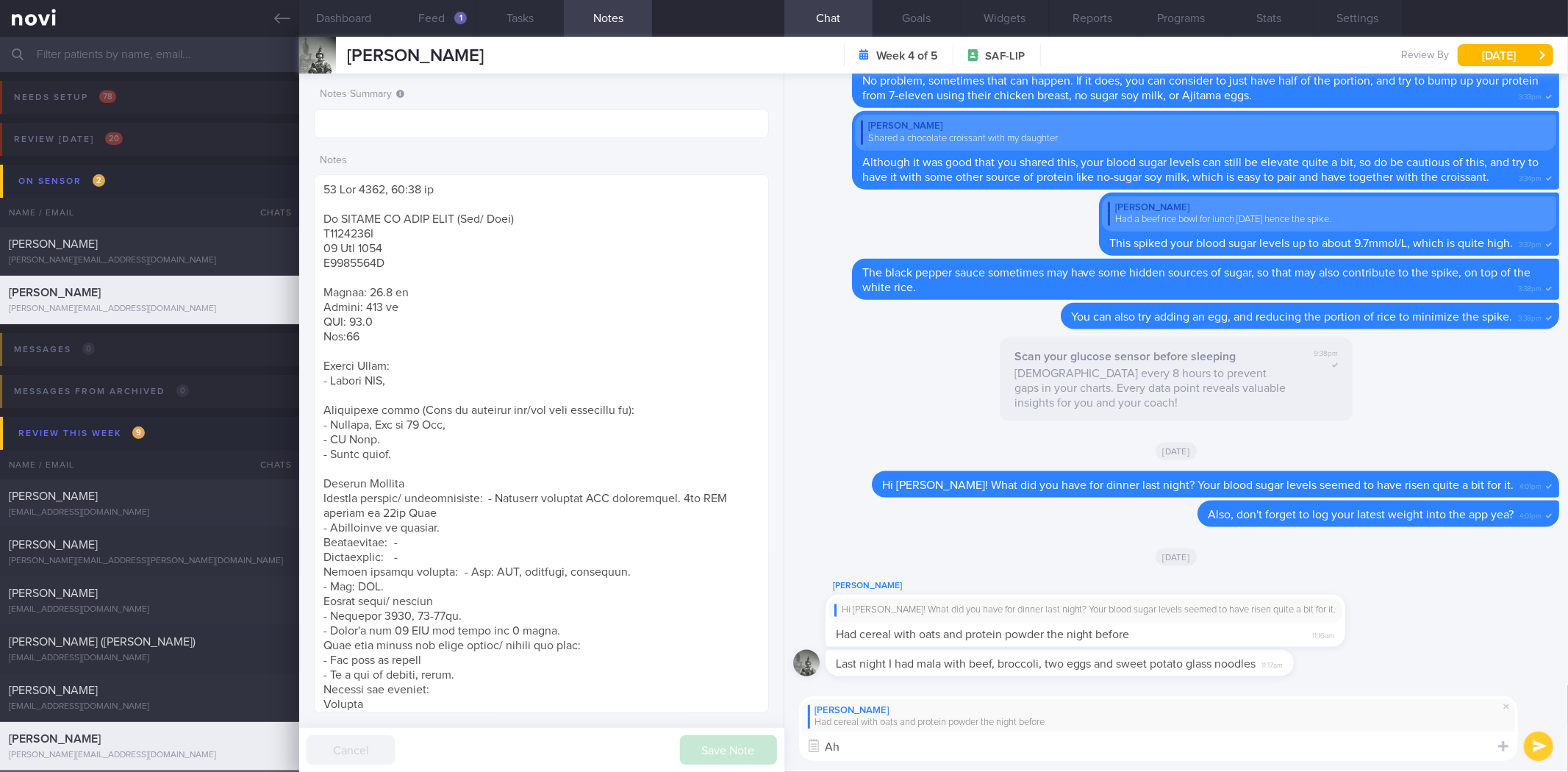
click at [908, 746] on textarea "Ah" at bounding box center [1158, 745] width 718 height 30
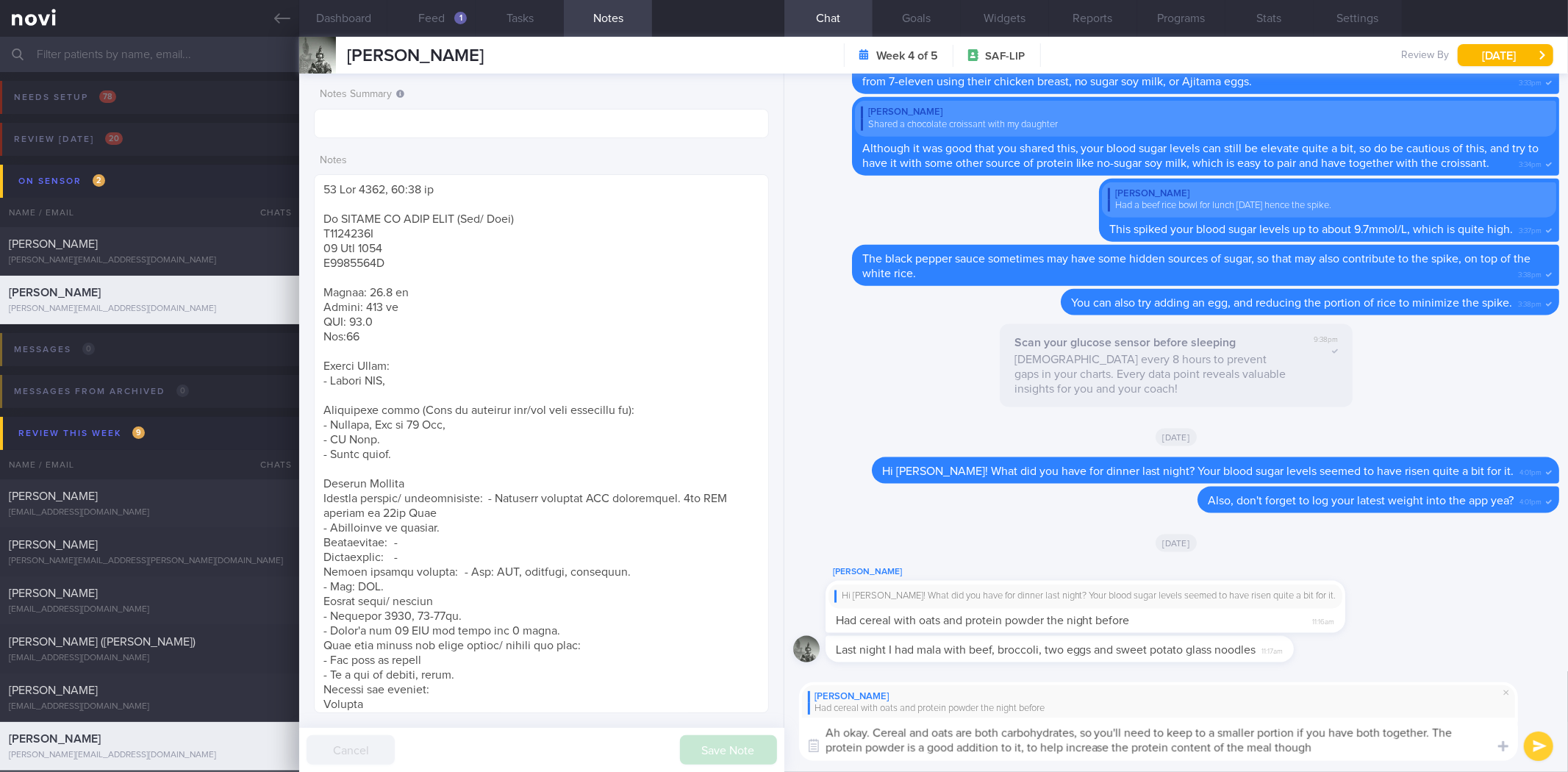
type textarea "Ah okay. Cereal and oats are both carbohydrates, so you'll need to keep to a sm…"
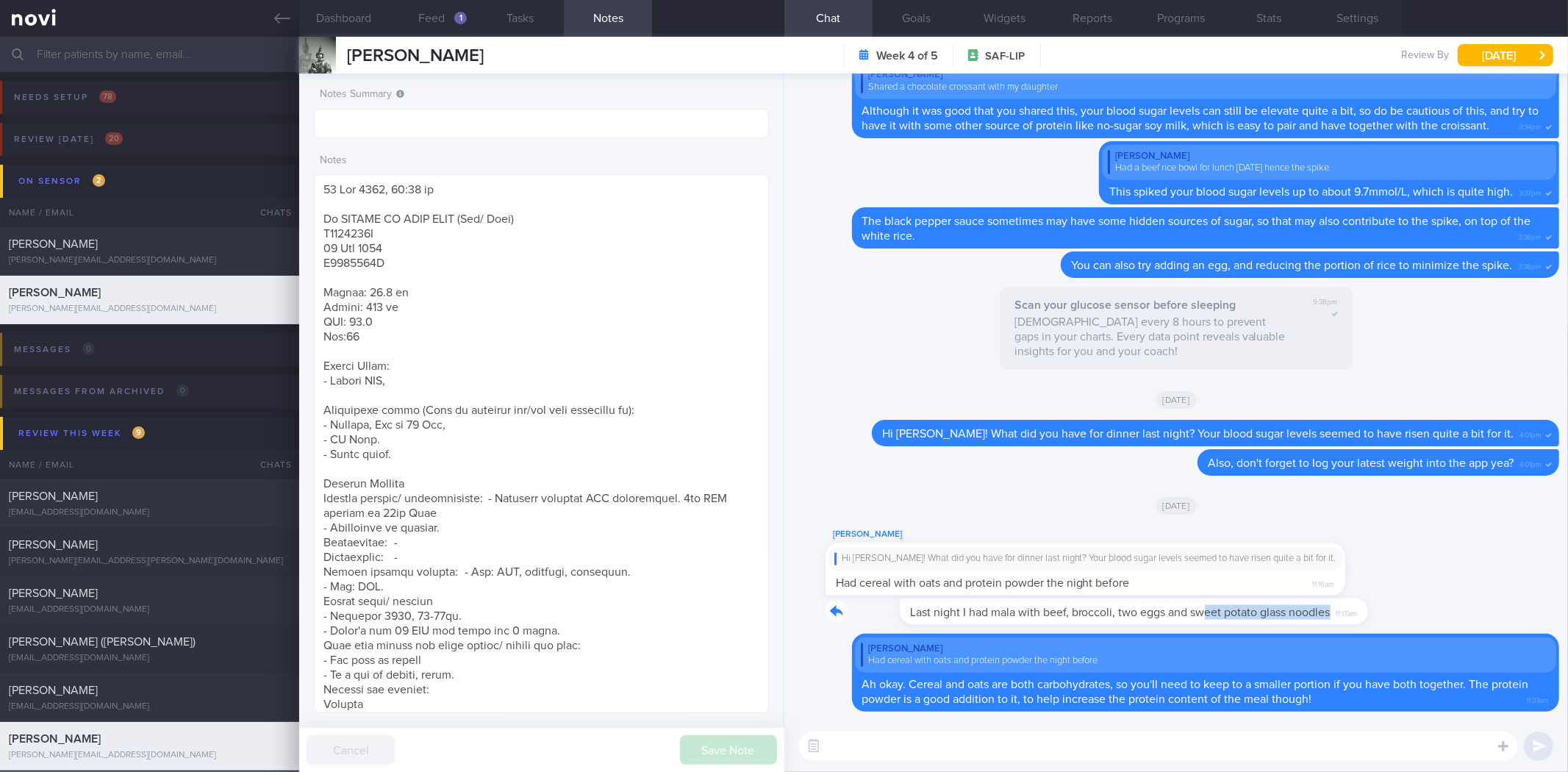
drag, startPoint x: 1130, startPoint y: 621, endPoint x: 1325, endPoint y: 622, distance: 195.0
click at [1325, 622] on div "Last night I had mala with beef, broccoli, two eggs and sweet potato glass nood…" at bounding box center [1081, 611] width 512 height 27
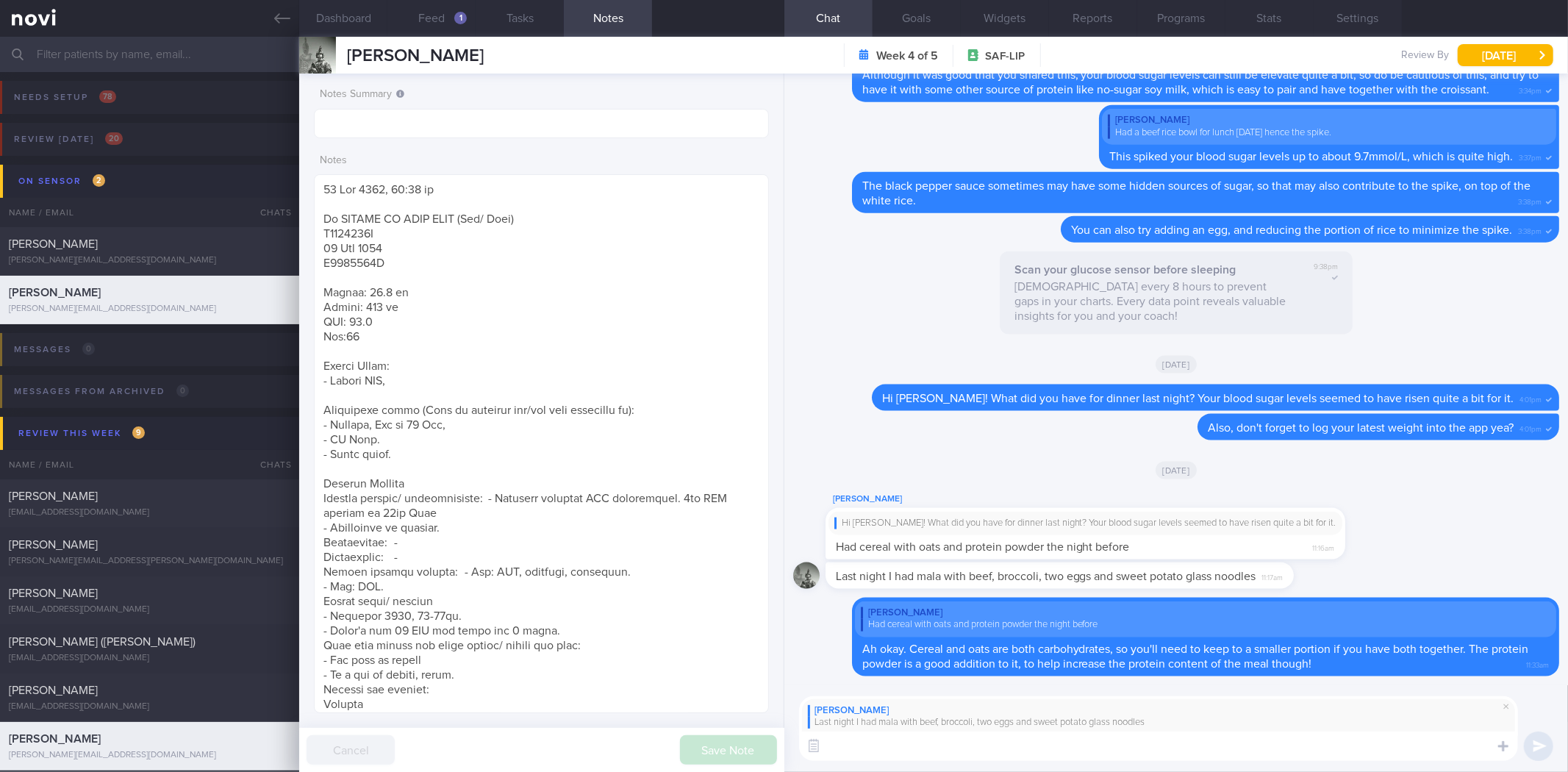
click at [1206, 756] on textarea at bounding box center [1158, 745] width 718 height 30
click at [464, 14] on div "1" at bounding box center [460, 17] width 12 height 12
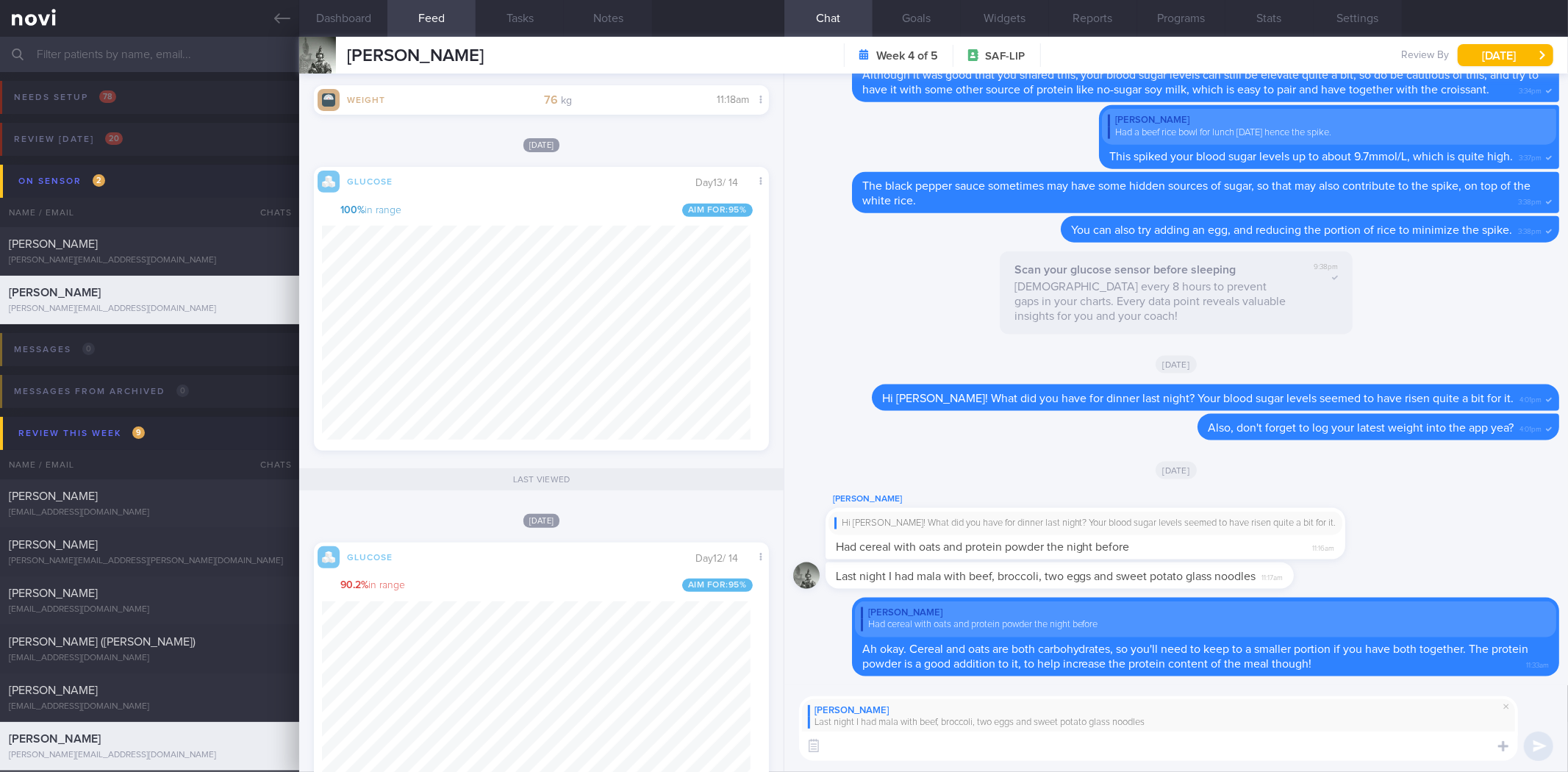
click at [894, 762] on div "[PERSON_NAME] Last night I had mala with beef, broccoli, two eggs and sweet pot…" at bounding box center [1176, 728] width 784 height 87
click at [902, 747] on textarea at bounding box center [1158, 745] width 718 height 30
click at [1298, 753] on textarea "Alright. Mala can be a little high in fat due to the chilli oil, so try" at bounding box center [1158, 745] width 718 height 30
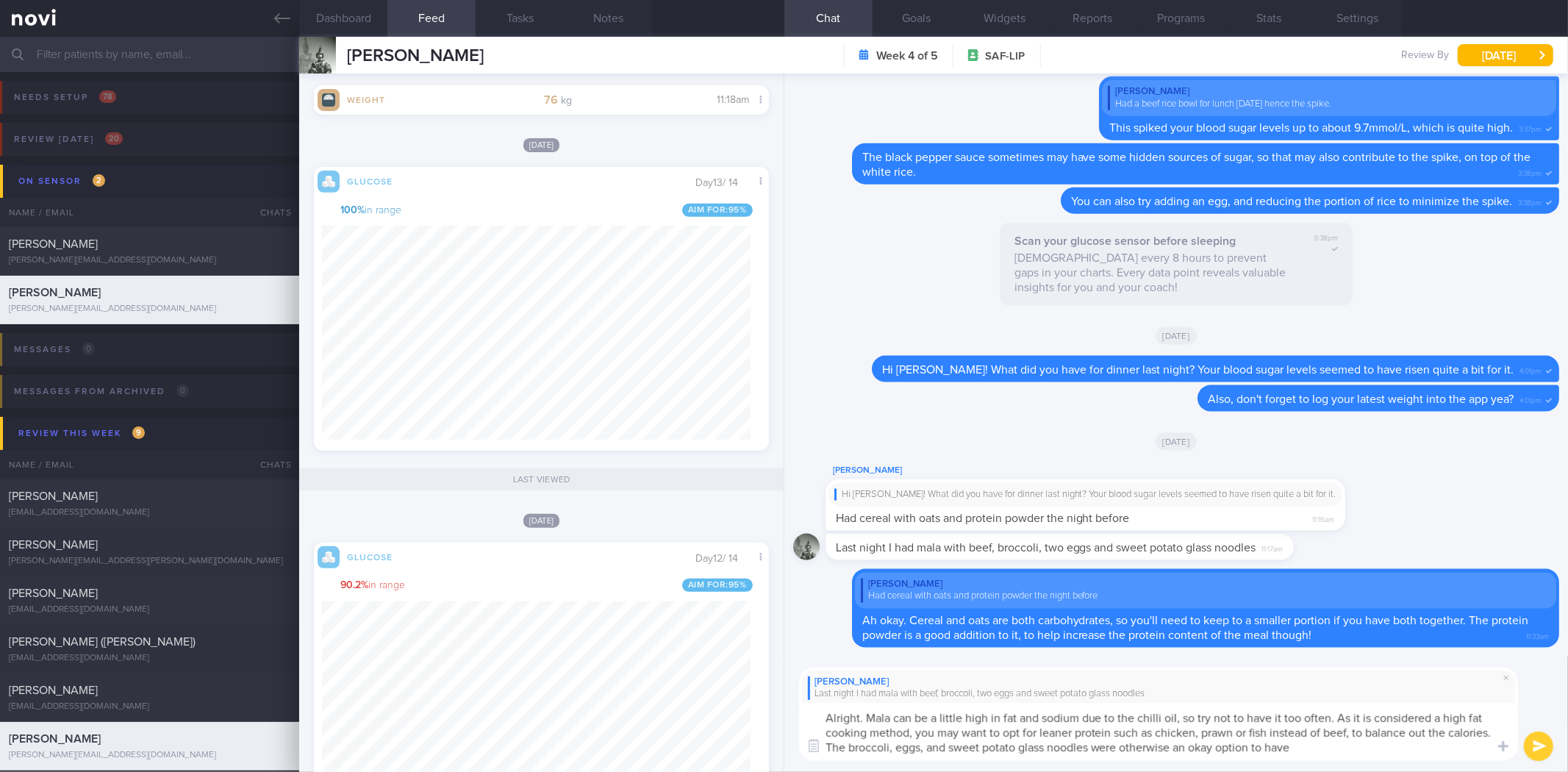
type textarea "Alright. Mala can be a little high in fat and sodium due to the chilli oil, so …"
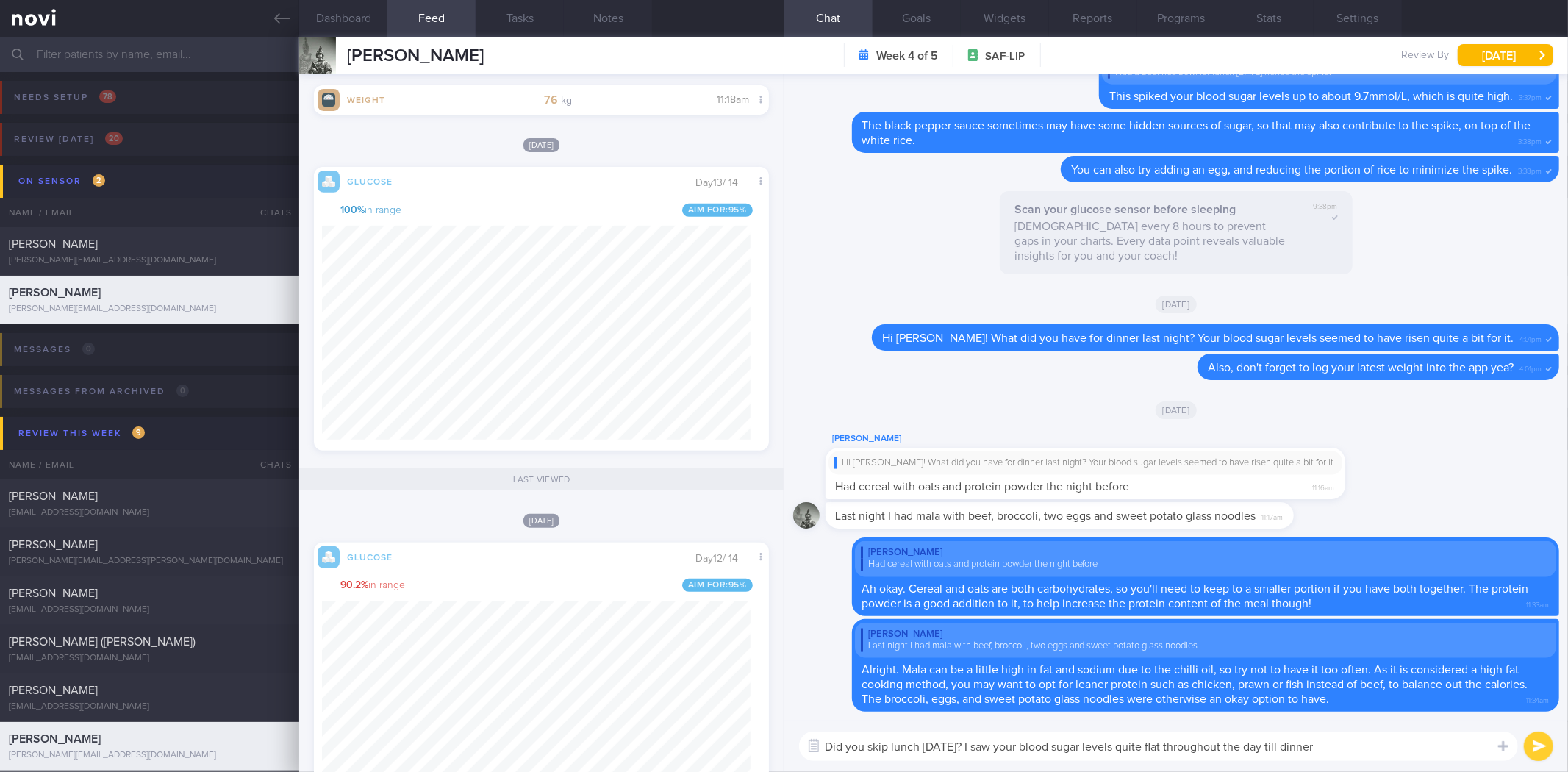
type textarea "Did you skip lunch [DATE]? I saw your blood sugar levels quite flat throughout …"
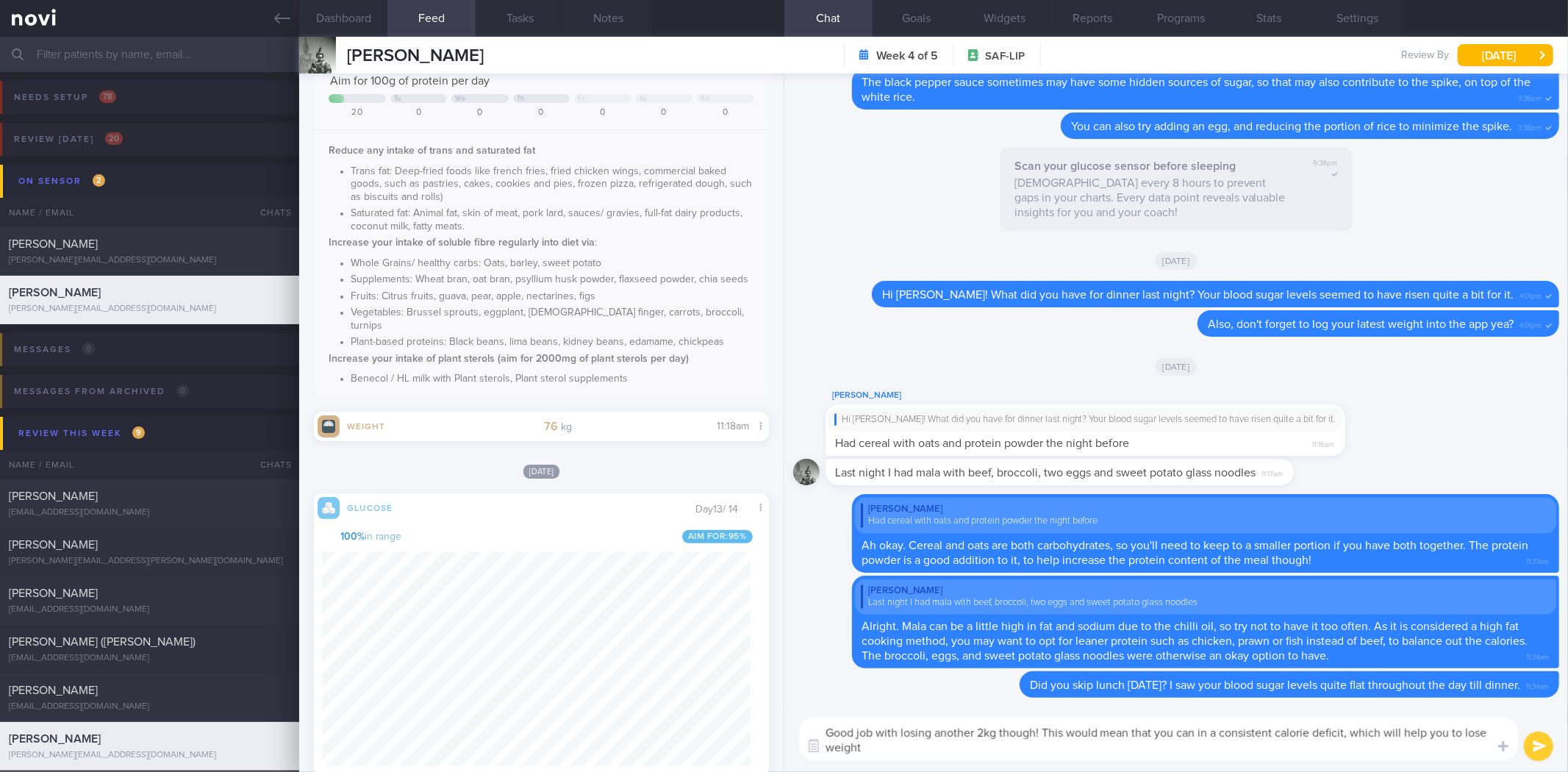
type textarea "Good job with losing another 2kg though! This would mean that you can in a cons…"
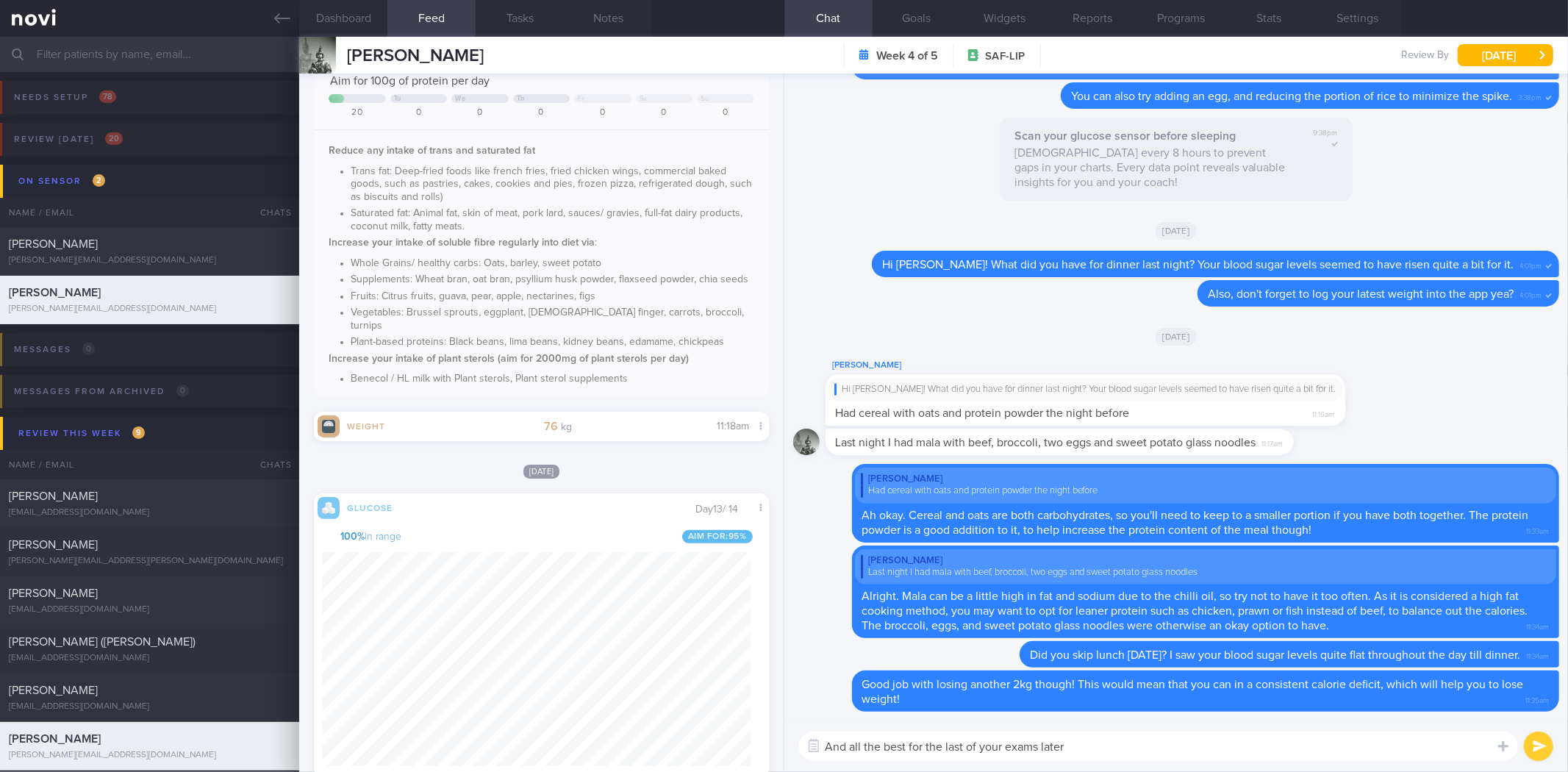
type textarea "And all the best for the last of your exams later!"
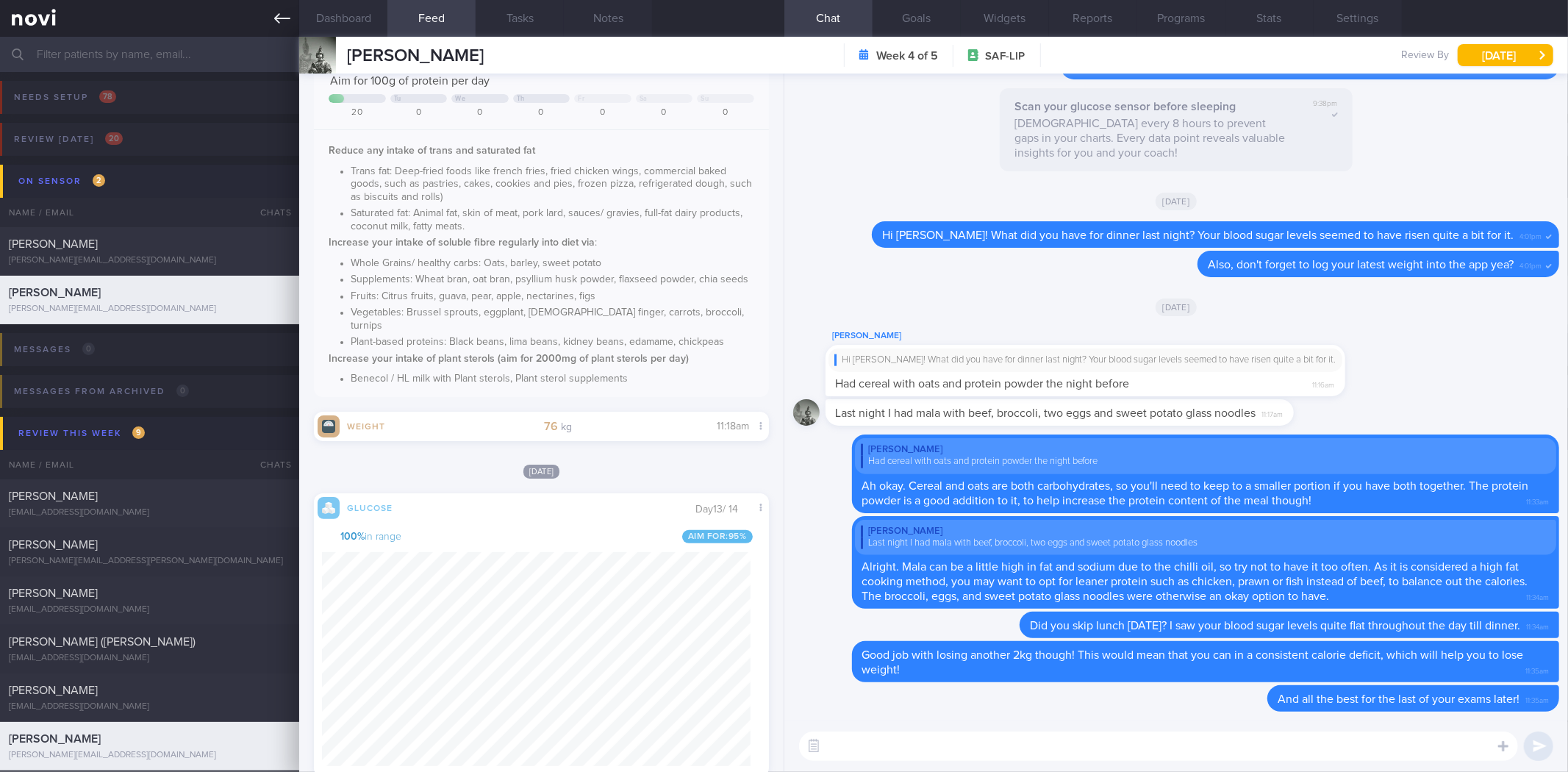
click at [288, 20] on icon at bounding box center [282, 18] width 16 height 16
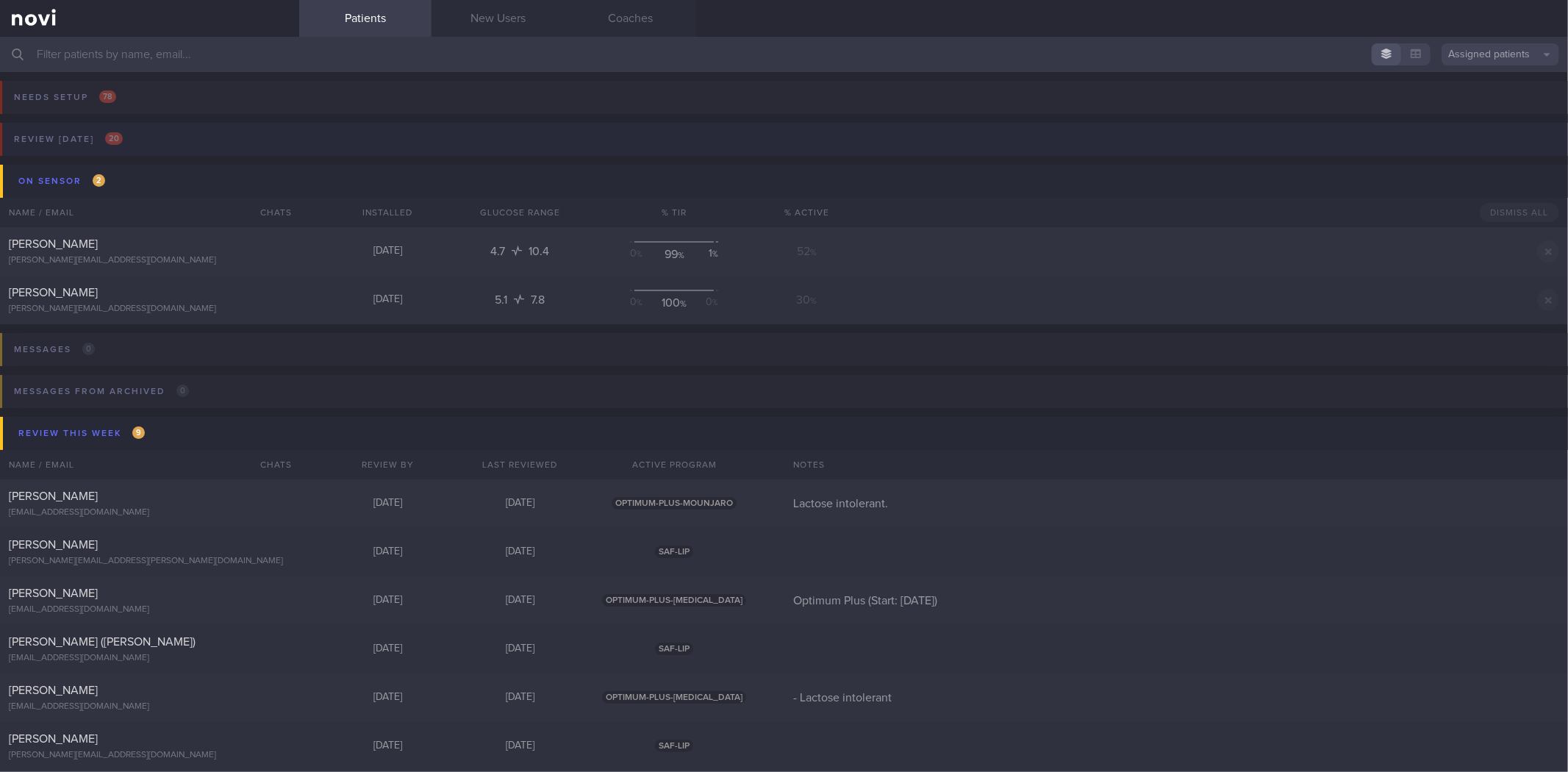
click at [179, 133] on button "Review [DATE] 20" at bounding box center [781, 143] width 1572 height 42
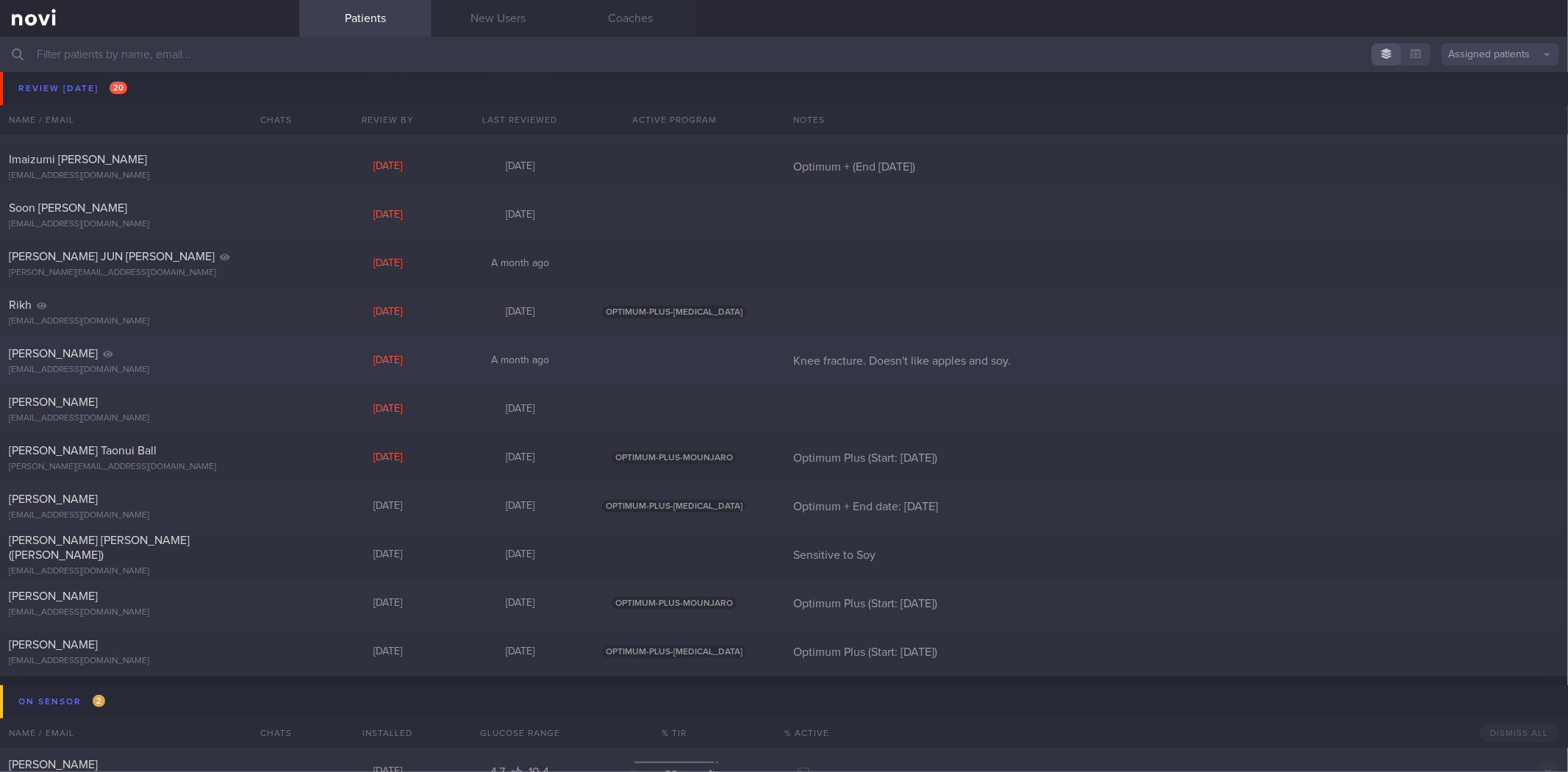
scroll to position [490, 0]
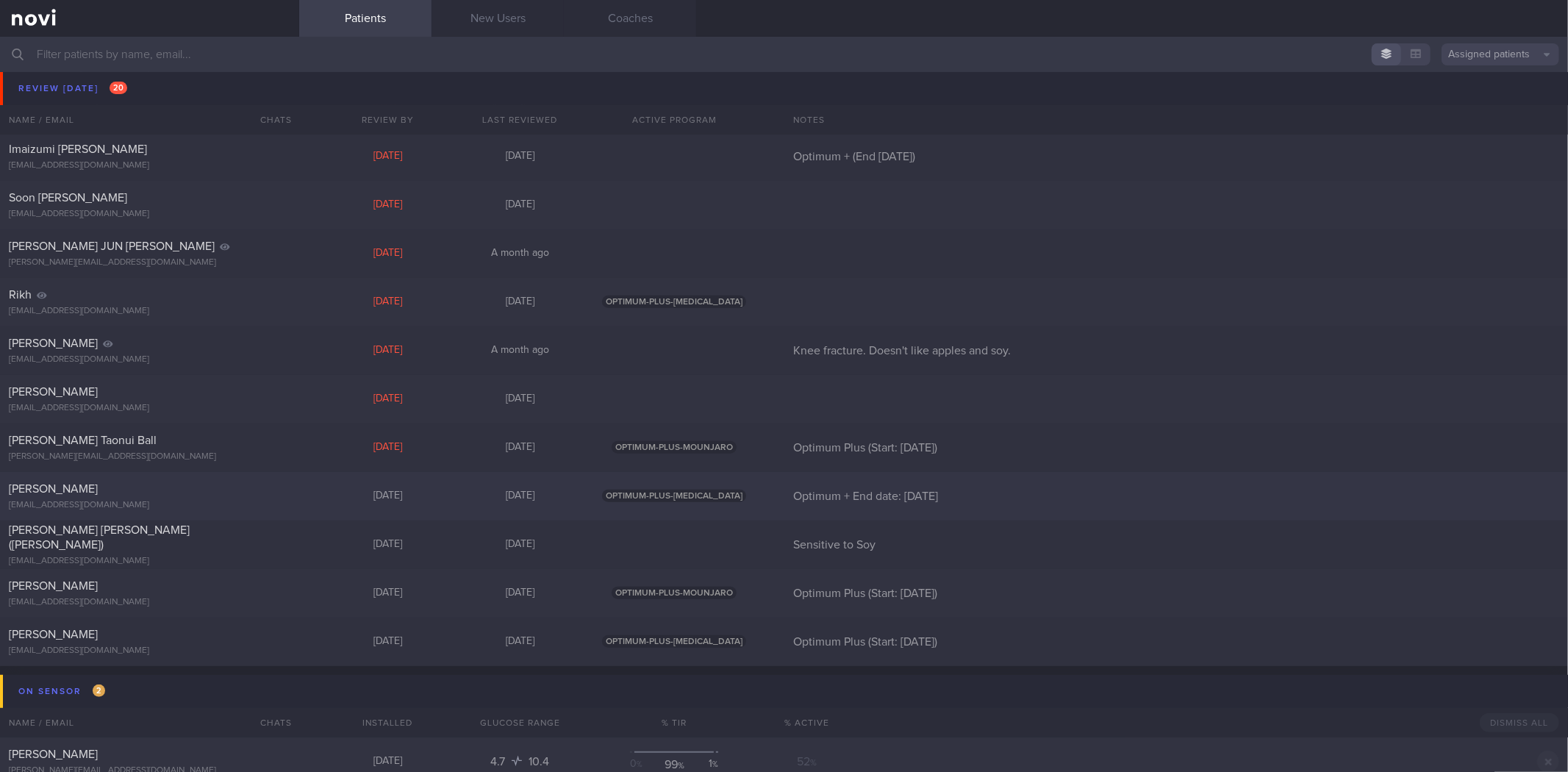
click at [158, 496] on div "[PERSON_NAME] [EMAIL_ADDRESS][DOMAIN_NAME]" at bounding box center [149, 496] width 299 height 30
select select "7"
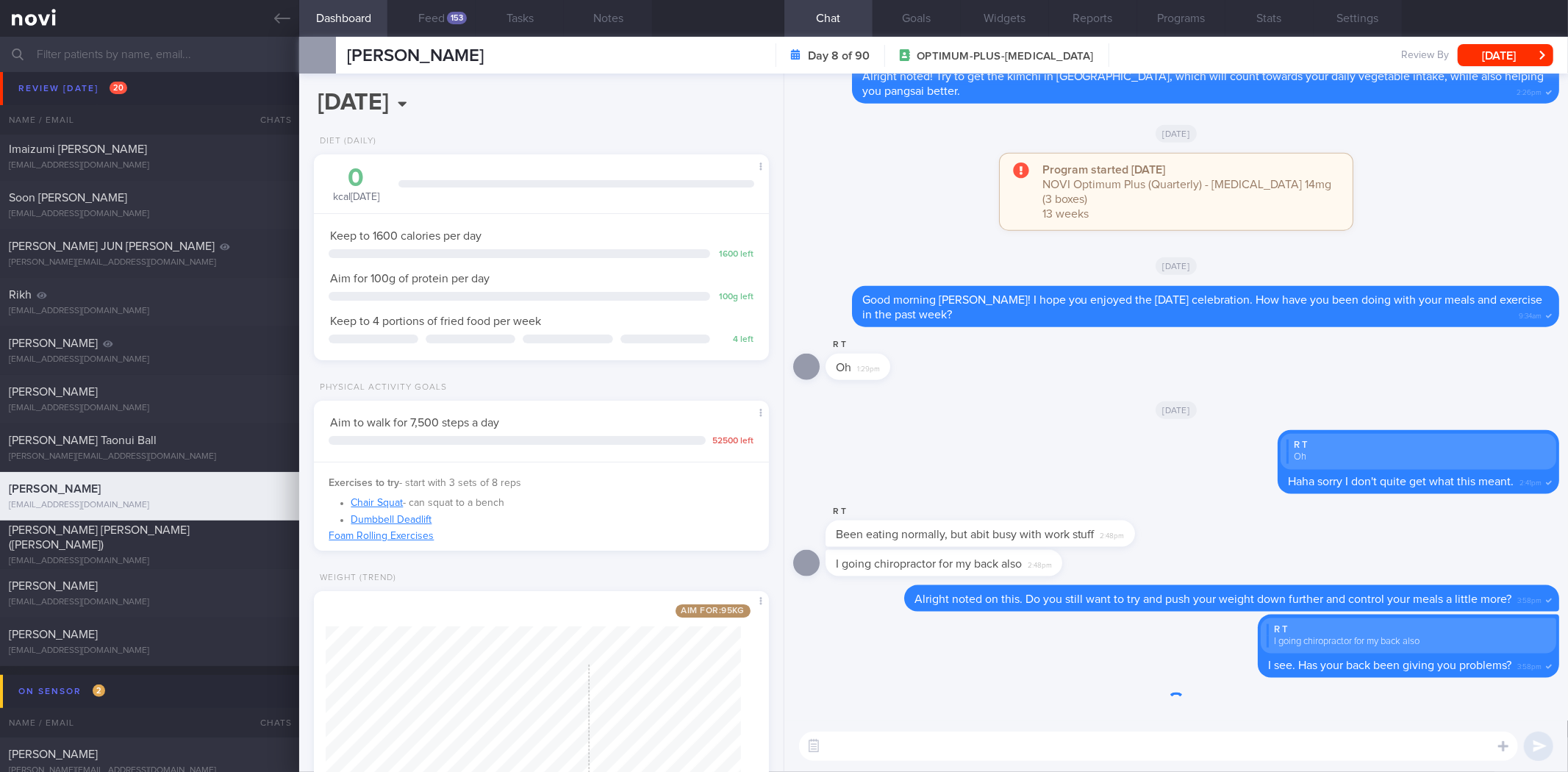
scroll to position [108, 0]
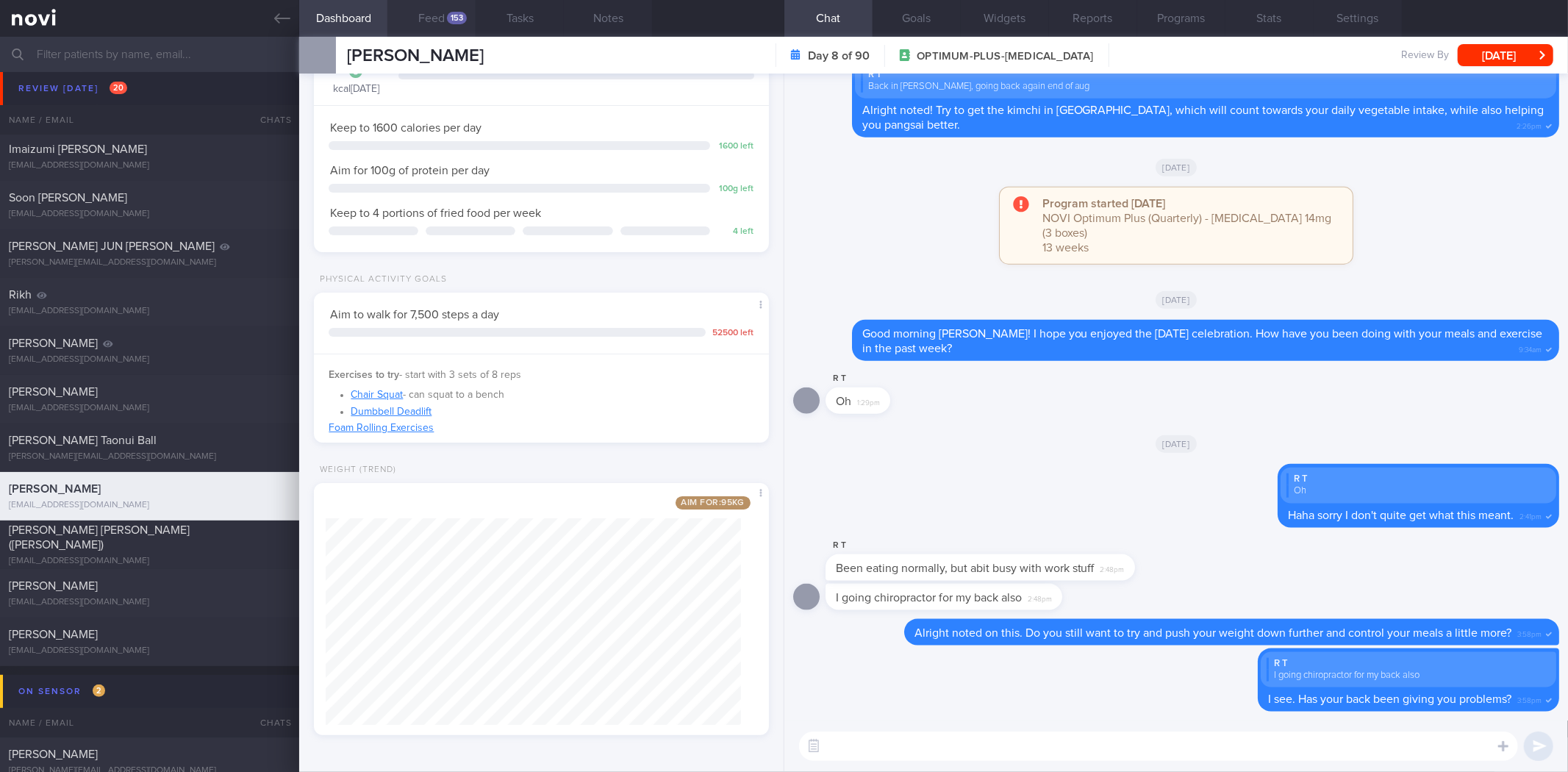
click at [442, 8] on button "Feed 153" at bounding box center [431, 18] width 88 height 36
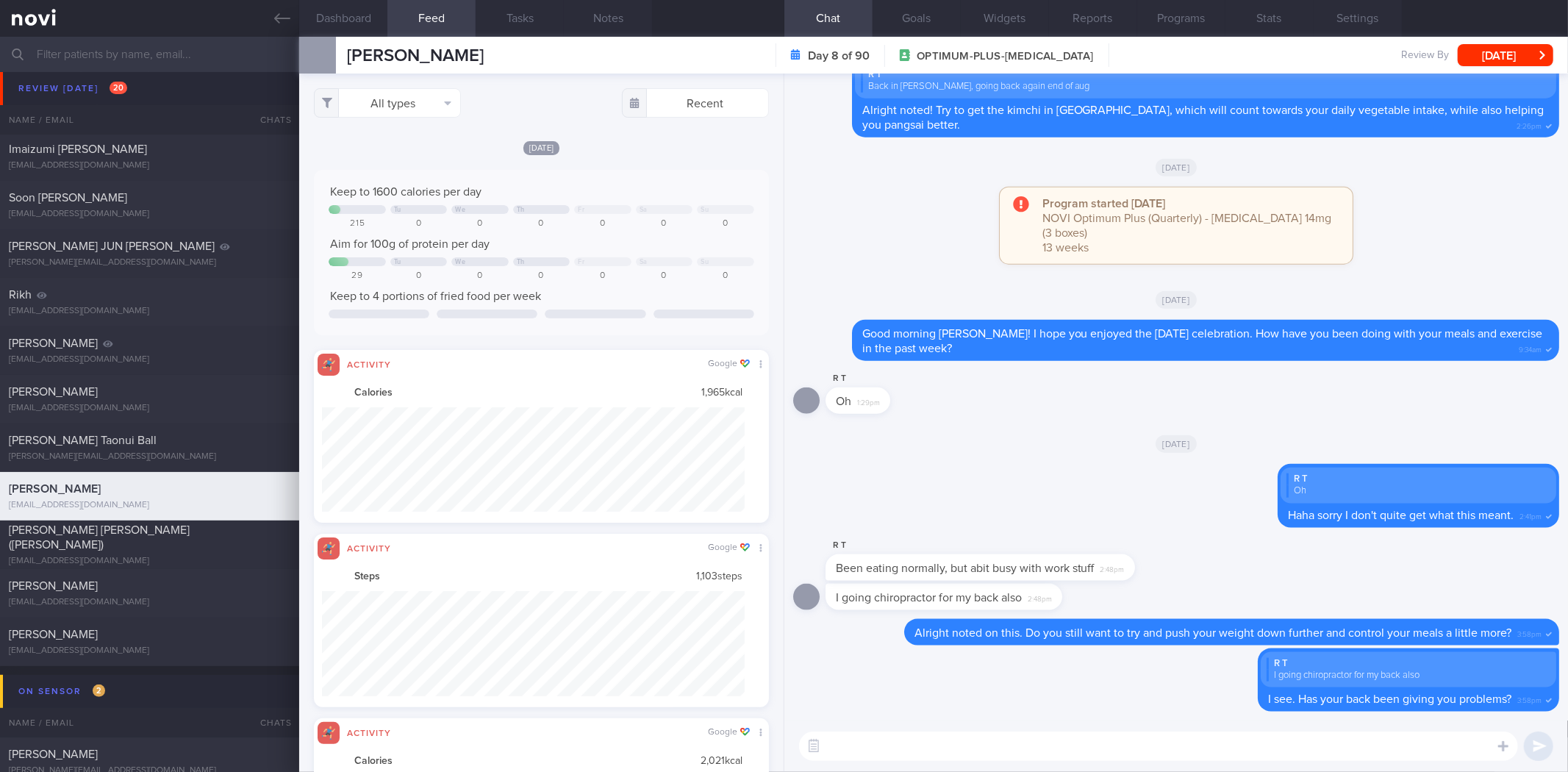
scroll to position [104, 423]
click at [416, 111] on button "All types" at bounding box center [387, 102] width 147 height 30
drag, startPoint x: 410, startPoint y: 152, endPoint x: 416, endPoint y: 197, distance: 45.4
click at [410, 155] on button "Activity" at bounding box center [387, 153] width 145 height 22
checkbox input "false"
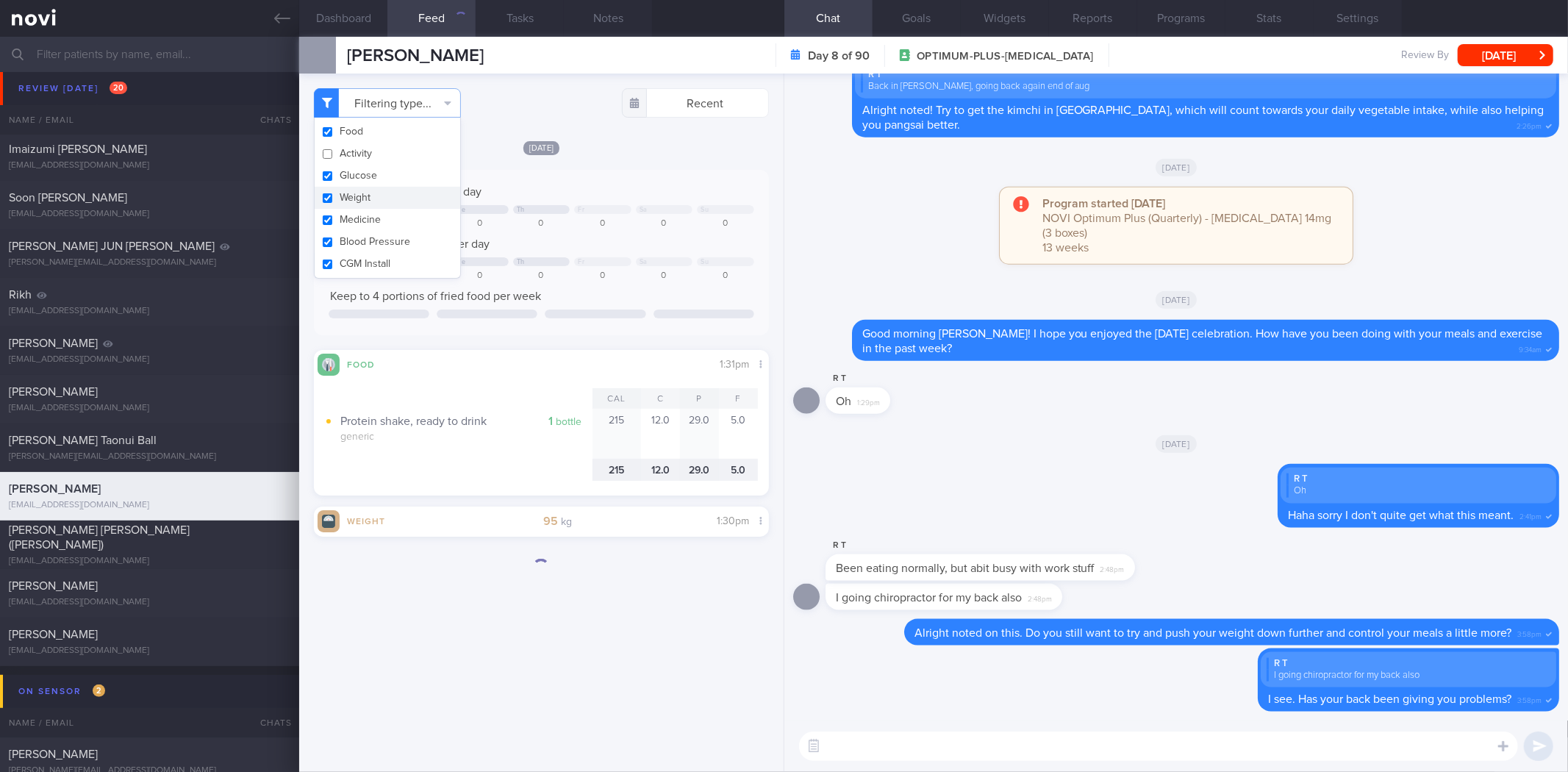
click at [416, 197] on button "Weight" at bounding box center [387, 197] width 145 height 22
checkbox input "false"
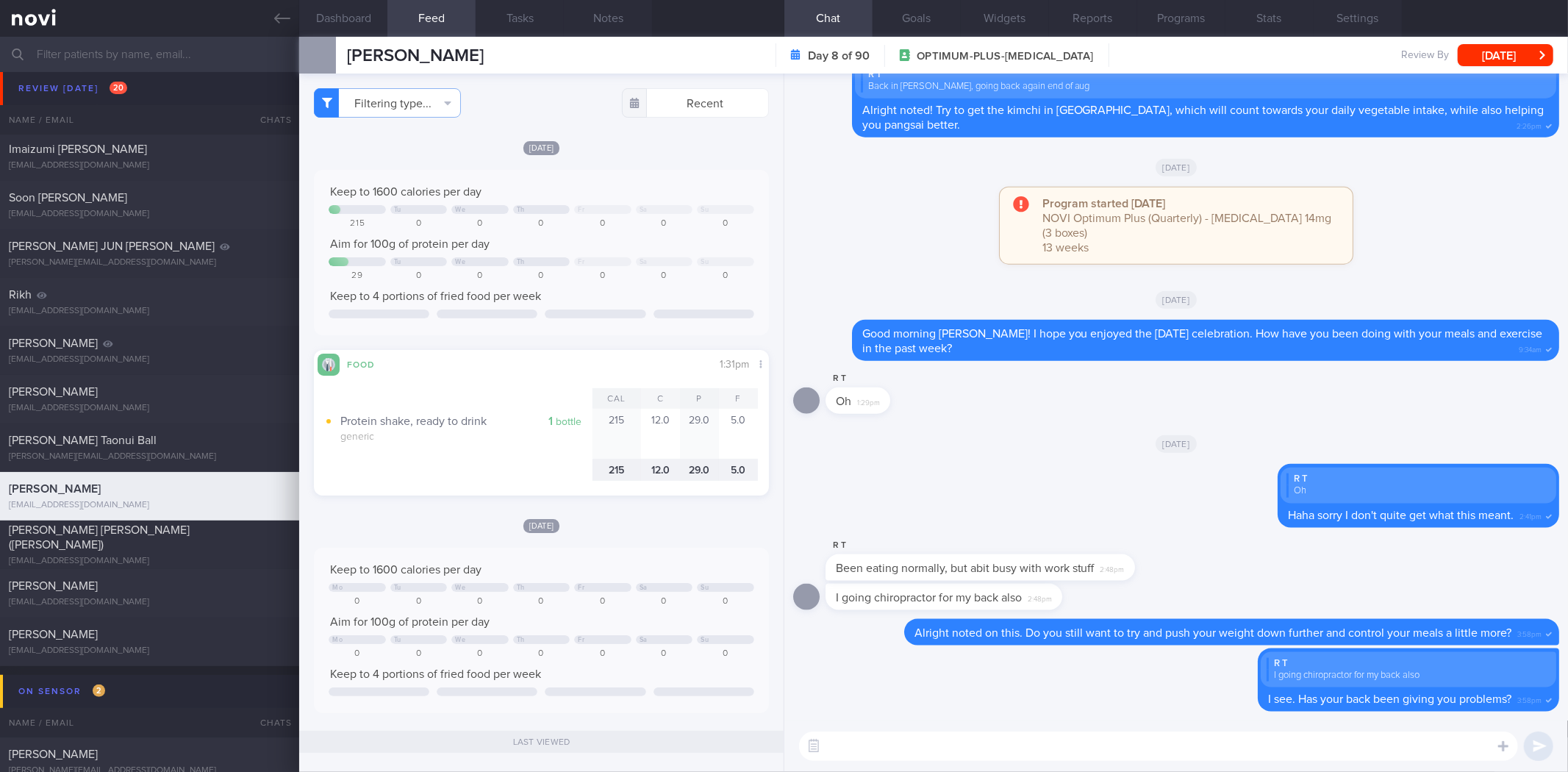
click at [351, 15] on button "Dashboard" at bounding box center [343, 18] width 88 height 36
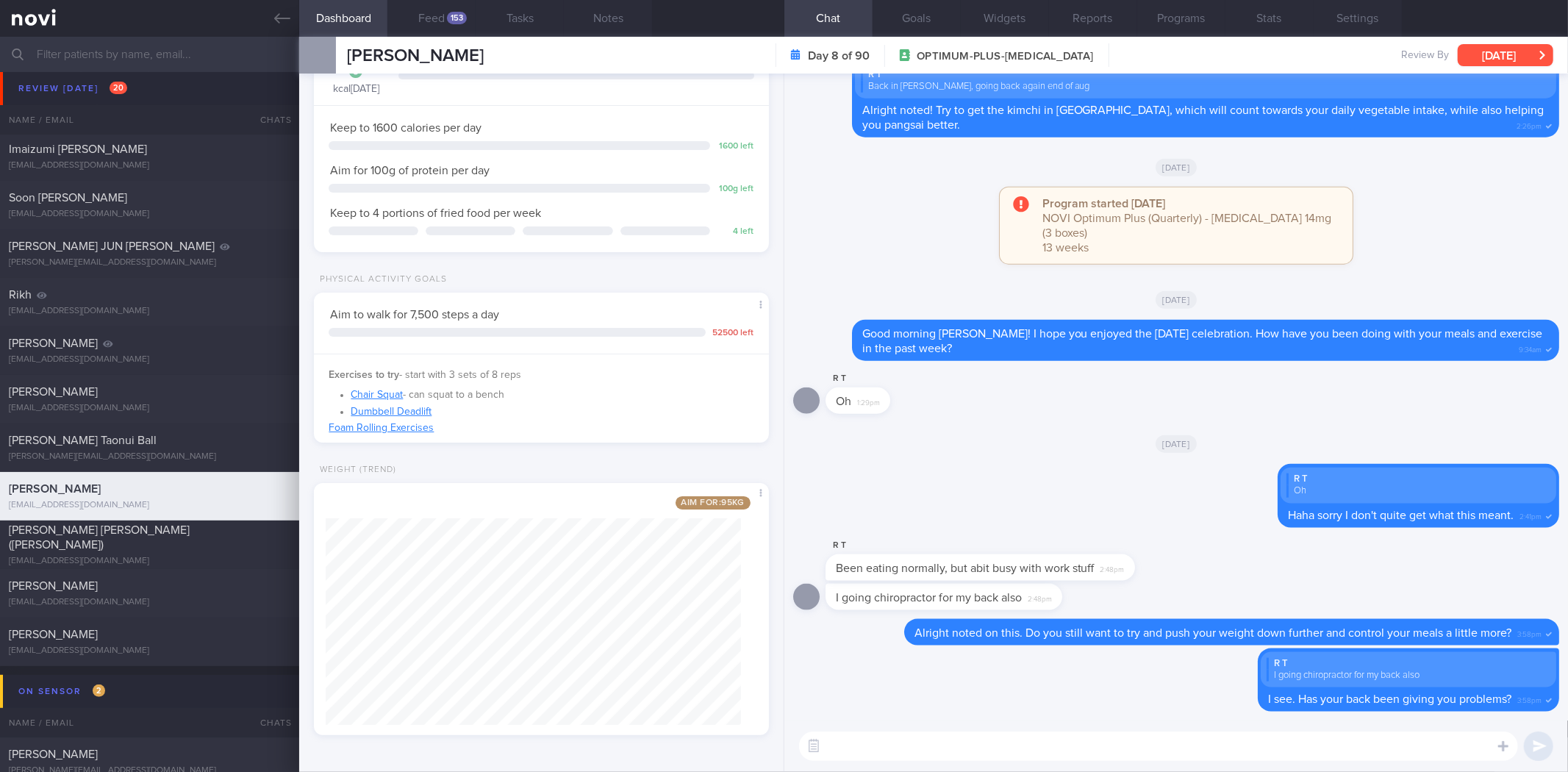
click at [1486, 50] on button "[DATE]" at bounding box center [1505, 55] width 96 height 22
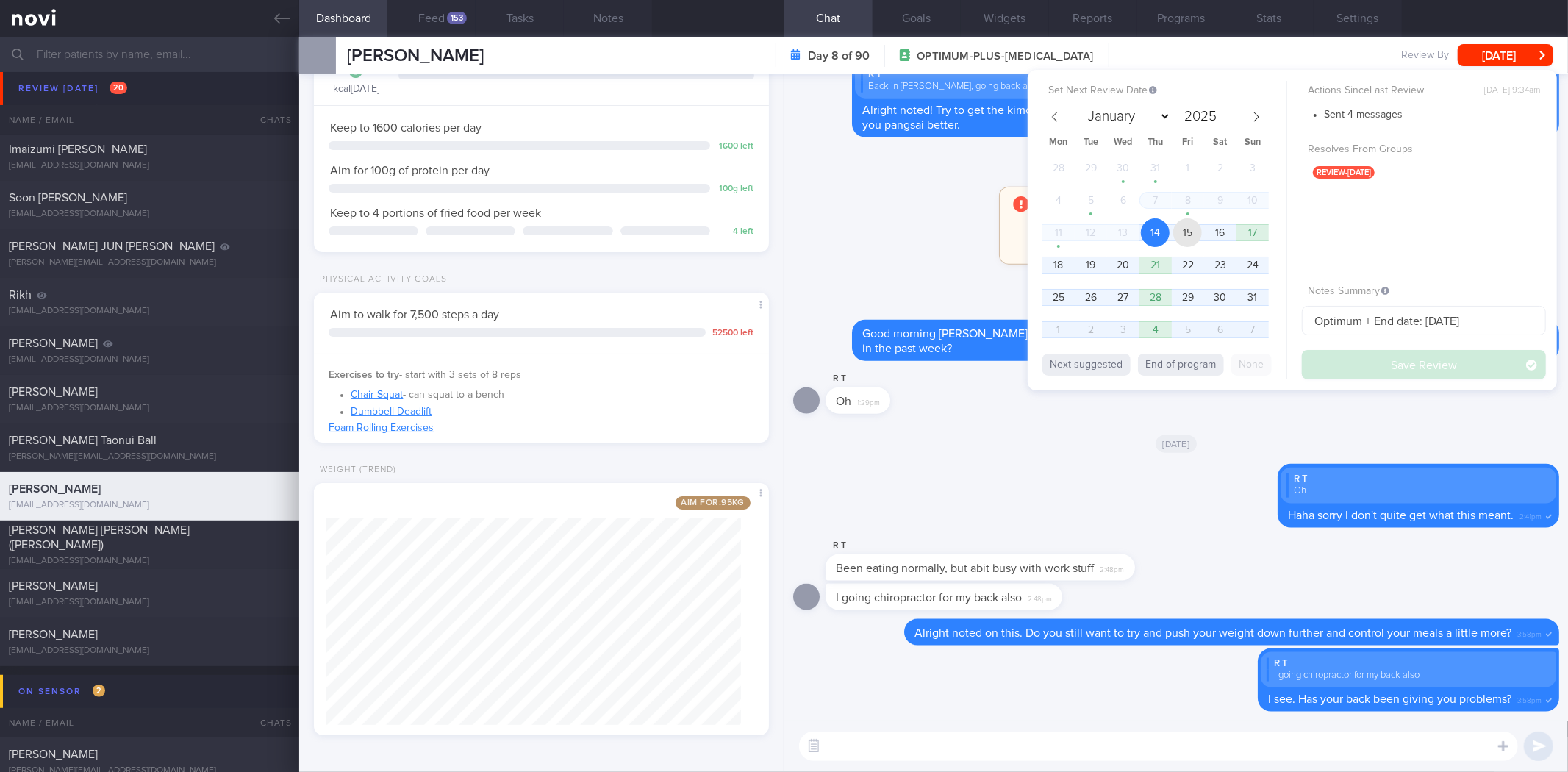
drag, startPoint x: 1196, startPoint y: 230, endPoint x: 1365, endPoint y: 373, distance: 221.4
click at [1196, 229] on span "15" at bounding box center [1187, 232] width 29 height 29
click at [1365, 373] on button "Save Review" at bounding box center [1424, 364] width 244 height 30
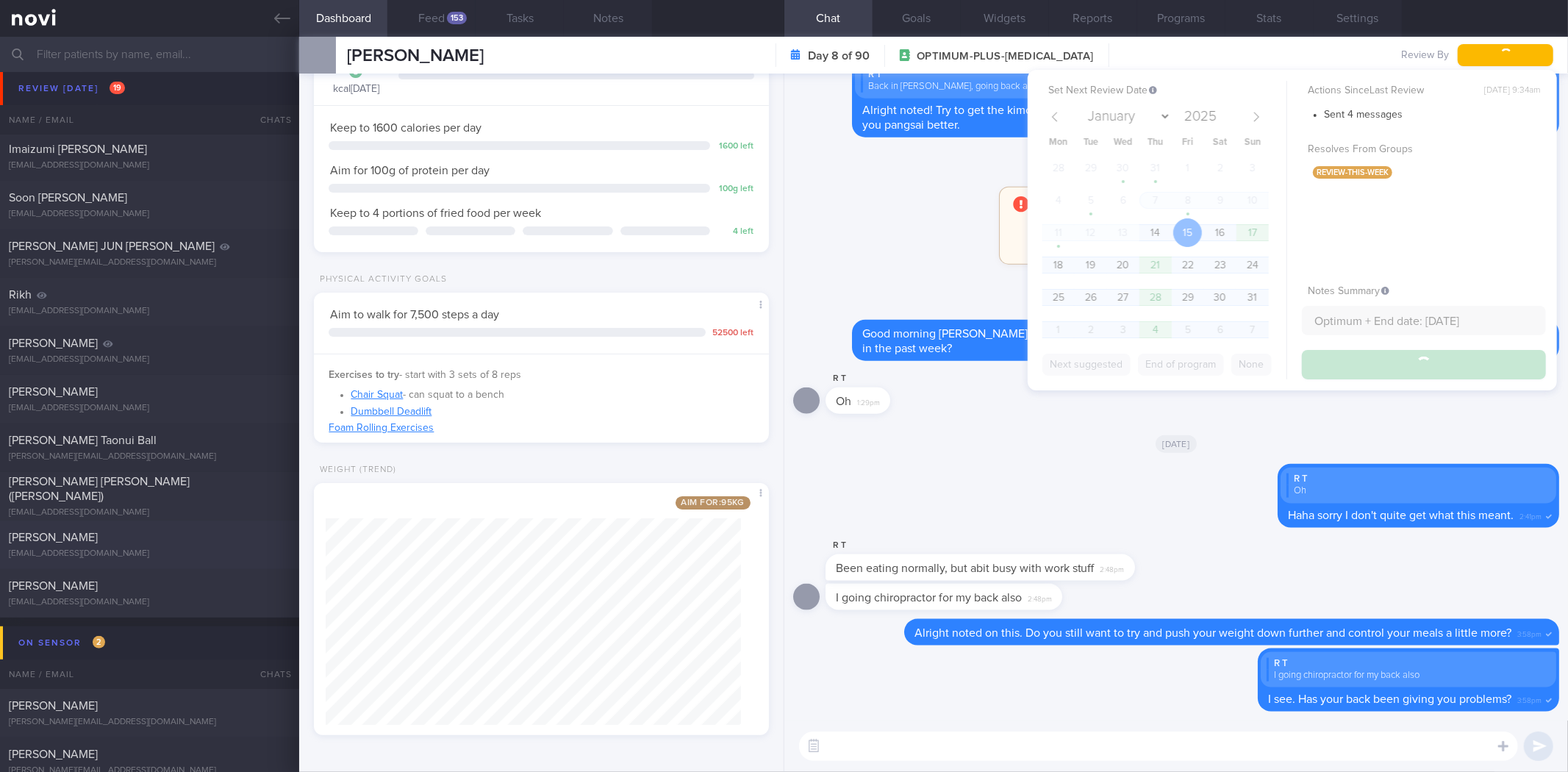
click at [277, 23] on icon at bounding box center [282, 18] width 16 height 16
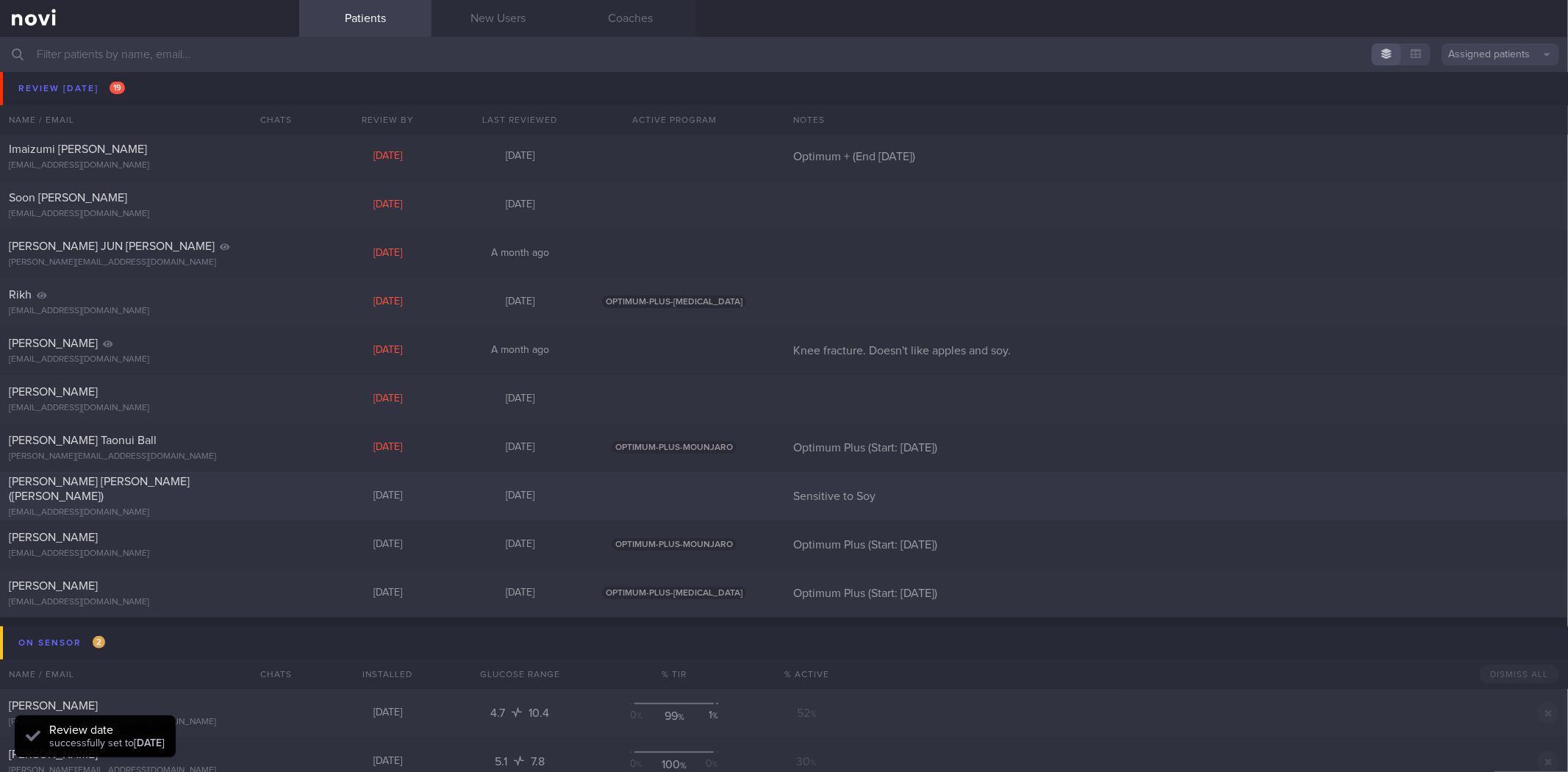
click at [198, 507] on div "[EMAIL_ADDRESS][DOMAIN_NAME]" at bounding box center [149, 513] width 281 height 11
select select "7"
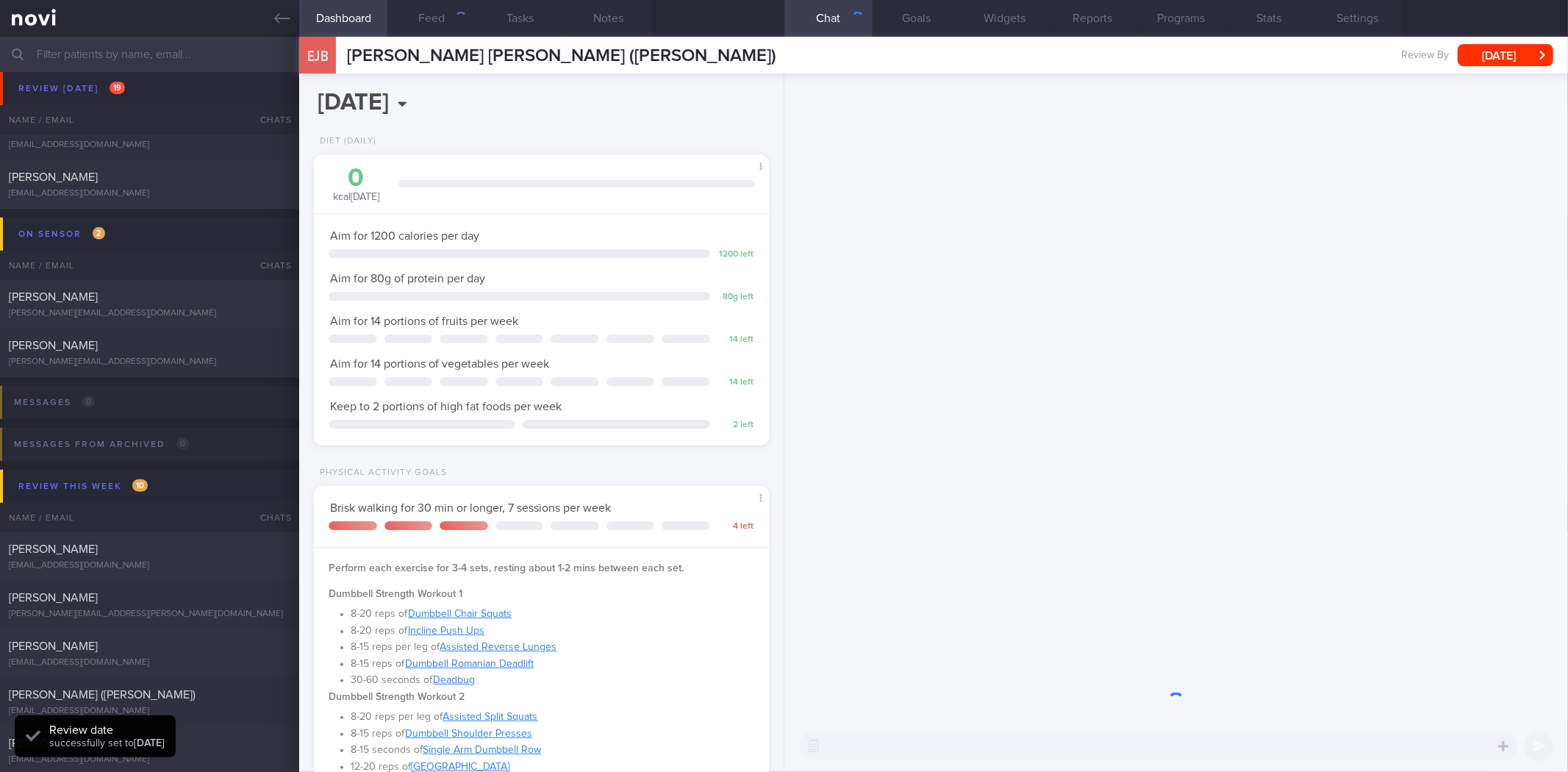
scroll to position [734712, 734564]
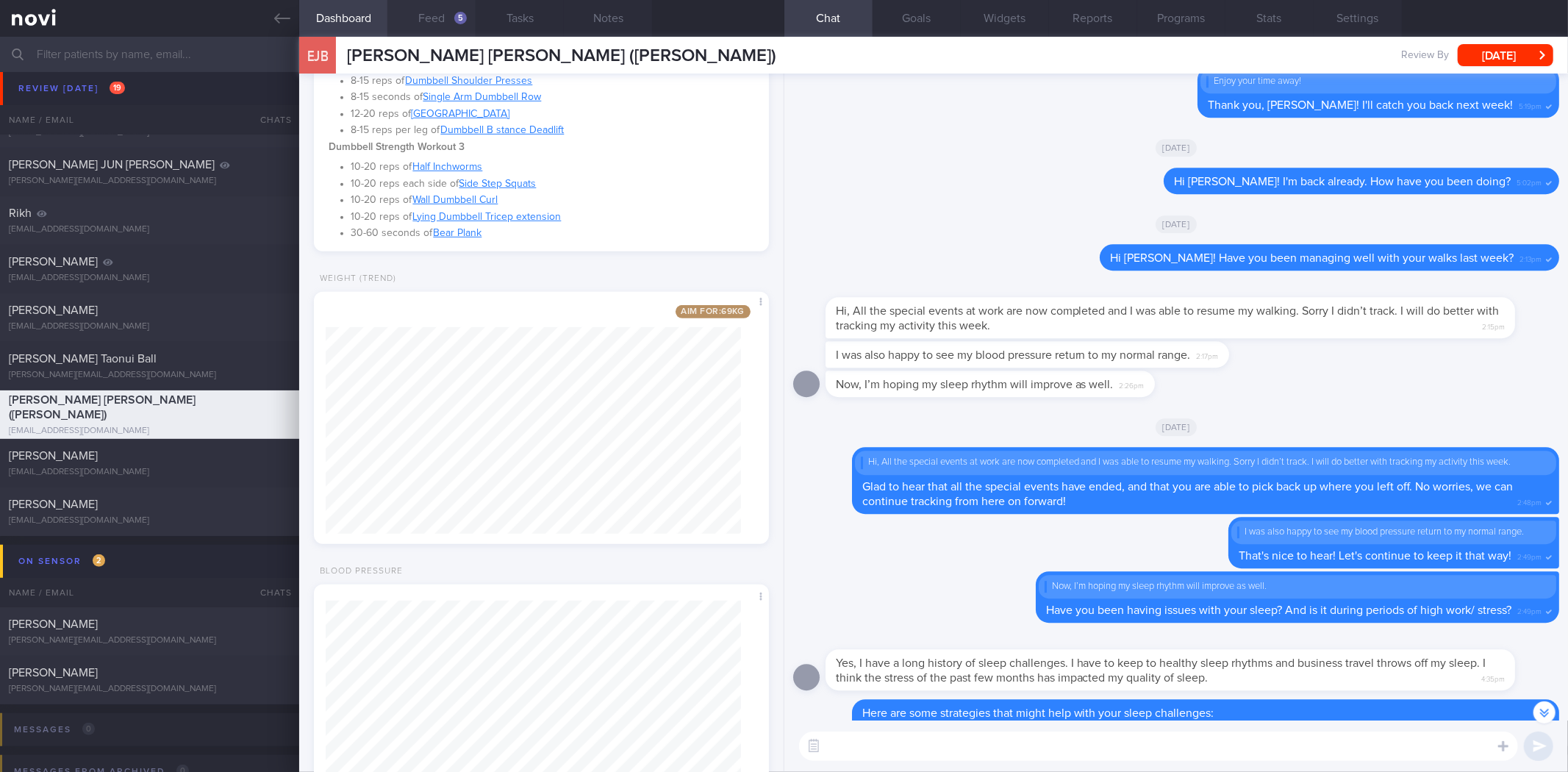
click at [443, 18] on button "Feed 5" at bounding box center [431, 18] width 88 height 36
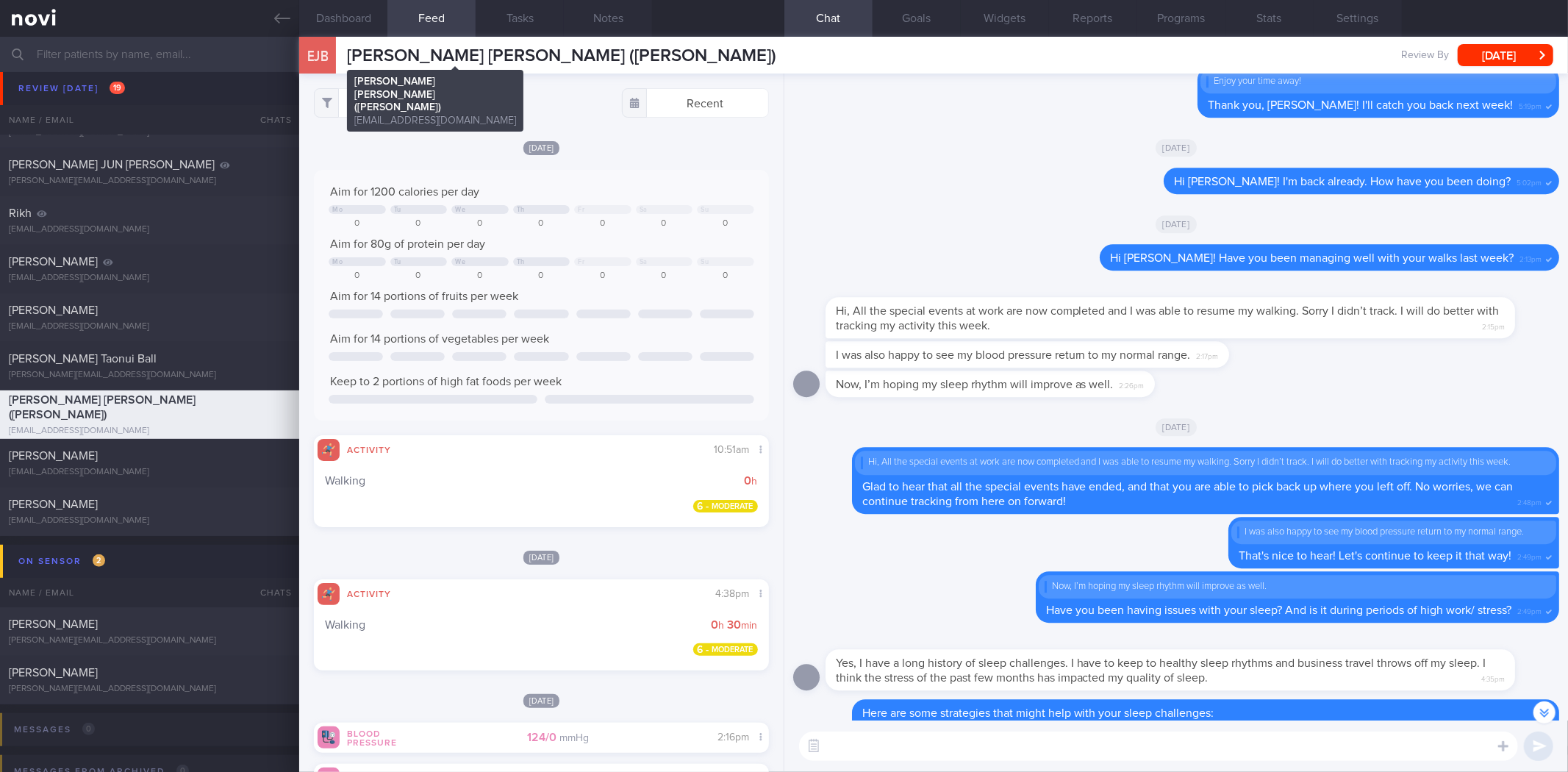
click at [447, 52] on span "[PERSON_NAME] [PERSON_NAME] ([PERSON_NAME])" at bounding box center [562, 55] width 430 height 17
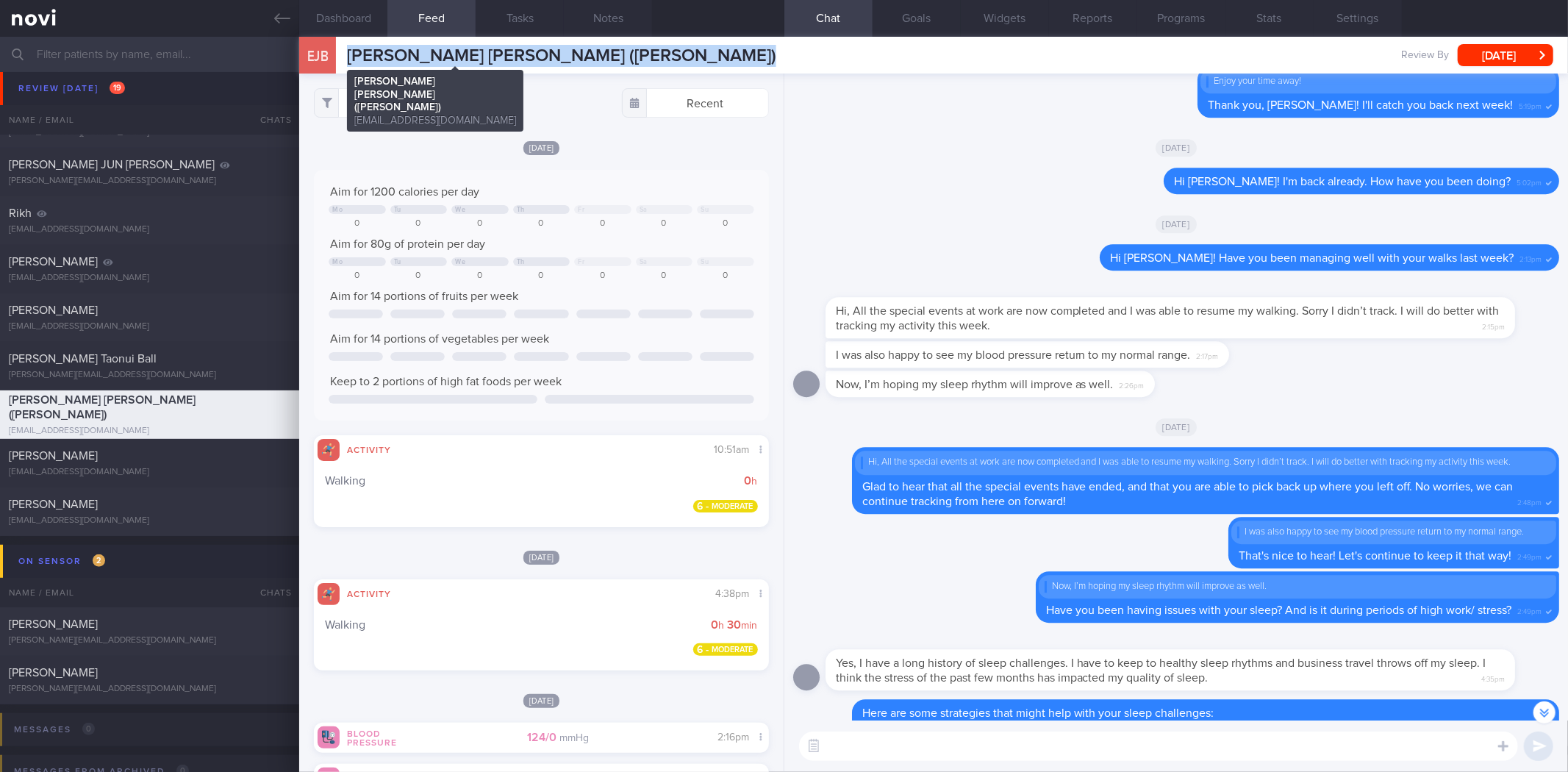
click at [447, 52] on span "[PERSON_NAME] [PERSON_NAME] ([PERSON_NAME])" at bounding box center [562, 55] width 430 height 17
copy div "[PERSON_NAME] [PERSON_NAME] ([PERSON_NAME]) [PERSON_NAME] [PERSON_NAME] ([PERSO…"
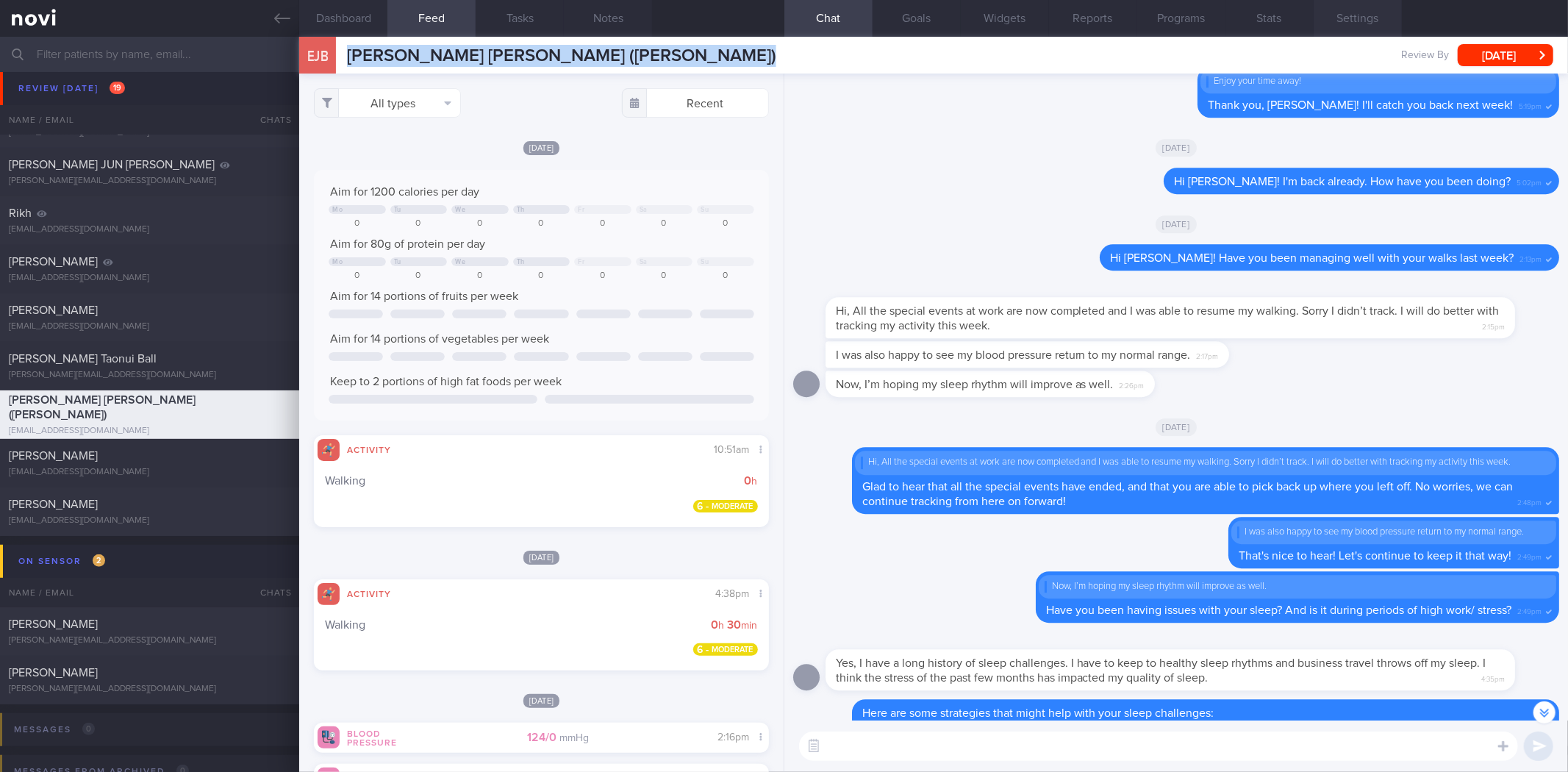
click at [1331, 27] on button "Settings" at bounding box center [1358, 18] width 88 height 36
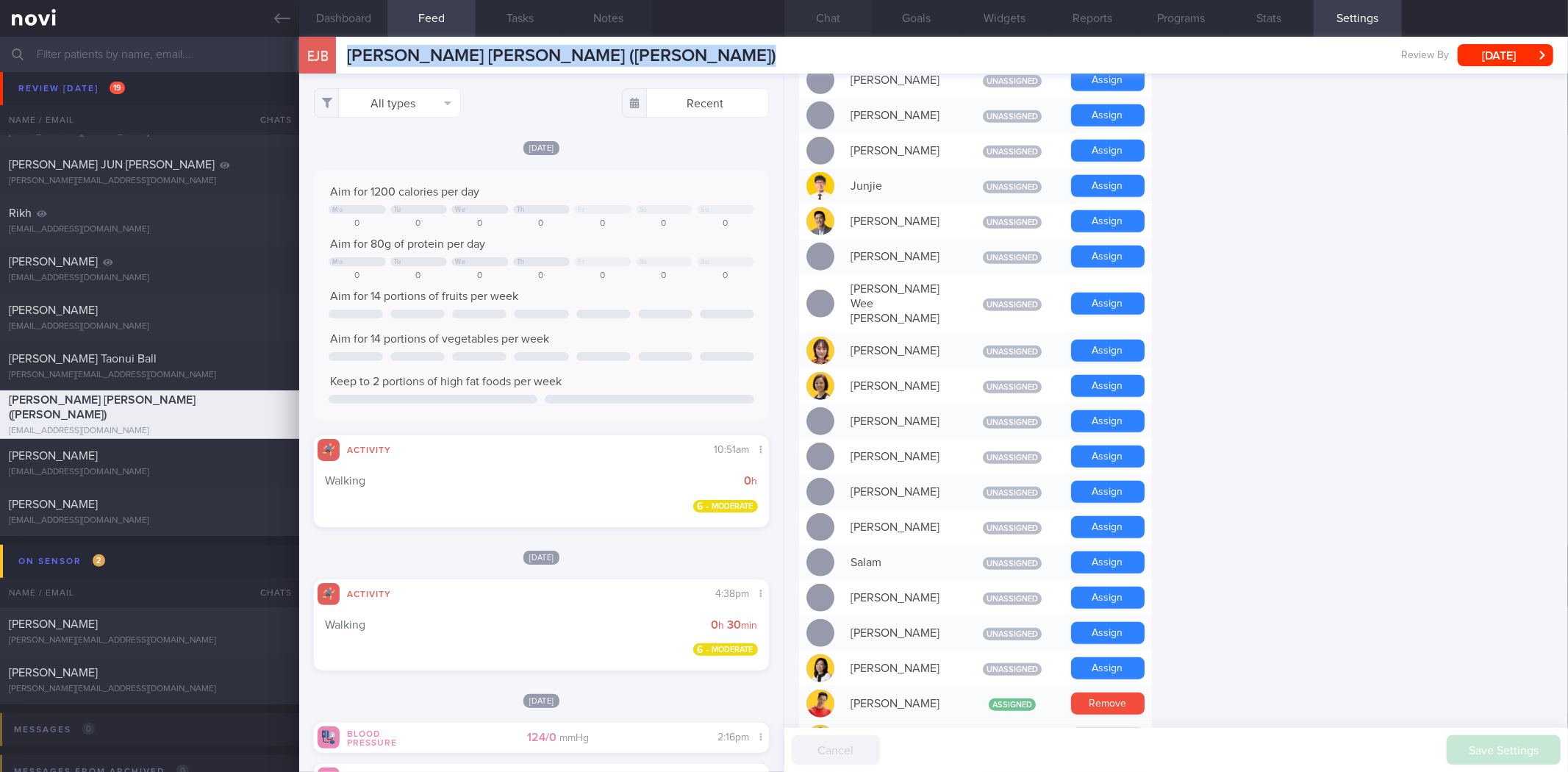
click at [833, 22] on button "Chat" at bounding box center [828, 18] width 88 height 36
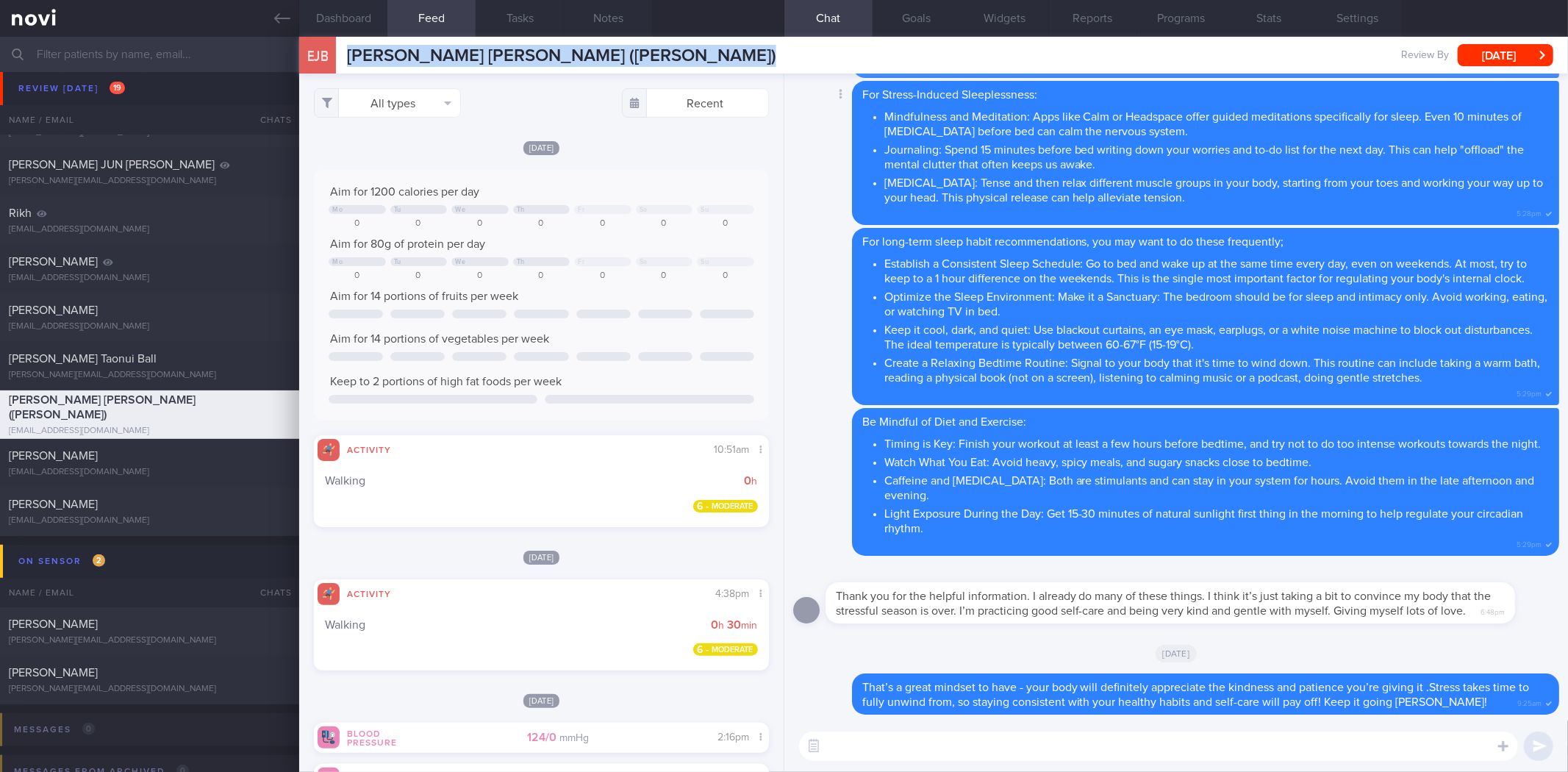
scroll to position [1, 0]
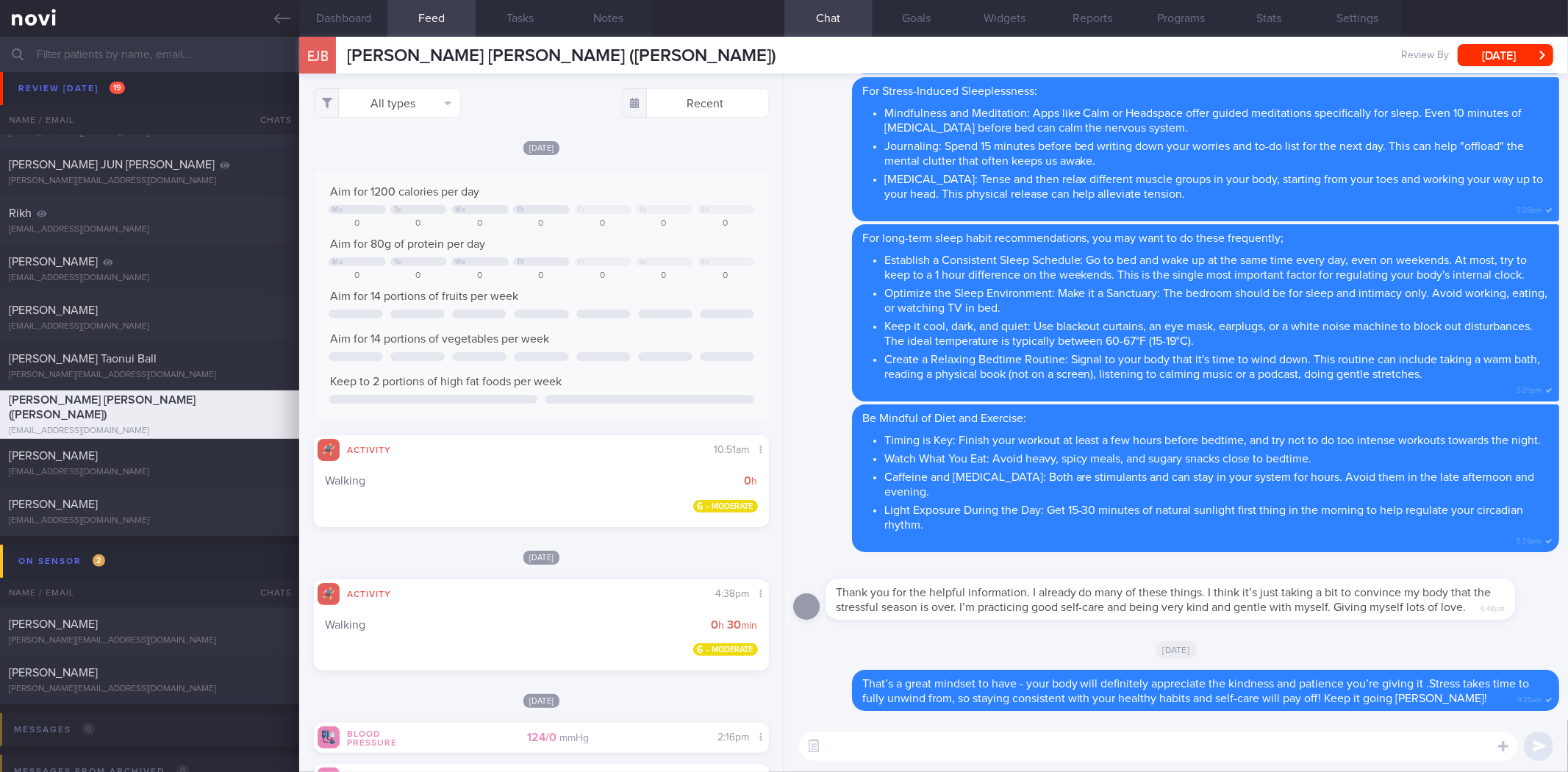
click at [1505, 72] on div "EJB [PERSON_NAME] [PERSON_NAME] ([PERSON_NAME]) [PERSON_NAME] [PERSON_NAME] ([P…" at bounding box center [934, 55] width 1269 height 36
click at [1516, 56] on button "[DATE]" at bounding box center [1505, 55] width 96 height 22
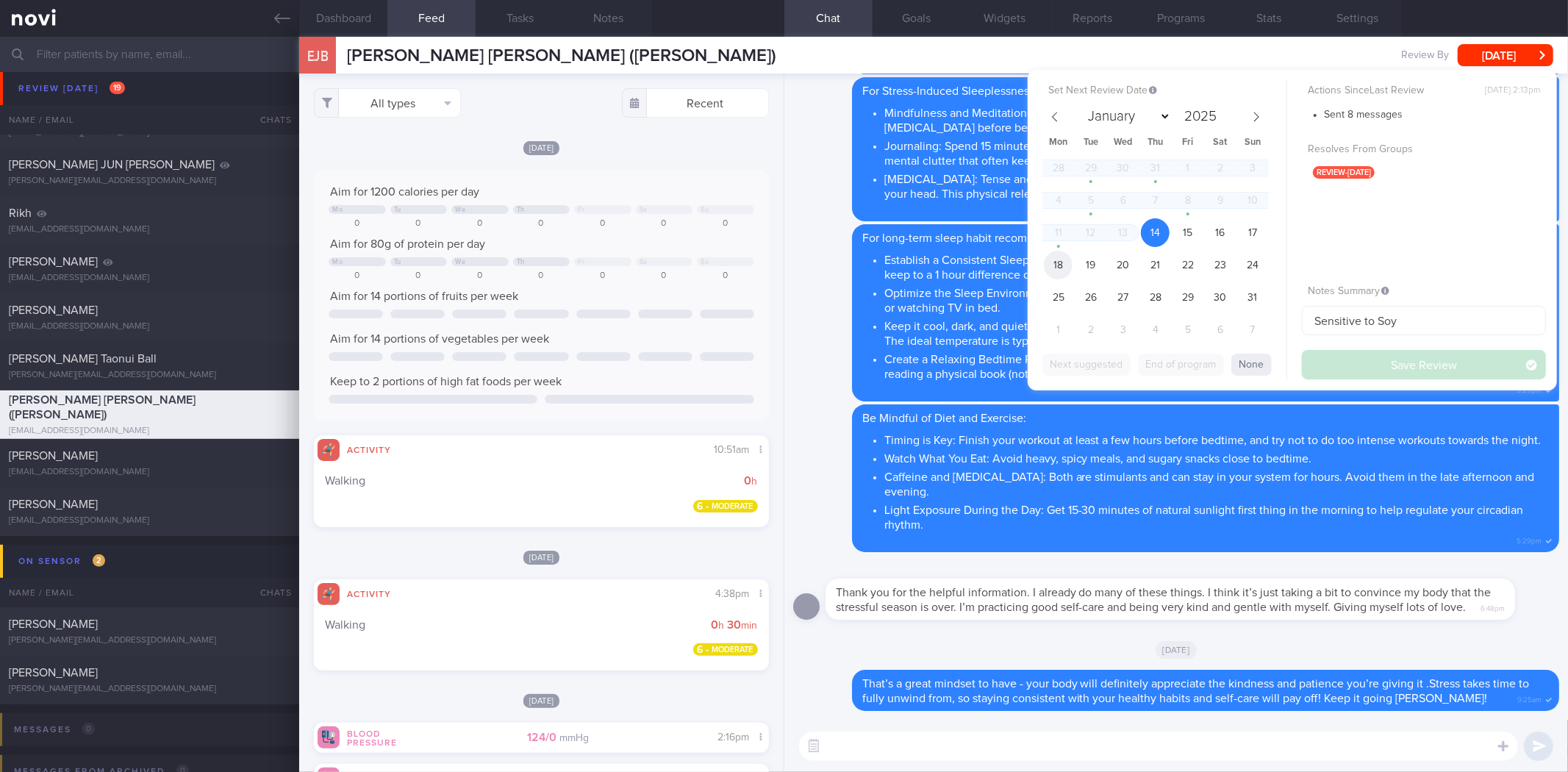
click at [1064, 269] on span "18" at bounding box center [1058, 265] width 29 height 29
drag, startPoint x: 1386, startPoint y: 368, endPoint x: 1023, endPoint y: 235, distance: 386.6
click at [1387, 366] on button "Save Review" at bounding box center [1424, 364] width 244 height 30
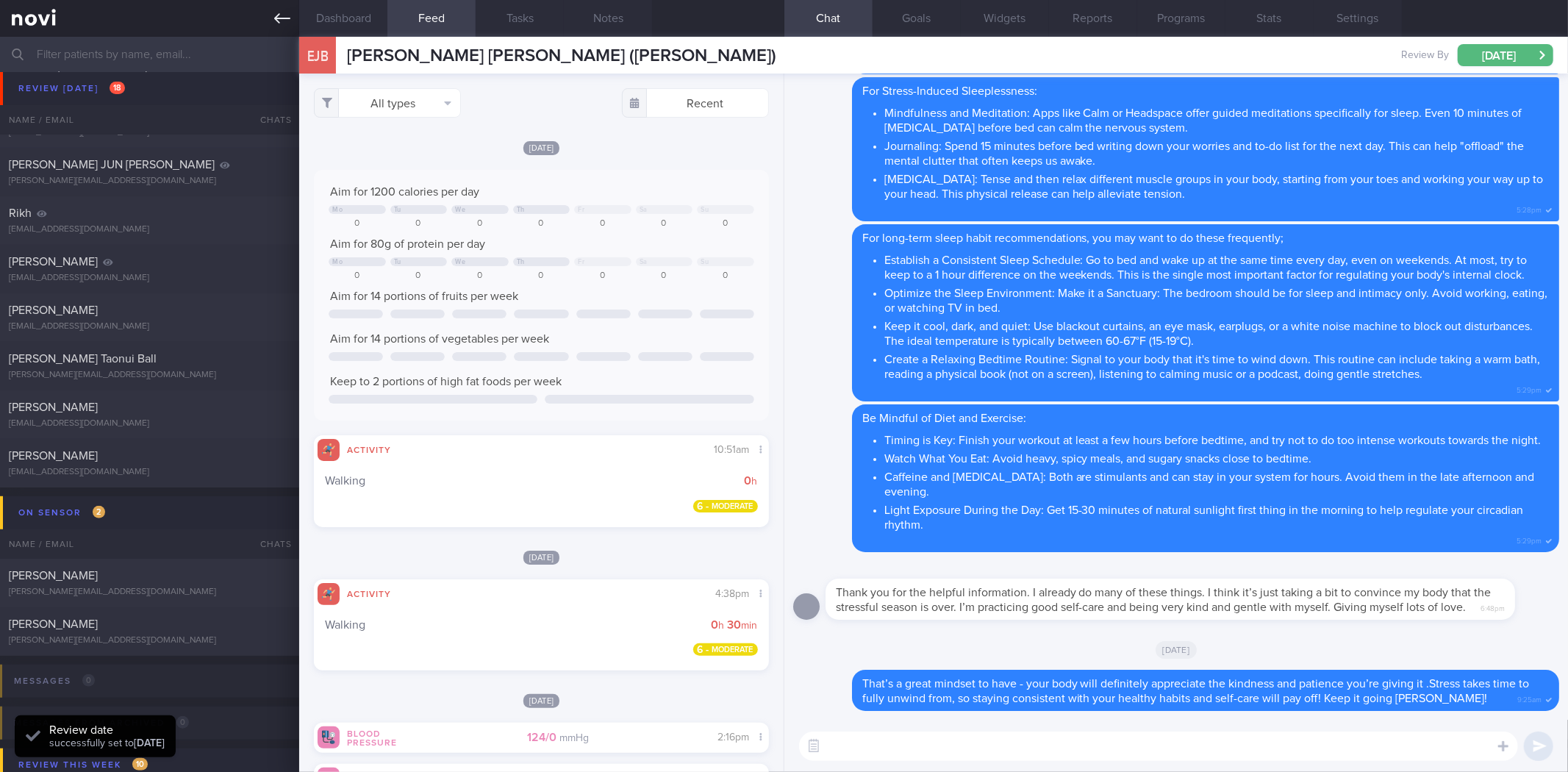
click at [276, 11] on icon at bounding box center [282, 18] width 16 height 16
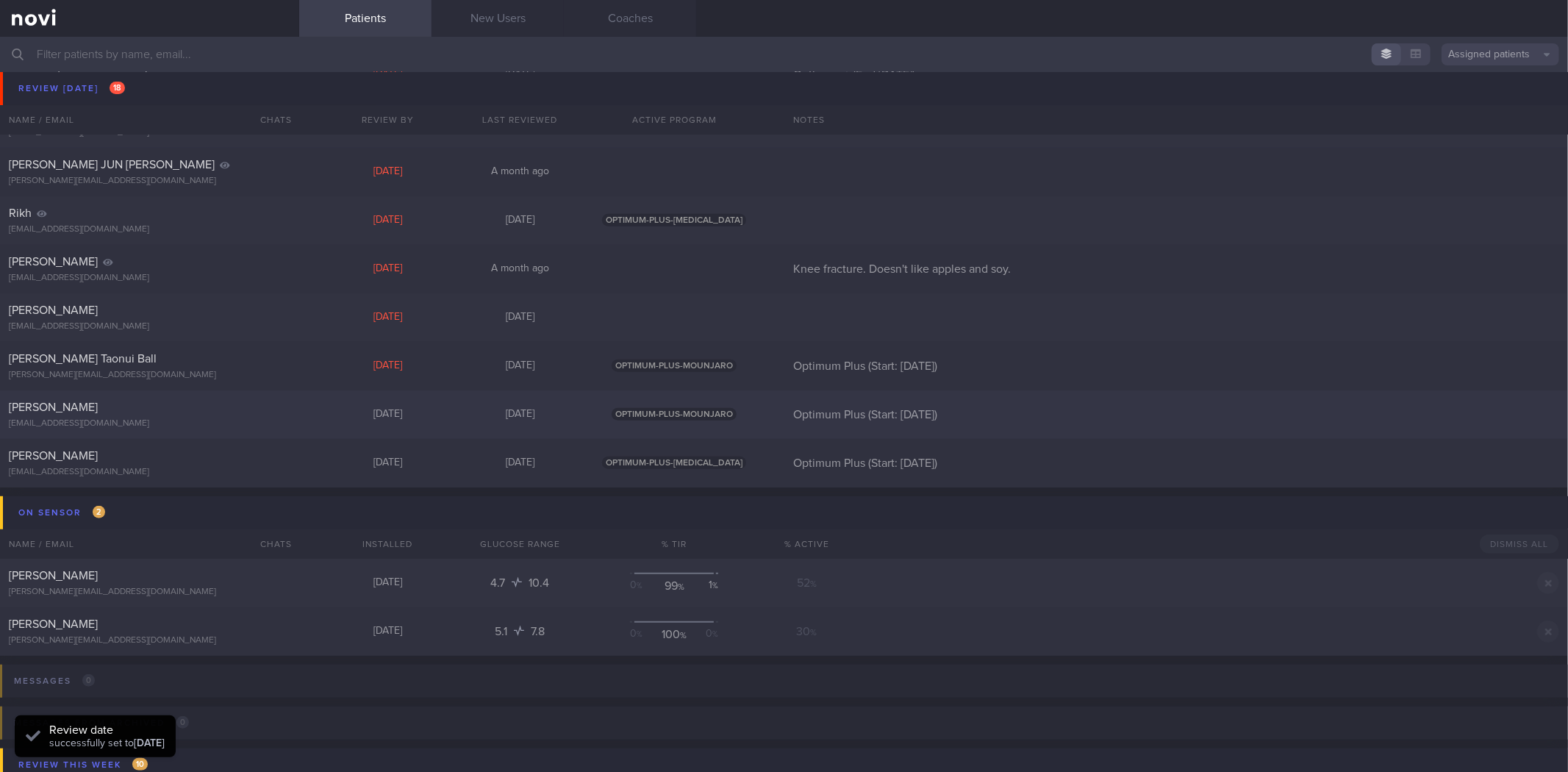
click at [265, 415] on div "[PERSON_NAME] [EMAIL_ADDRESS][DOMAIN_NAME]" at bounding box center [149, 414] width 299 height 30
select select "7"
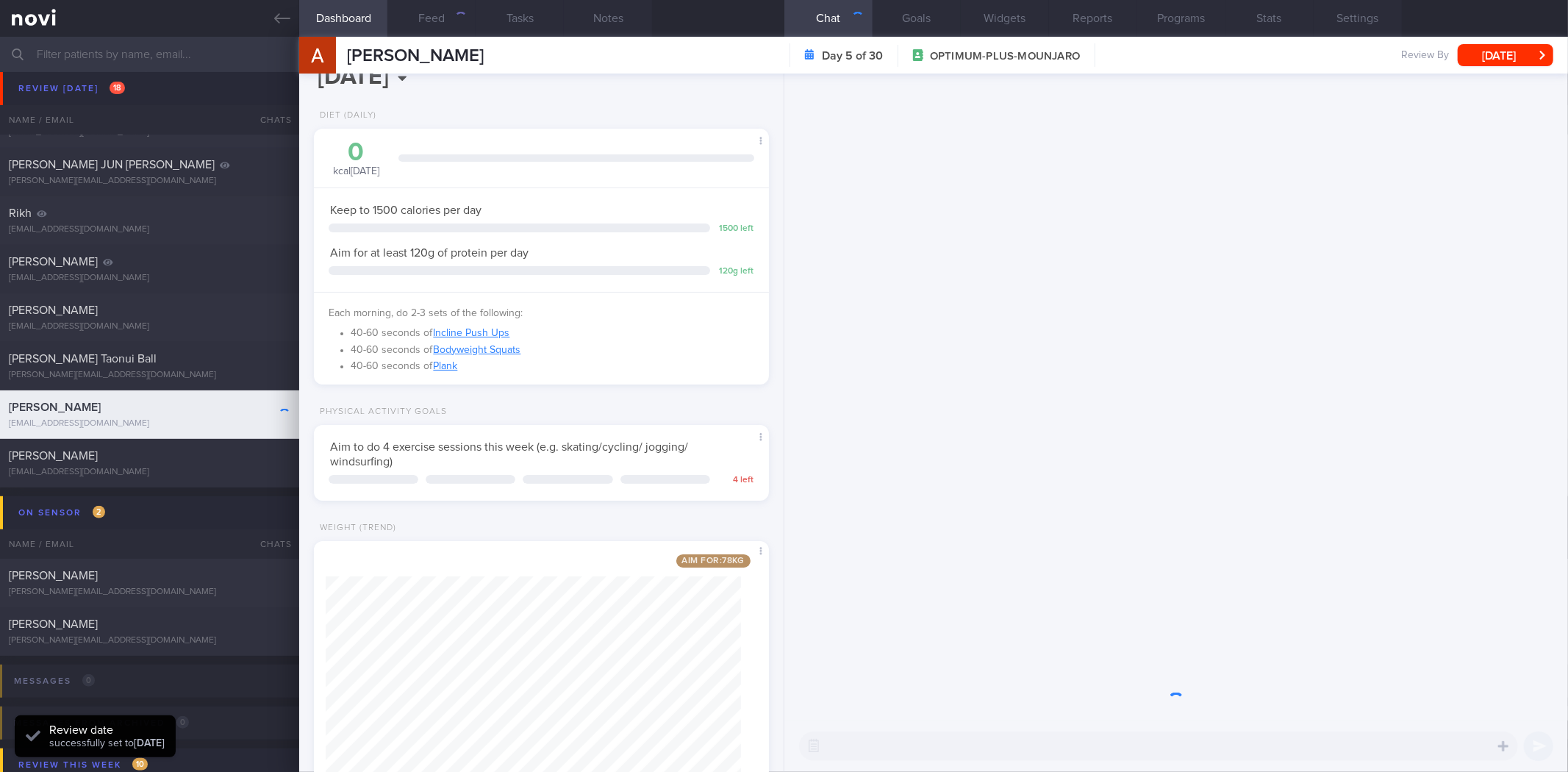
scroll to position [84, 0]
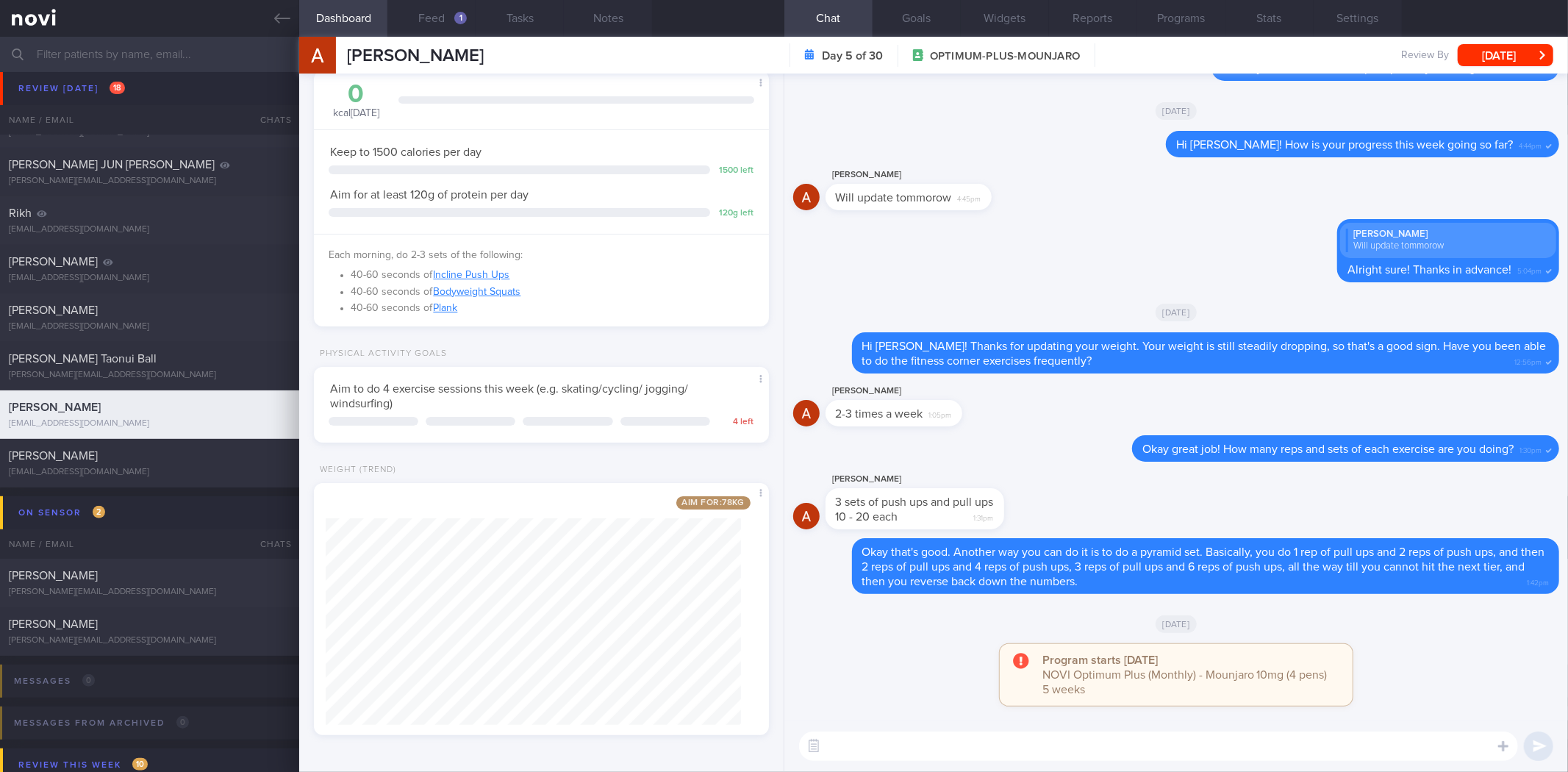
click at [983, 751] on textarea at bounding box center [1158, 745] width 718 height 30
click at [1083, 748] on textarea "Good morning [PERSON_NAME]! Excellent!" at bounding box center [1158, 745] width 718 height 30
type textarea "Good morning [PERSON_NAME]! Excellent job almost"
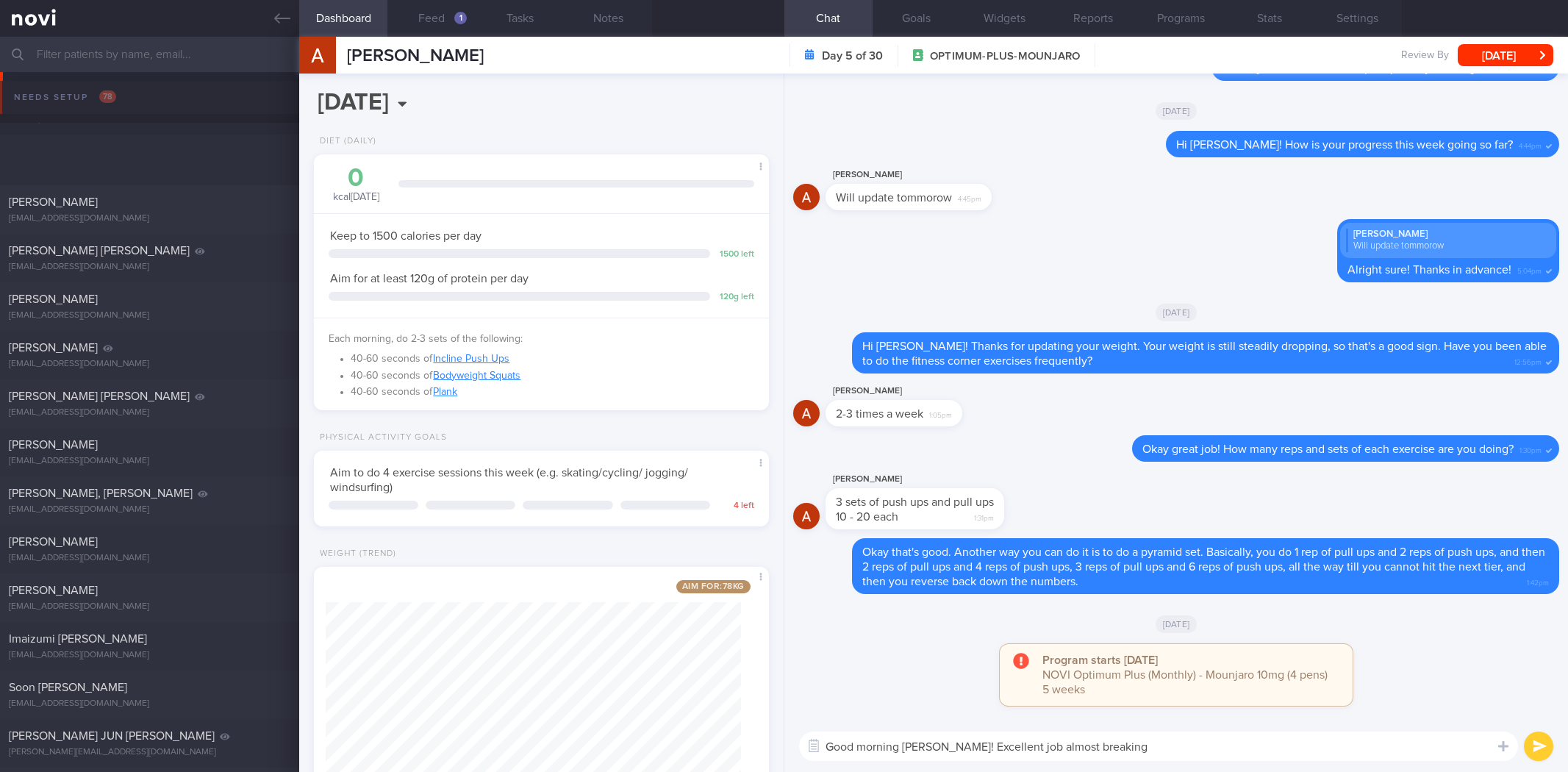
select select "7"
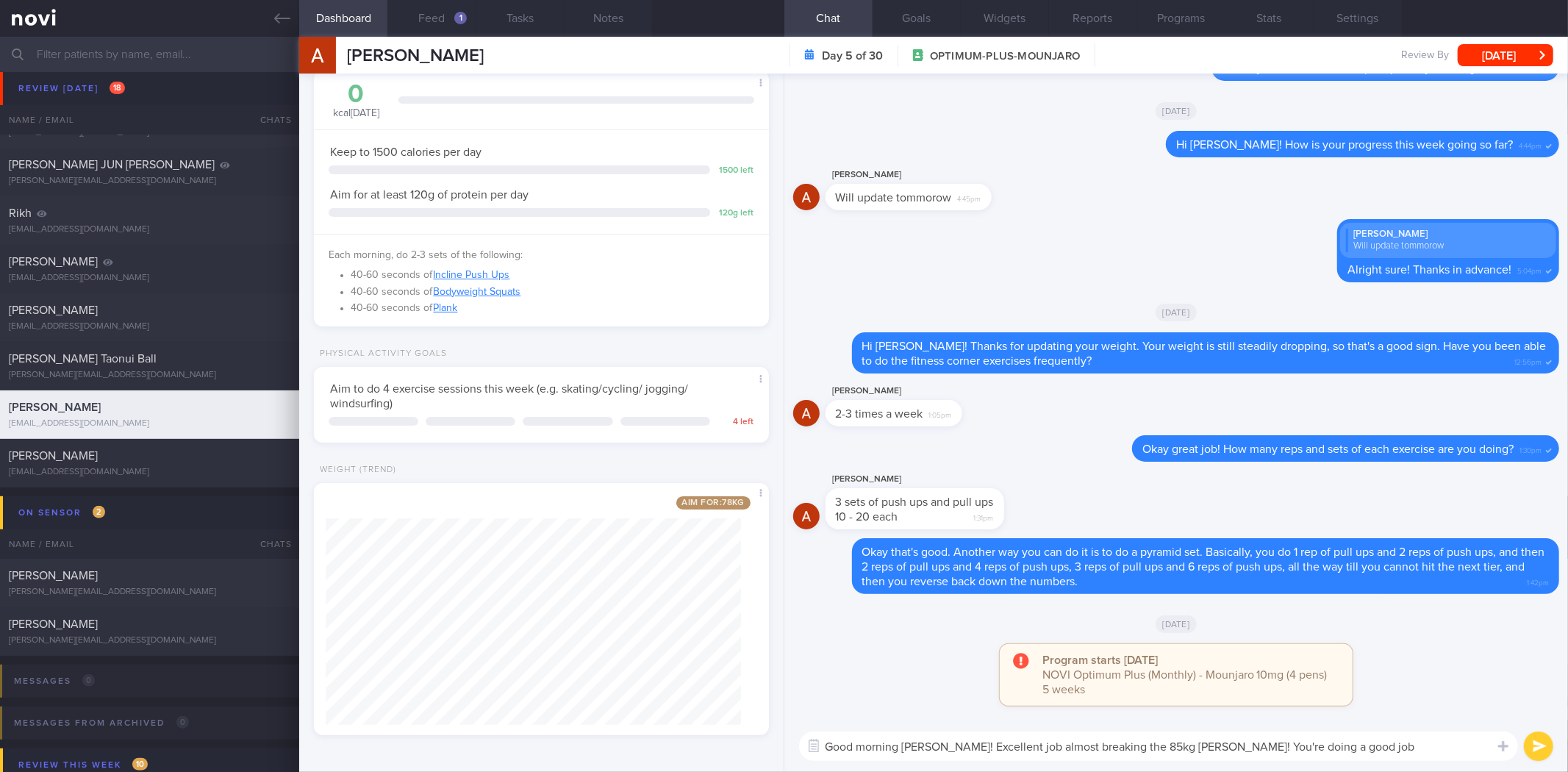
type textarea "Good morning Anton! Excellent job almost breaking the 85kg mark! You're doing a…"
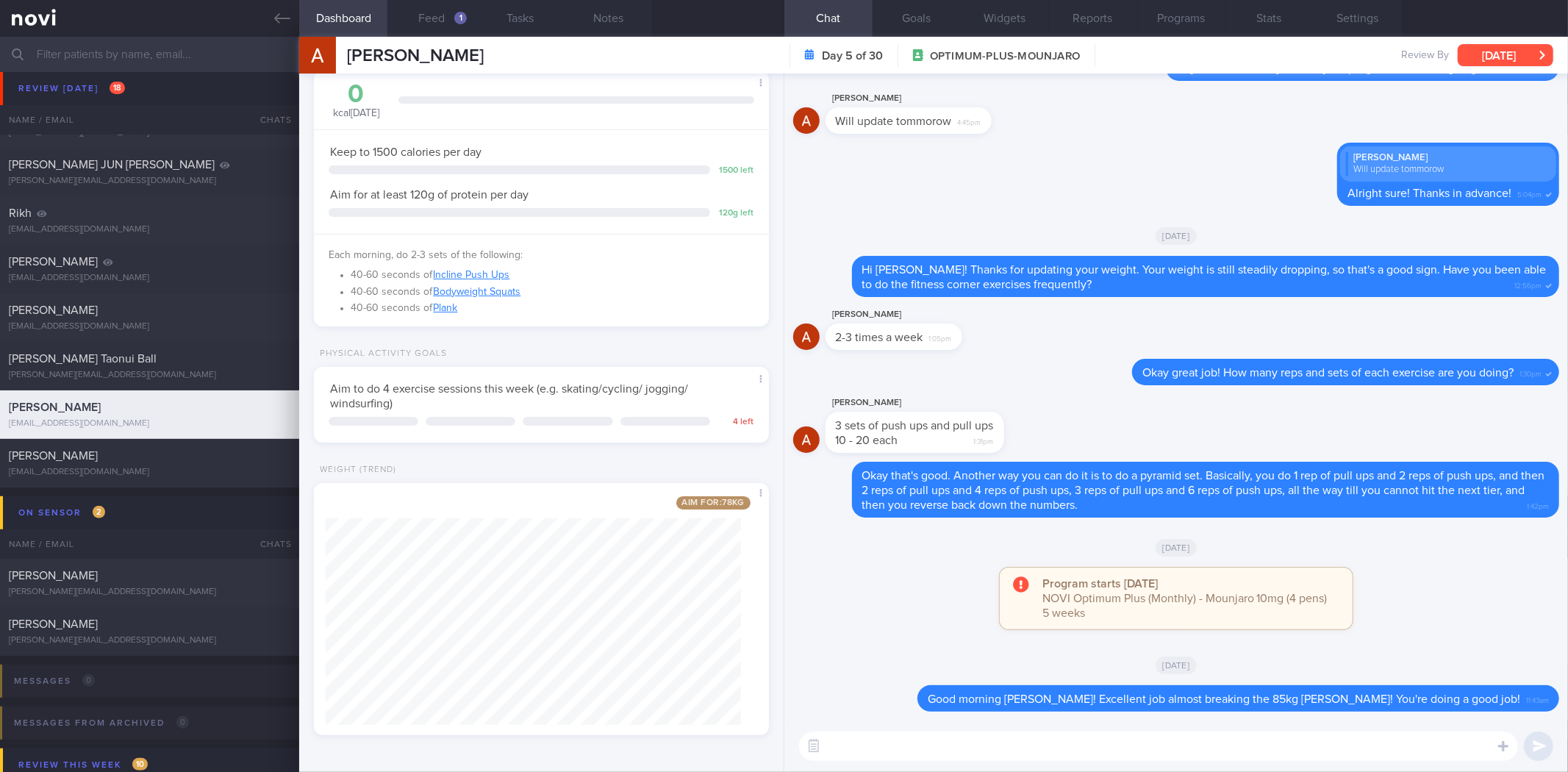
click at [1463, 53] on button "[DATE]" at bounding box center [1505, 55] width 96 height 22
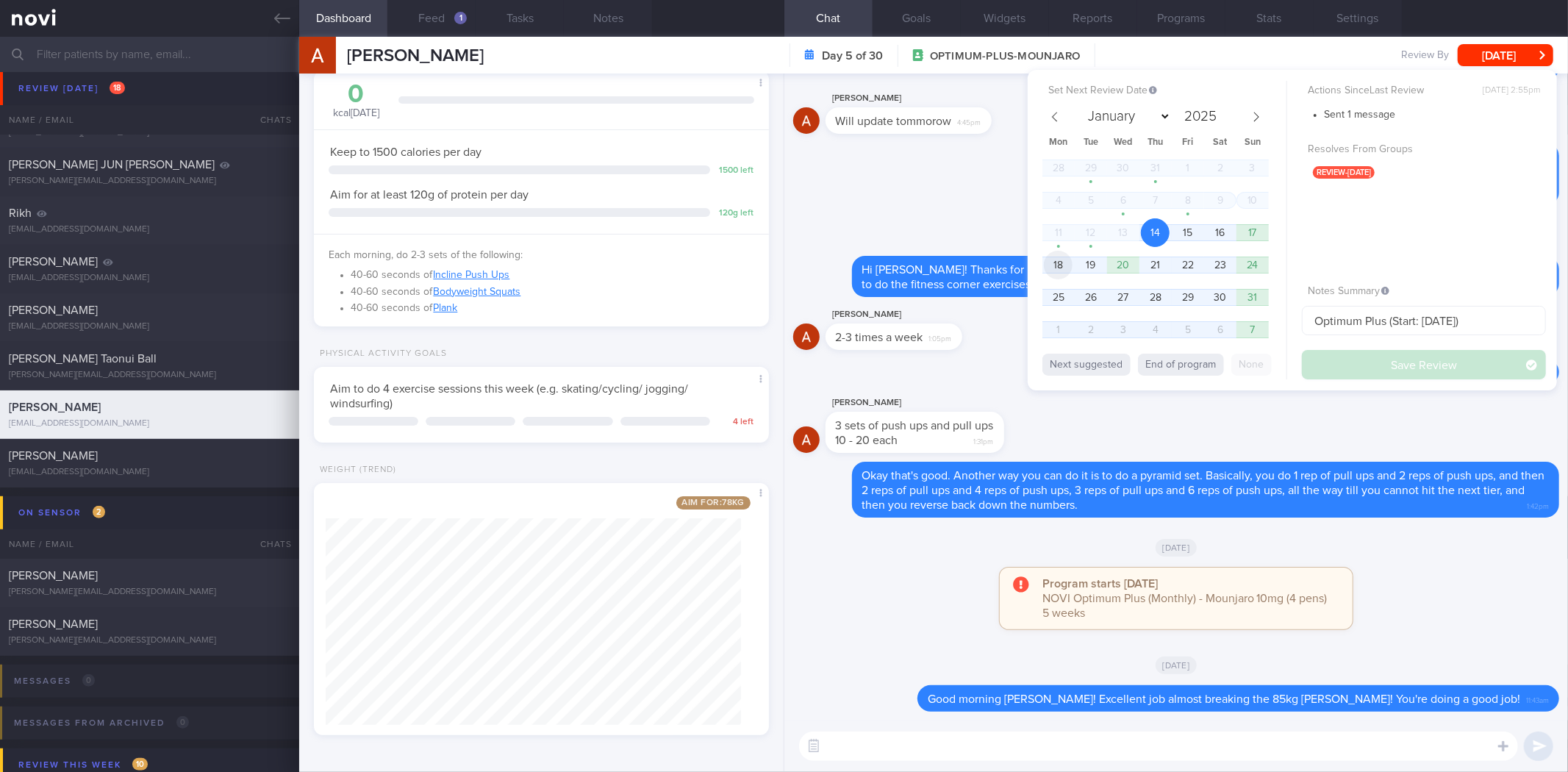
click at [1071, 265] on span "18" at bounding box center [1058, 265] width 29 height 29
click at [1415, 379] on div "Set Next Review Date 18 Aug 2025 January February March April May June July Aug…" at bounding box center [1292, 230] width 529 height 320
click at [1380, 367] on button "Save Review" at bounding box center [1424, 364] width 244 height 30
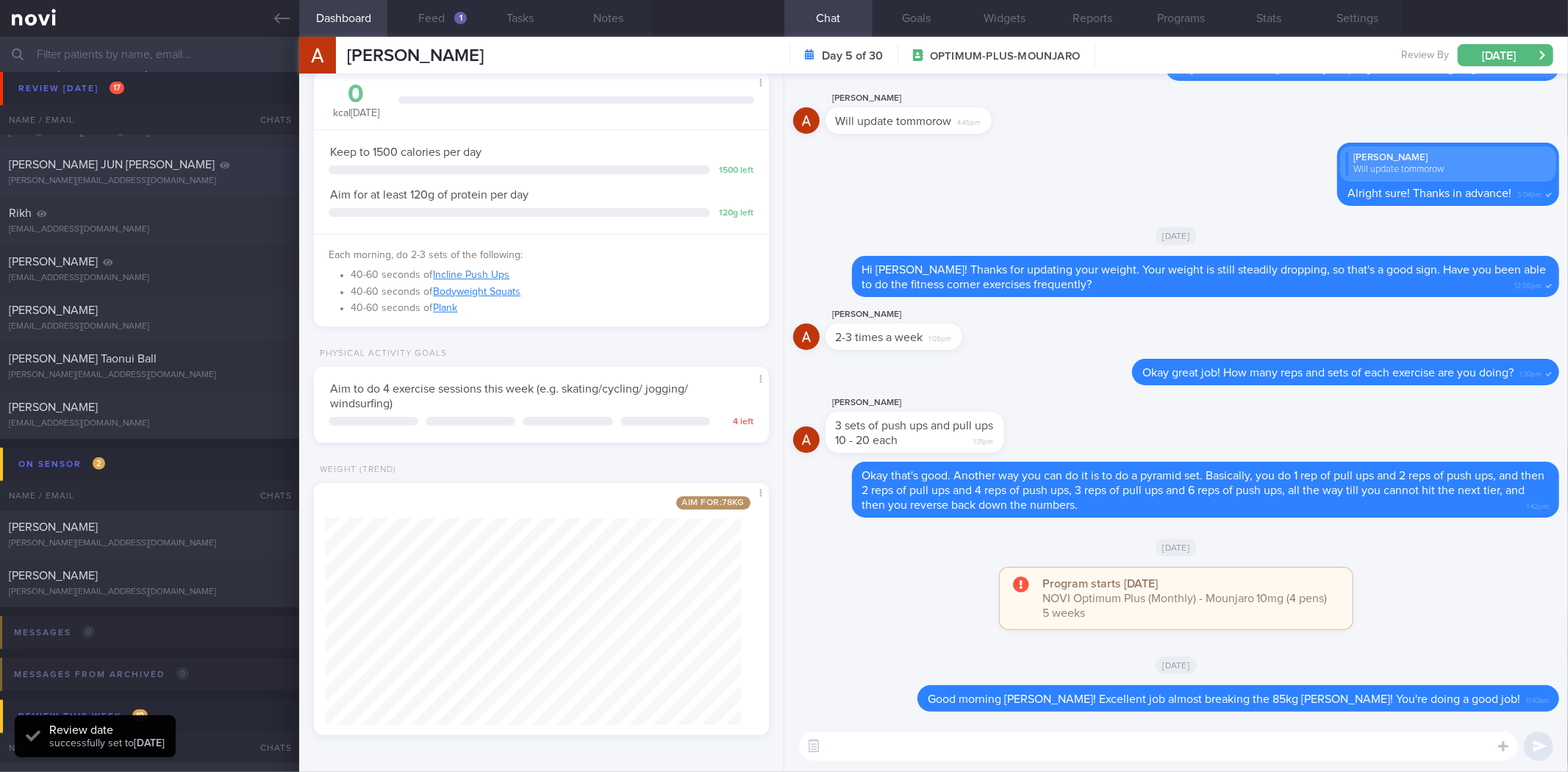
click at [275, 12] on icon at bounding box center [282, 18] width 16 height 16
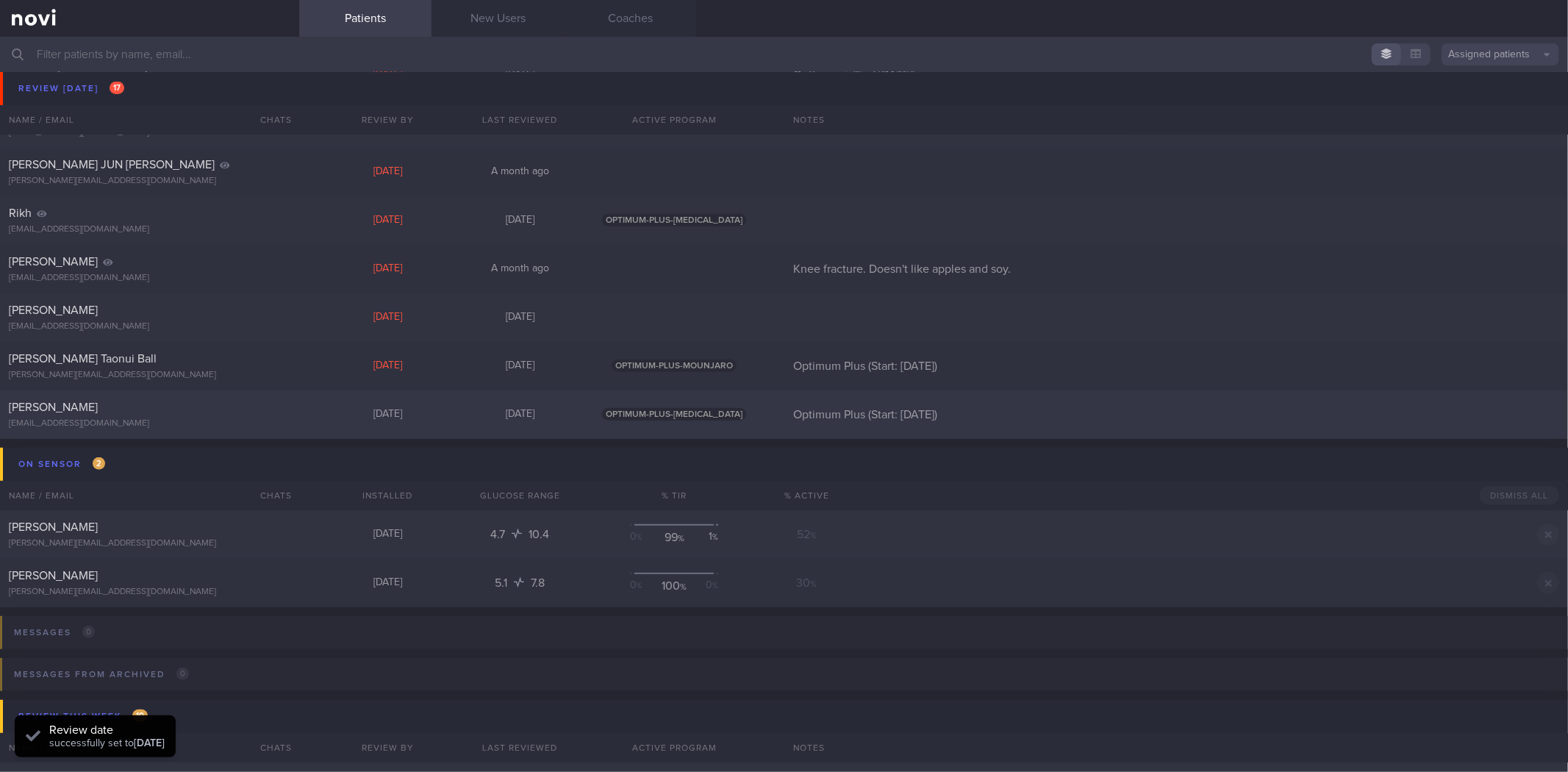
click at [154, 405] on div "[PERSON_NAME]" at bounding box center [147, 407] width 277 height 14
select select "7"
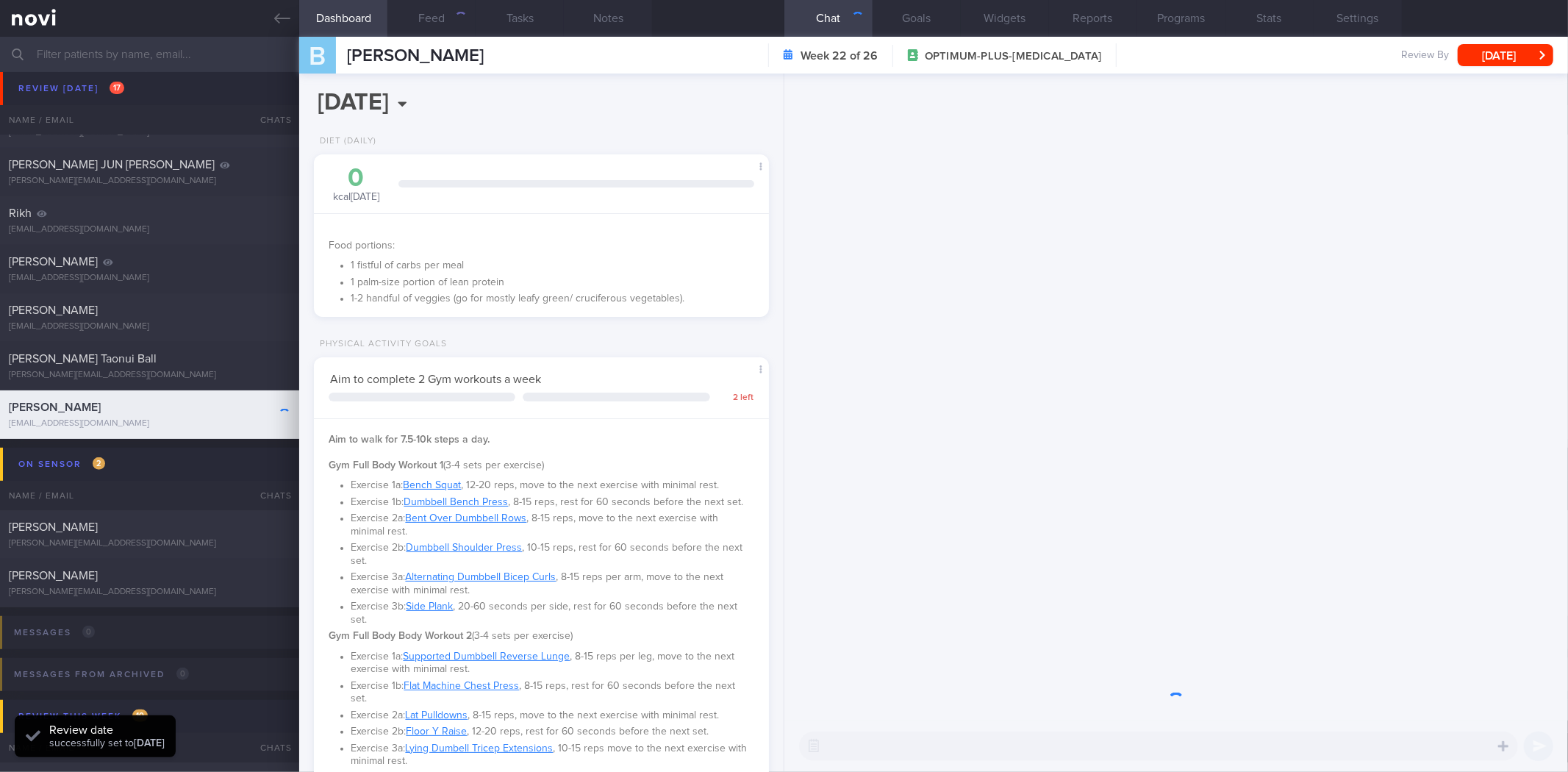
scroll to position [229, 415]
